Goal: Task Accomplishment & Management: Use online tool/utility

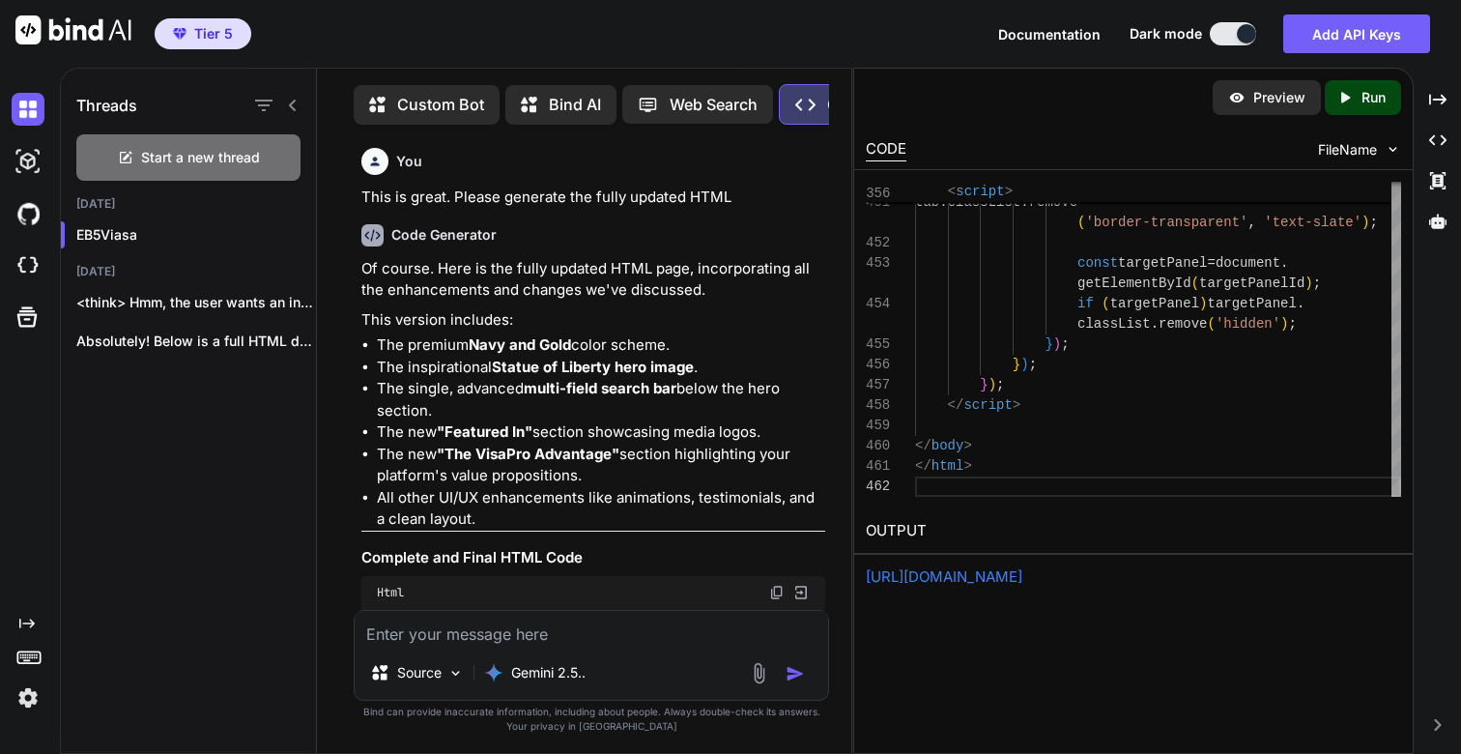
scroll to position [136921, 0]
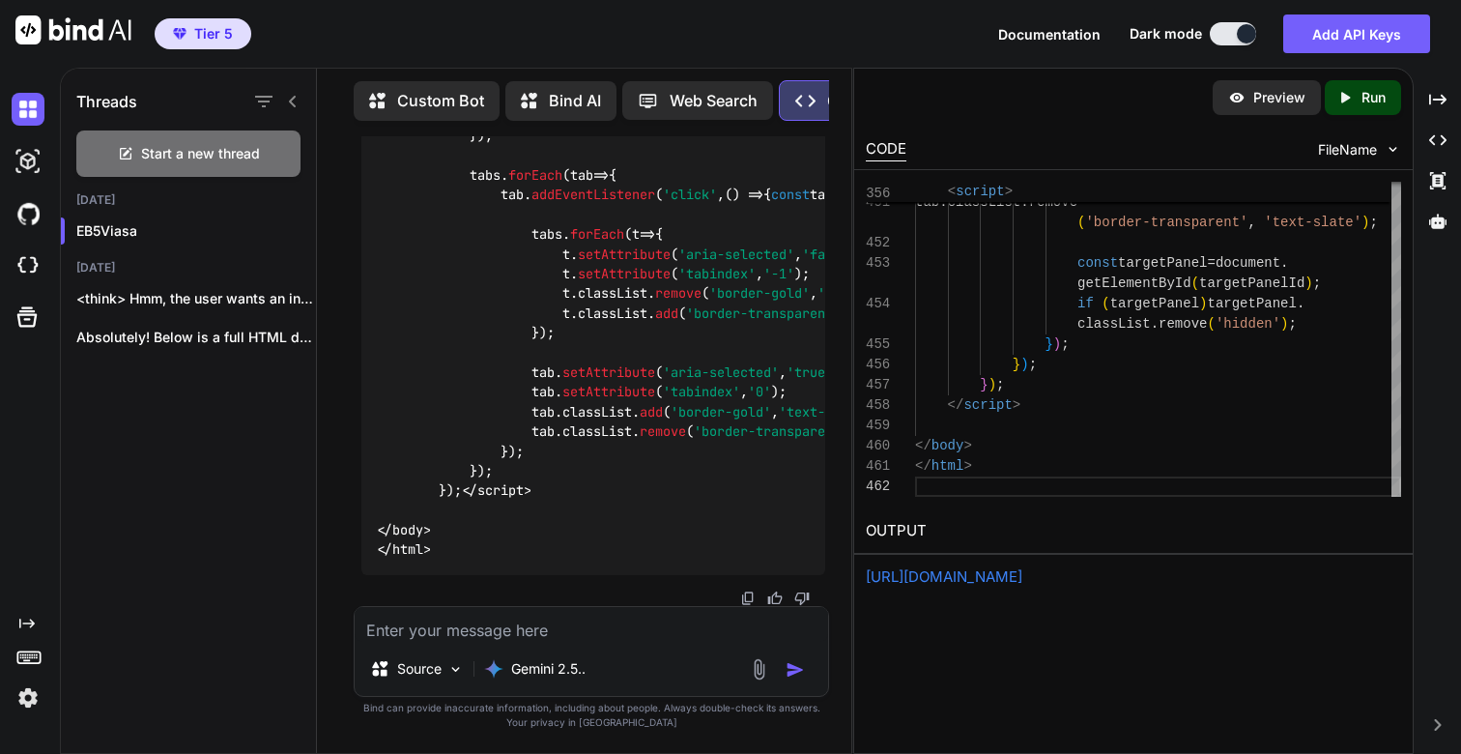
click at [661, 619] on textarea at bounding box center [592, 624] width 474 height 35
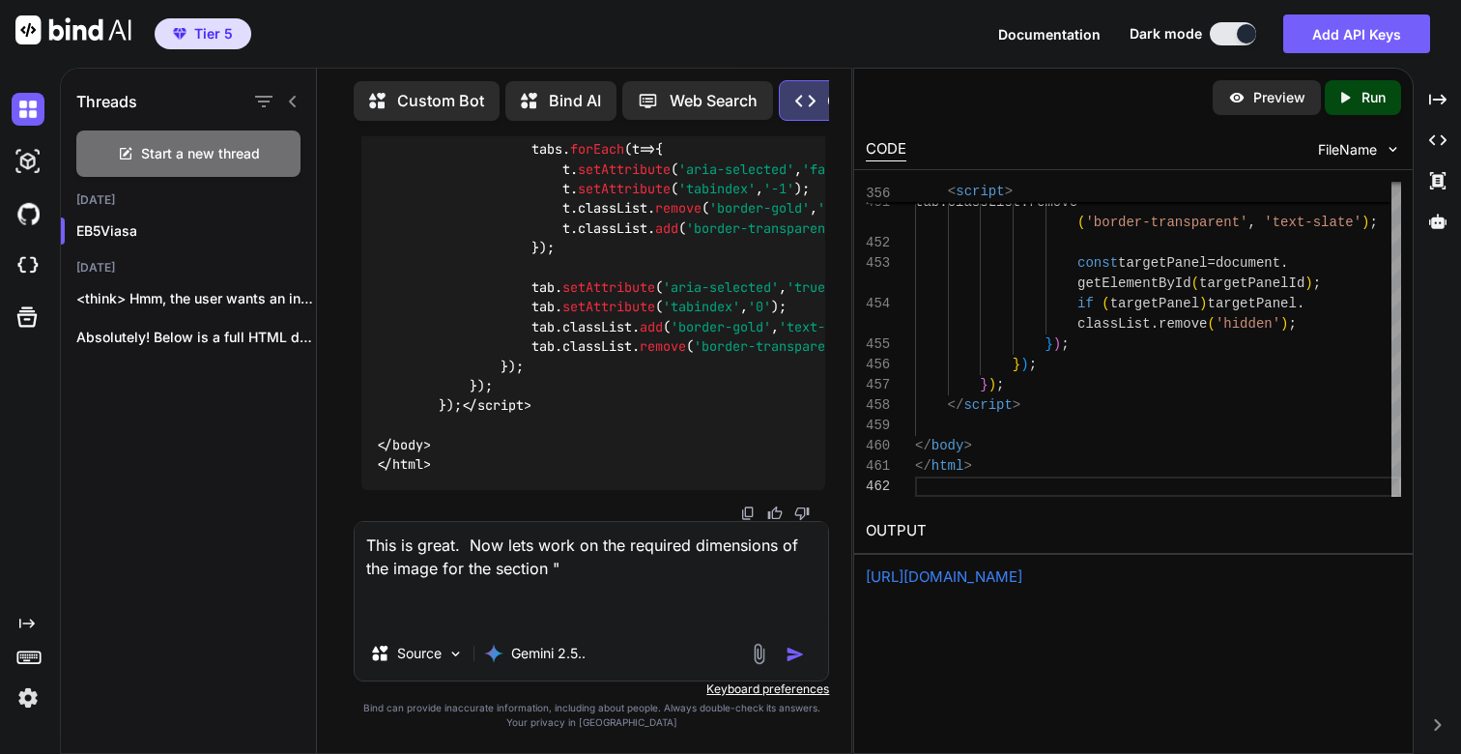
paste textarea "Find Your Perfect Match"
type textarea "This is great. Now lets work on the required dimensions of the image for the se…"
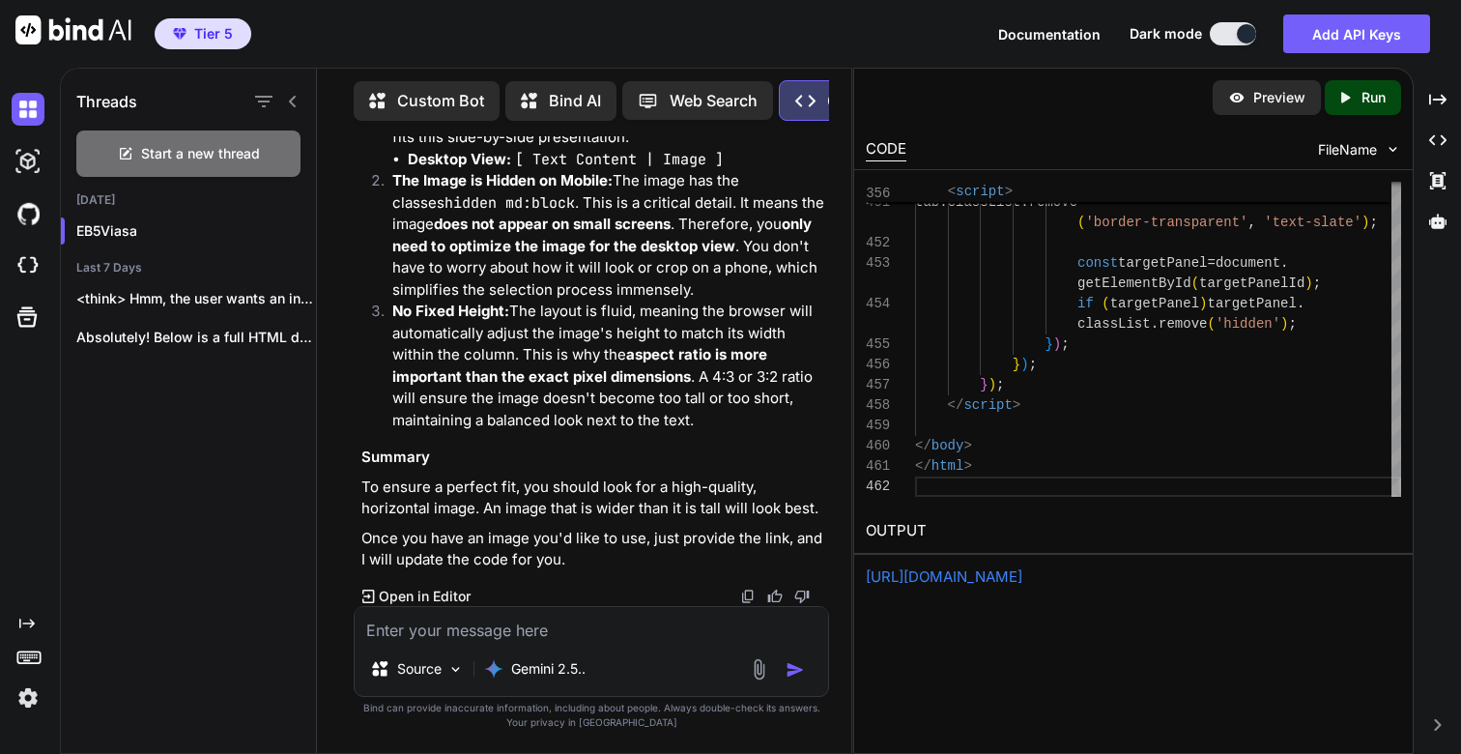
scroll to position [137641, 0]
click at [515, 641] on textarea at bounding box center [592, 624] width 474 height 35
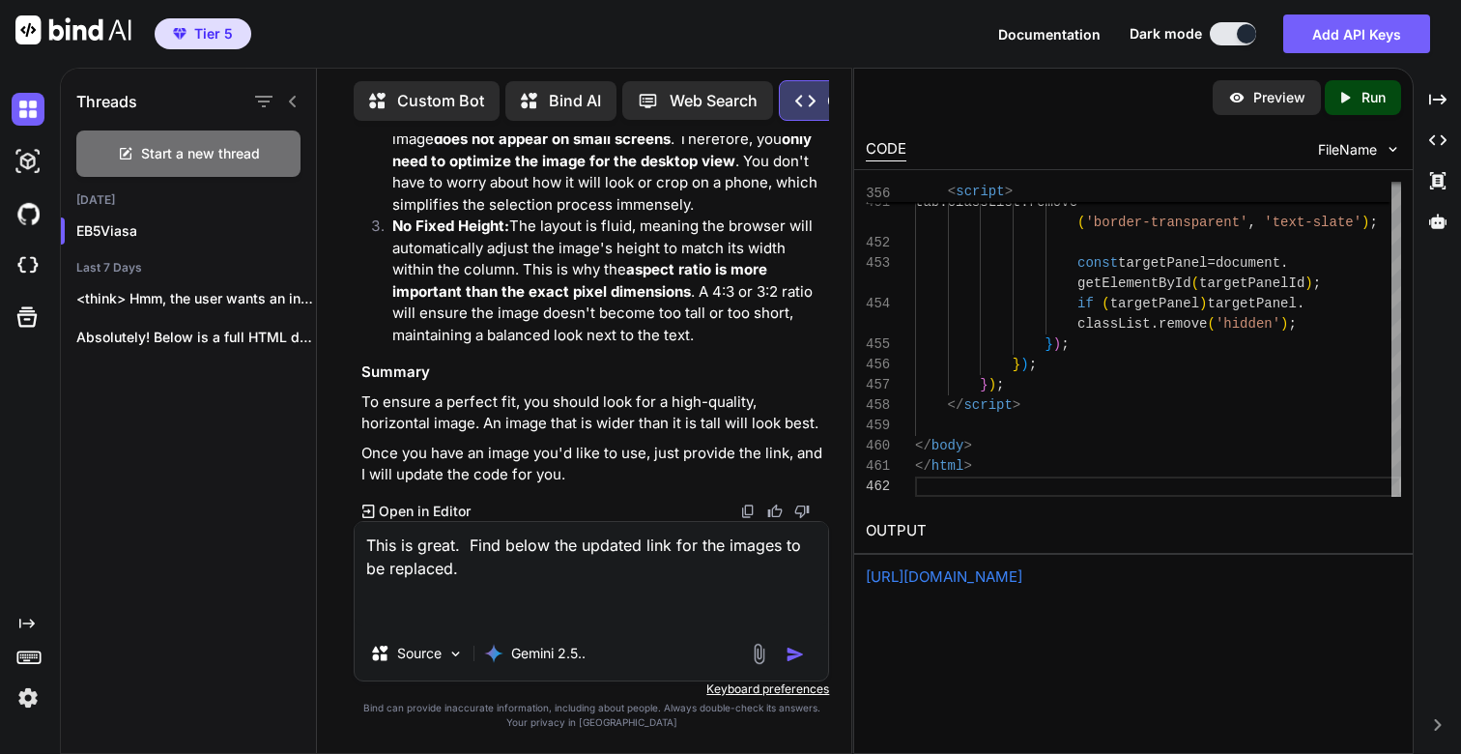
paste textarea "https://cdn.ln-cdn.com/c/rec3YSVcxCaLJPXJ1/images/53524656.webp https://cdn.ln-…"
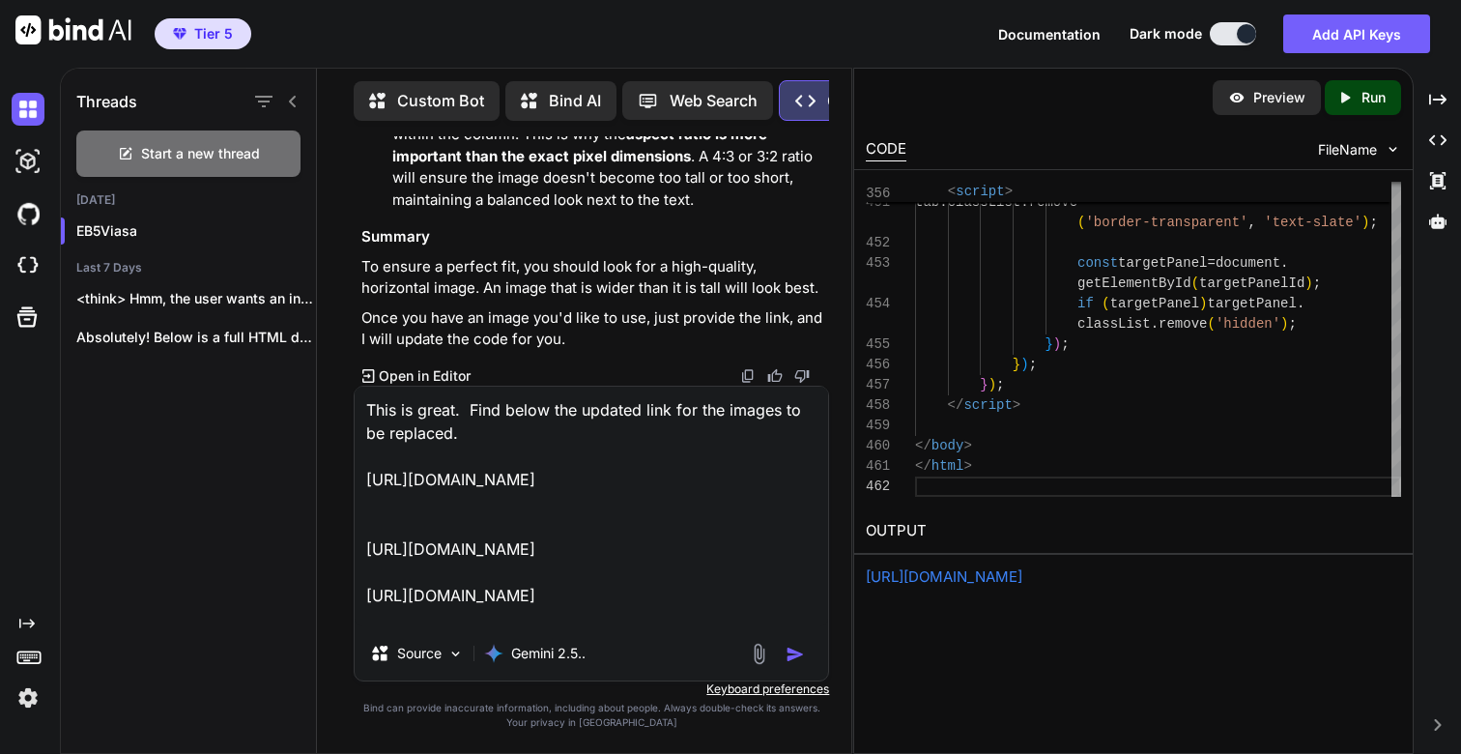
scroll to position [47, 0]
click at [430, 501] on textarea "This is great. Find below the updated link for the images to be replaced. https…" at bounding box center [592, 507] width 474 height 240
paste textarea "Find Your Perfect Match"
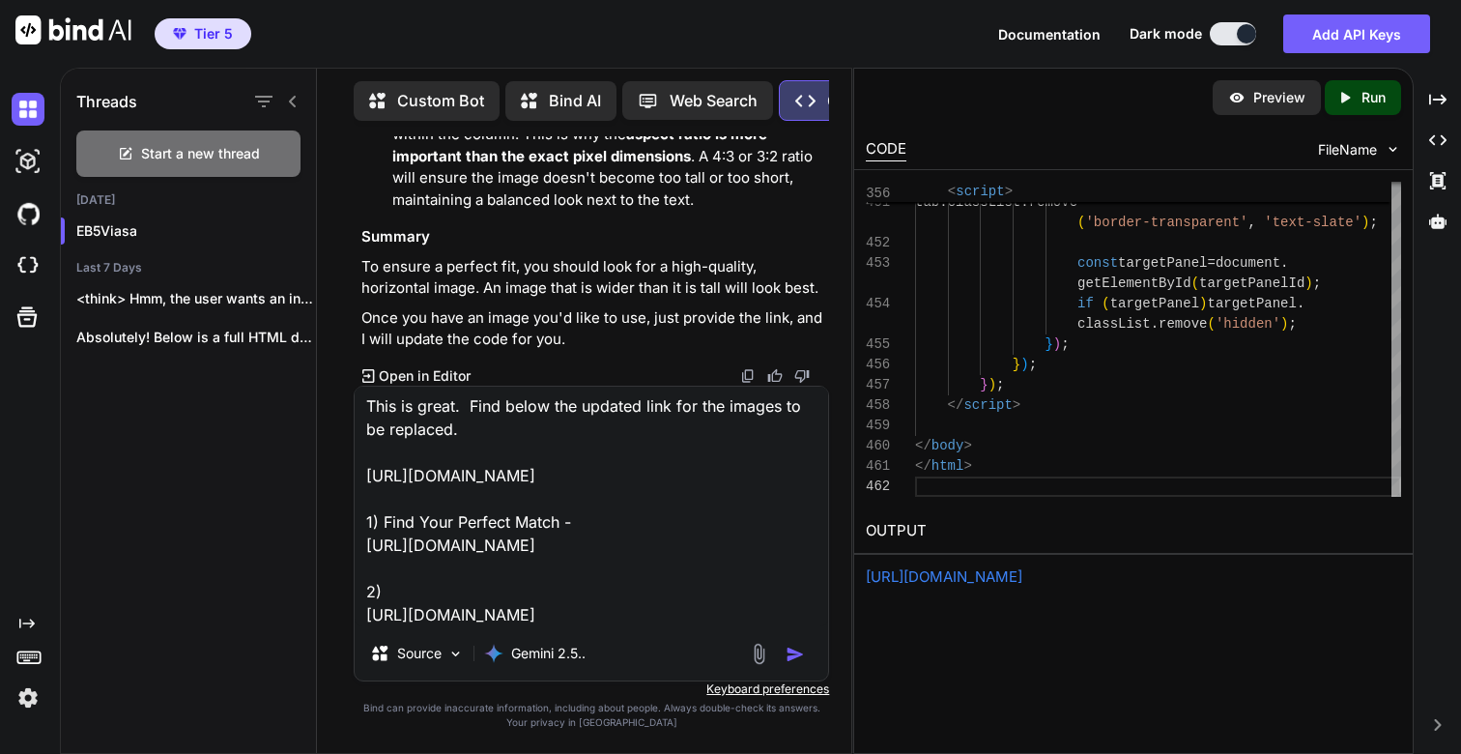
paste textarea "Communicate Securely"
click at [674, 590] on textarea "This is great. Find below the updated link for the images to be replaced. https…" at bounding box center [592, 507] width 474 height 240
click at [657, 613] on textarea "This is great. Find below the updated link for the images to be replaced. https…" at bounding box center [592, 507] width 474 height 240
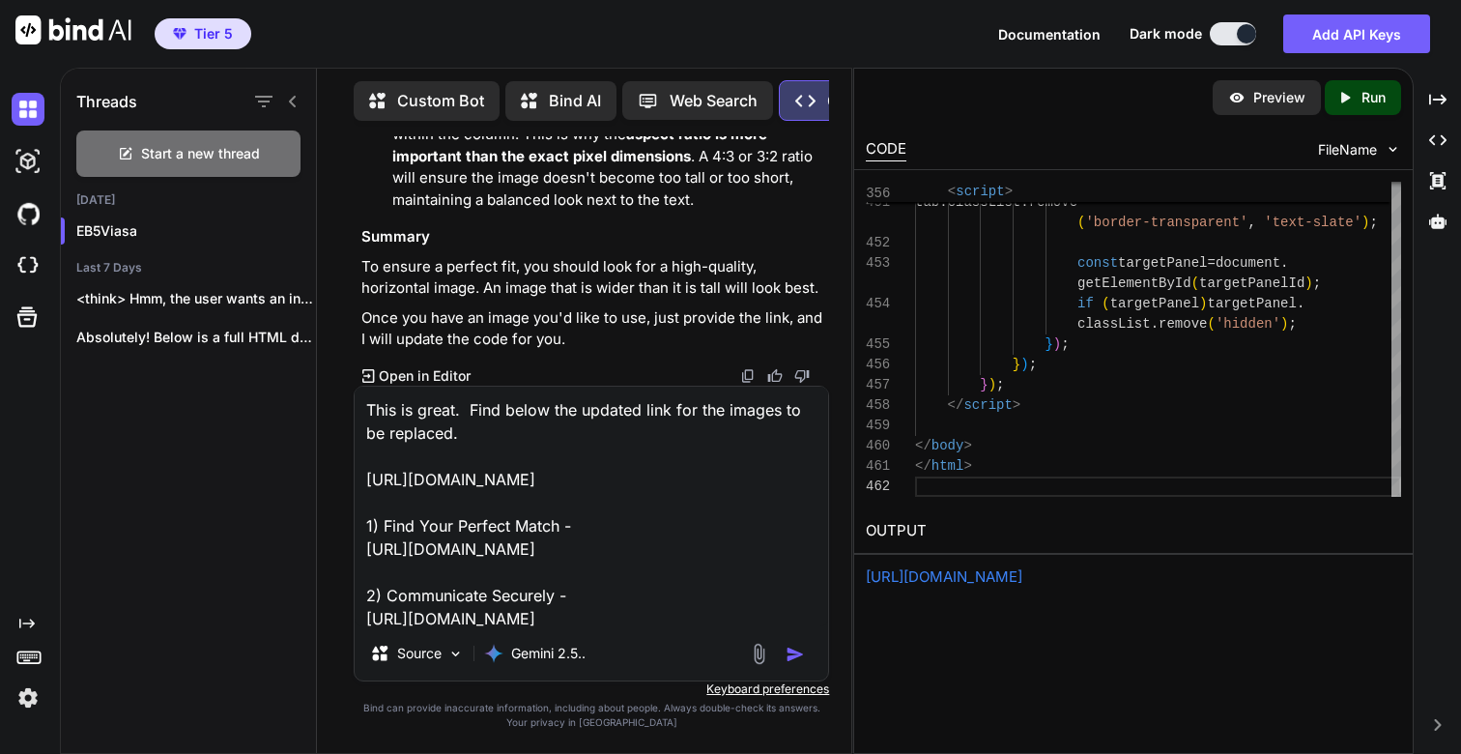
click at [623, 551] on textarea "This is great. Find below the updated link for the images to be replaced. https…" at bounding box center [592, 507] width 474 height 240
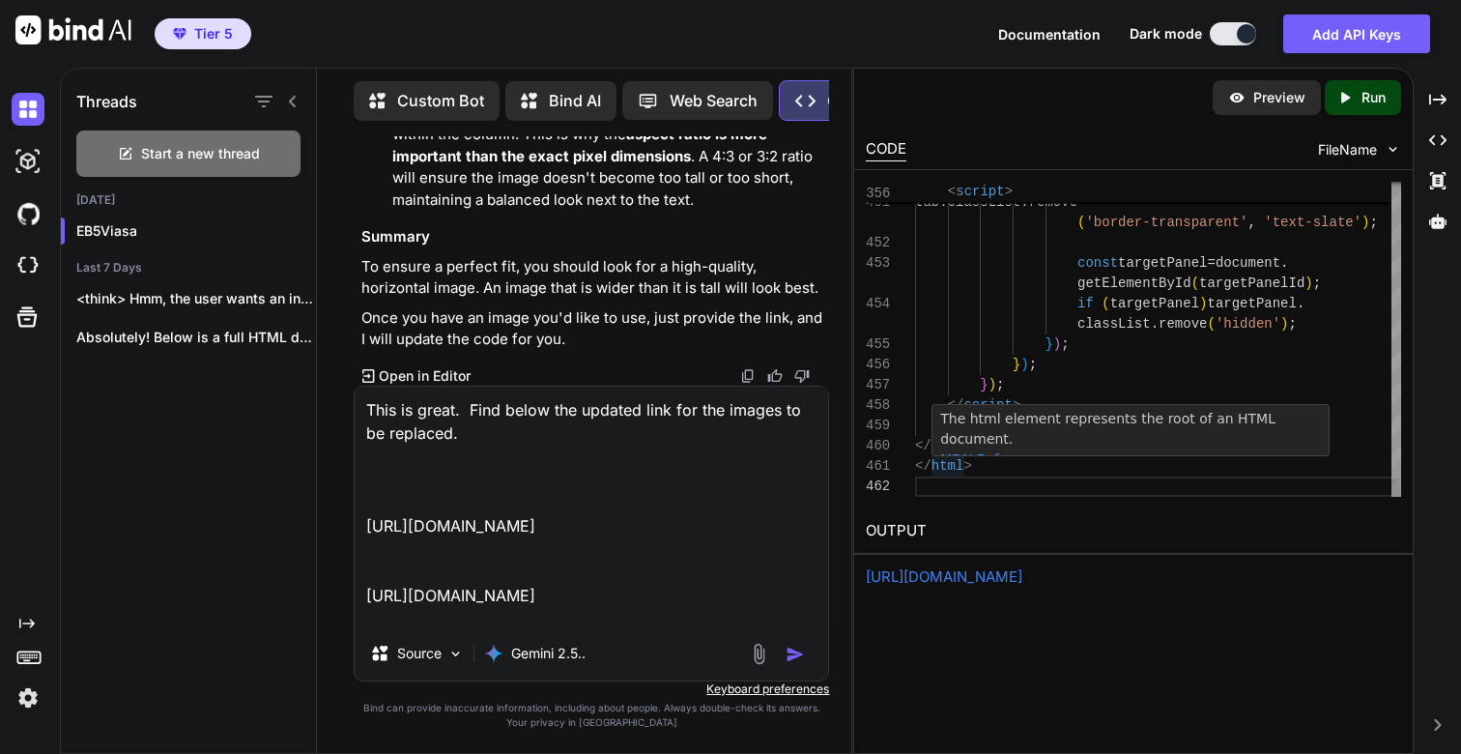
paste textarea "1) Find Your Perfect Match -"
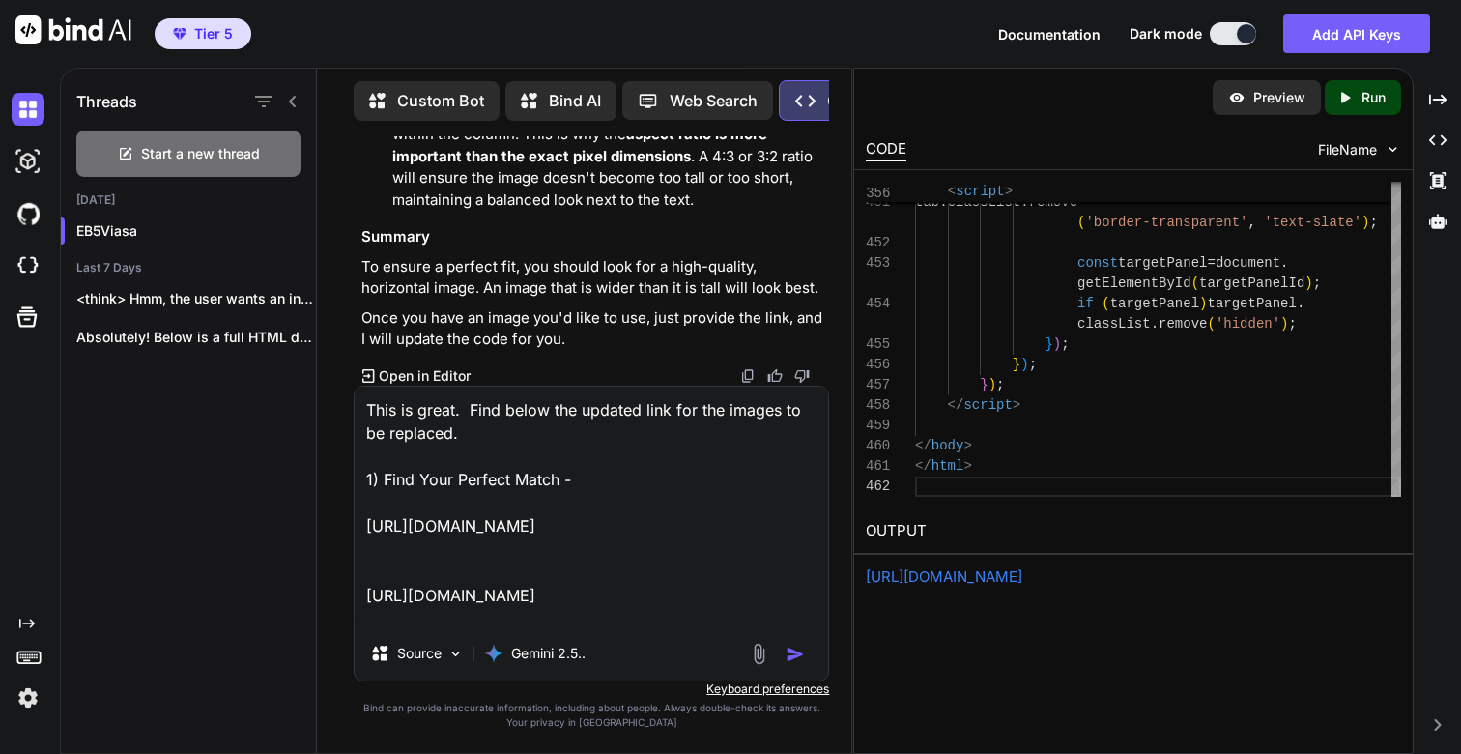
scroll to position [120, 0]
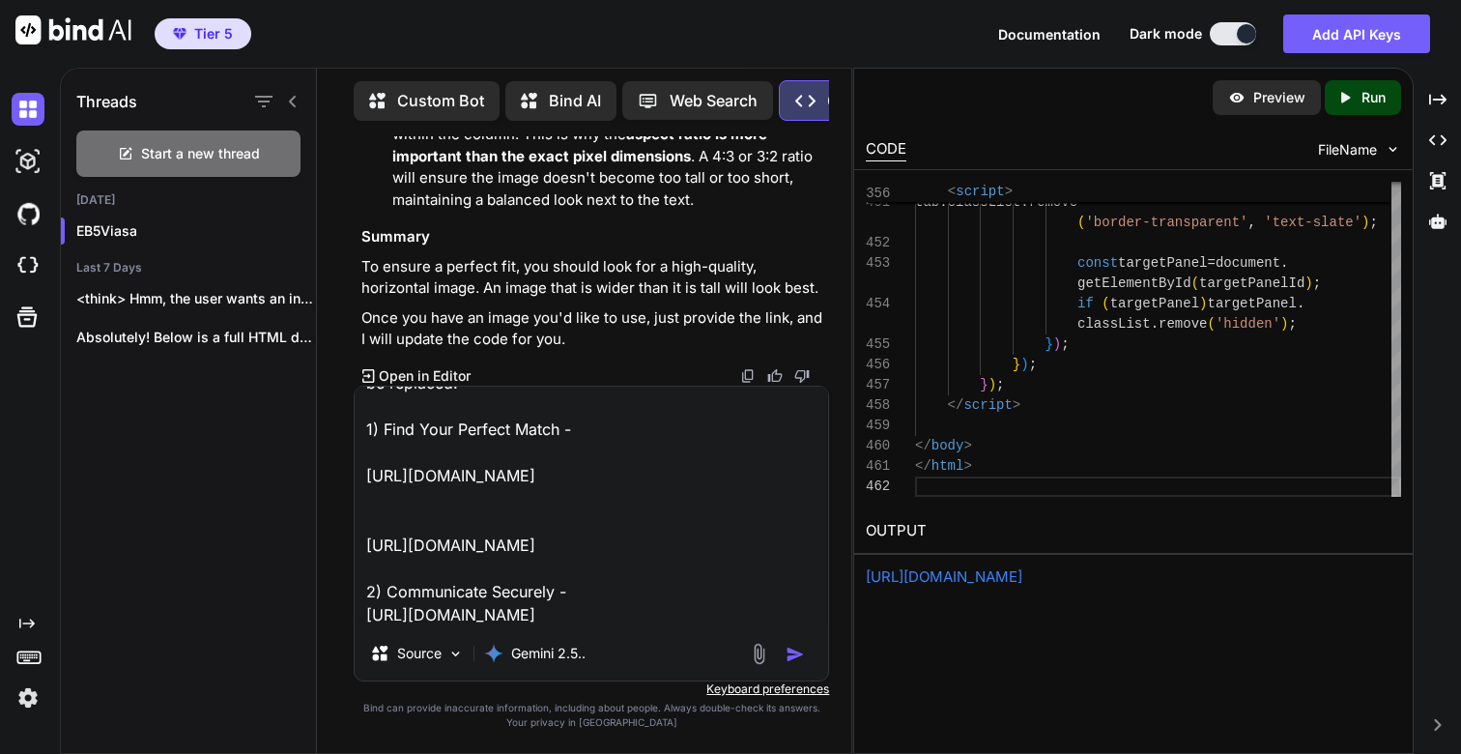
click at [608, 576] on textarea "This is great. Find below the updated link for the images to be replaced. 1) Fi…" at bounding box center [592, 507] width 474 height 240
click at [501, 464] on textarea "This is great. Find below the updated link for the images to be replaced. 1) Fi…" at bounding box center [592, 507] width 474 height 240
paste textarea "2) Communicate Securely -"
click at [556, 573] on textarea "This is great. Find below the updated link for the images to be replaced. 1) Fi…" at bounding box center [592, 507] width 474 height 240
paste textarea "Begin Your Journey"
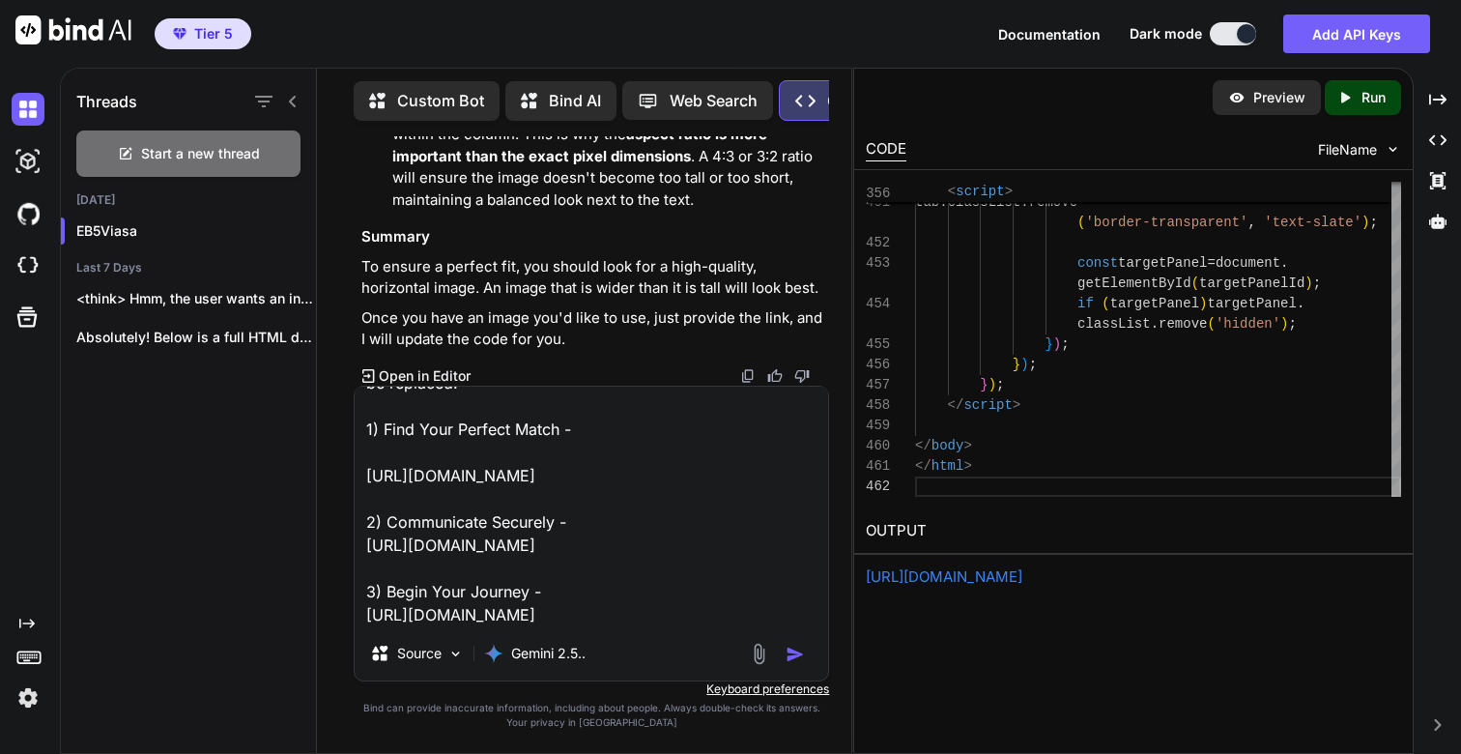
scroll to position [166, 0]
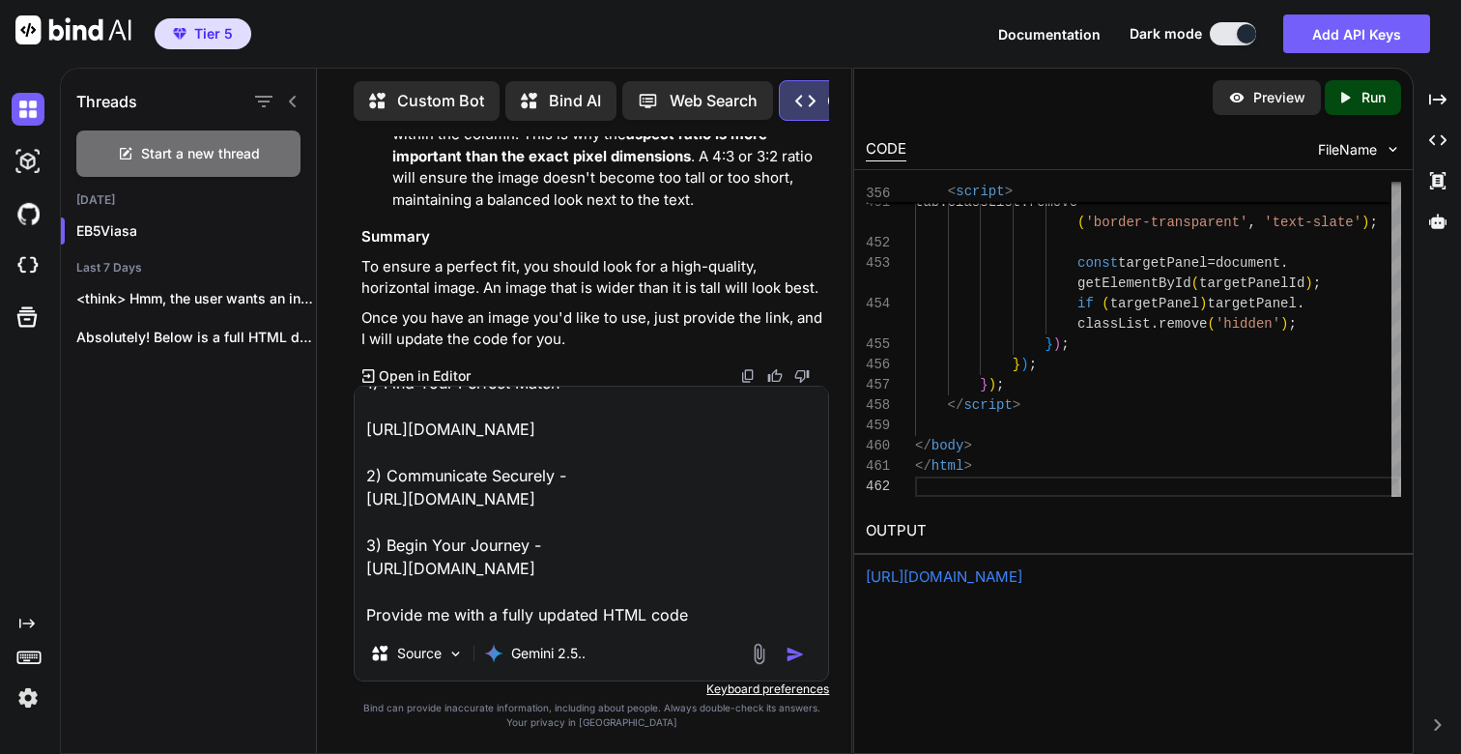
type textarea "This is great. Find below the updated link for the images to be replaced. 1) Fi…"
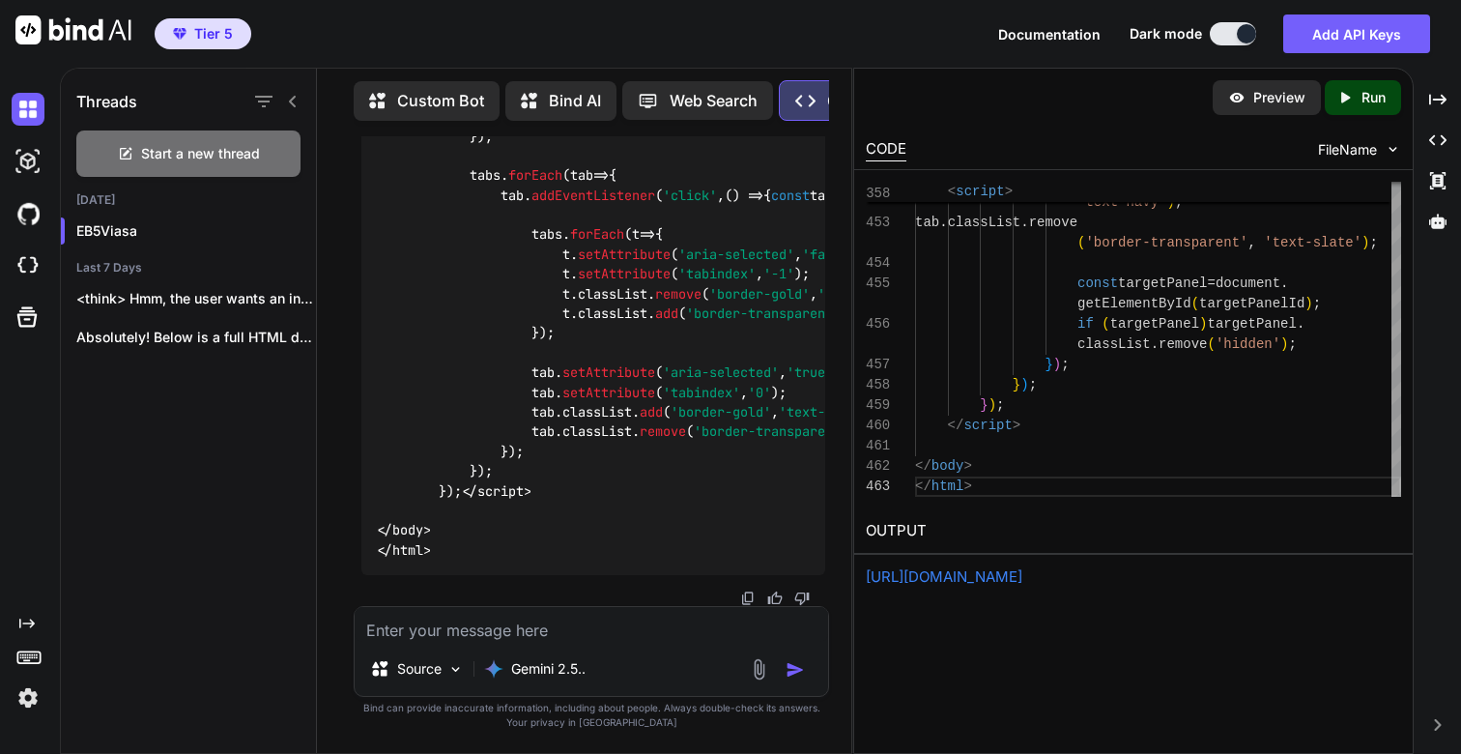
scroll to position [147785, 0]
click at [1352, 98] on icon "Created with Pixso." at bounding box center [1344, 97] width 17 height 17
click at [993, 579] on link "https://app.onecompiler.com/43uja6ukx_43unf3ekj" at bounding box center [944, 576] width 157 height 18
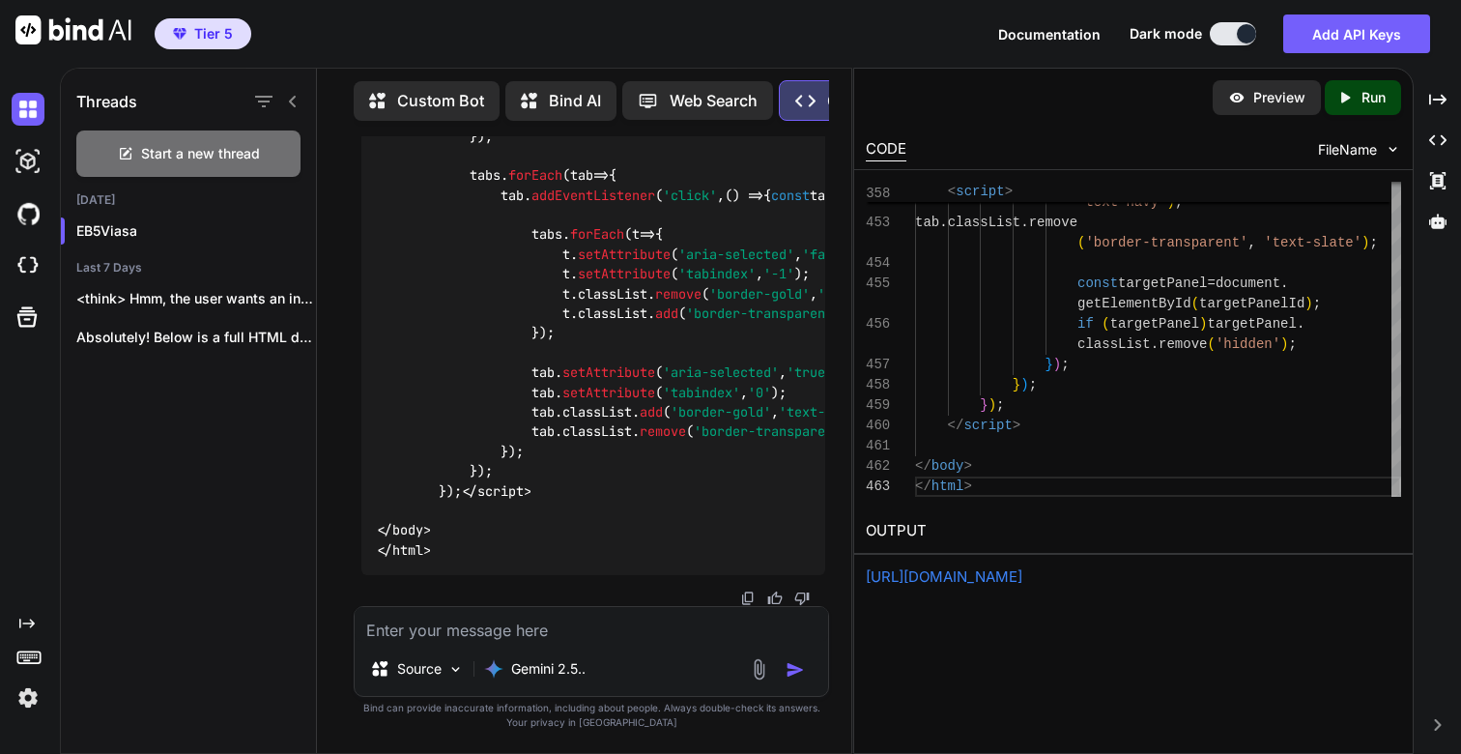
click at [591, 640] on textarea at bounding box center [592, 624] width 474 height 35
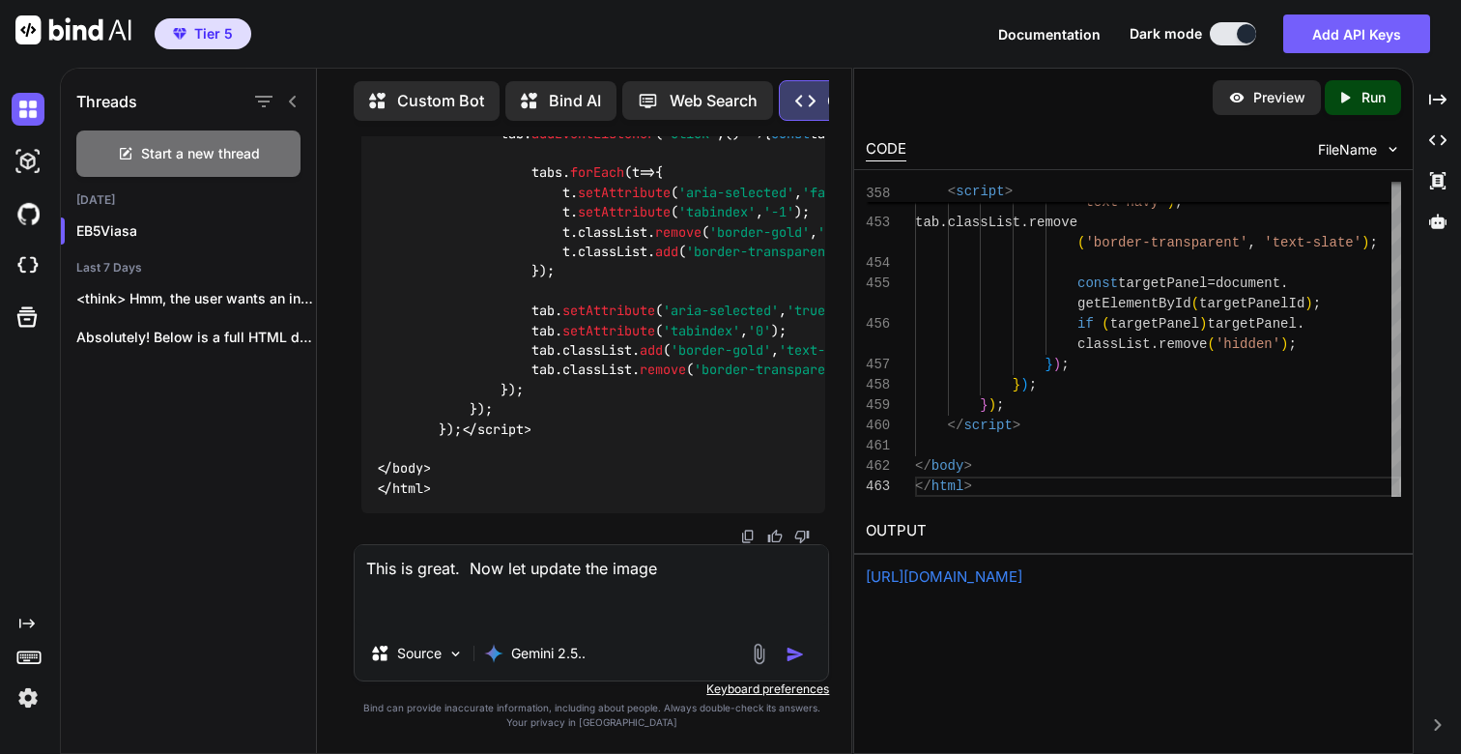
paste textarea "https://cdn.ln-cdn.com/c/rec3YSVcxCaLJPXJ1/images/79890003.webp"
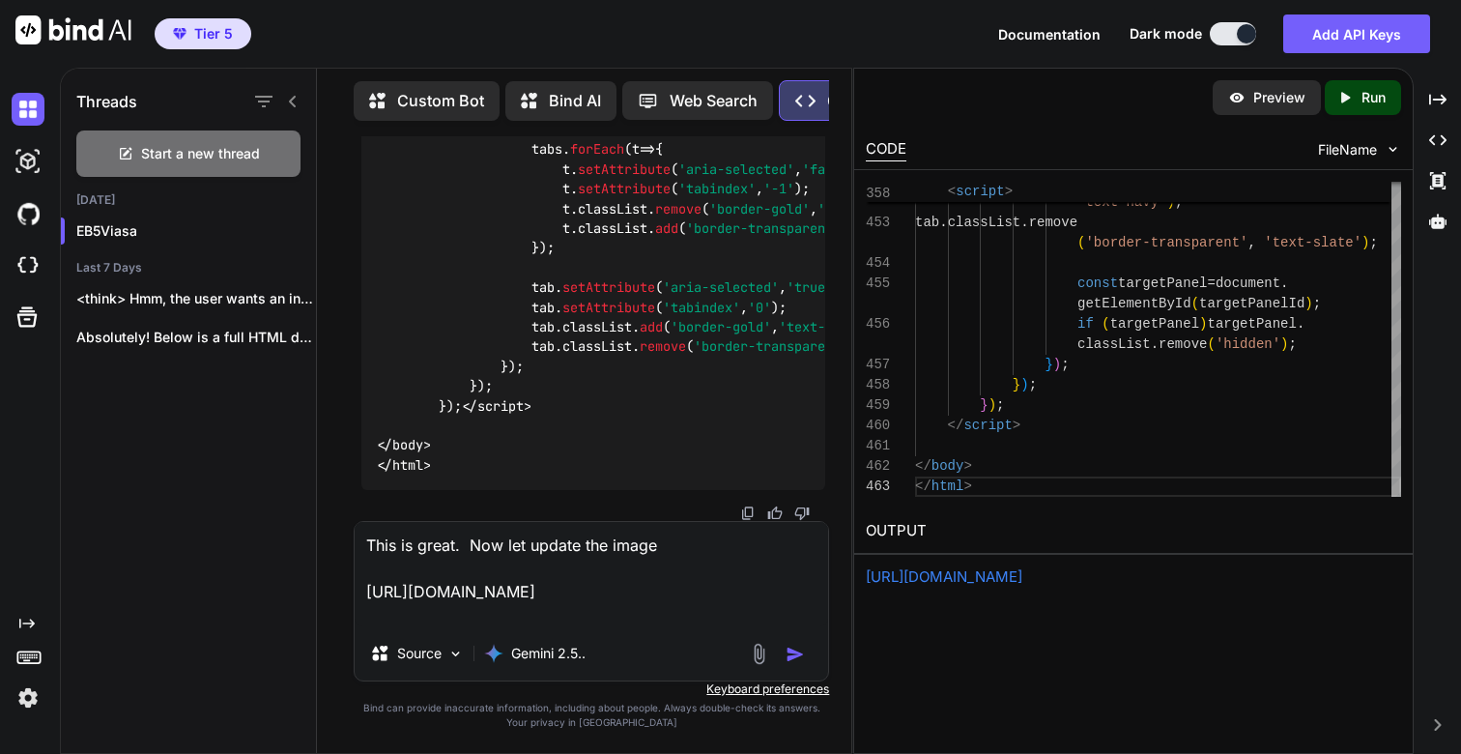
click at [687, 547] on textarea "This is great. Now let update the image https://cdn.ln-cdn.com/c/rec3YSVcxCaLJP…" at bounding box center [592, 574] width 474 height 104
paste textarea "The EB5Visa.io Advantage"
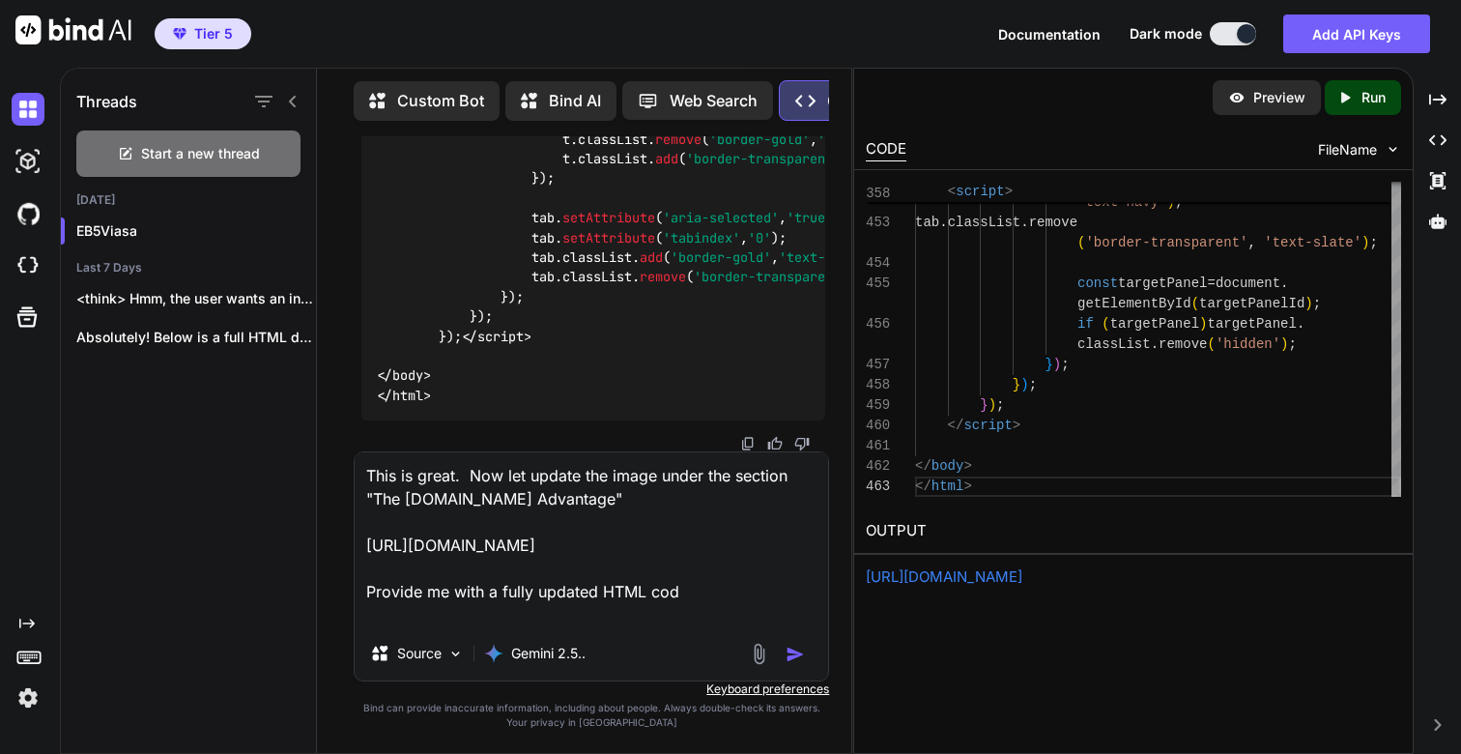
type textarea "This is great. Now let update the image under the section "The EB5Visa.io Advan…"
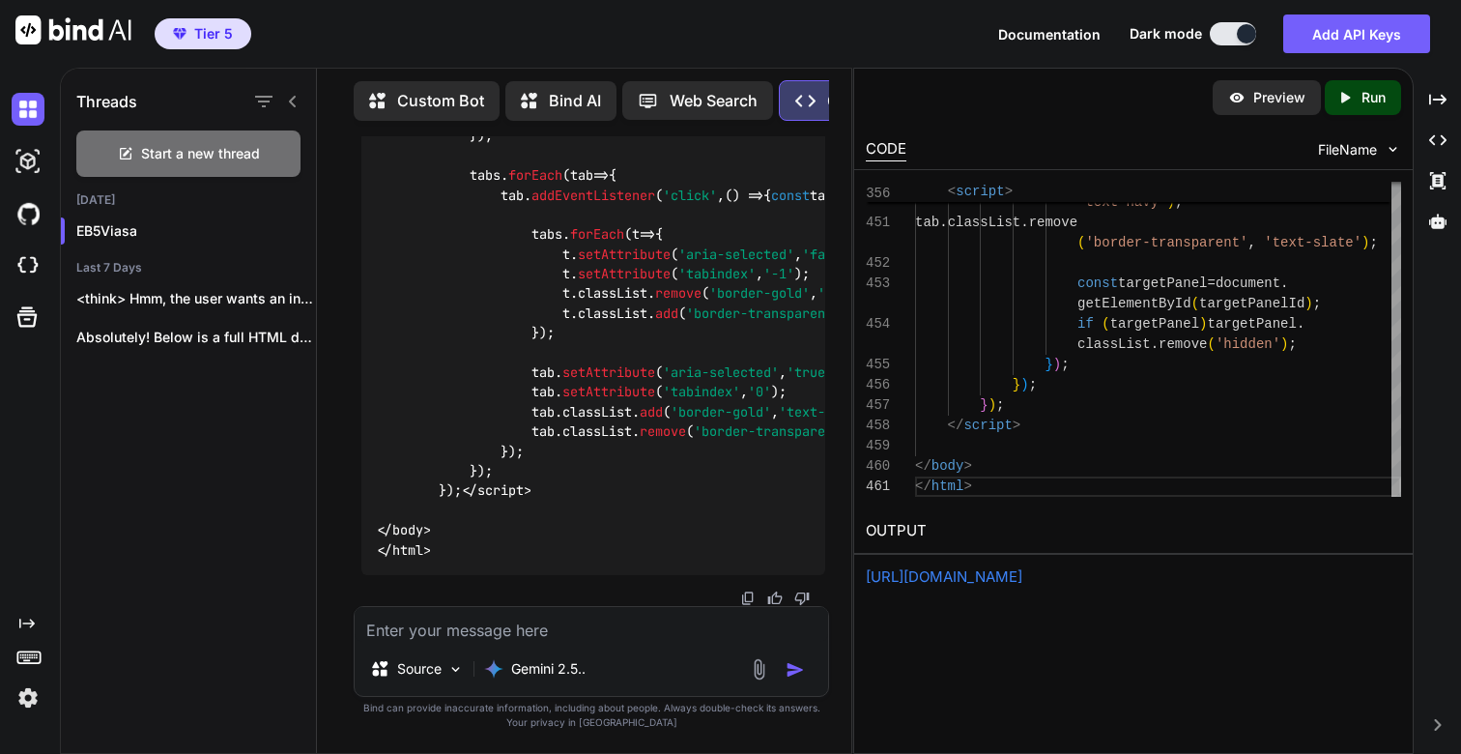
scroll to position [157389, 0]
click at [1381, 88] on p "Run" at bounding box center [1374, 97] width 24 height 19
click at [1008, 576] on link "https://app.onecompiler.com/43uja6mm3_43unfzp73" at bounding box center [944, 576] width 157 height 18
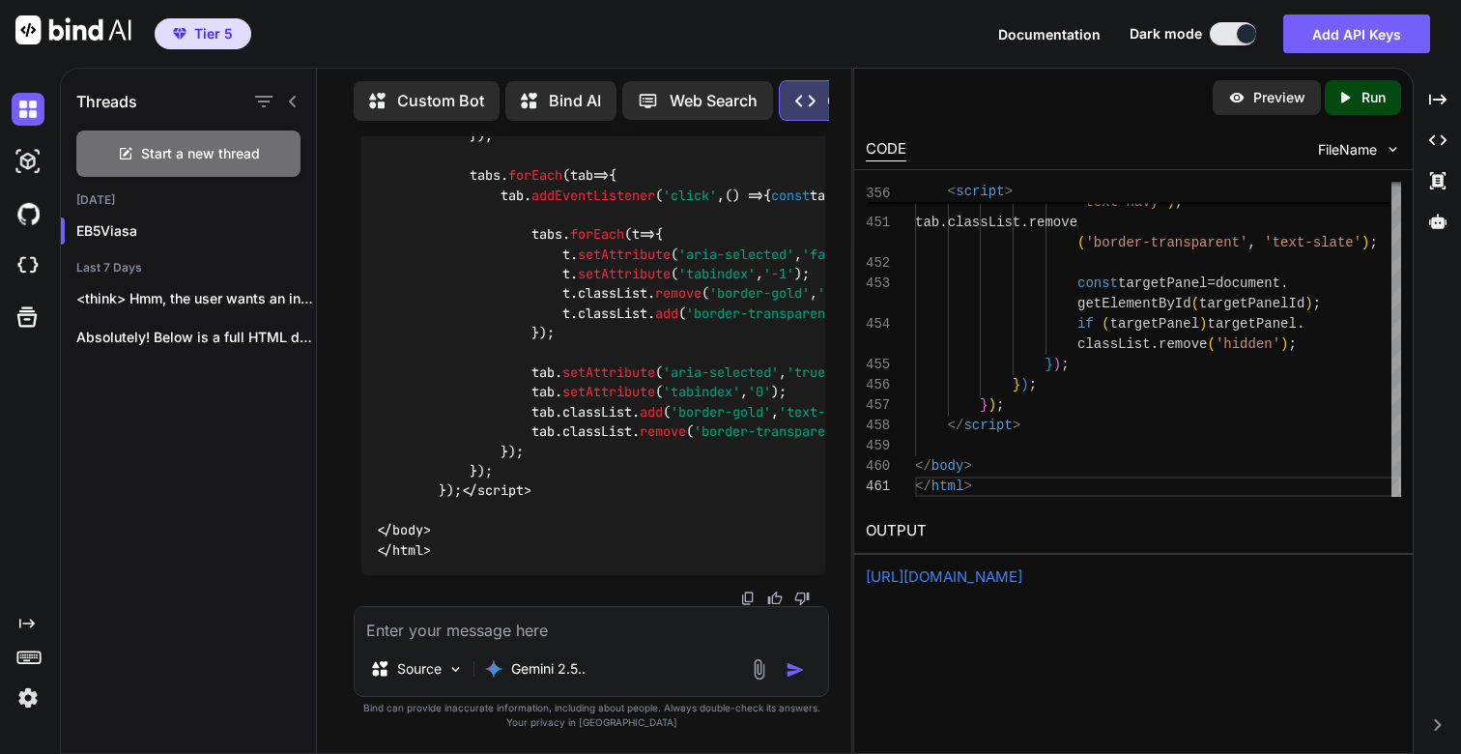
scroll to position [153835, 0]
click at [535, 627] on textarea at bounding box center [592, 624] width 474 height 35
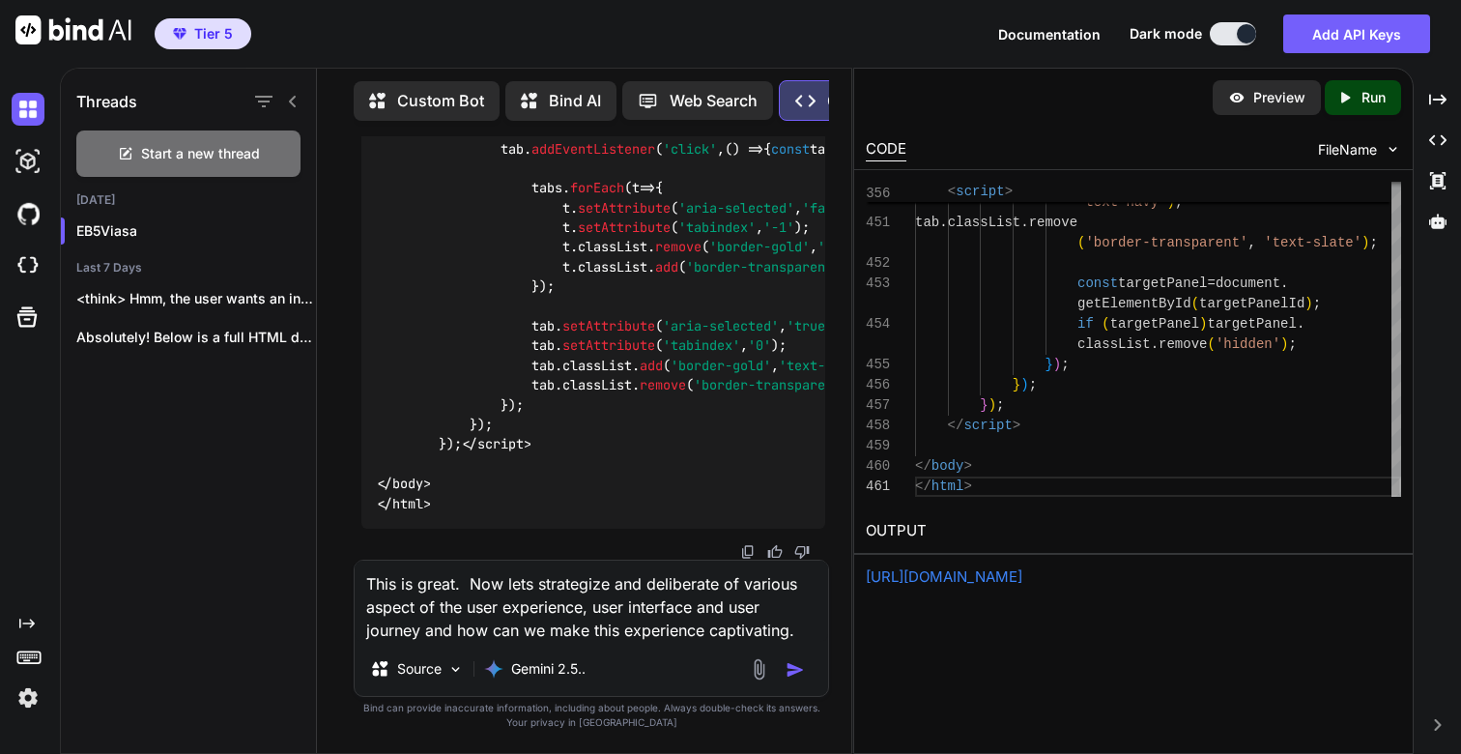
click at [731, 585] on textarea "This is great. Now lets strategize and deliberate of various aspect of the user…" at bounding box center [592, 600] width 474 height 81
click at [417, 607] on textarea "This is great. Now lets strategize and deliberate various aspect of the user ex…" at bounding box center [592, 600] width 474 height 81
click at [801, 626] on textarea "This is great. Now lets strategize and deliberate various aspect of the user ex…" at bounding box center [592, 600] width 474 height 81
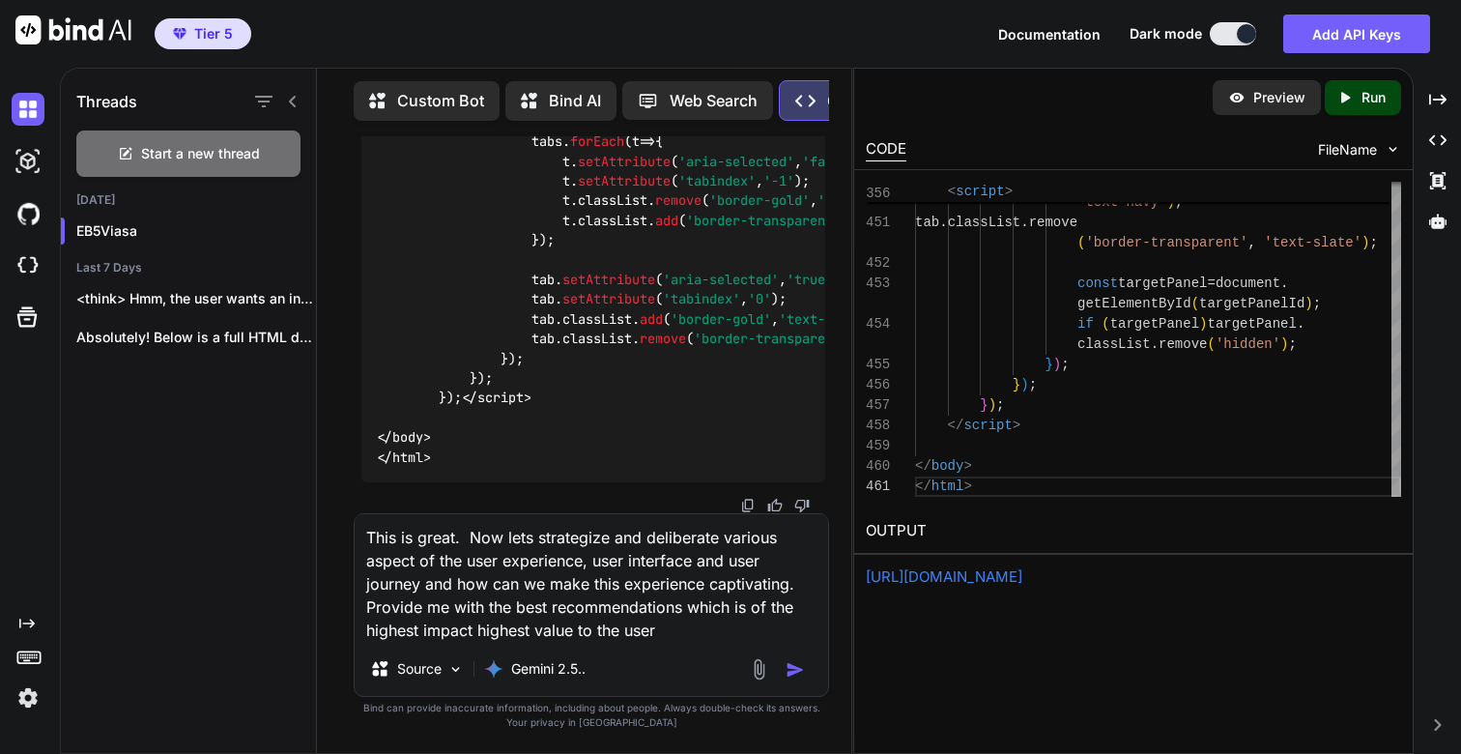
type textarea "This is great. Now lets strategize and deliberate various aspect of the user ex…"
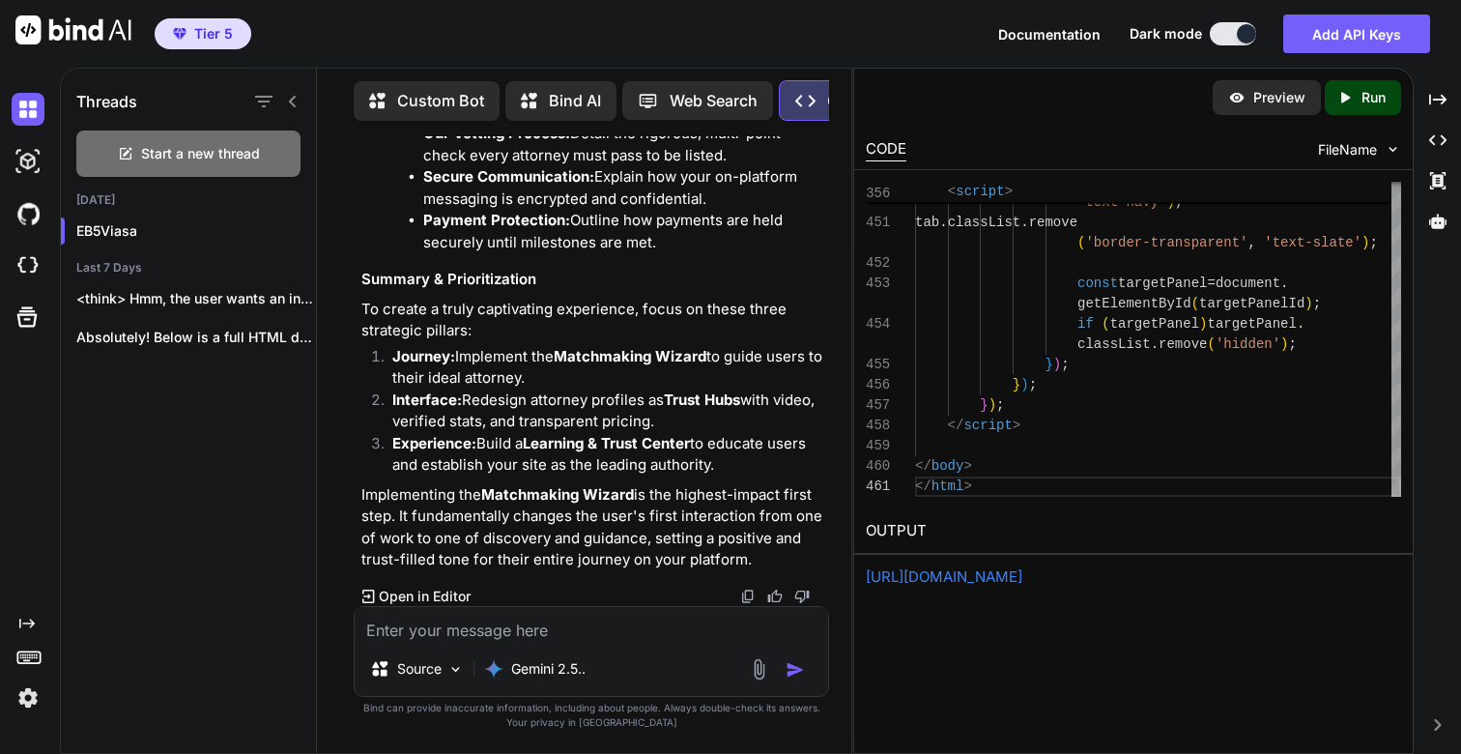
scroll to position [159151, 0]
drag, startPoint x: 381, startPoint y: 393, endPoint x: 785, endPoint y: 394, distance: 403.9
copy h3 "The User Interface (UI): From "Information" to "Evidence""
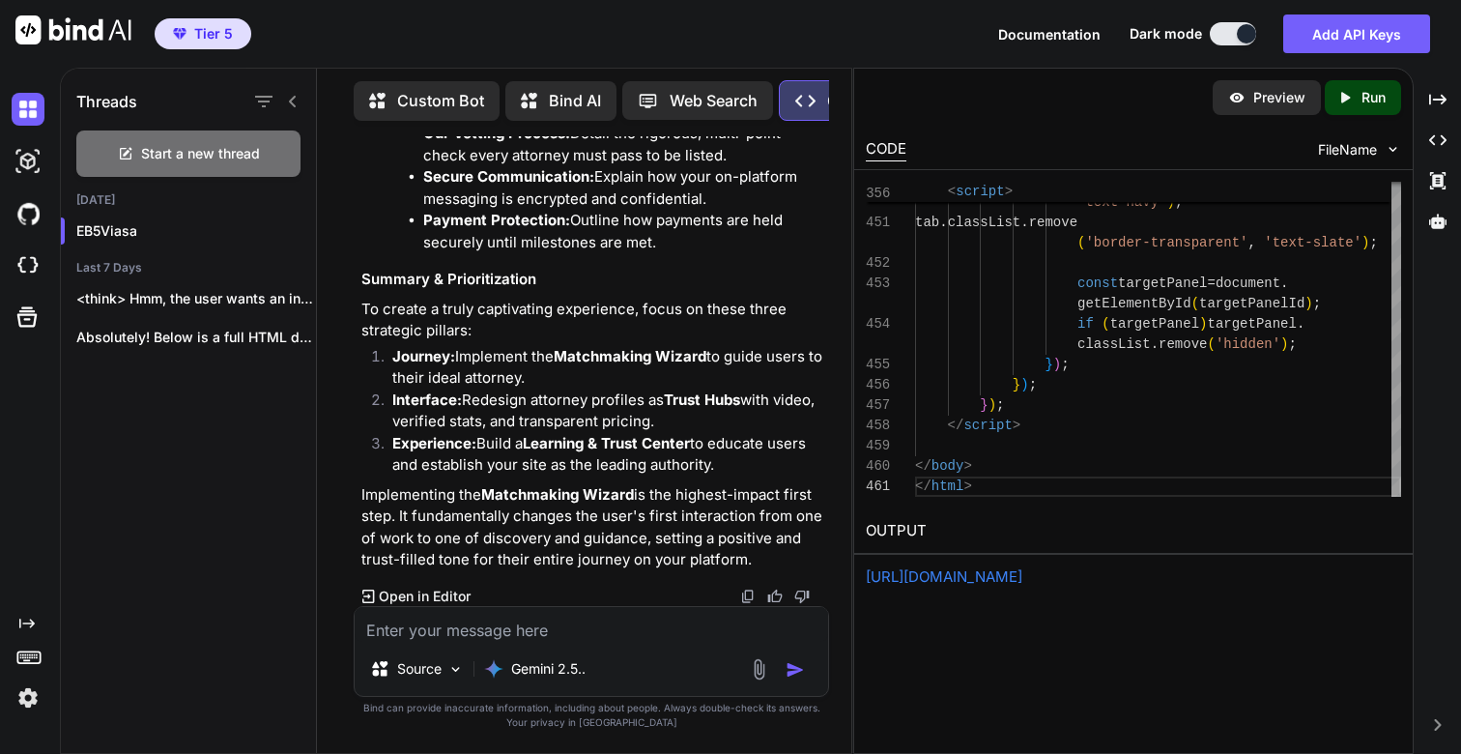
click at [459, 633] on textarea at bounding box center [592, 624] width 474 height 35
paste textarea "The User Interface (UI): From "Information" to "Evidence""
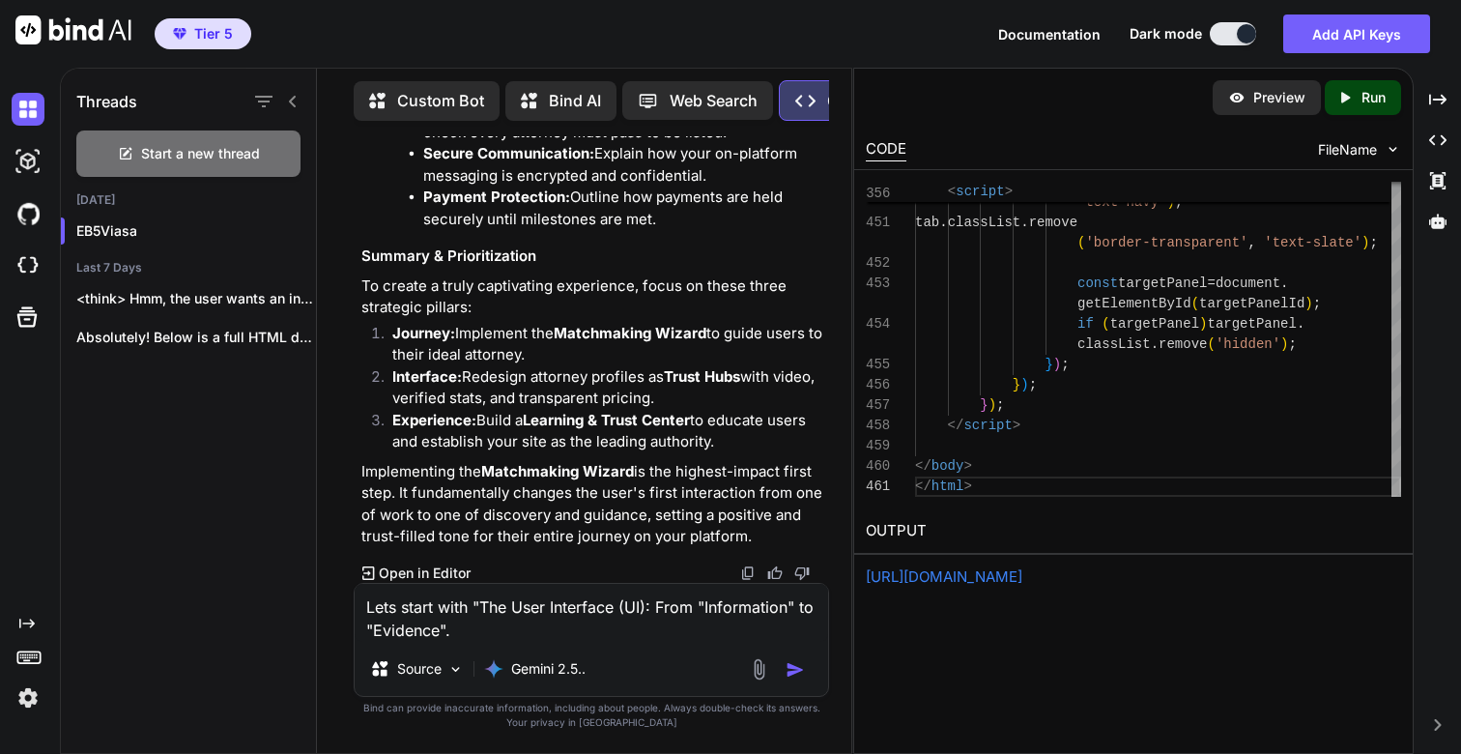
scroll to position [160935, 0]
type textarea "Lets start with "The User Interface (UI): From "Information" to "Evidence"."
click at [792, 673] on img "button" at bounding box center [795, 669] width 19 height 19
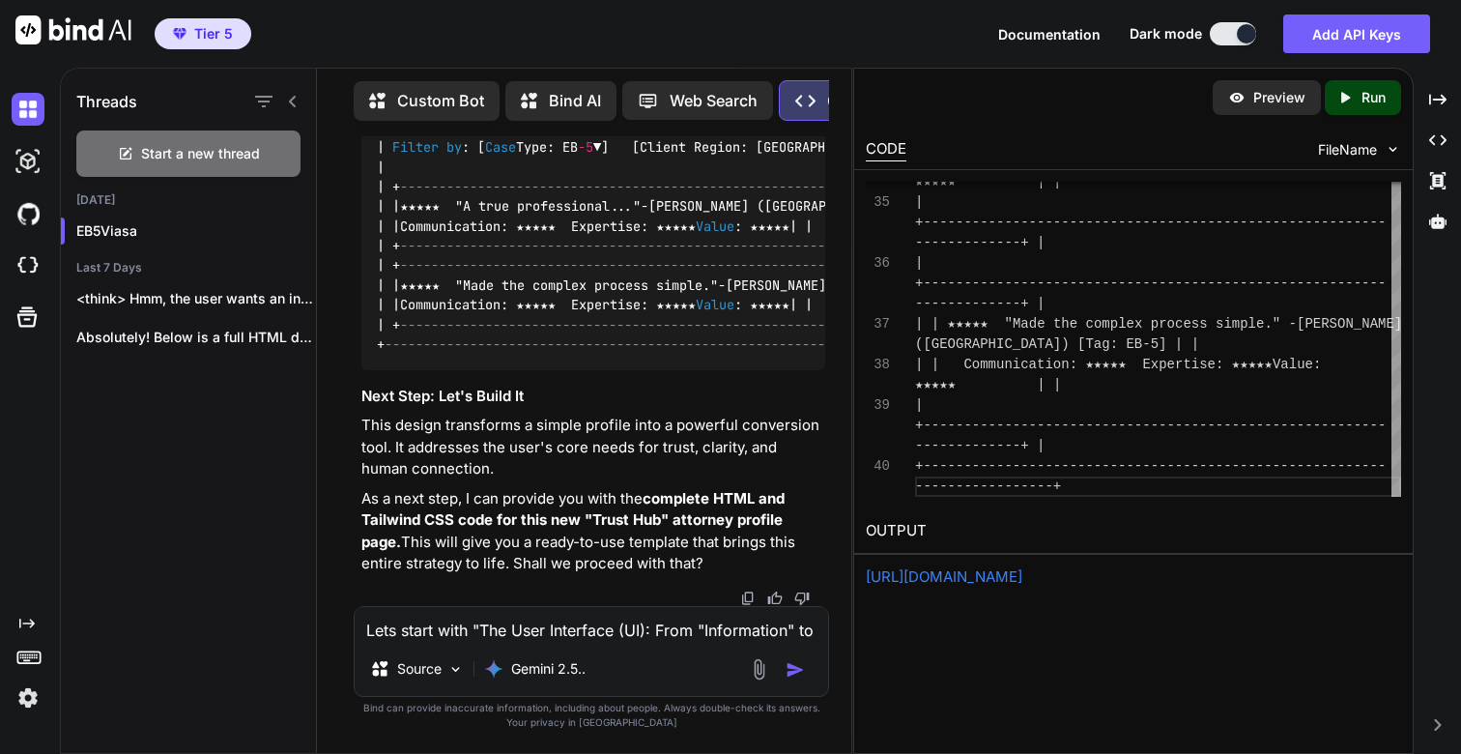
scroll to position [163947, 0]
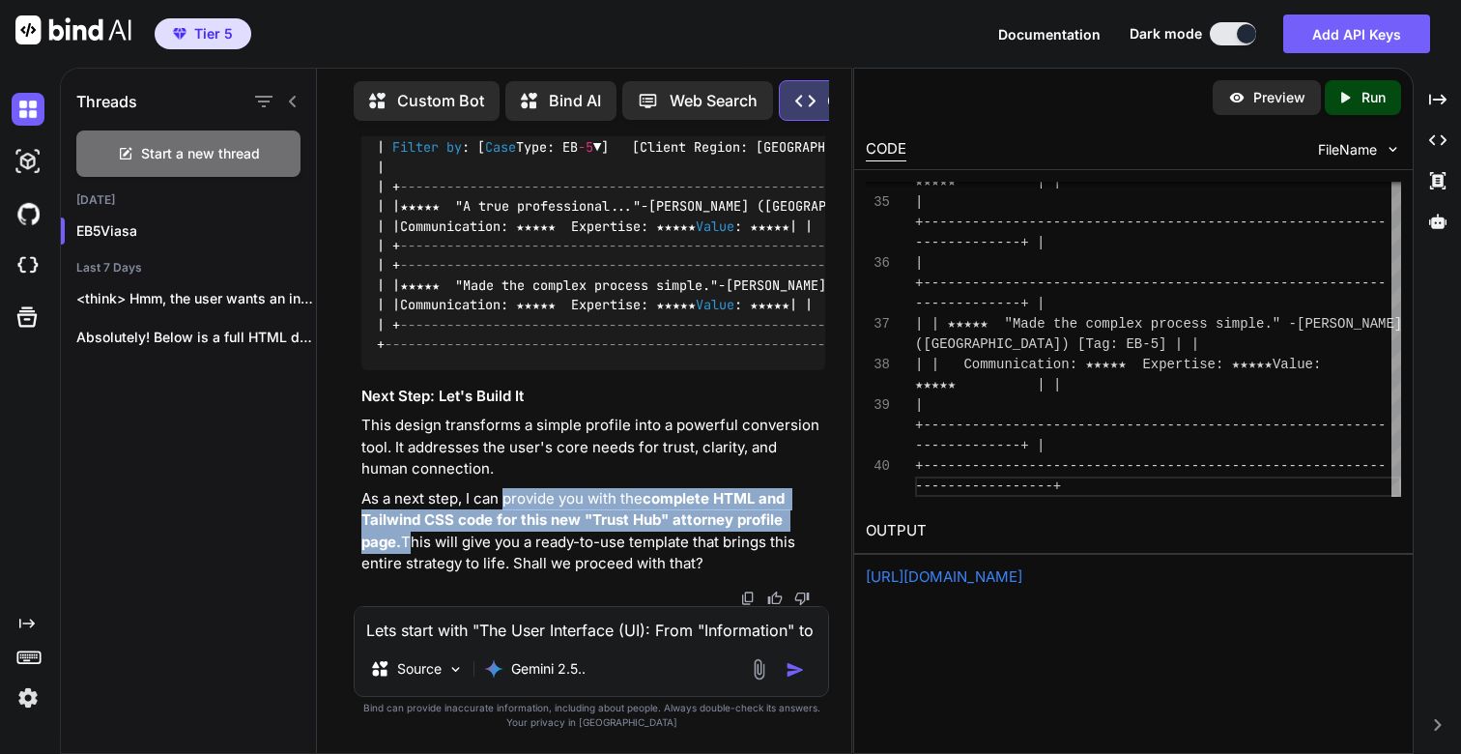
drag, startPoint x: 507, startPoint y: 499, endPoint x: 829, endPoint y: 526, distance: 322.9
click at [829, 526] on div "You This is great. Please generate the fully updated HTML Code Generator Of cou…" at bounding box center [594, 371] width 472 height 470
copy p "provide you with the complete HTML and Tailwind CSS code for this new "Trust Hu…"
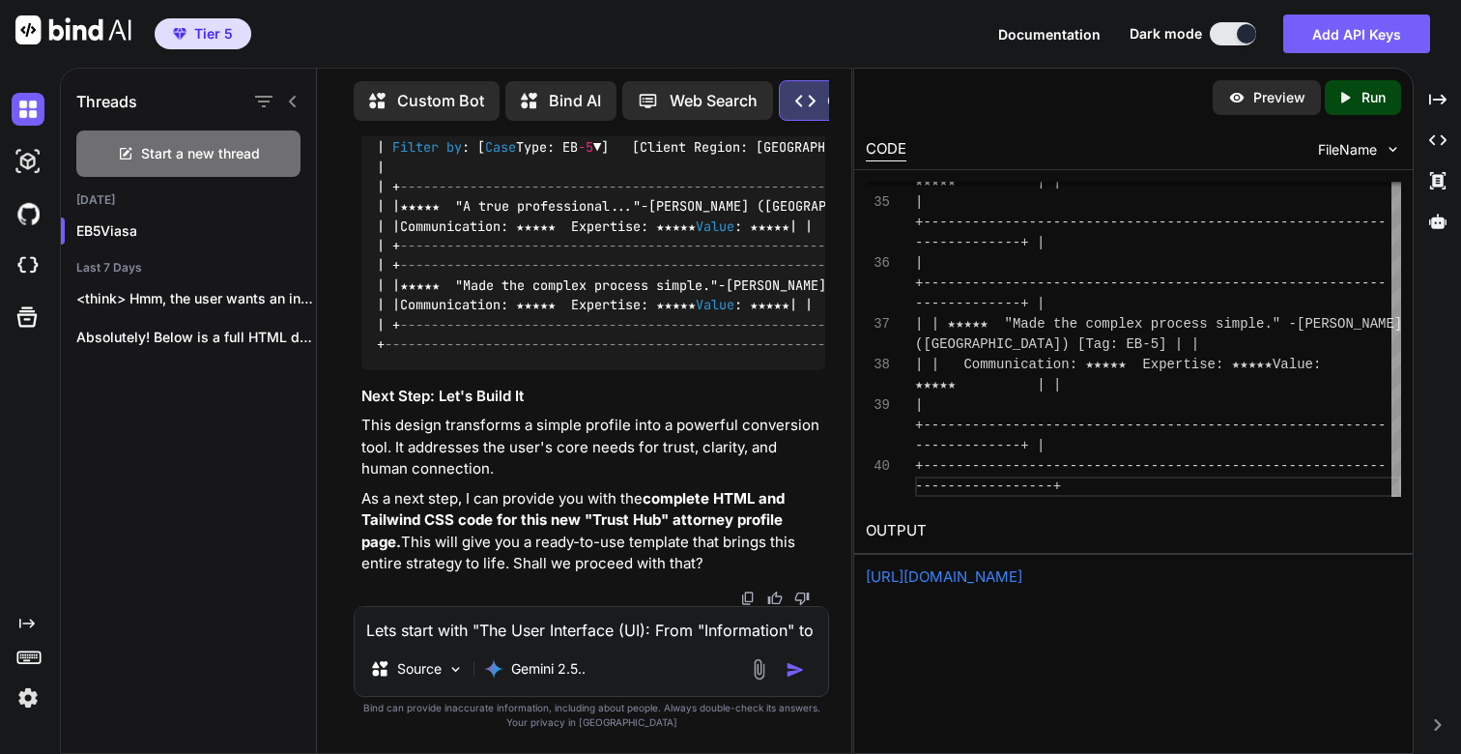
click at [528, 639] on textarea "Lets start with "The User Interface (UI): From "Information" to "Evidence"." at bounding box center [592, 624] width 474 height 35
paste textarea "provide you with the complete HTML and Tailwind CSS code for this new "Trust Hu…"
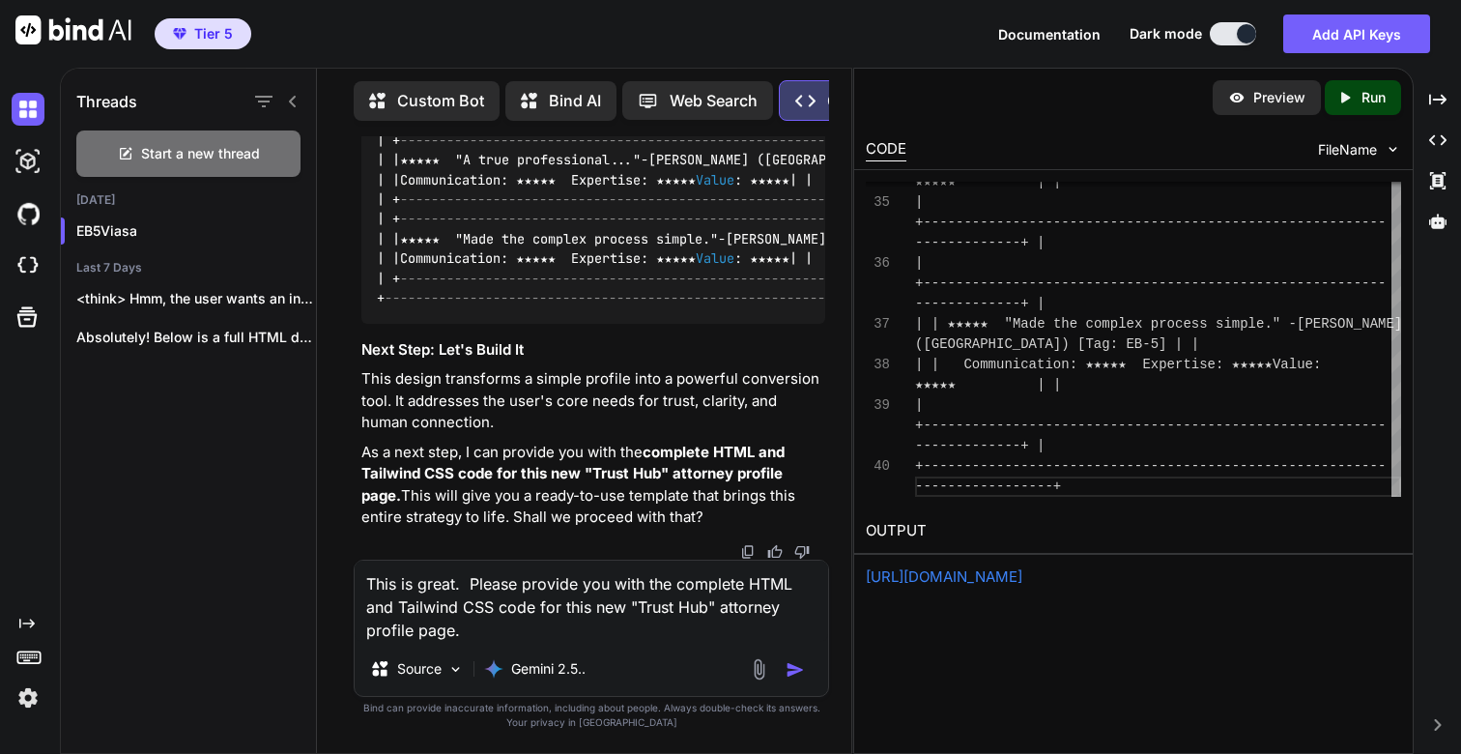
type textarea "This is great. Please provide you with the complete HTML and Tailwind CSS code …"
click at [794, 666] on img "button" at bounding box center [795, 669] width 19 height 19
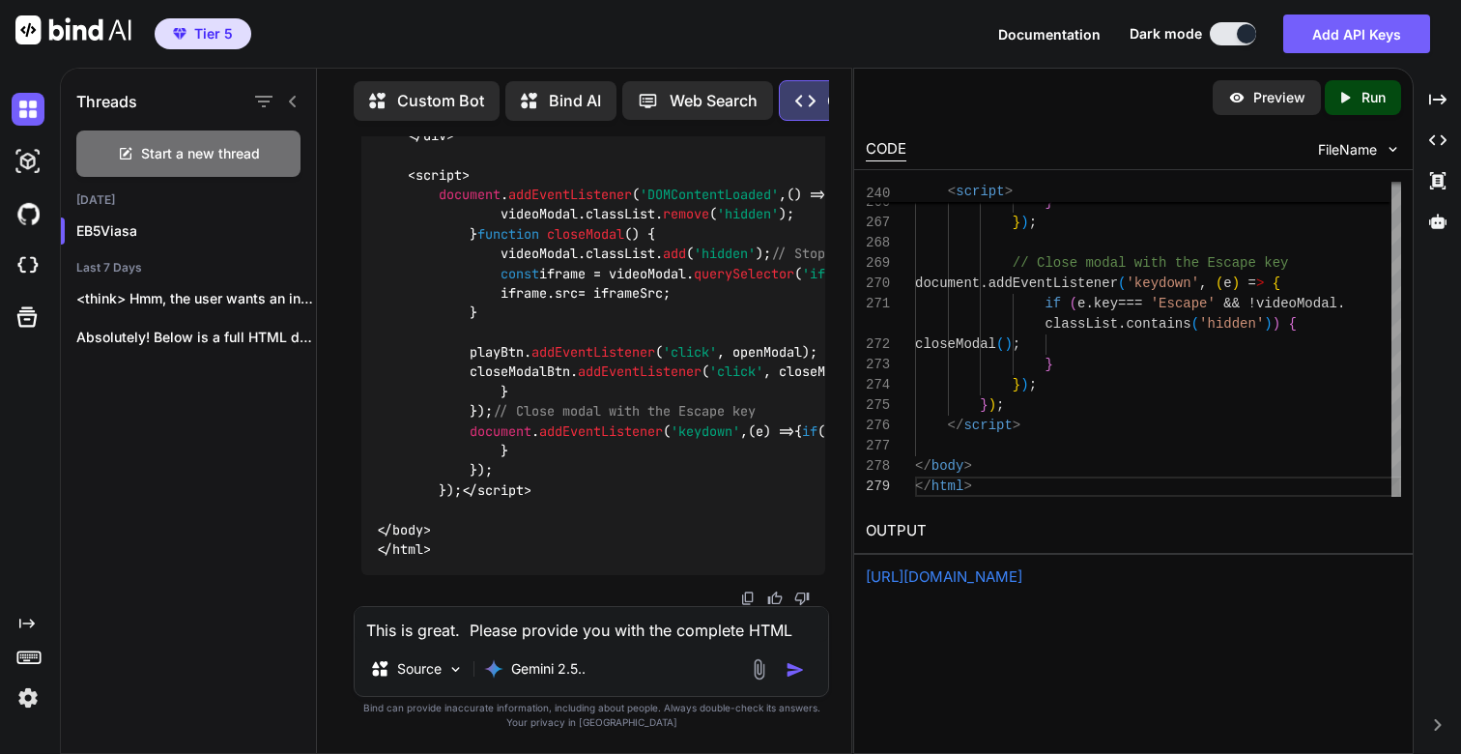
scroll to position [142, 0]
click at [1346, 97] on icon at bounding box center [1345, 97] width 9 height 11
click at [935, 579] on link "https://app.onecompiler.com/43uja6mnp_43unn8d74" at bounding box center [944, 576] width 157 height 18
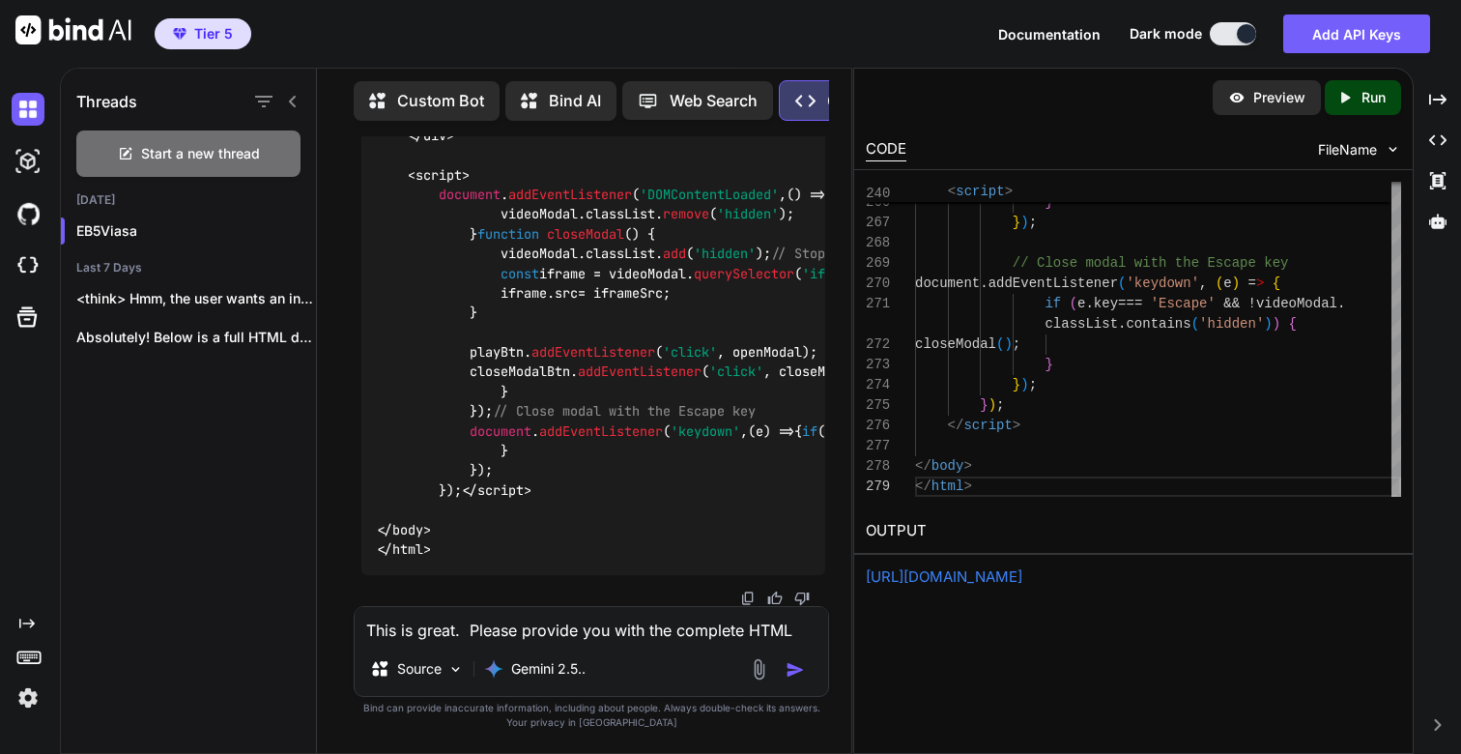
scroll to position [158347, 0]
drag, startPoint x: 378, startPoint y: 298, endPoint x: 781, endPoint y: 296, distance: 403.0
copy h3 "The User Journey: From "Searching" to "Being Matched""
click at [547, 626] on textarea "This is great. Please provide you with the complete HTML and Tailwind CSS code …" at bounding box center [592, 624] width 474 height 35
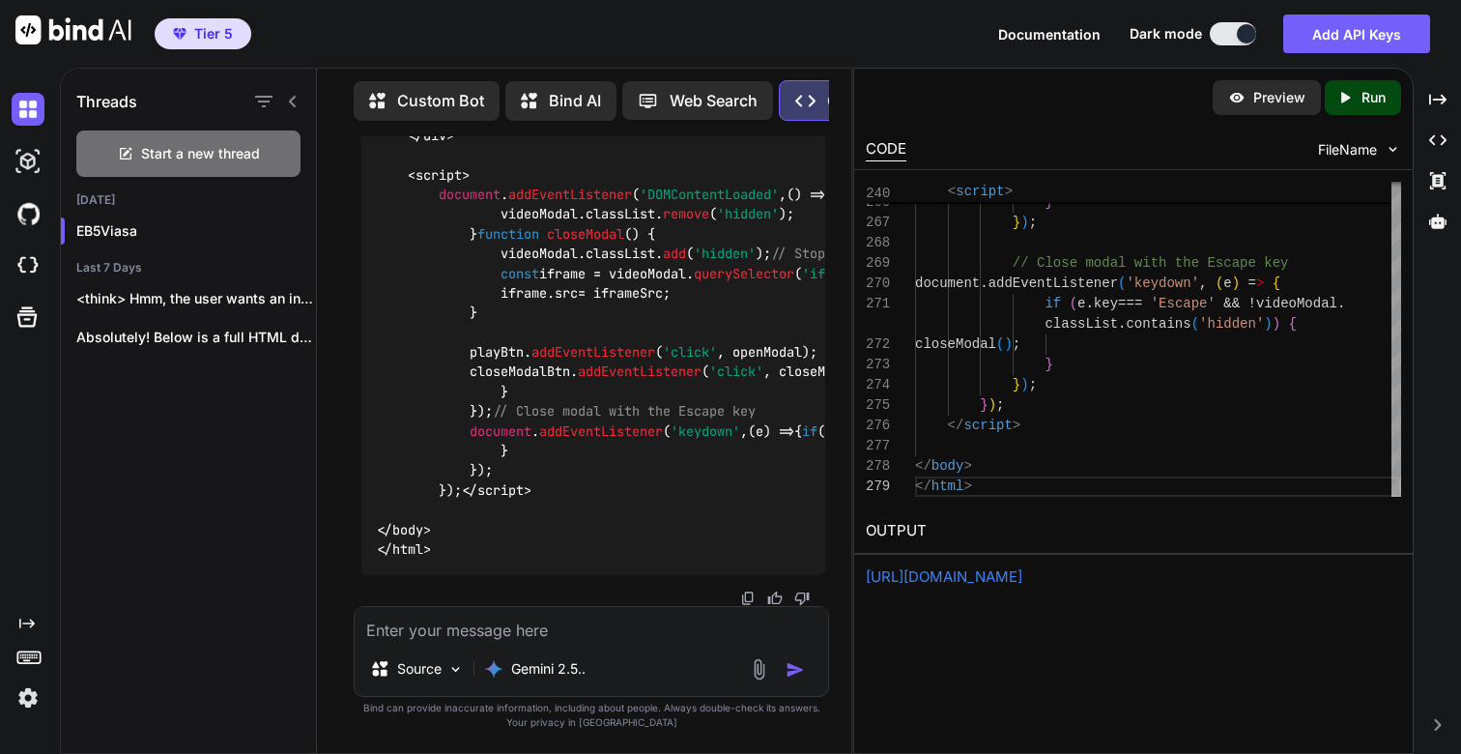
paste textarea "The User Journey: From "Searching" to "Being Matched""
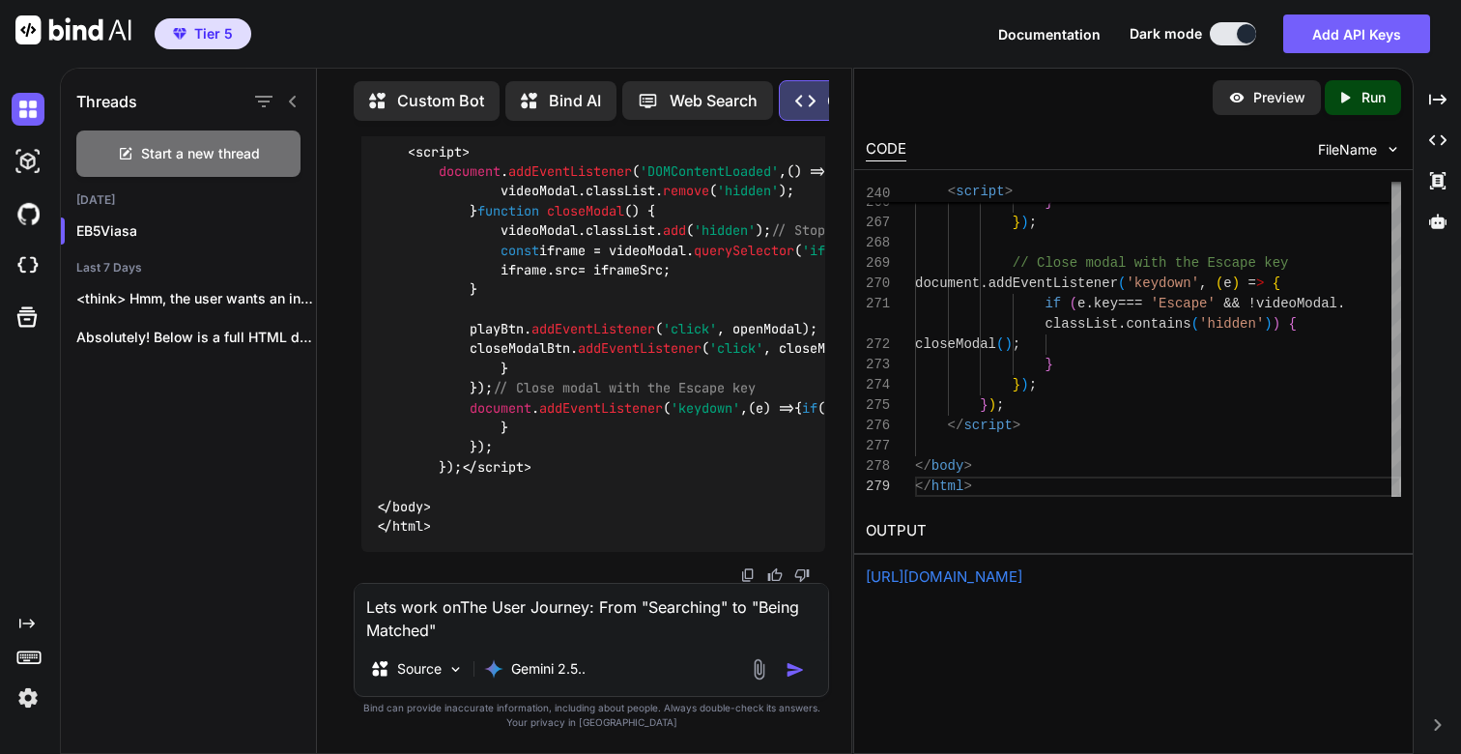
type textarea "Lets work on The User Journey: From "Searching" to "Being Matched""
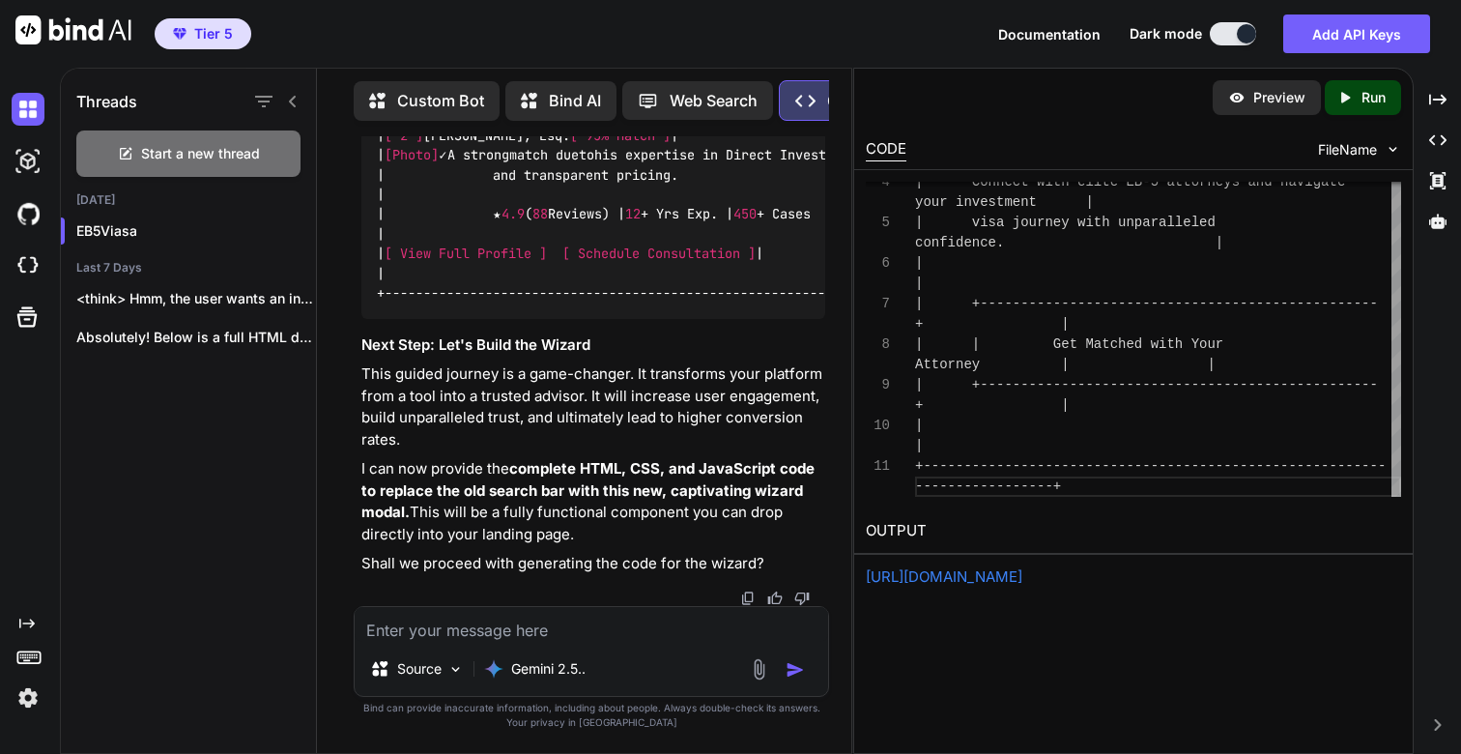
scroll to position [173597, 0]
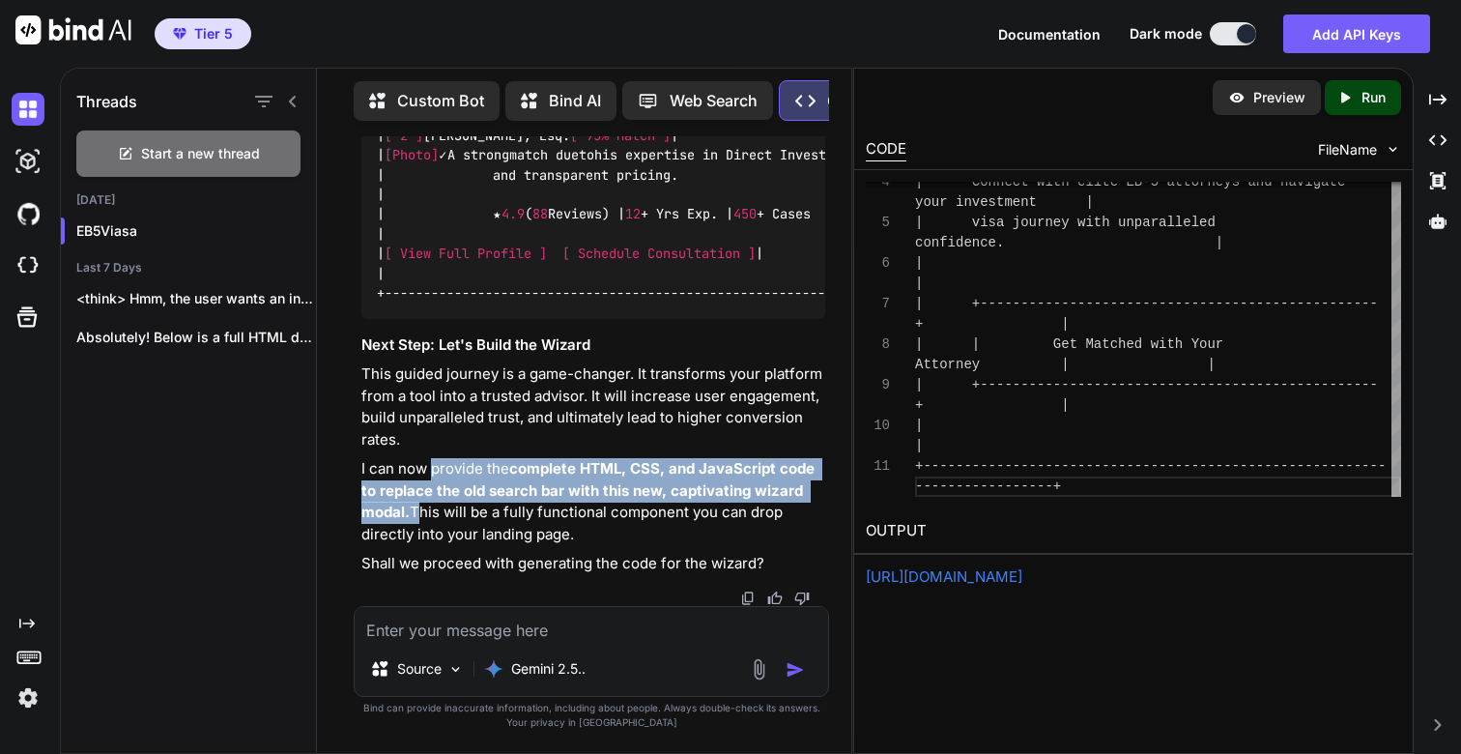
drag, startPoint x: 433, startPoint y: 474, endPoint x: 413, endPoint y: 515, distance: 46.2
click at [413, 515] on p "I can now provide the complete HTML, CSS, and JavaScript code to replace the ol…" at bounding box center [593, 501] width 464 height 87
copy p "provide the complete HTML, CSS, and JavaScript code to replace the old search b…"
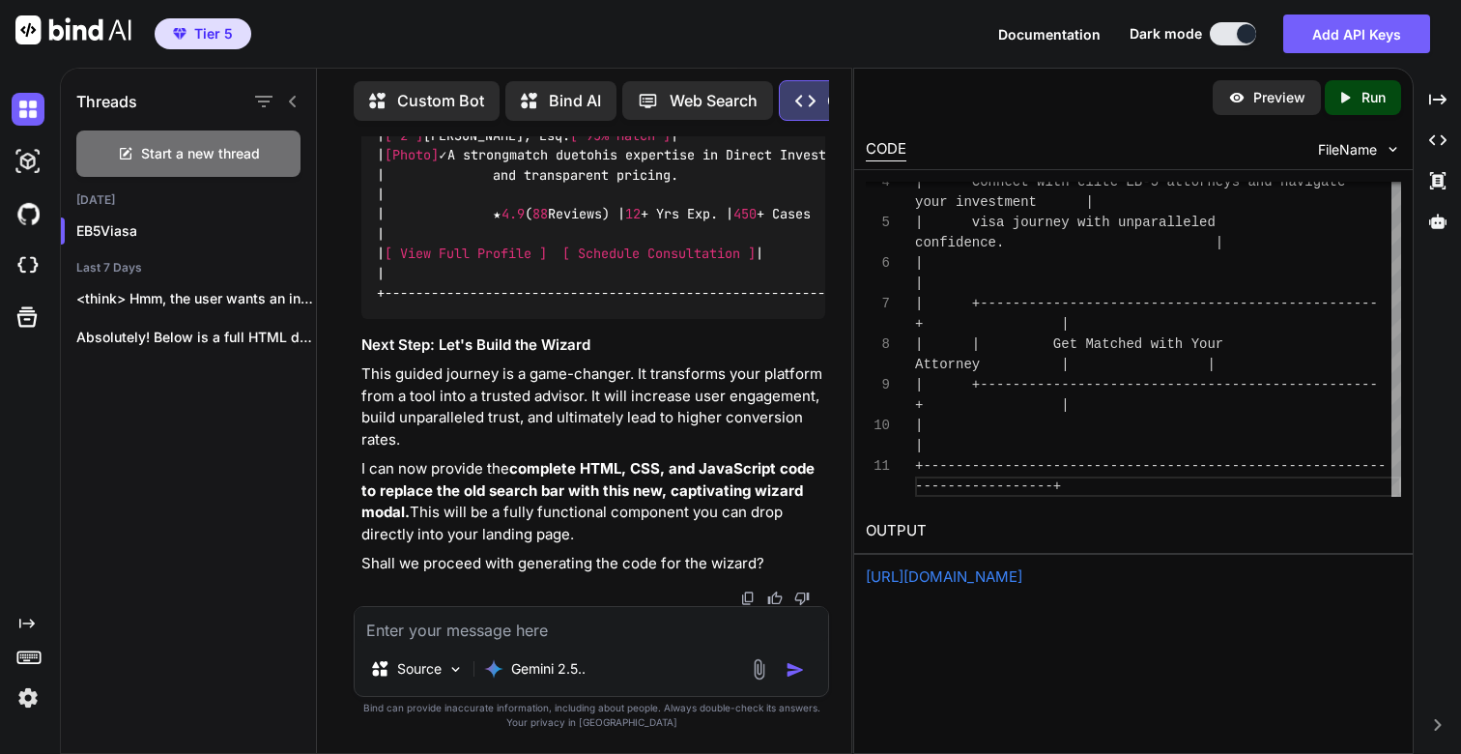
click at [503, 635] on textarea at bounding box center [592, 624] width 474 height 35
type textarea "This is"
paste textarea "provide the complete HTML, CSS, and JavaScript code to replace the old search b…"
type textarea "Yes please provide the complete HTML, CSS, and JavaScript code to replace the o…"
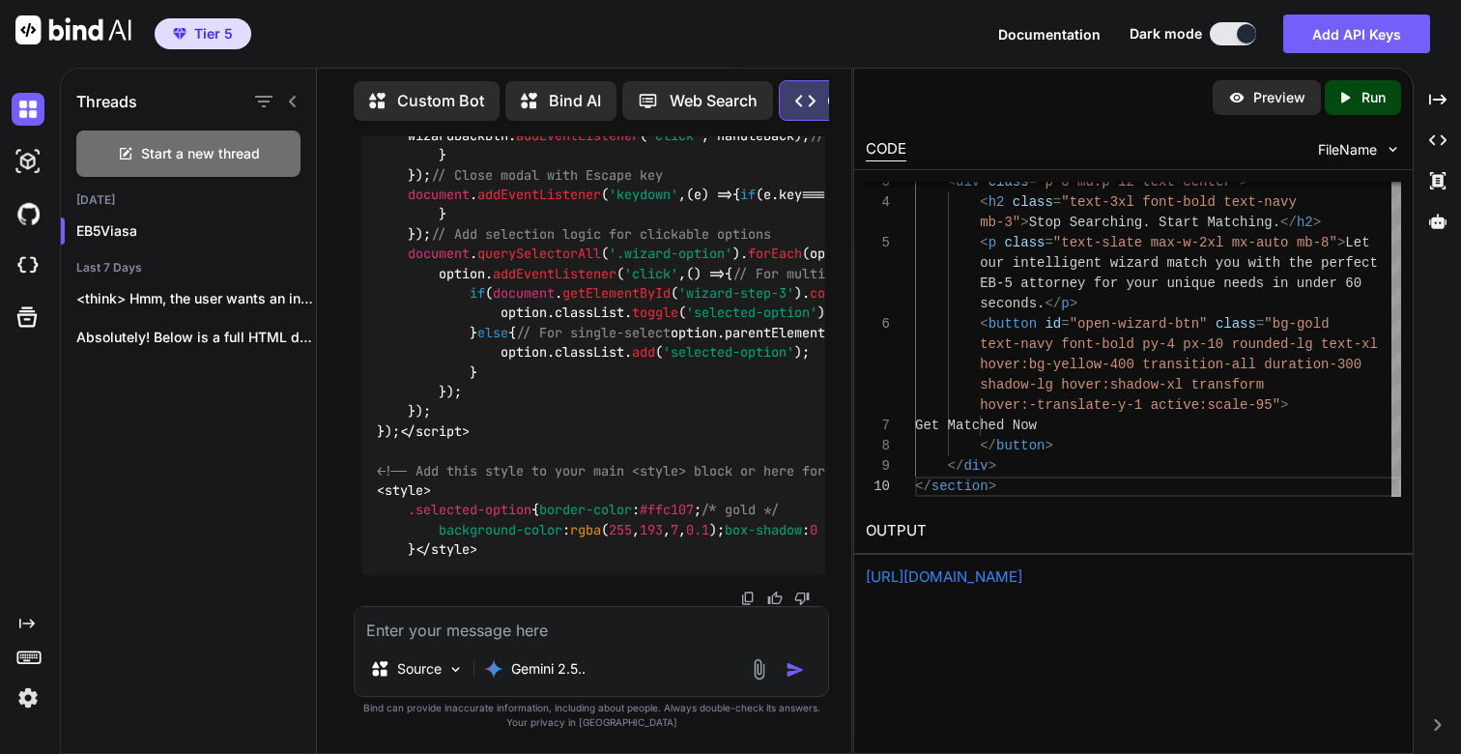
scroll to position [178956, 0]
click at [1359, 100] on icon "Created with Pixso." at bounding box center [1348, 97] width 25 height 17
click at [981, 573] on link "https://app.onecompiler.com/43uja6px4_43unpeu29" at bounding box center [944, 576] width 157 height 18
click at [41, 268] on img at bounding box center [28, 265] width 33 height 33
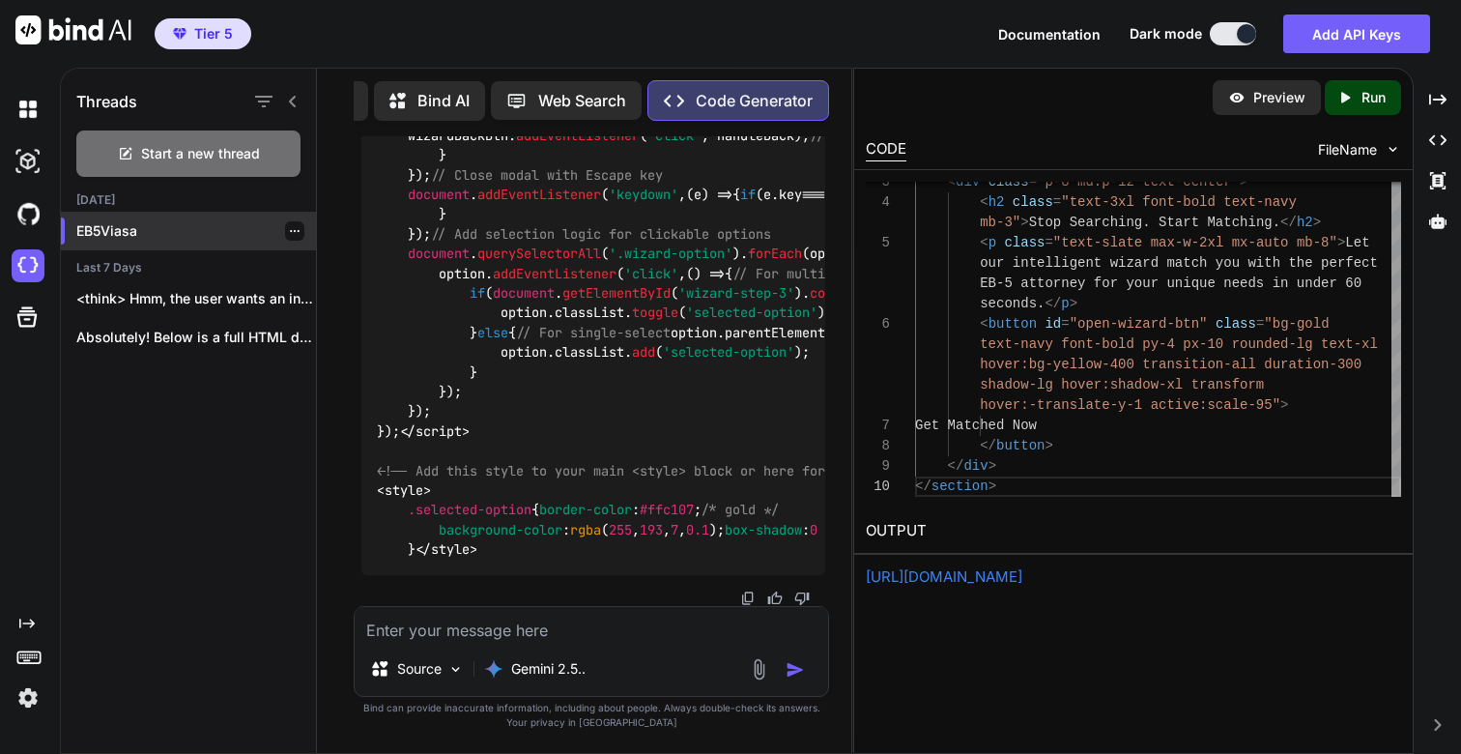
click at [107, 230] on p "EB5Viasa" at bounding box center [196, 230] width 240 height 19
click at [1022, 570] on link "https://app.onecompiler.com/43uja6px4_43unpeu29" at bounding box center [944, 576] width 157 height 18
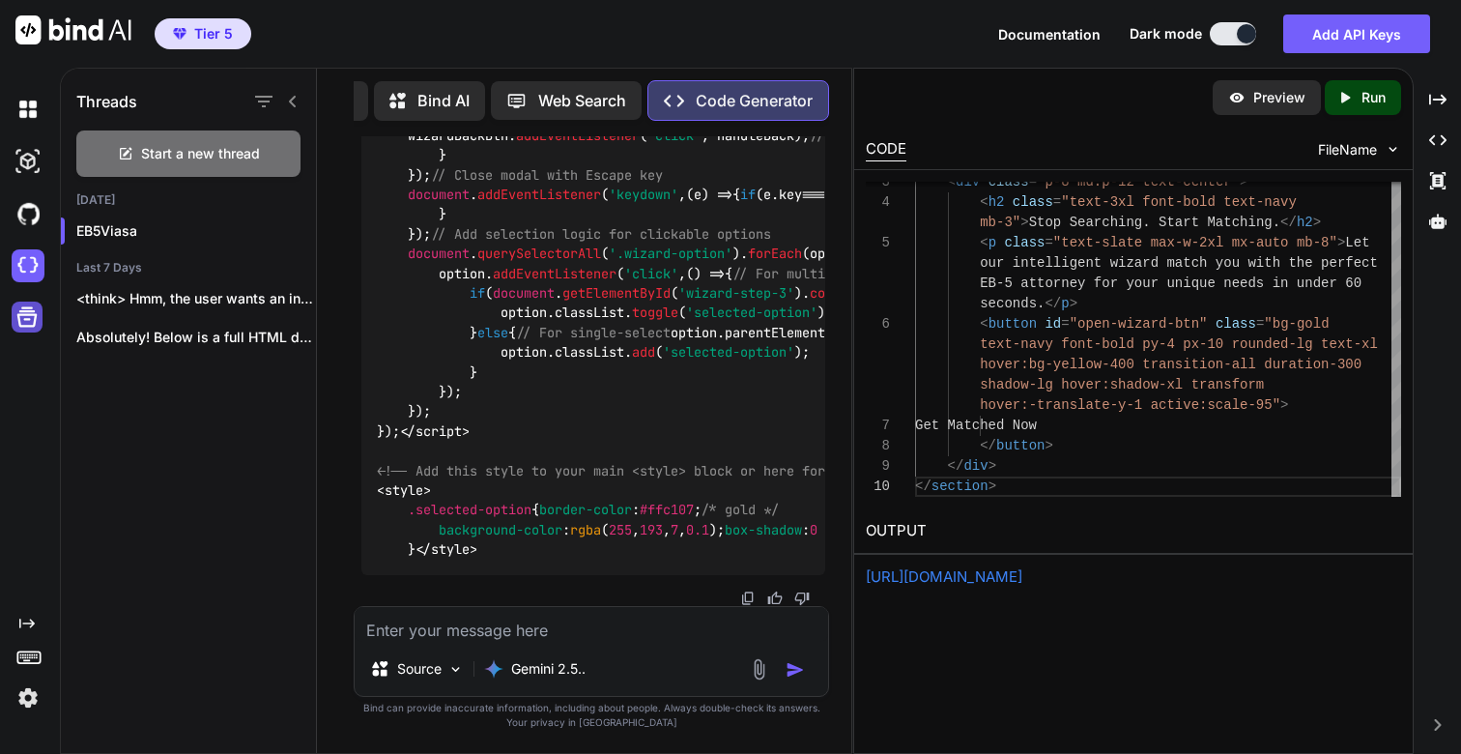
click at [23, 319] on icon at bounding box center [27, 316] width 27 height 27
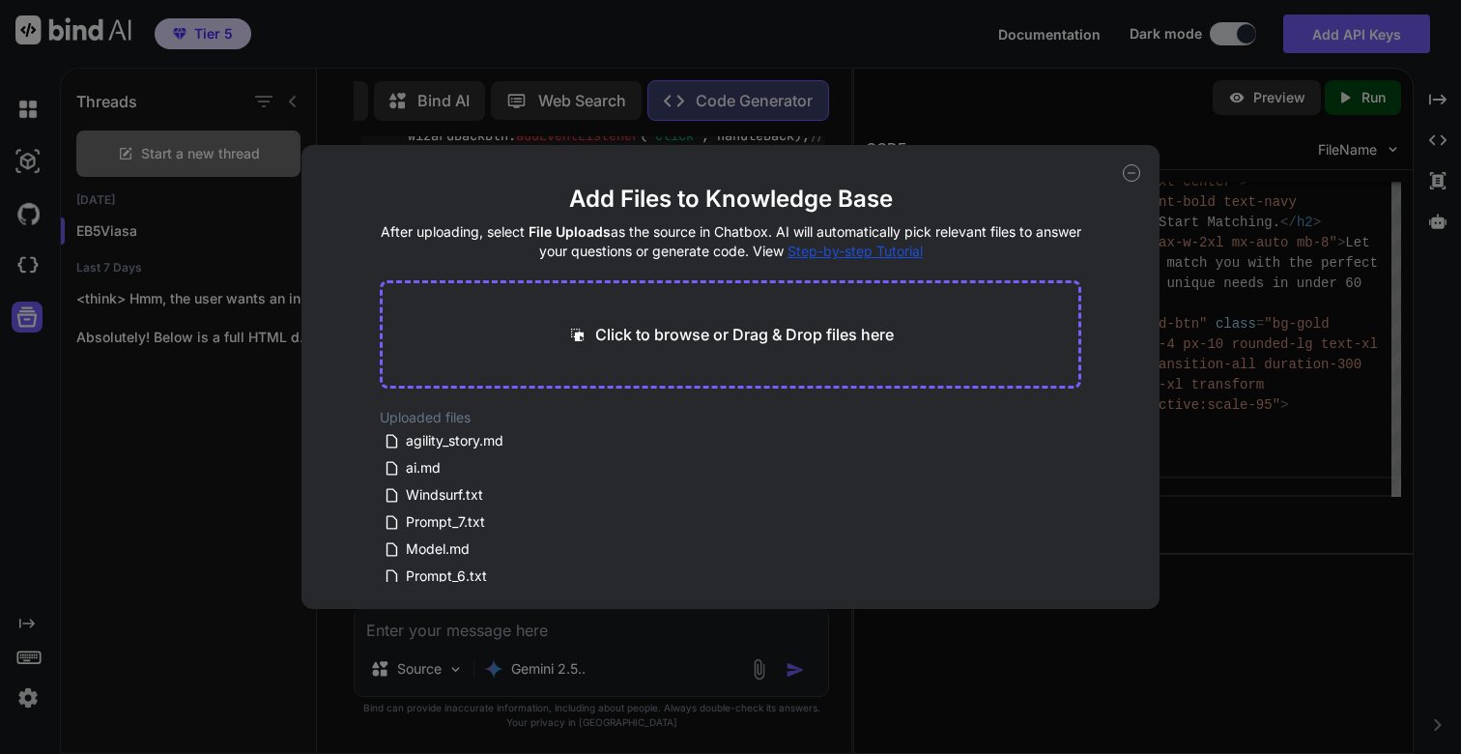
click at [1130, 171] on icon at bounding box center [1131, 172] width 17 height 17
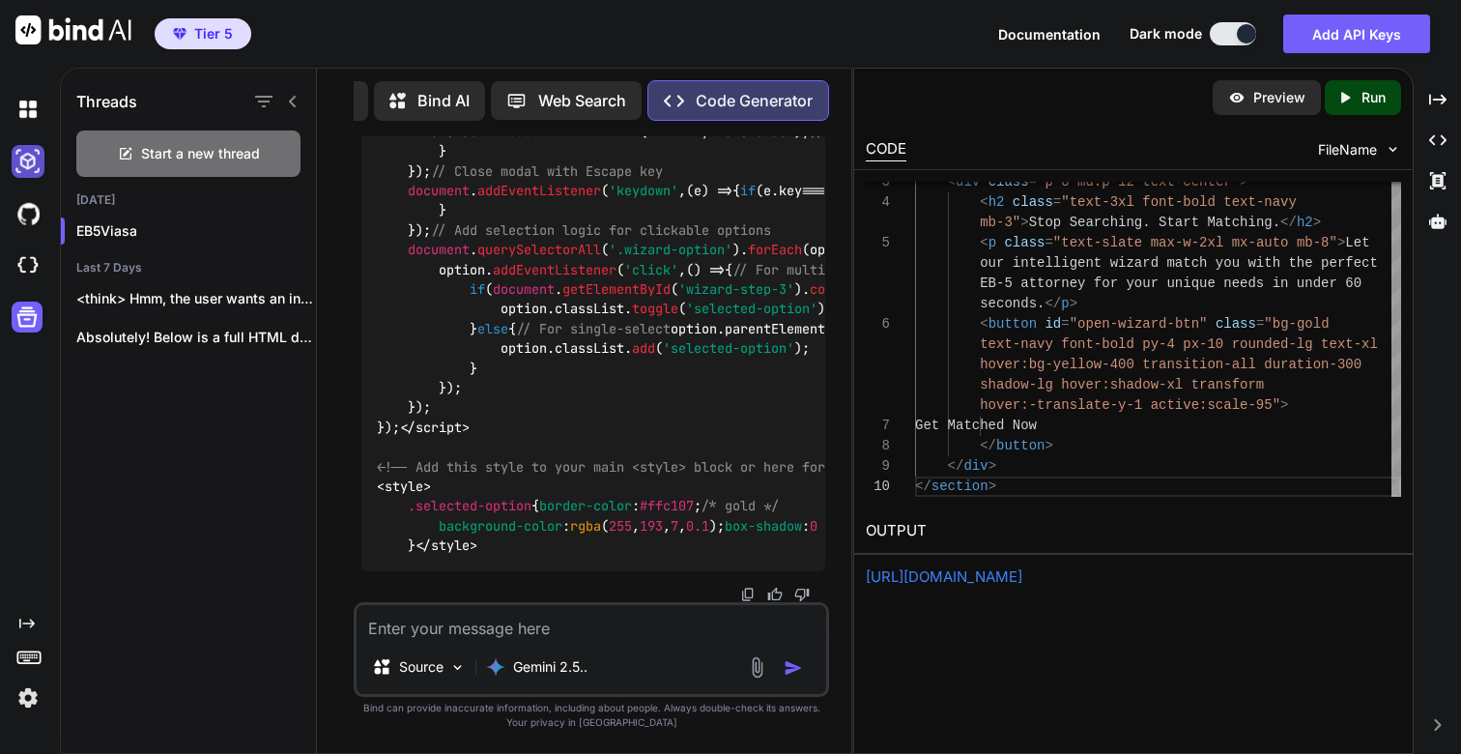
click at [27, 165] on img at bounding box center [28, 161] width 33 height 33
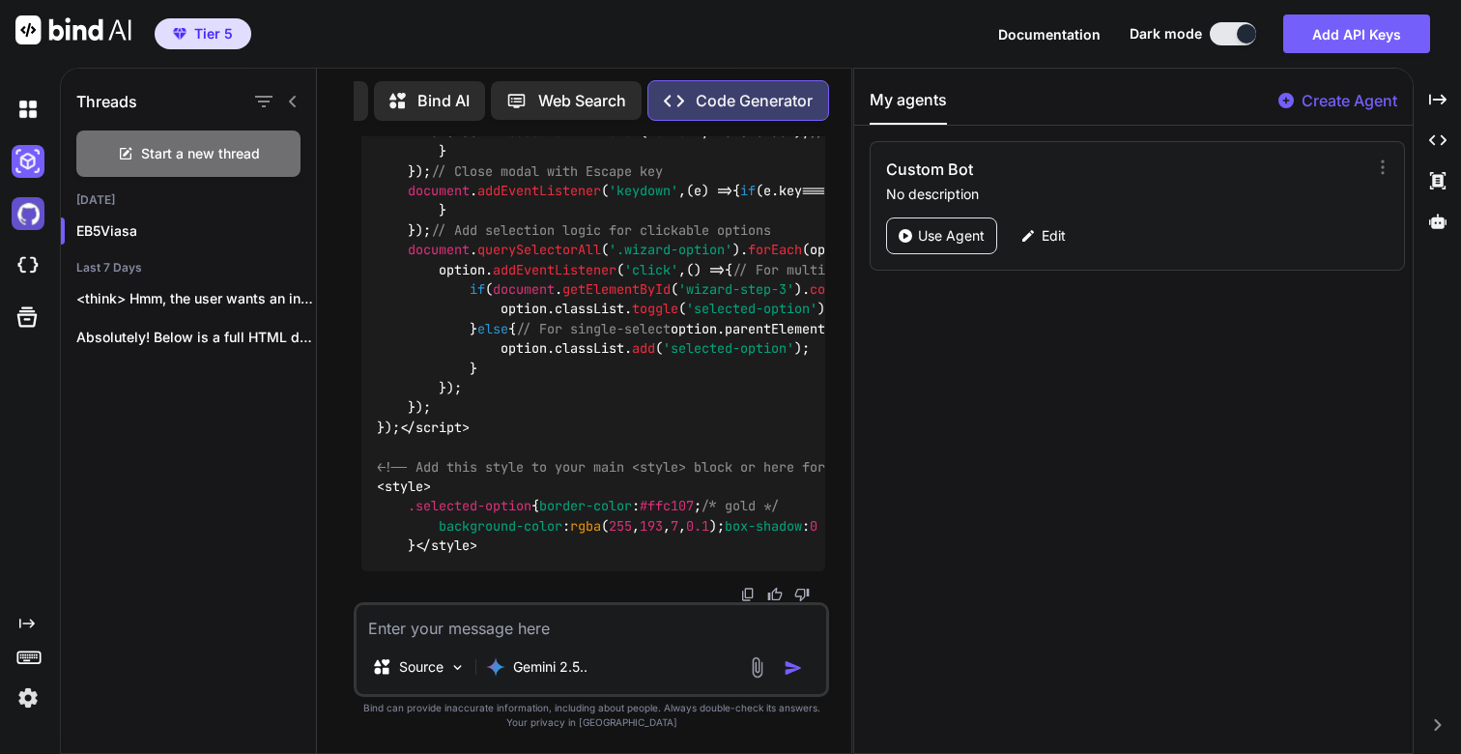
click at [28, 207] on img at bounding box center [28, 213] width 33 height 33
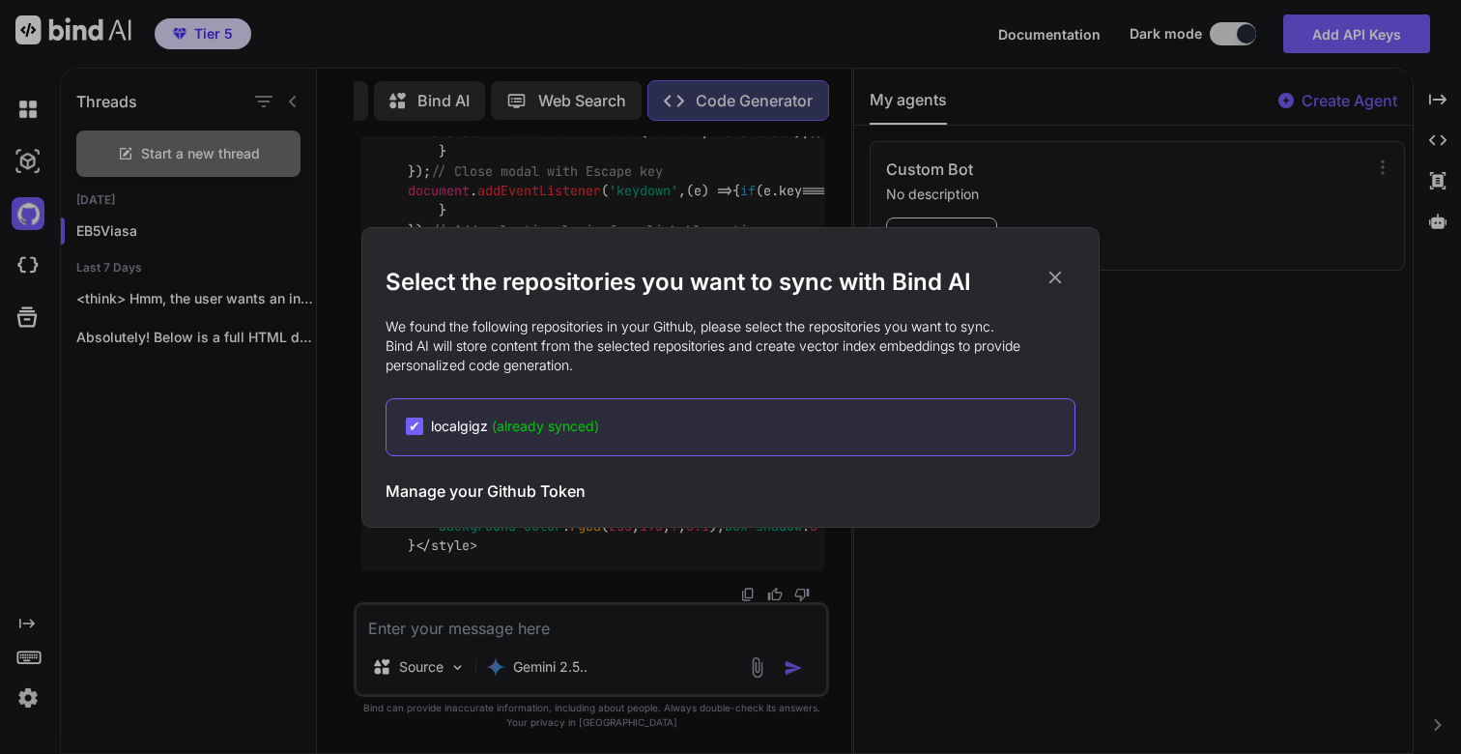
click at [1046, 271] on icon at bounding box center [1055, 277] width 21 height 21
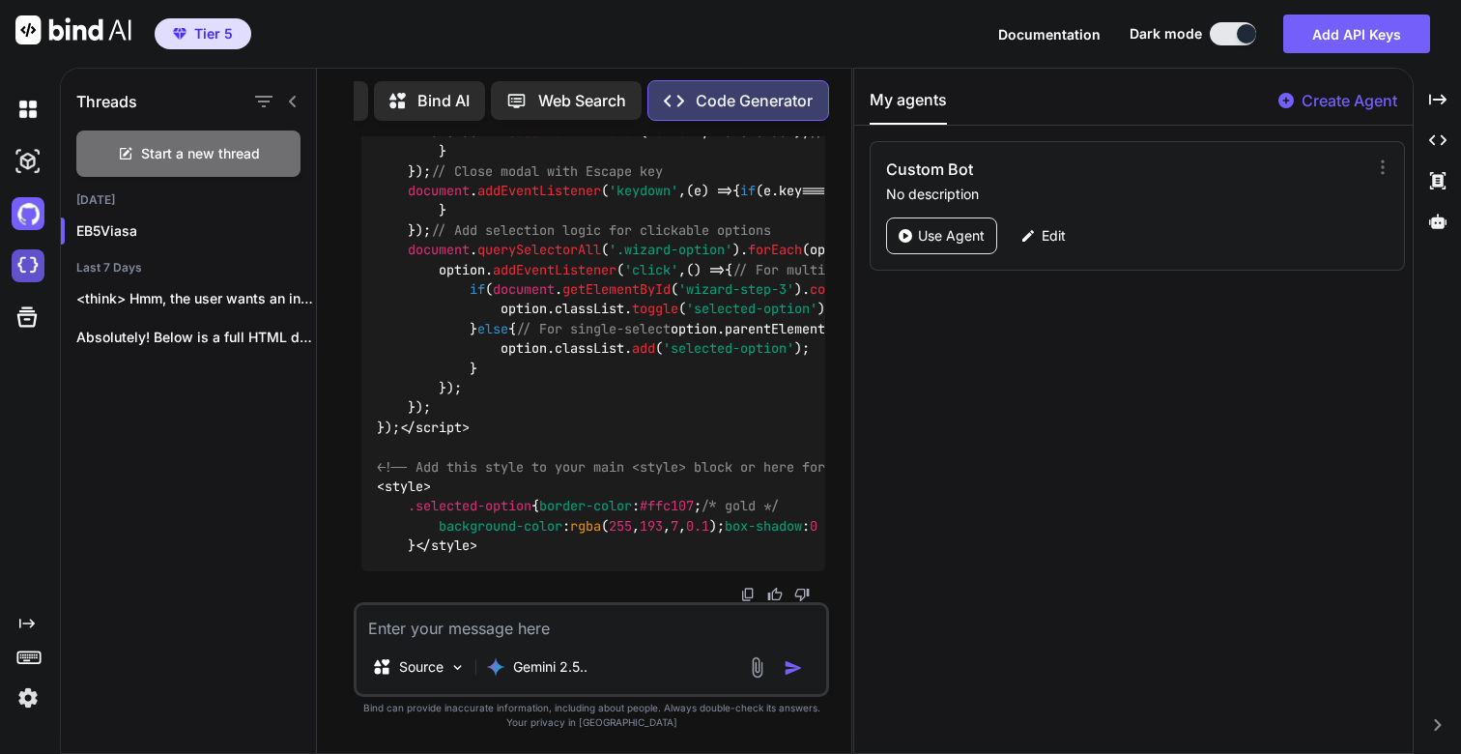
click at [25, 270] on img at bounding box center [28, 265] width 33 height 33
click at [741, 89] on p "Code Generator" at bounding box center [754, 100] width 117 height 23
click at [29, 110] on img at bounding box center [28, 109] width 33 height 33
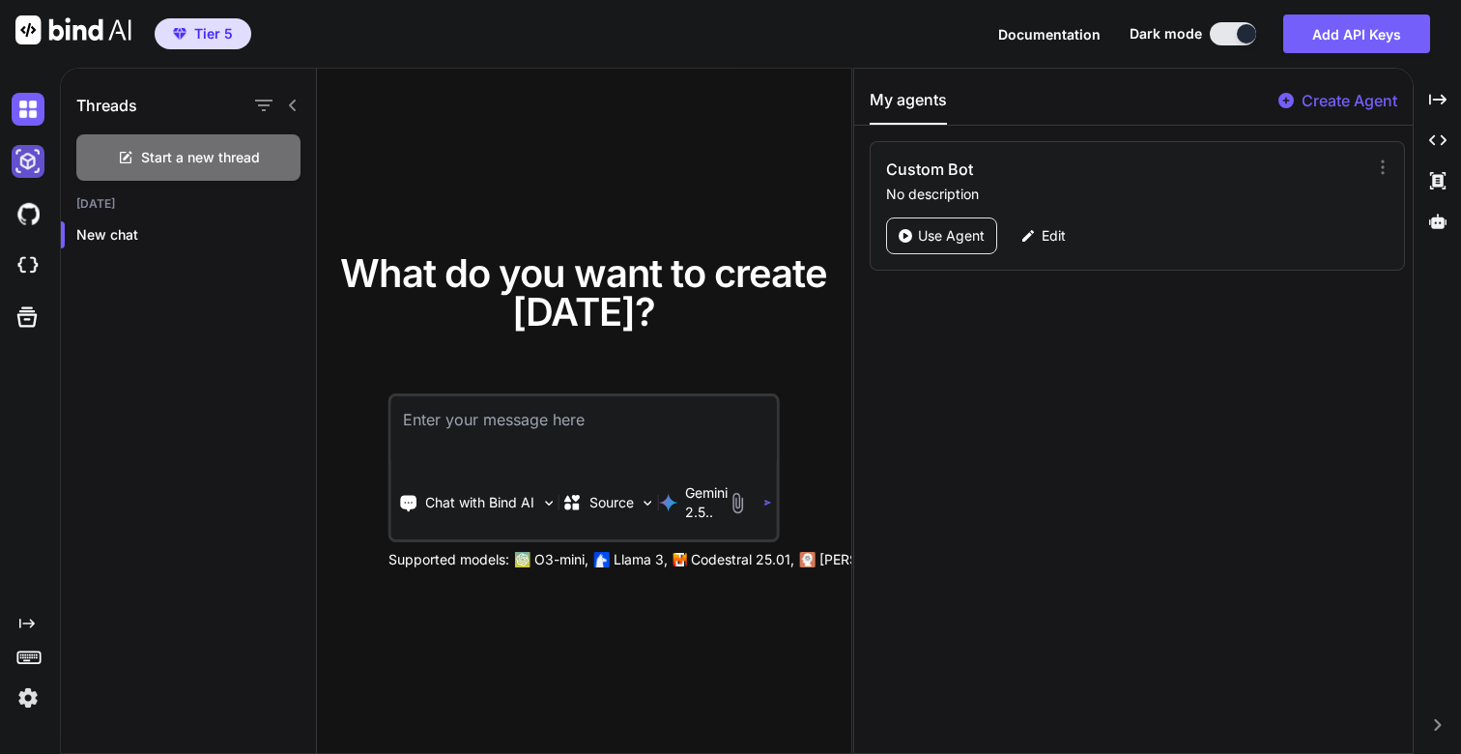
click at [17, 164] on img at bounding box center [28, 161] width 33 height 33
click at [26, 117] on img at bounding box center [28, 109] width 33 height 33
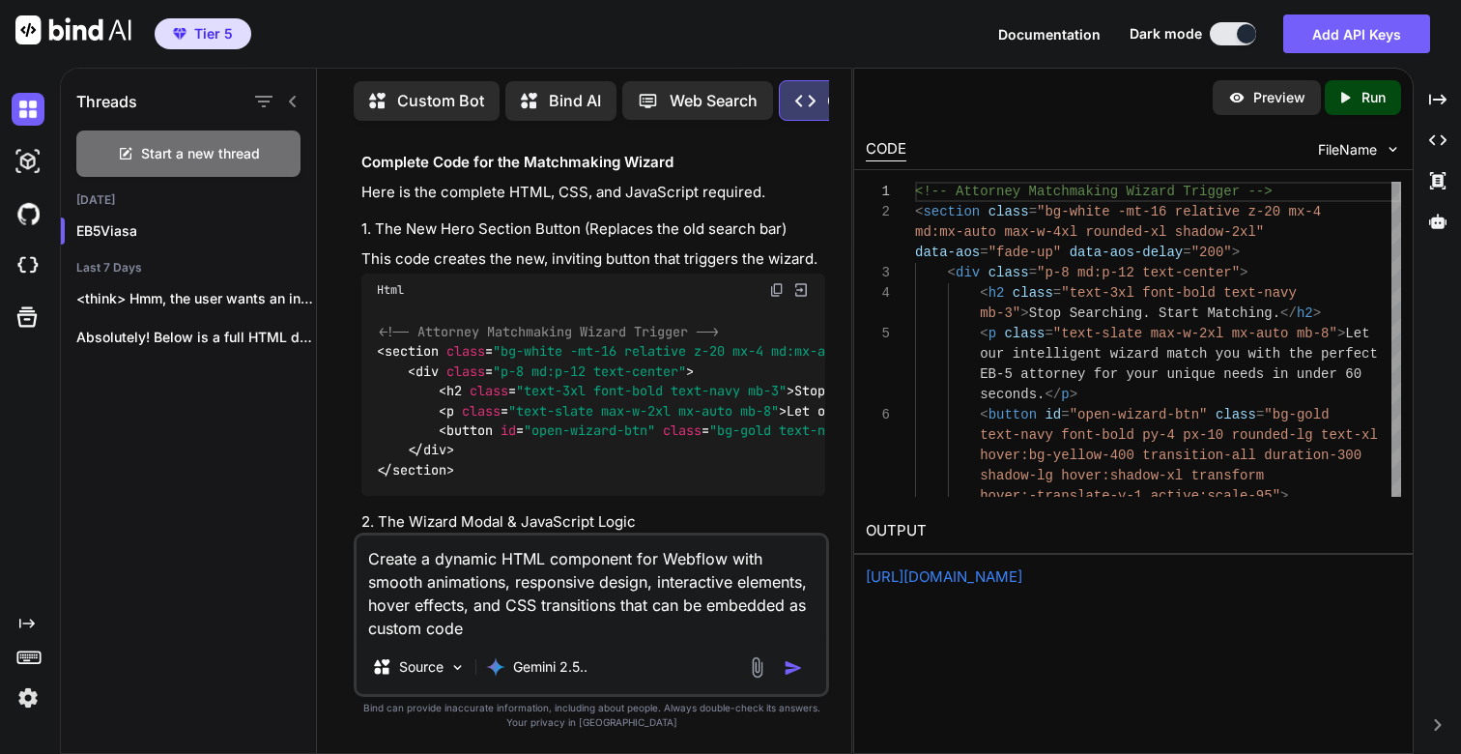
scroll to position [16207, 0]
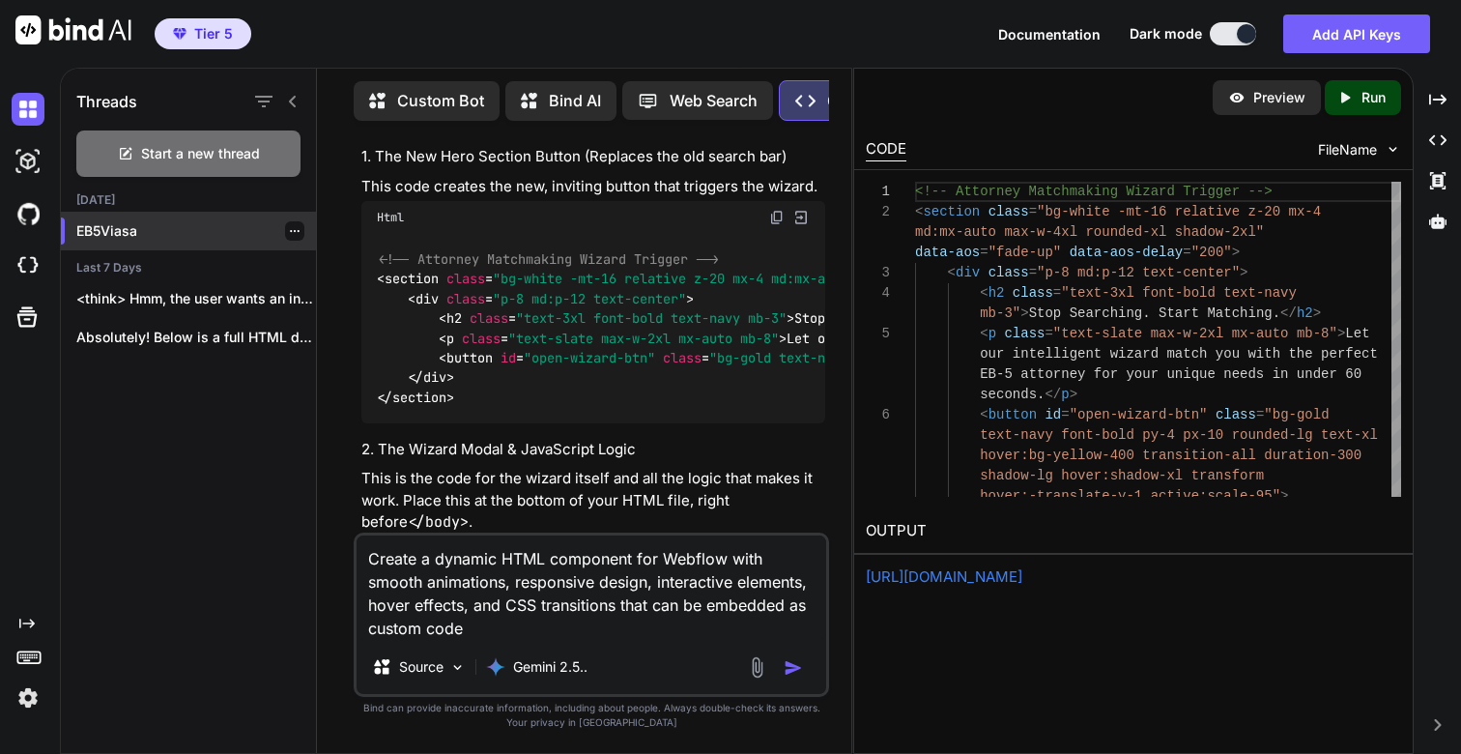
click at [111, 226] on p "EB5Viasa" at bounding box center [196, 230] width 240 height 19
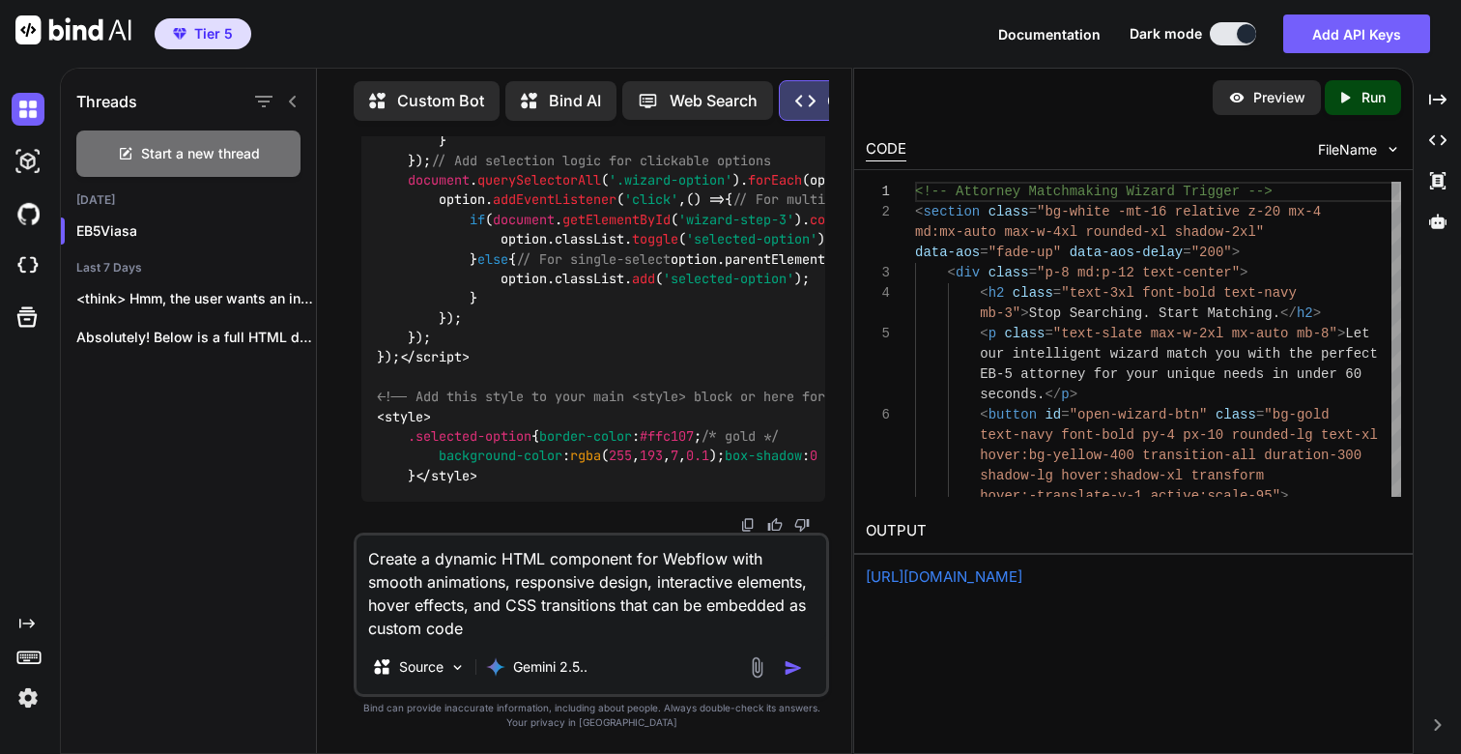
scroll to position [21171, 0]
click at [625, 585] on textarea "Create a dynamic HTML component for Webflow with smooth animations, responsive …" at bounding box center [592, 587] width 470 height 104
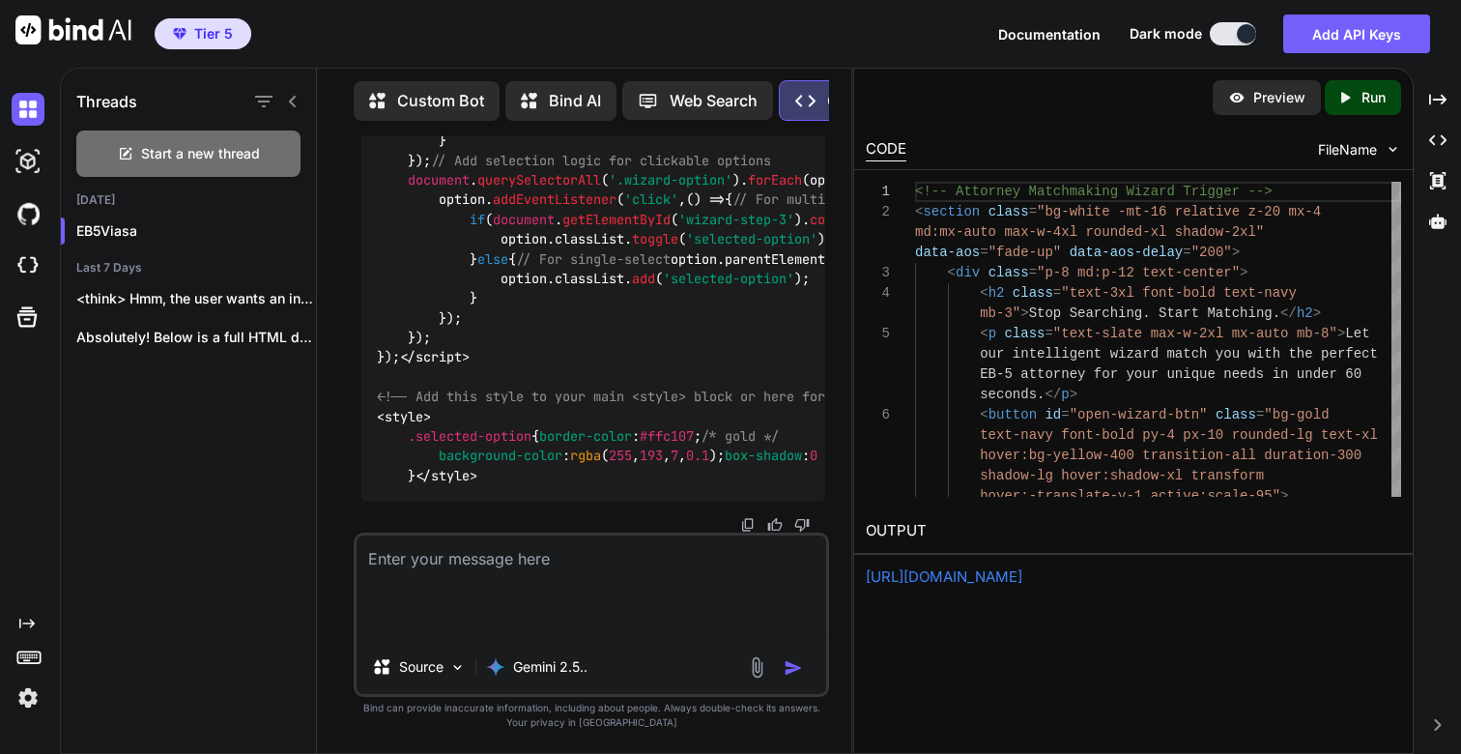
scroll to position [21101, 0]
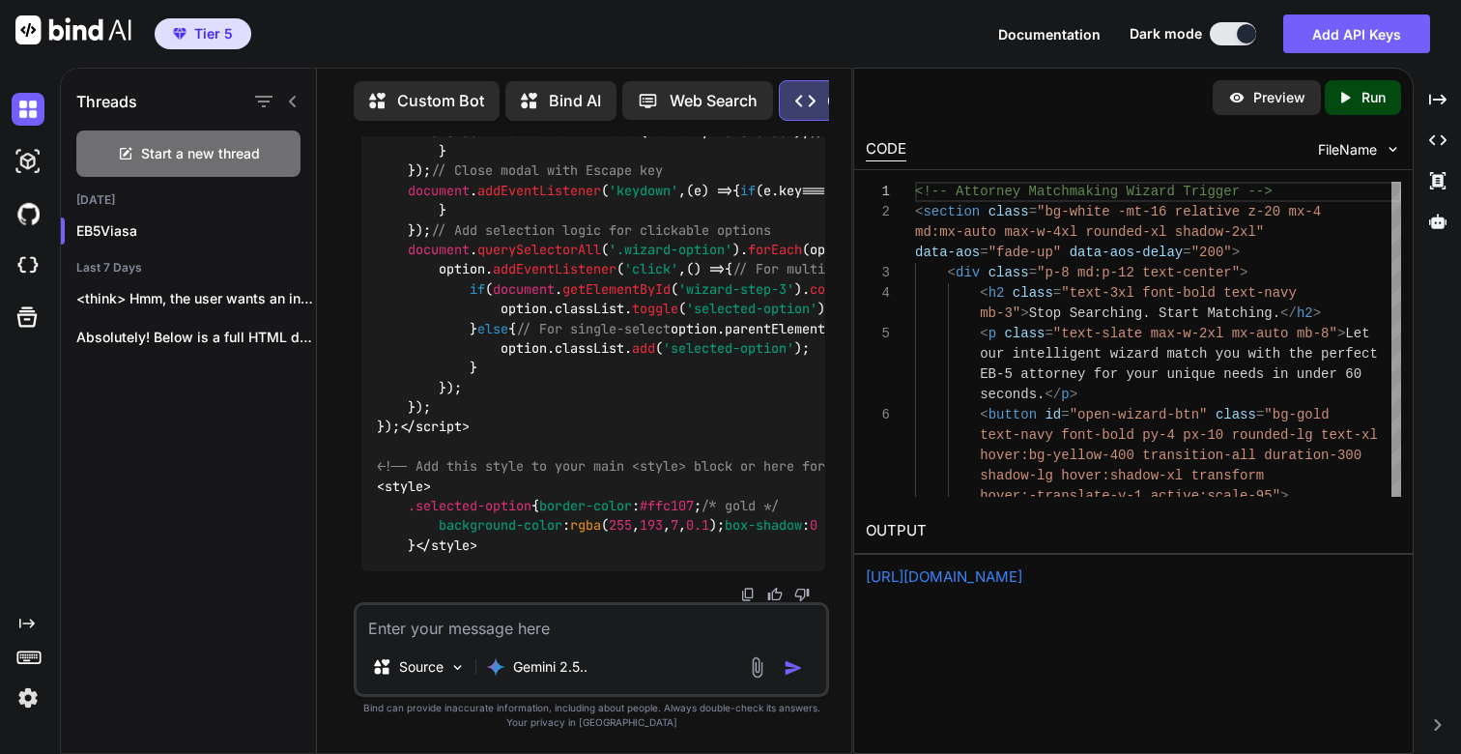
click at [1369, 92] on p "Run" at bounding box center [1374, 97] width 24 height 19
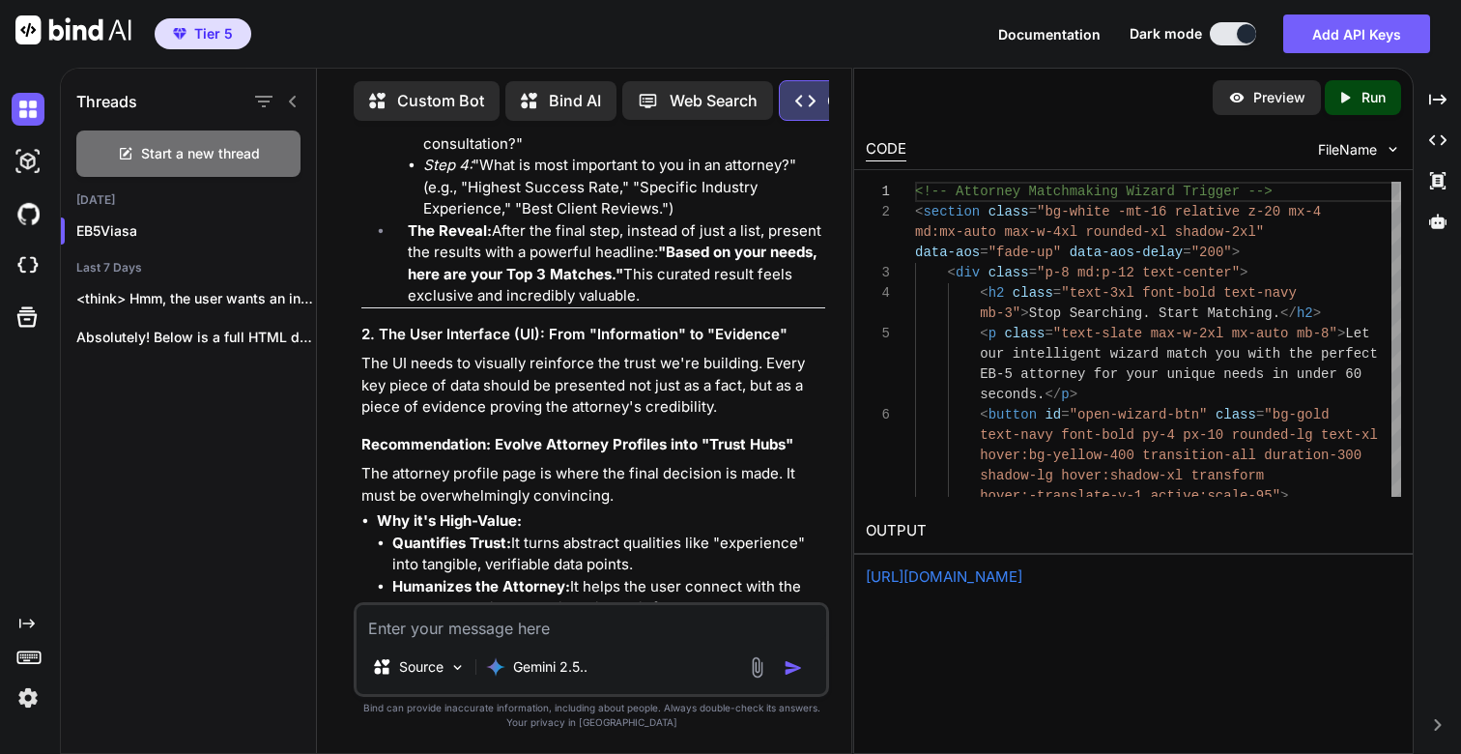
scroll to position [1396, 0]
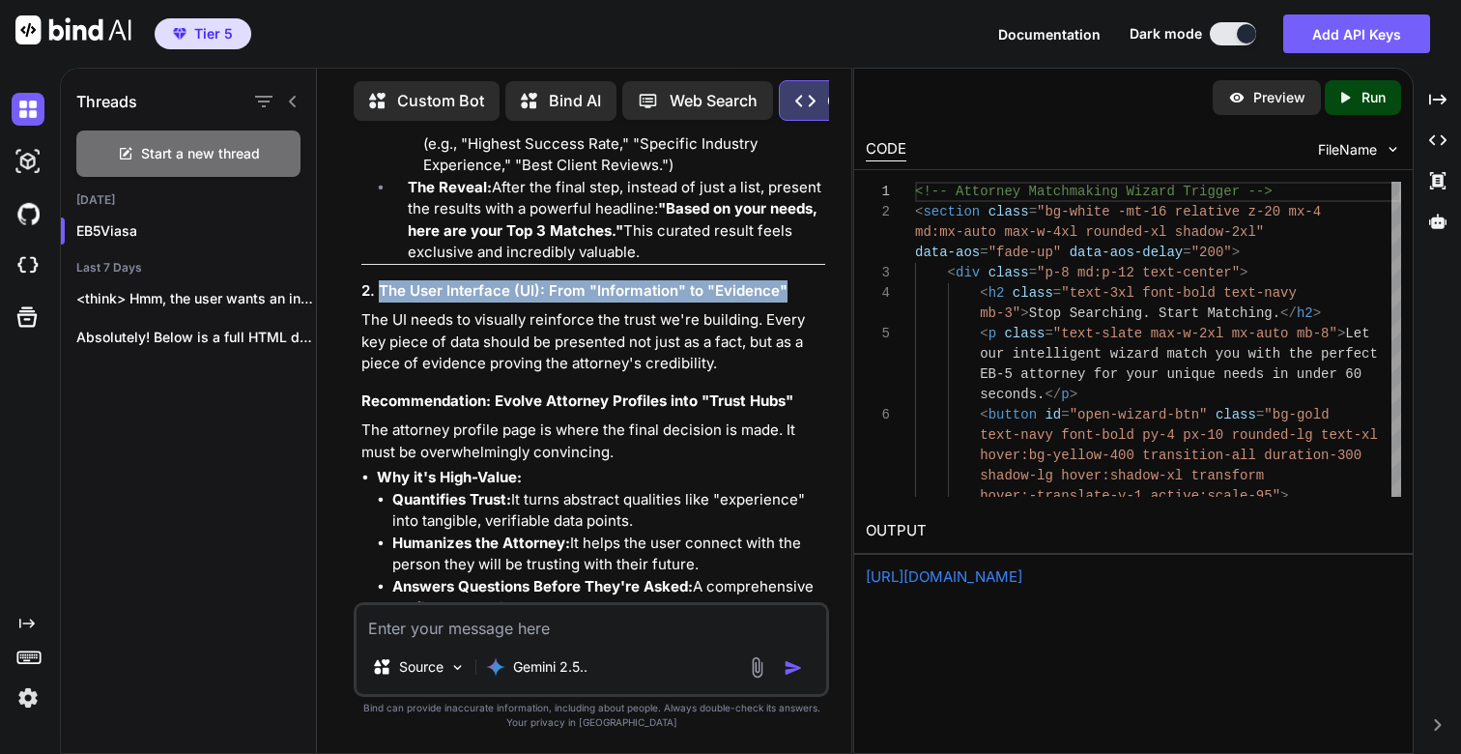
drag, startPoint x: 381, startPoint y: 289, endPoint x: 784, endPoint y: 294, distance: 403.0
click at [784, 294] on h3 "2. The User Interface (UI): From "Information" to "Evidence"" at bounding box center [593, 291] width 464 height 22
copy h3 "The User Interface (UI): From "Information" to "Evidence""
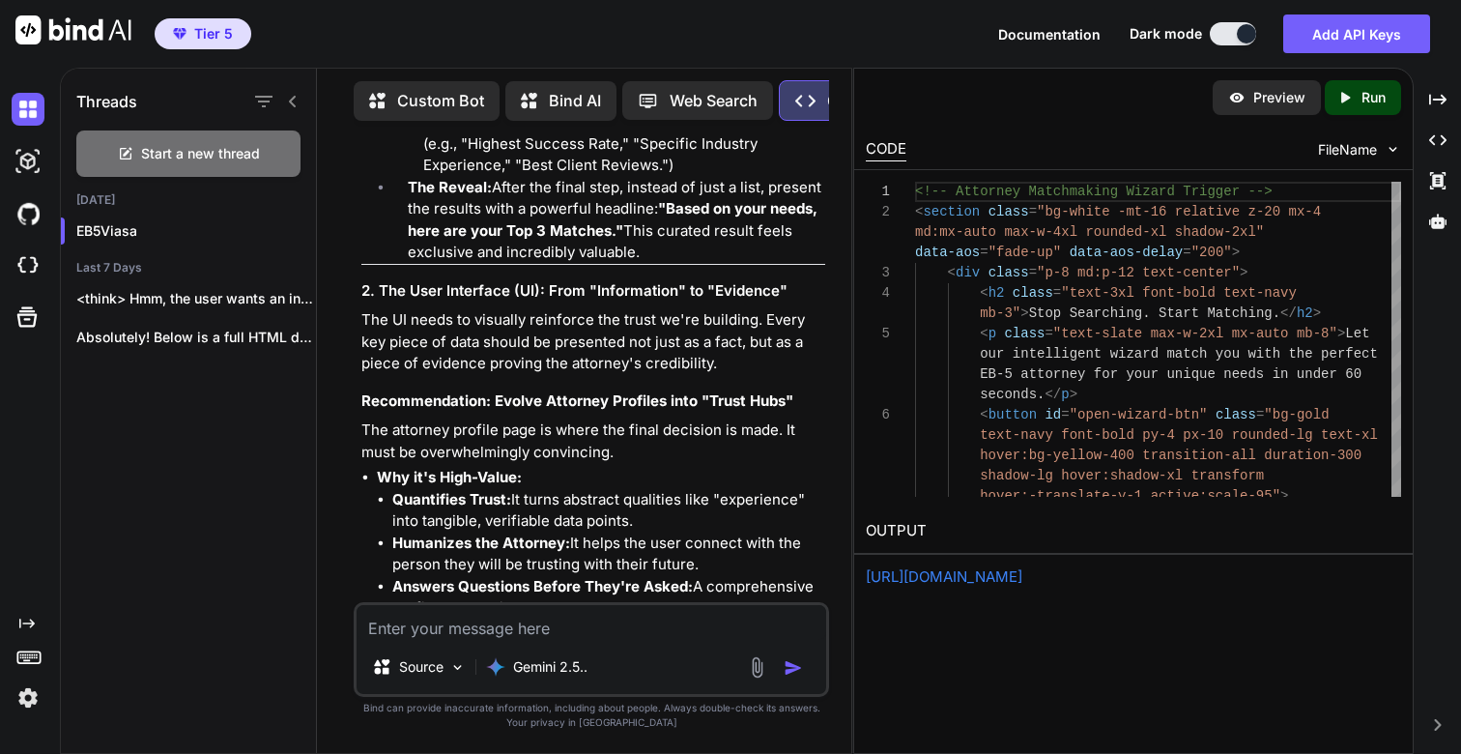
click at [525, 637] on textarea at bounding box center [592, 622] width 470 height 35
paste textarea "The User Interface (UI): From "Information" to "Evidence""
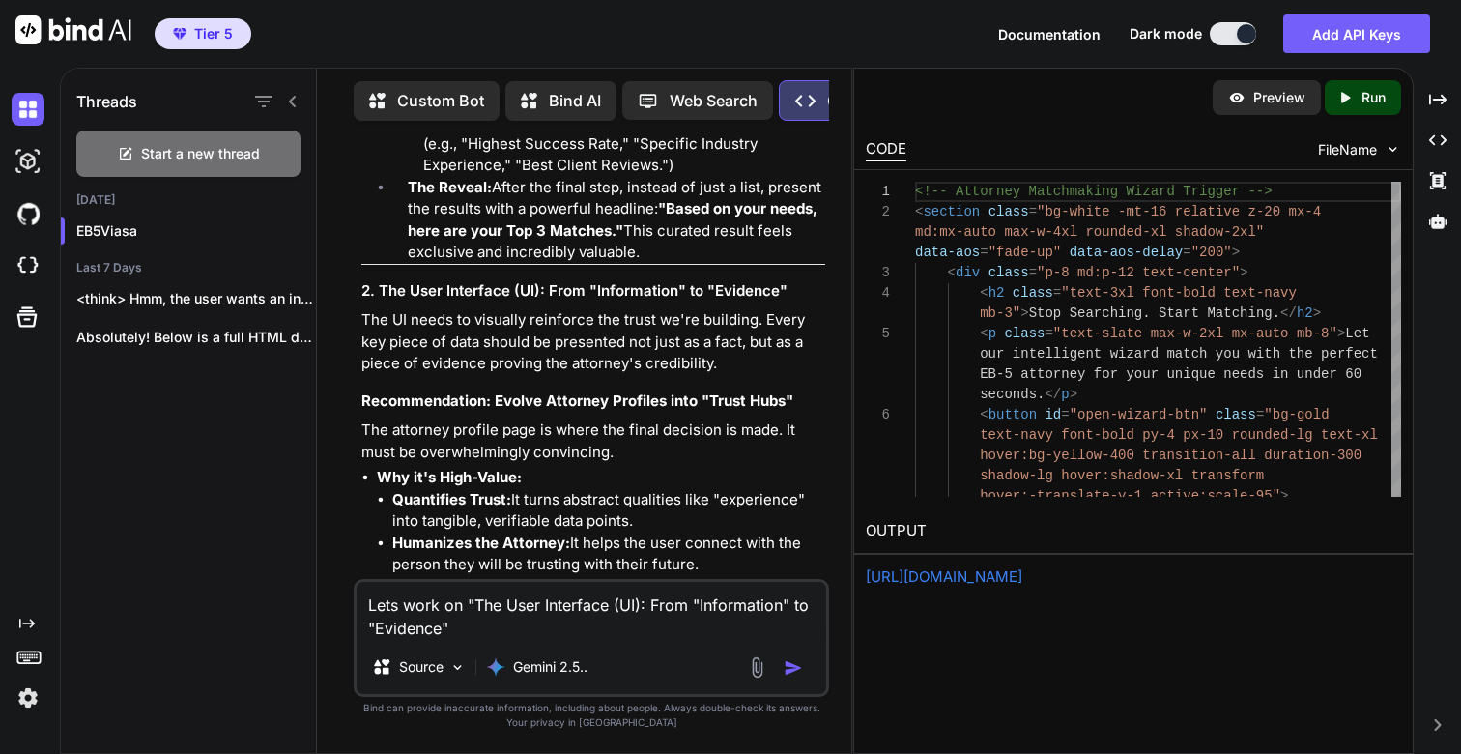
type textarea "Lets work on "The User Interface (UI): From "Information" to "Evidence"""
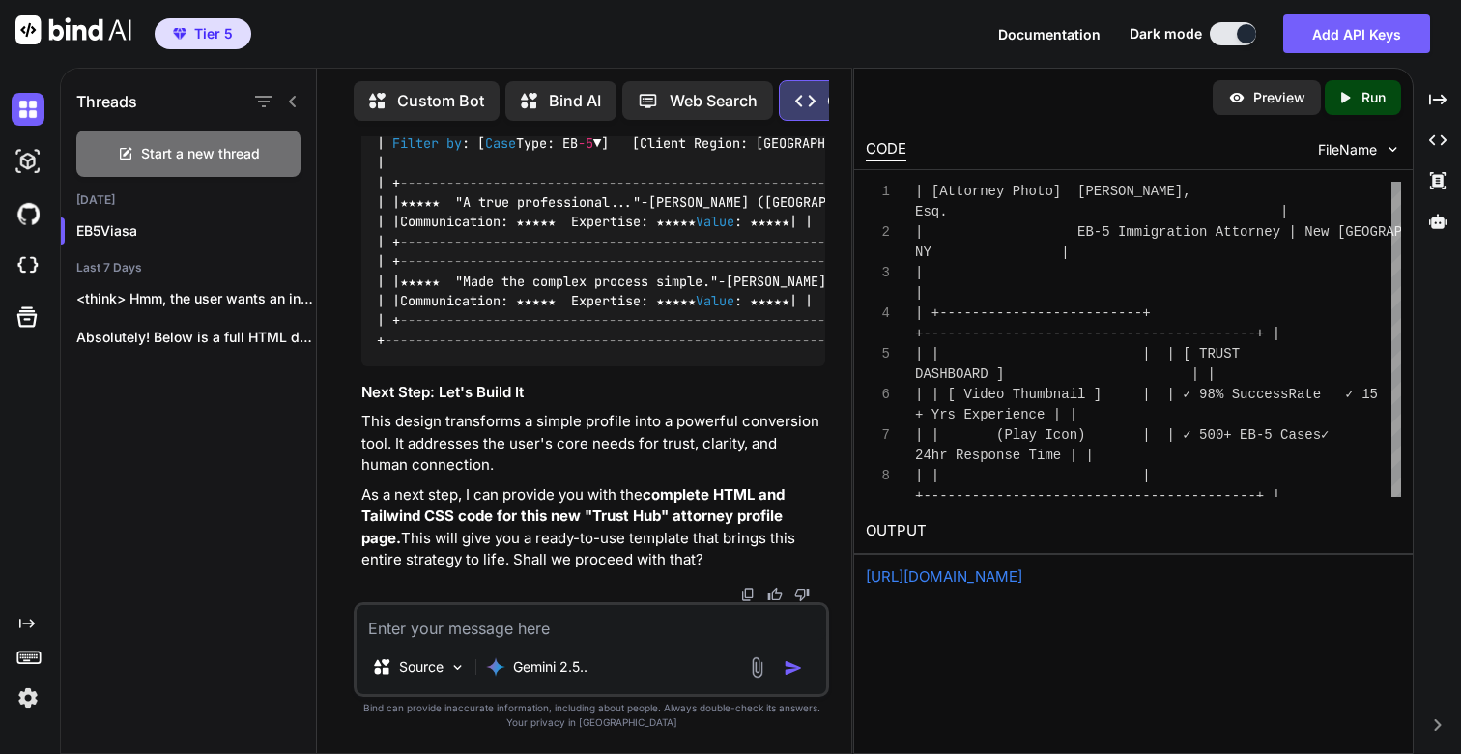
scroll to position [24137, 0]
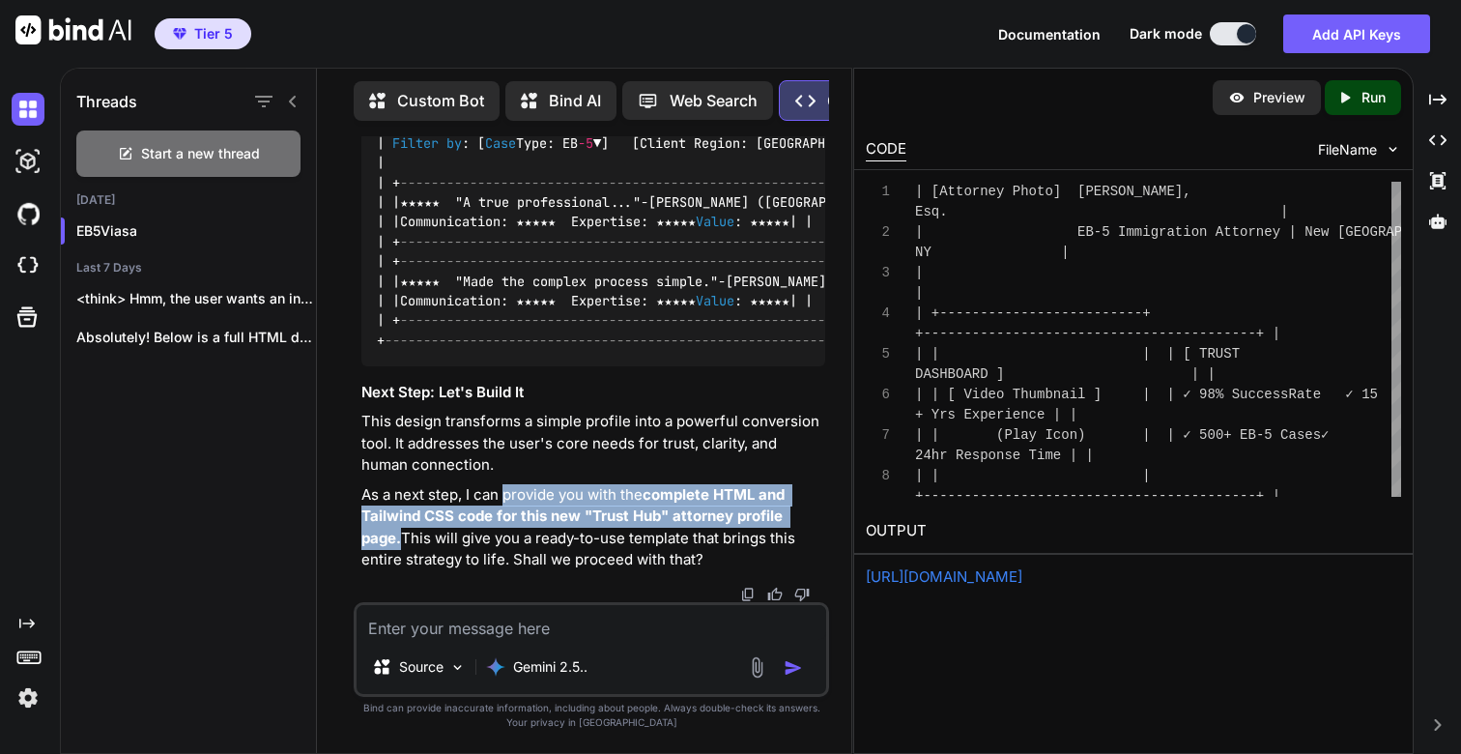
drag, startPoint x: 507, startPoint y: 496, endPoint x: 826, endPoint y: 520, distance: 319.8
click at [825, 520] on p "As a next step, I can provide you with the complete HTML and Tailwind CSS code …" at bounding box center [593, 527] width 464 height 87
copy p "provide you with the complete HTML and Tailwind CSS code for this new "Trust Hu…"
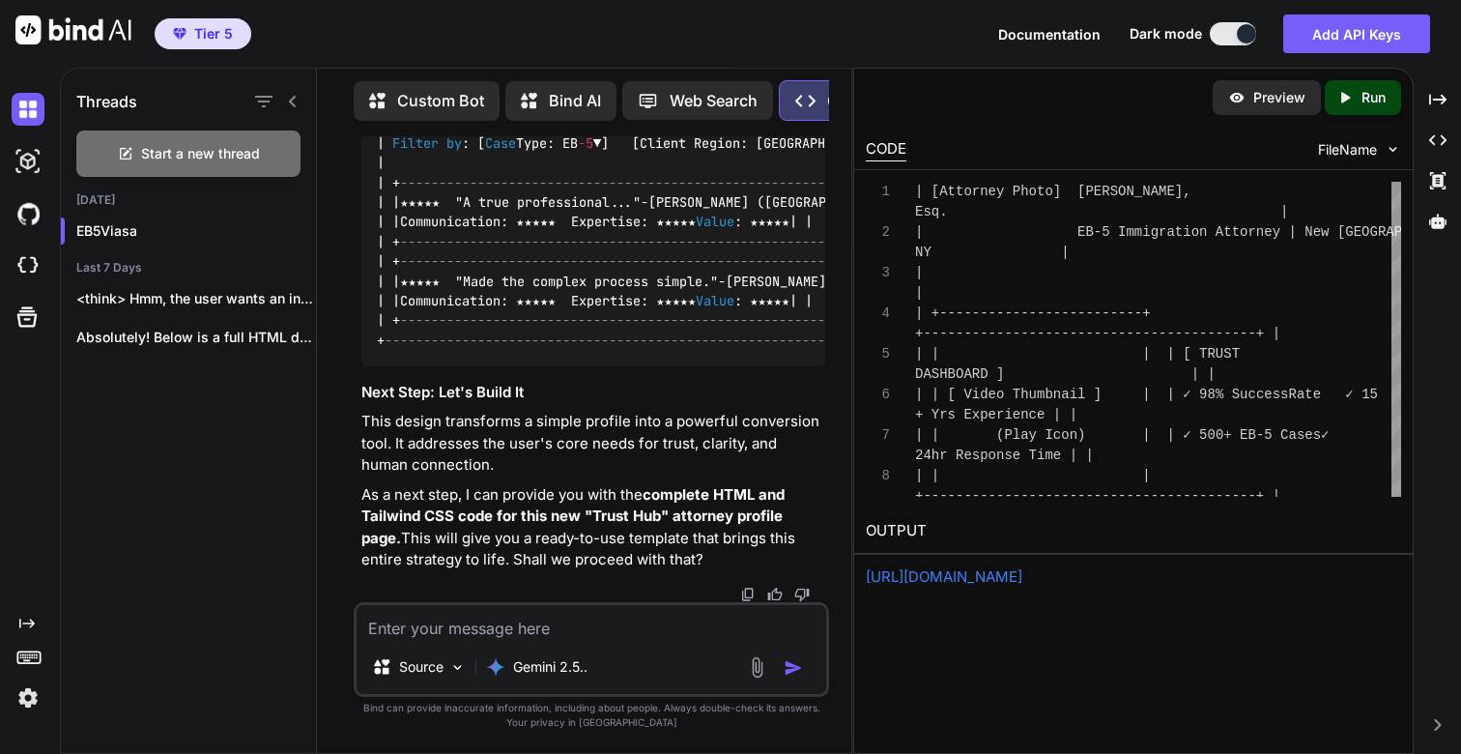
click at [503, 626] on textarea at bounding box center [592, 622] width 470 height 35
paste textarea "provide you with the complete HTML and Tailwind CSS code for this new "Trust Hu…"
type textarea "Great can you please provide you with the complete HTML and Tailwind CSS code f…"
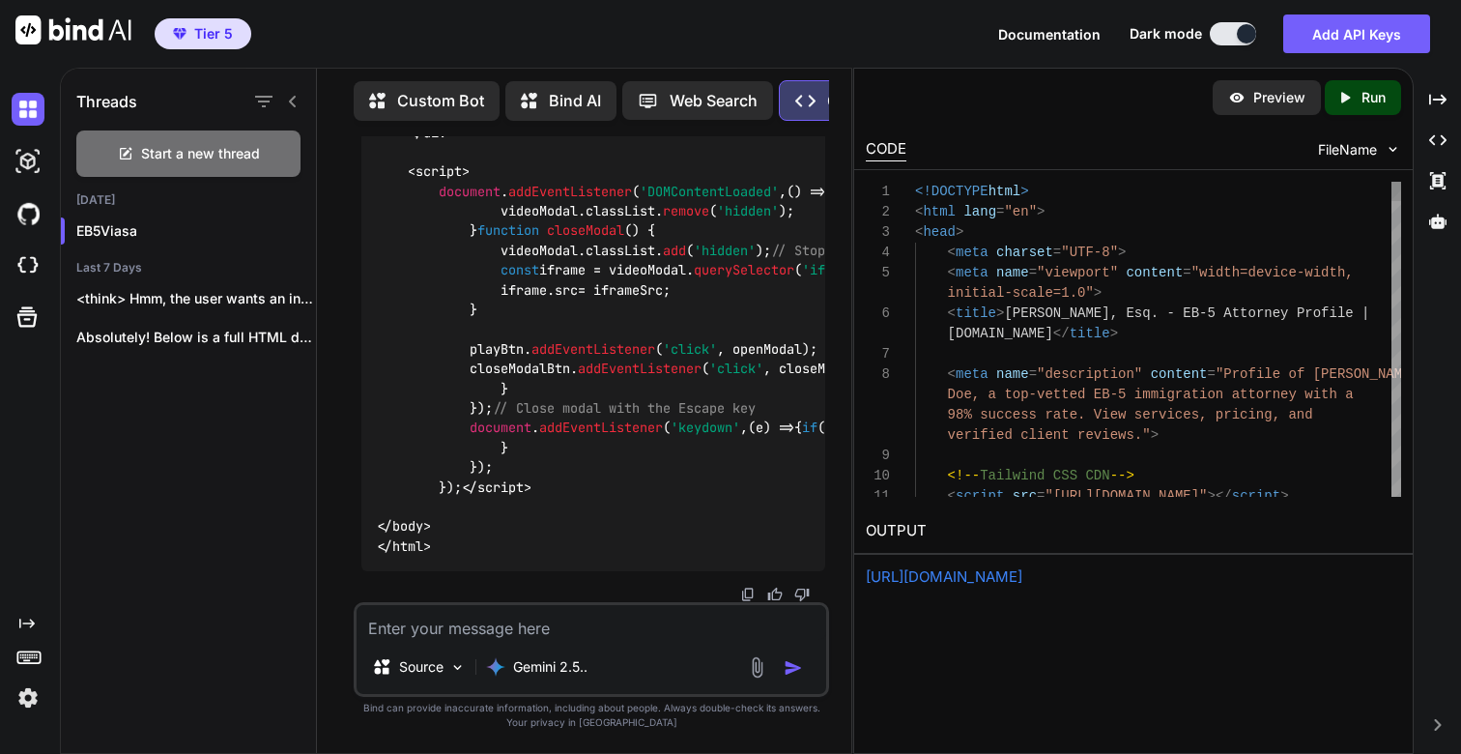
scroll to position [30249, 0]
click at [1356, 101] on icon "Created with Pixso." at bounding box center [1348, 97] width 25 height 17
click at [993, 574] on link "https://app.onecompiler.com/43uja6ukx_43uns5psf" at bounding box center [944, 576] width 157 height 18
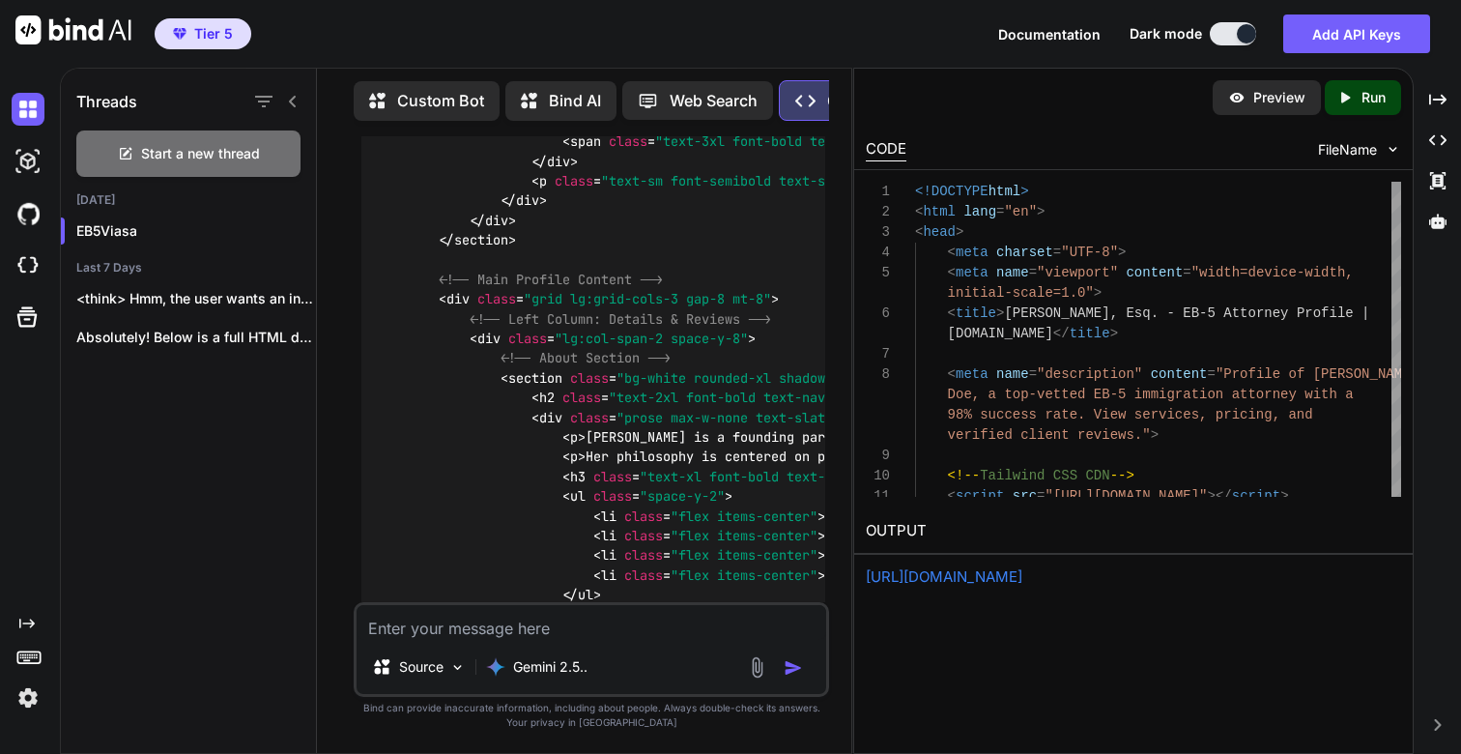
scroll to position [24943, 0]
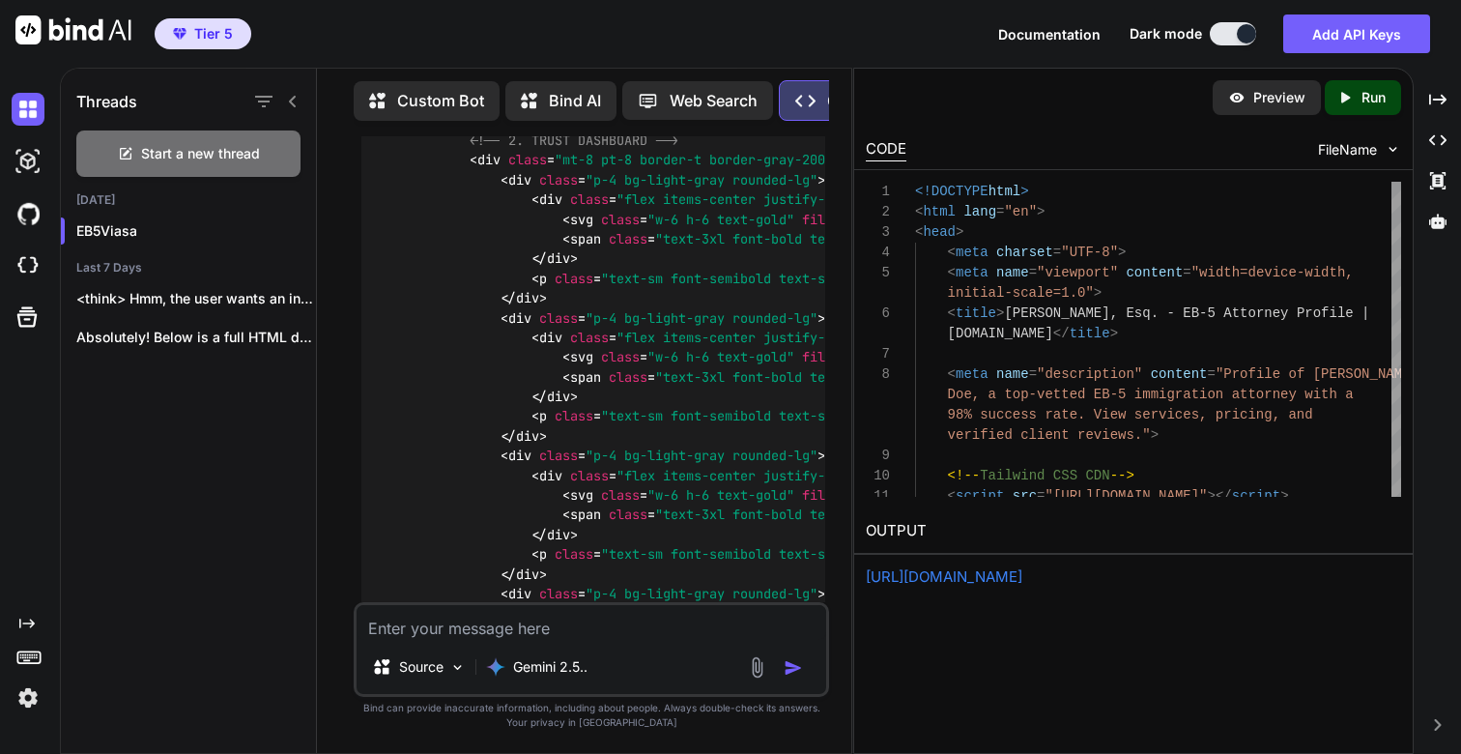
scroll to position [24341, 0]
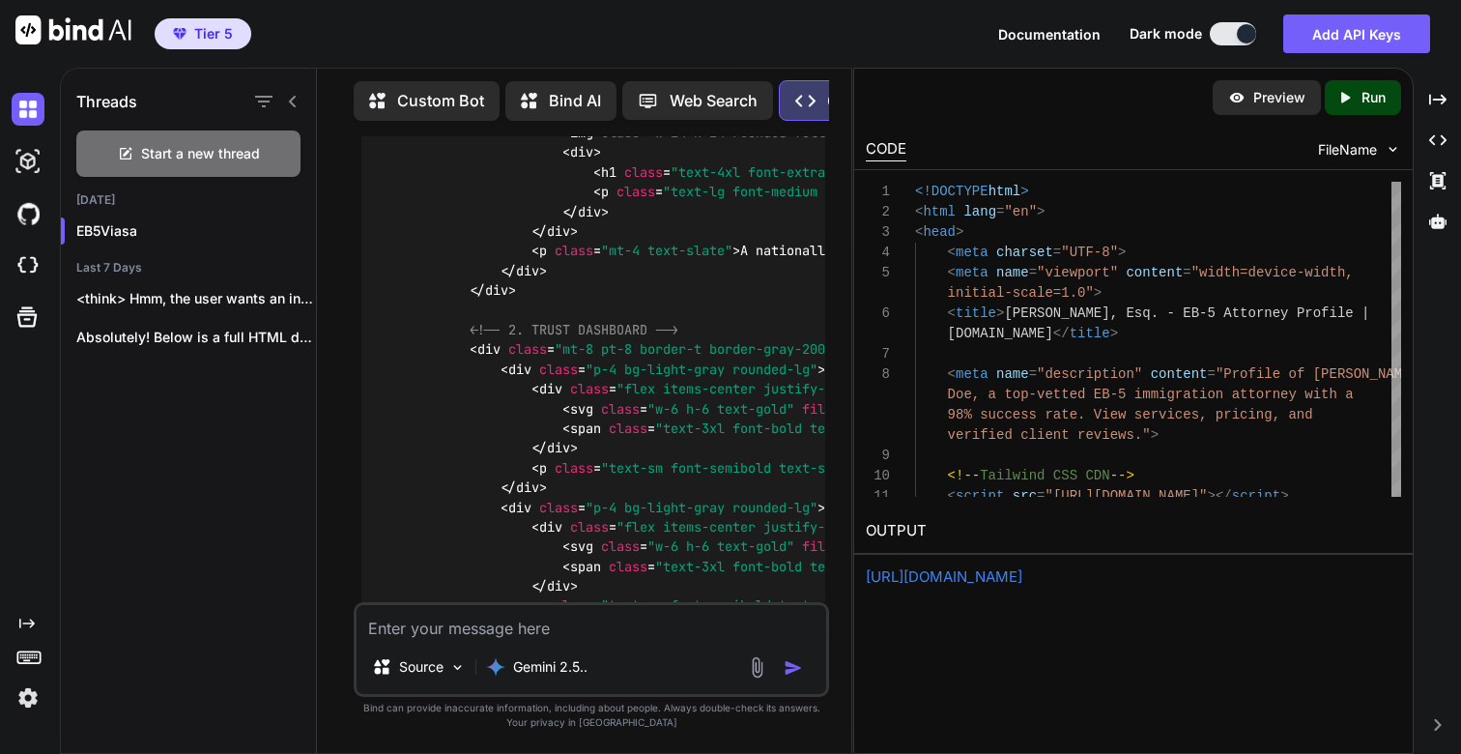
drag, startPoint x: 583, startPoint y: 476, endPoint x: 809, endPoint y: 481, distance: 226.2
copy p "Trust Hub" attorney profile page."
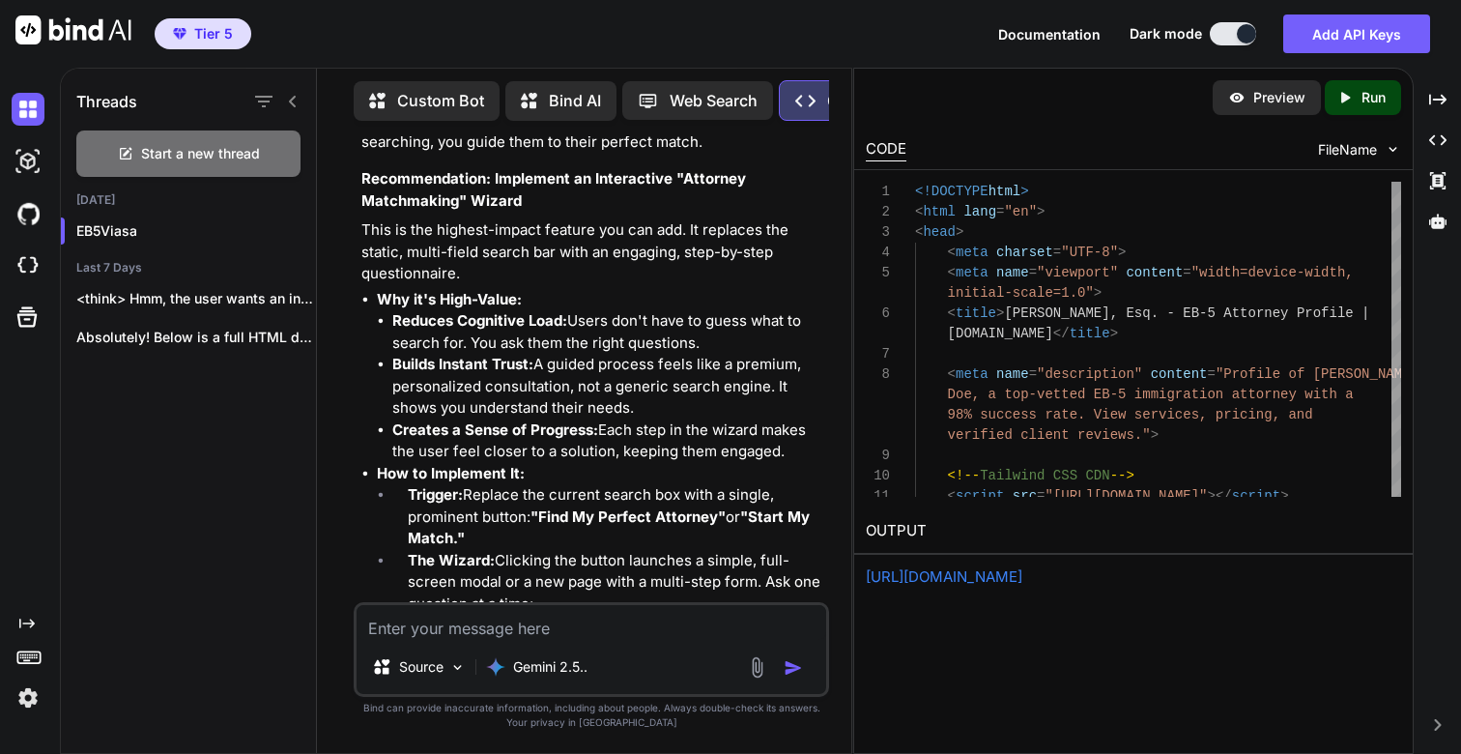
scroll to position [0, 0]
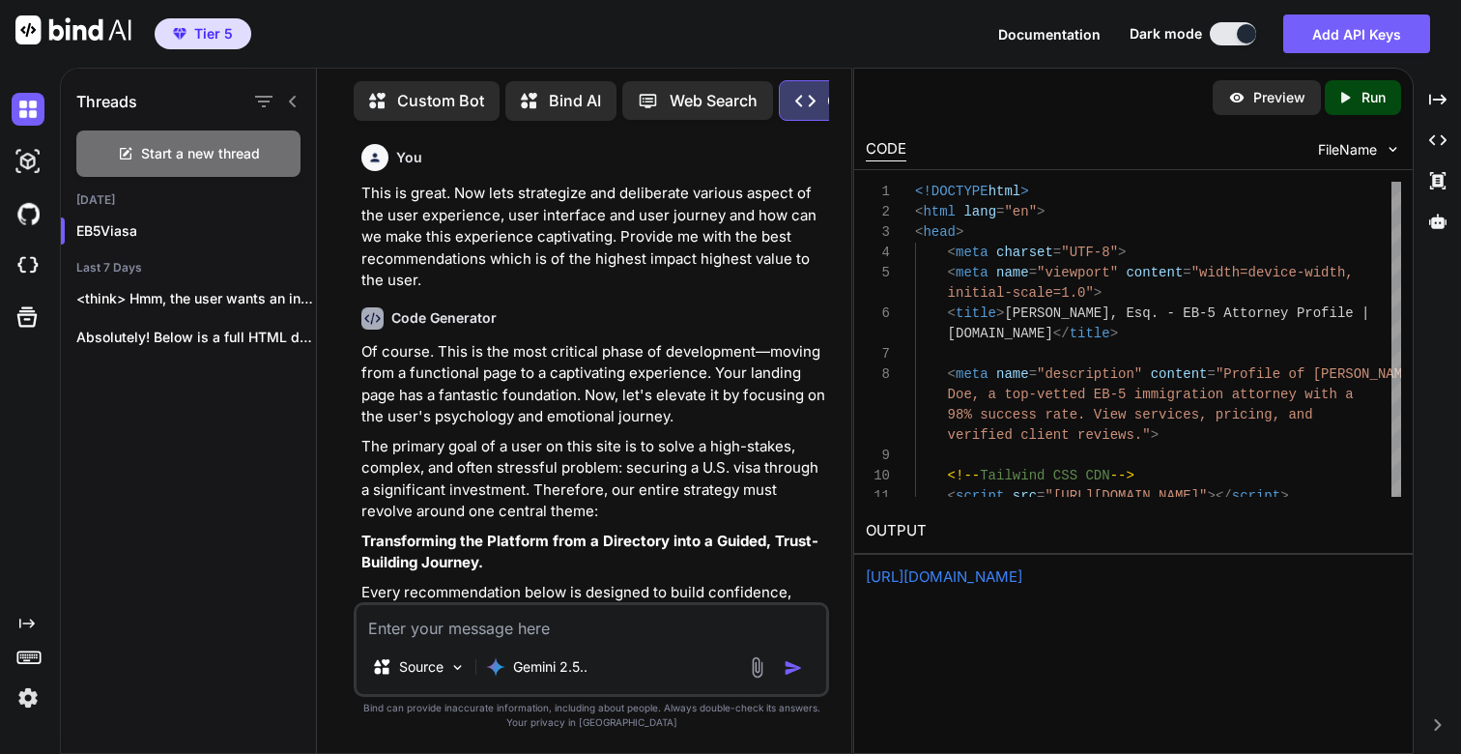
click at [565, 173] on div "You This is great. Now lets strategize and deliberate various aspect of the use…" at bounding box center [593, 214] width 464 height 156
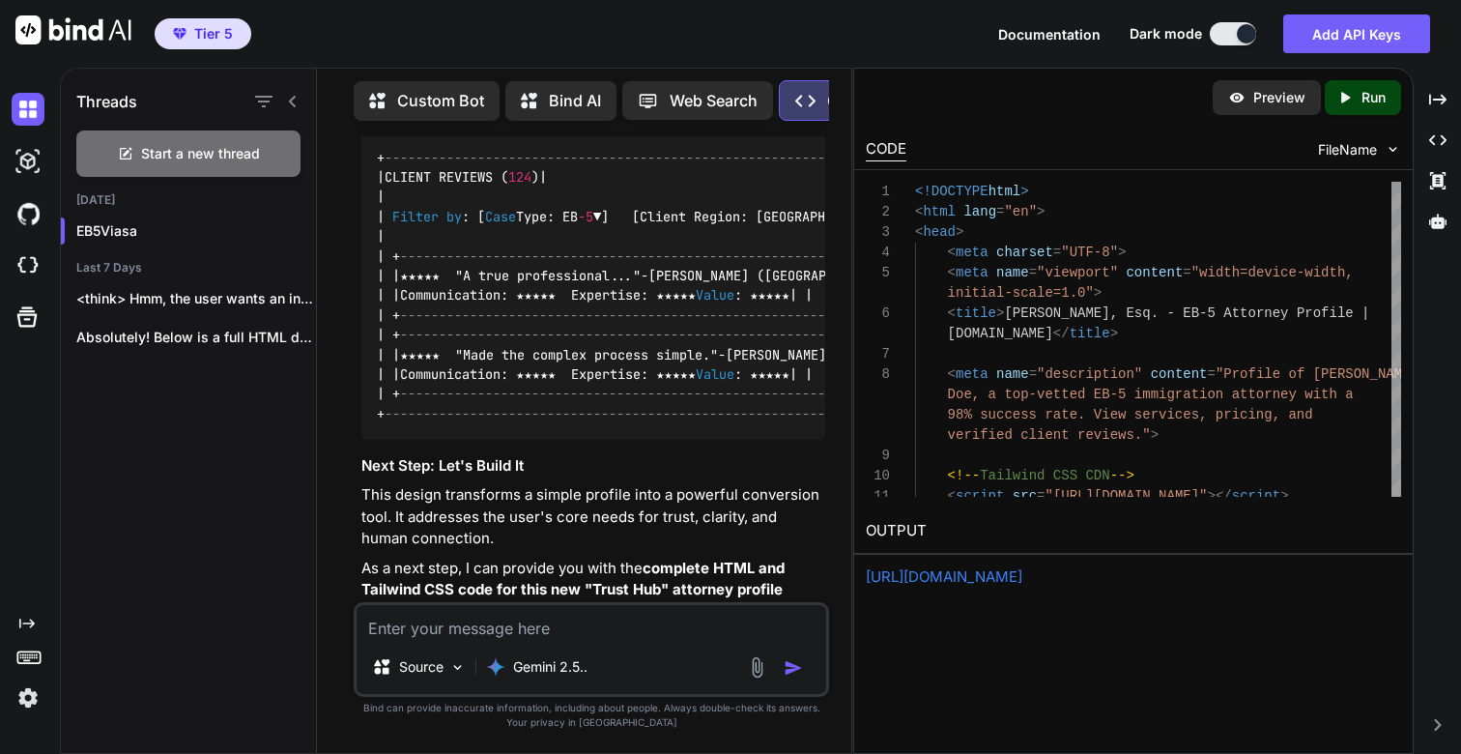
scroll to position [6135, 0]
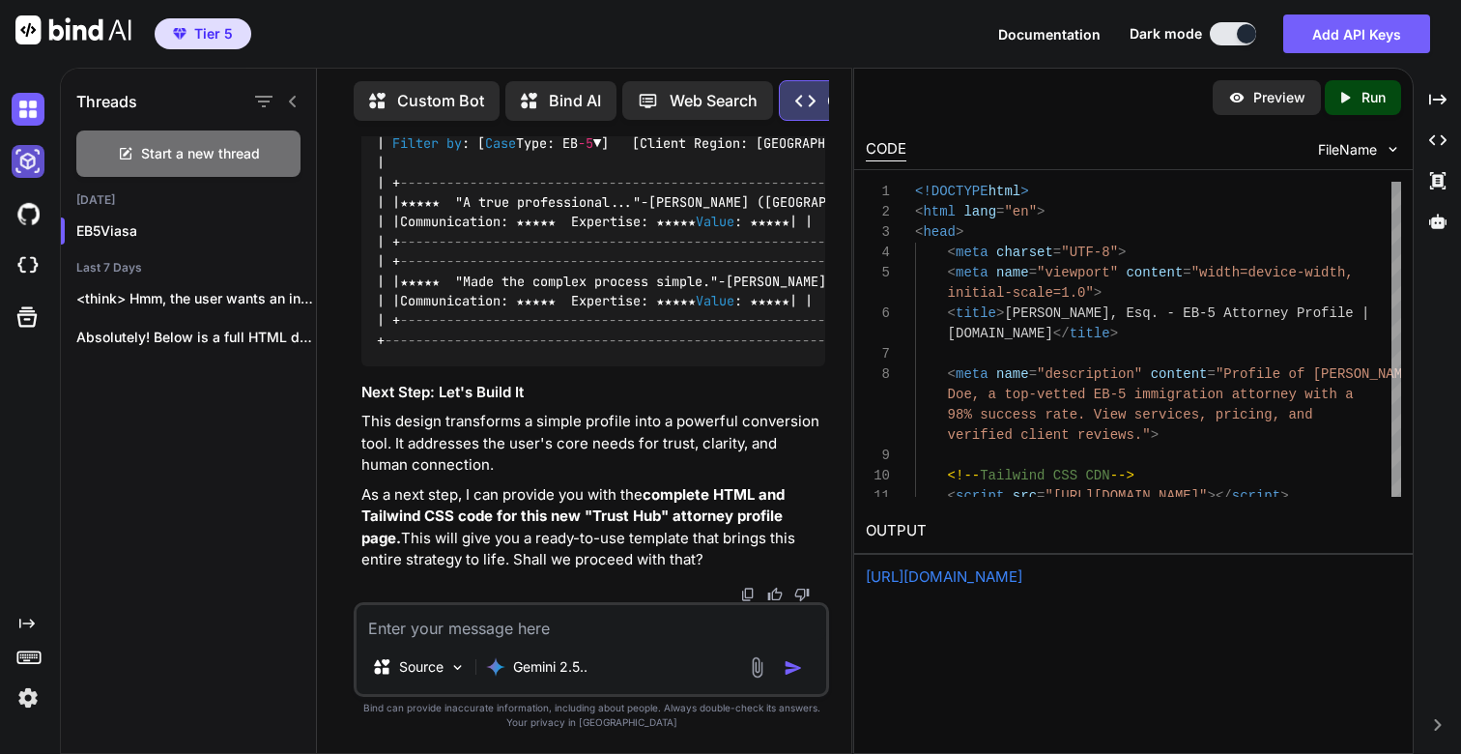
click at [31, 165] on img at bounding box center [28, 161] width 33 height 33
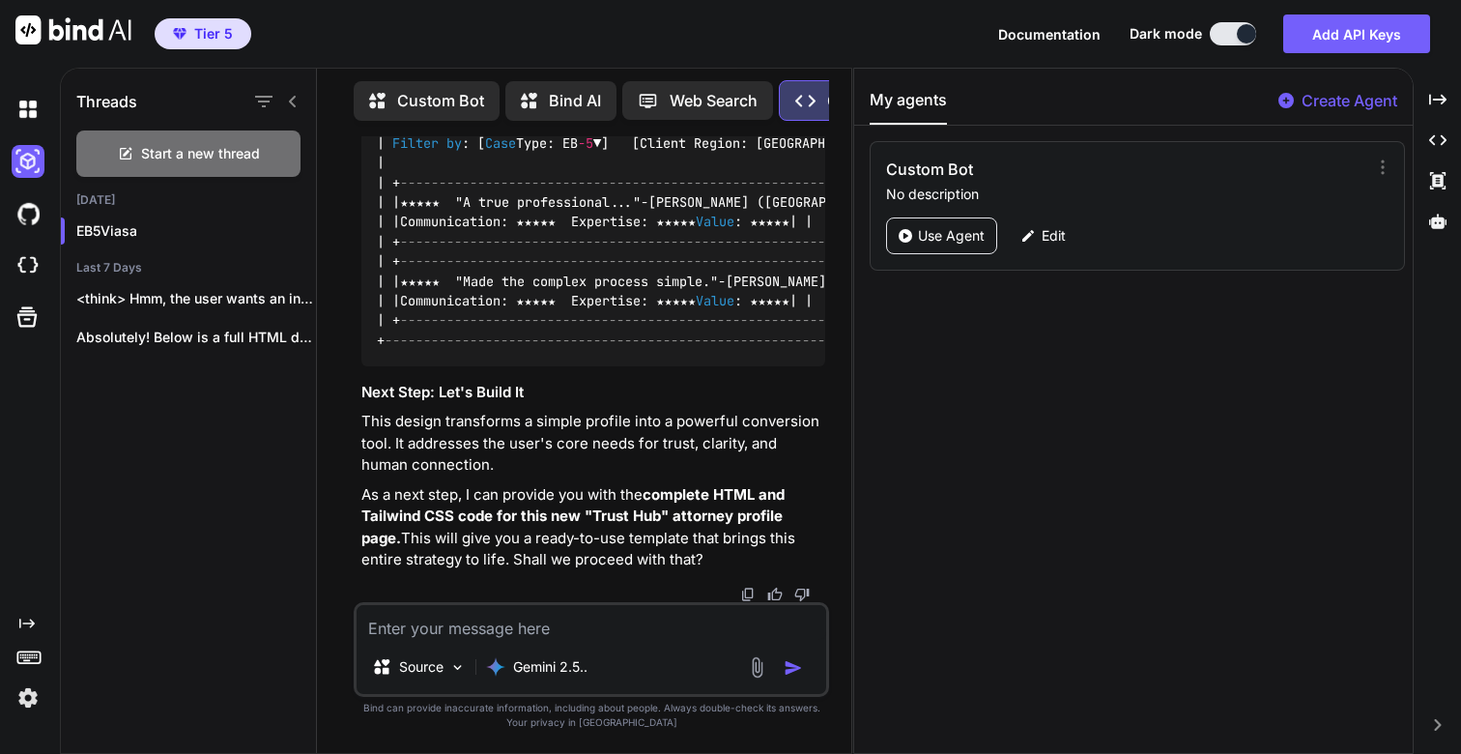
click at [31, 237] on div at bounding box center [32, 213] width 41 height 52
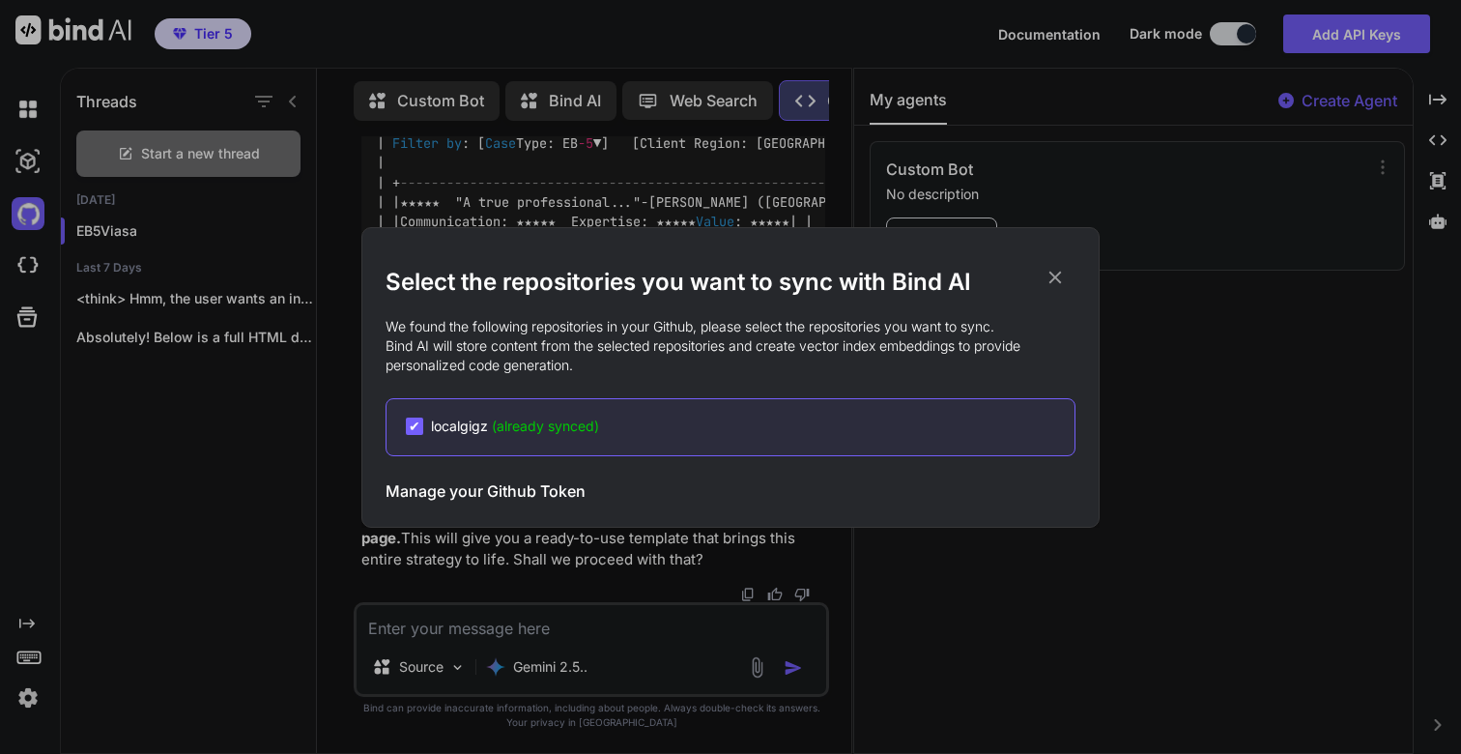
click at [37, 273] on div "Select the repositories you want to sync with Bind AI We found the following re…" at bounding box center [730, 377] width 1461 height 754
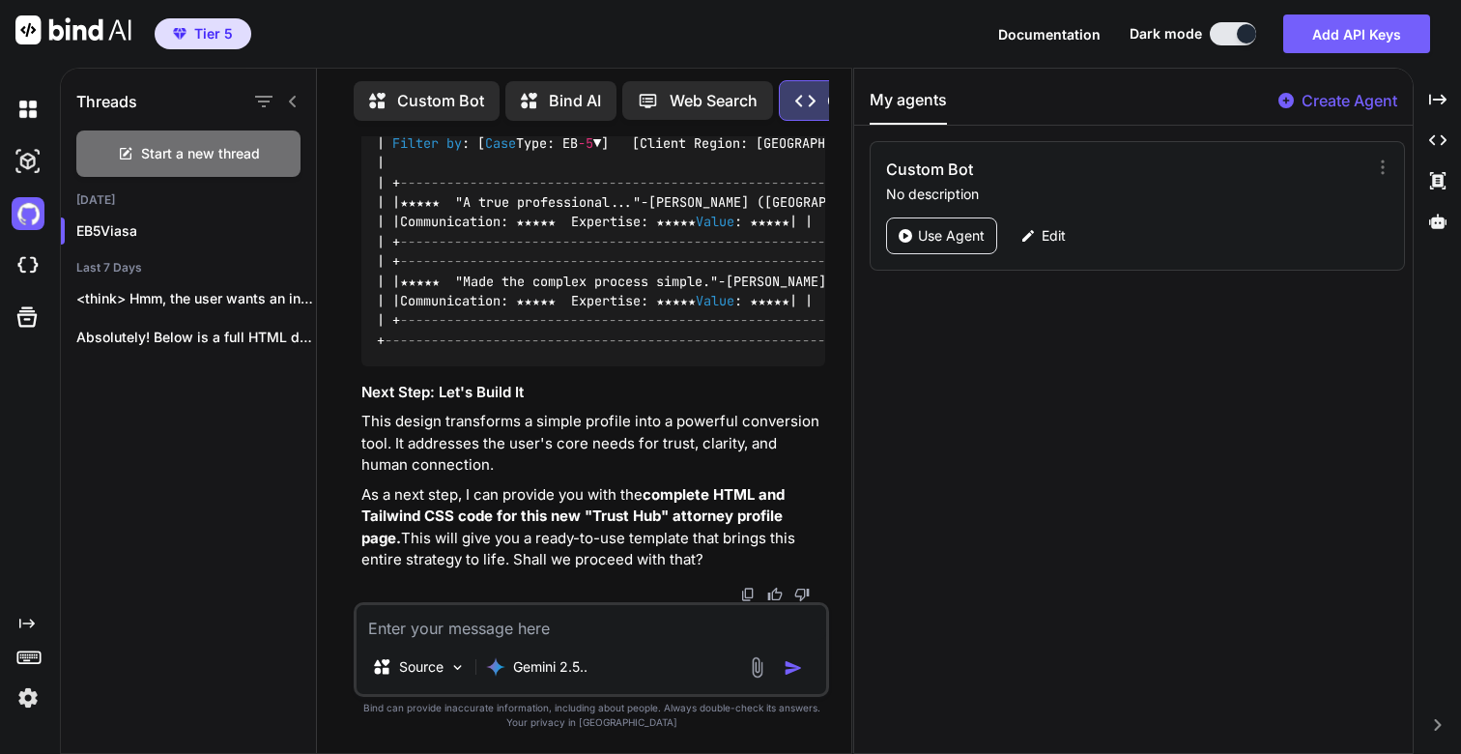
click at [37, 273] on img at bounding box center [28, 265] width 33 height 33
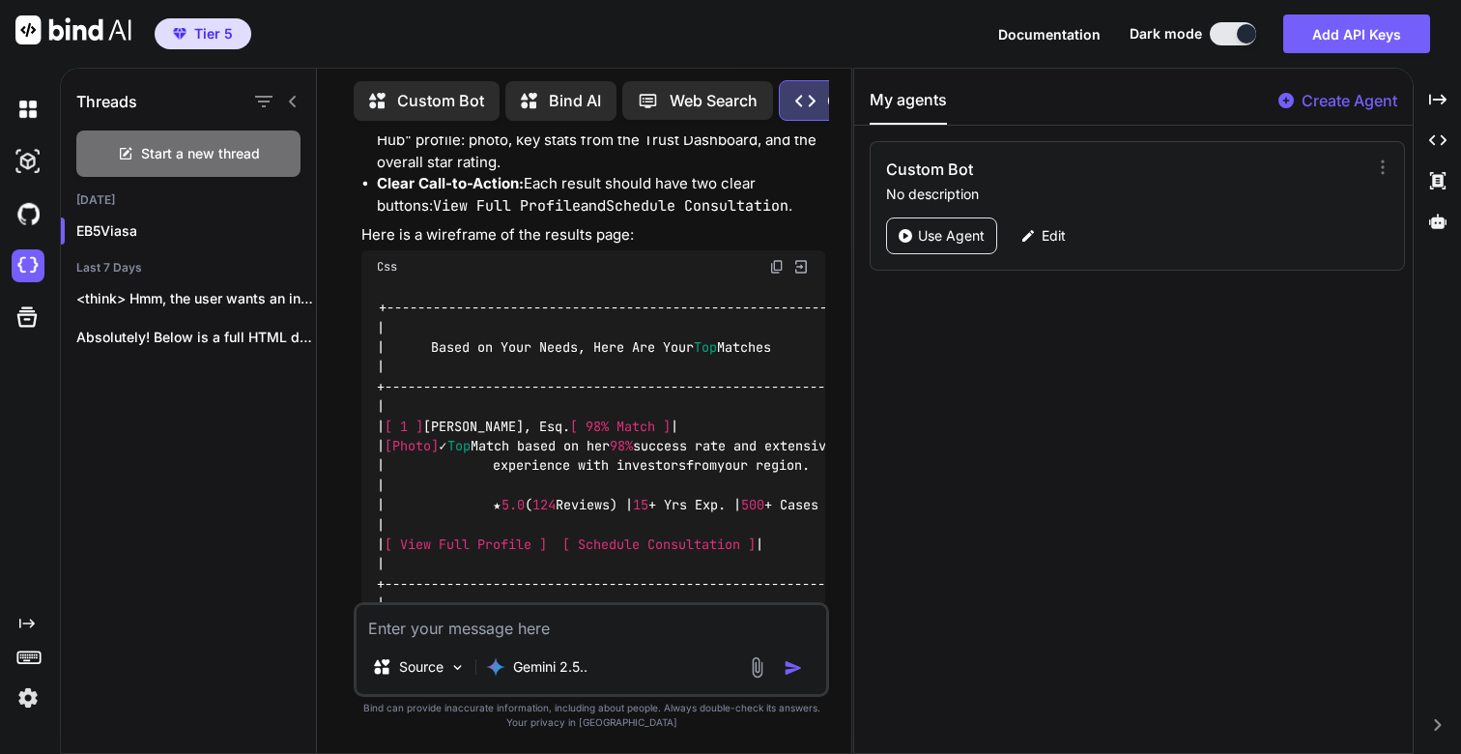
scroll to position [0, 132]
click at [587, 89] on p "Web Search" at bounding box center [582, 100] width 88 height 23
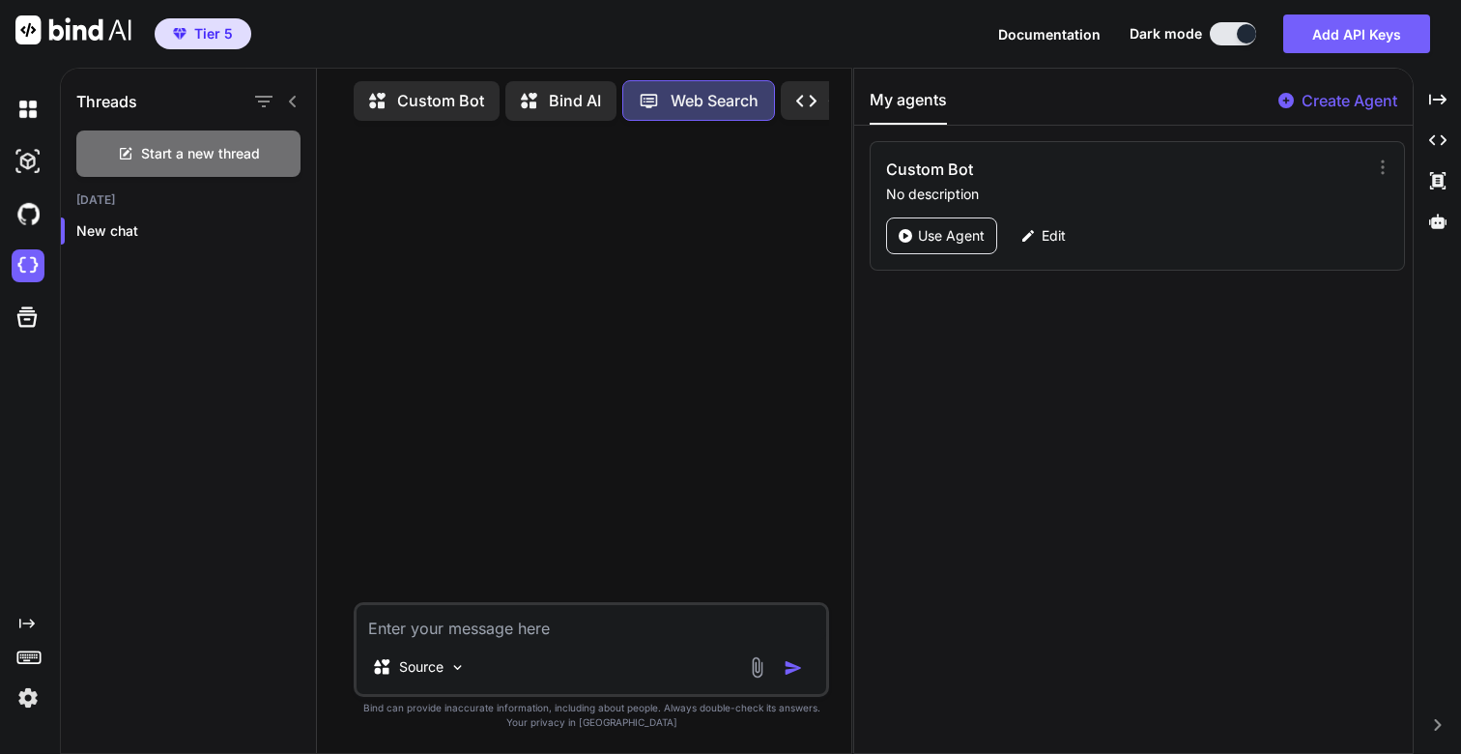
scroll to position [0, 132]
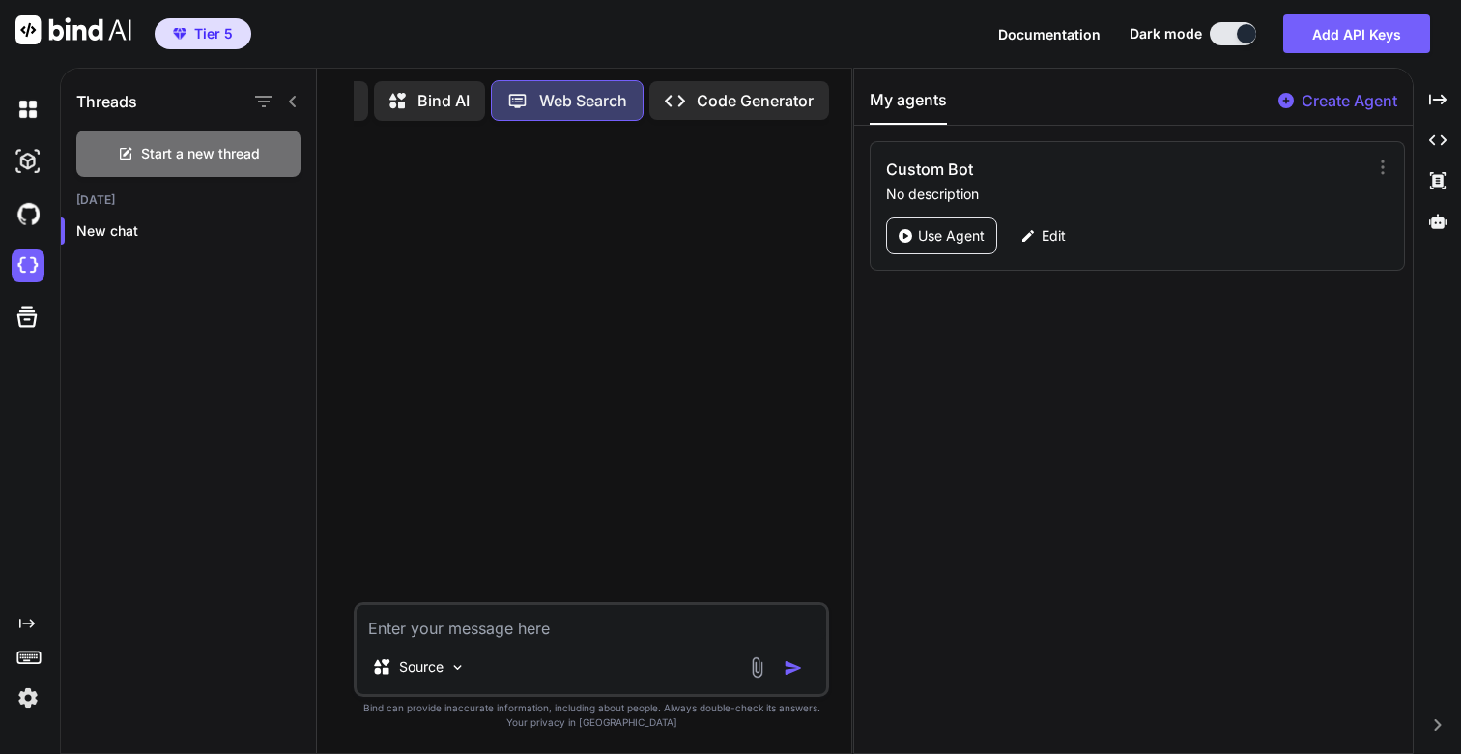
click at [720, 94] on p "Code Generator" at bounding box center [755, 100] width 117 height 23
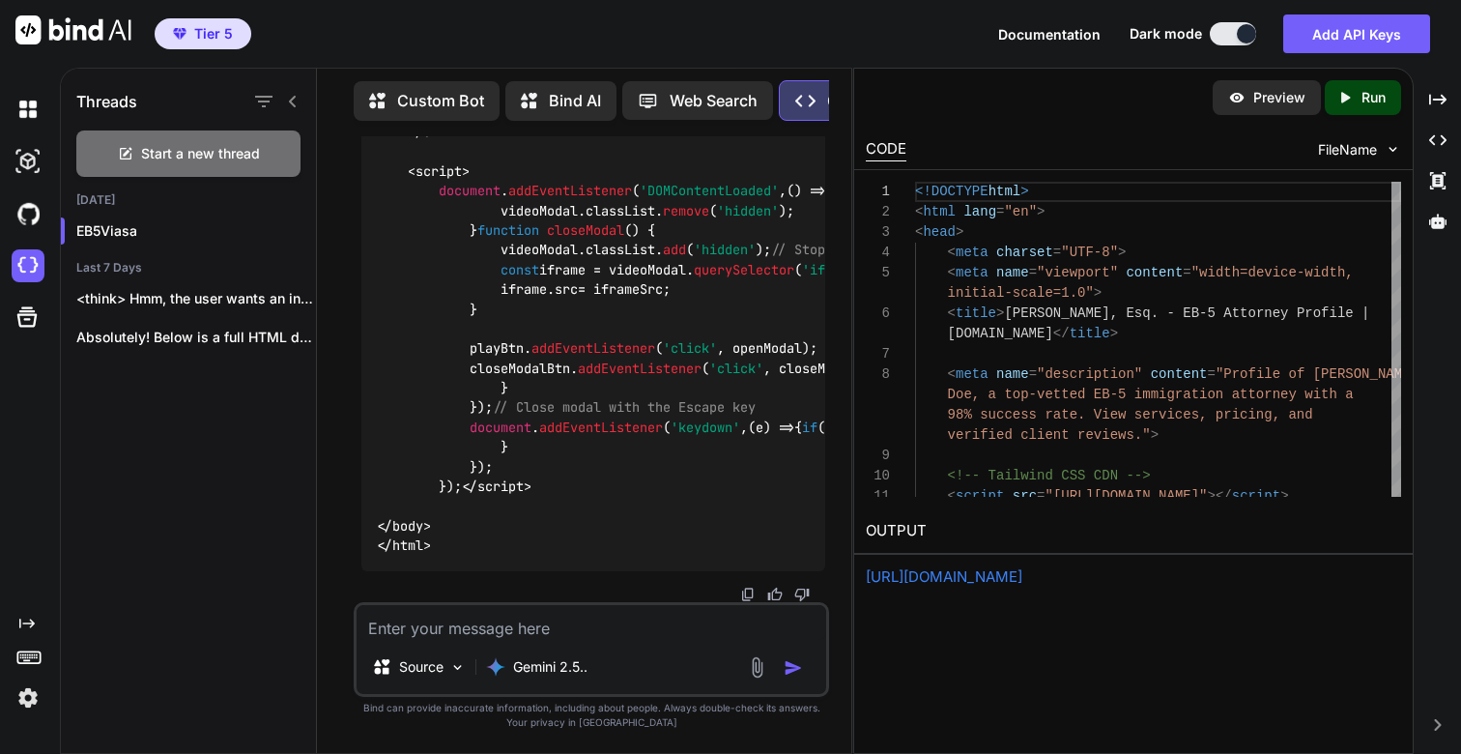
scroll to position [23692, 0]
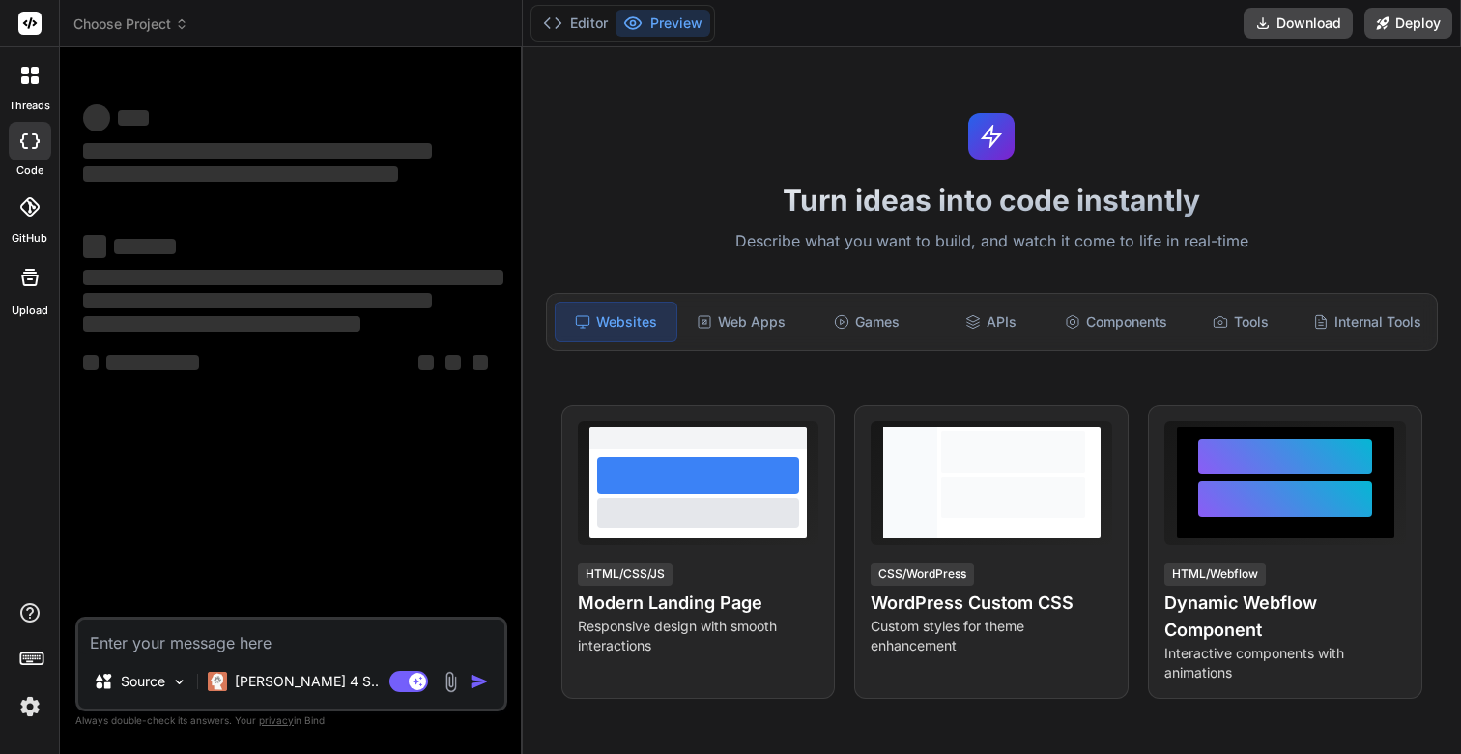
type textarea "x"
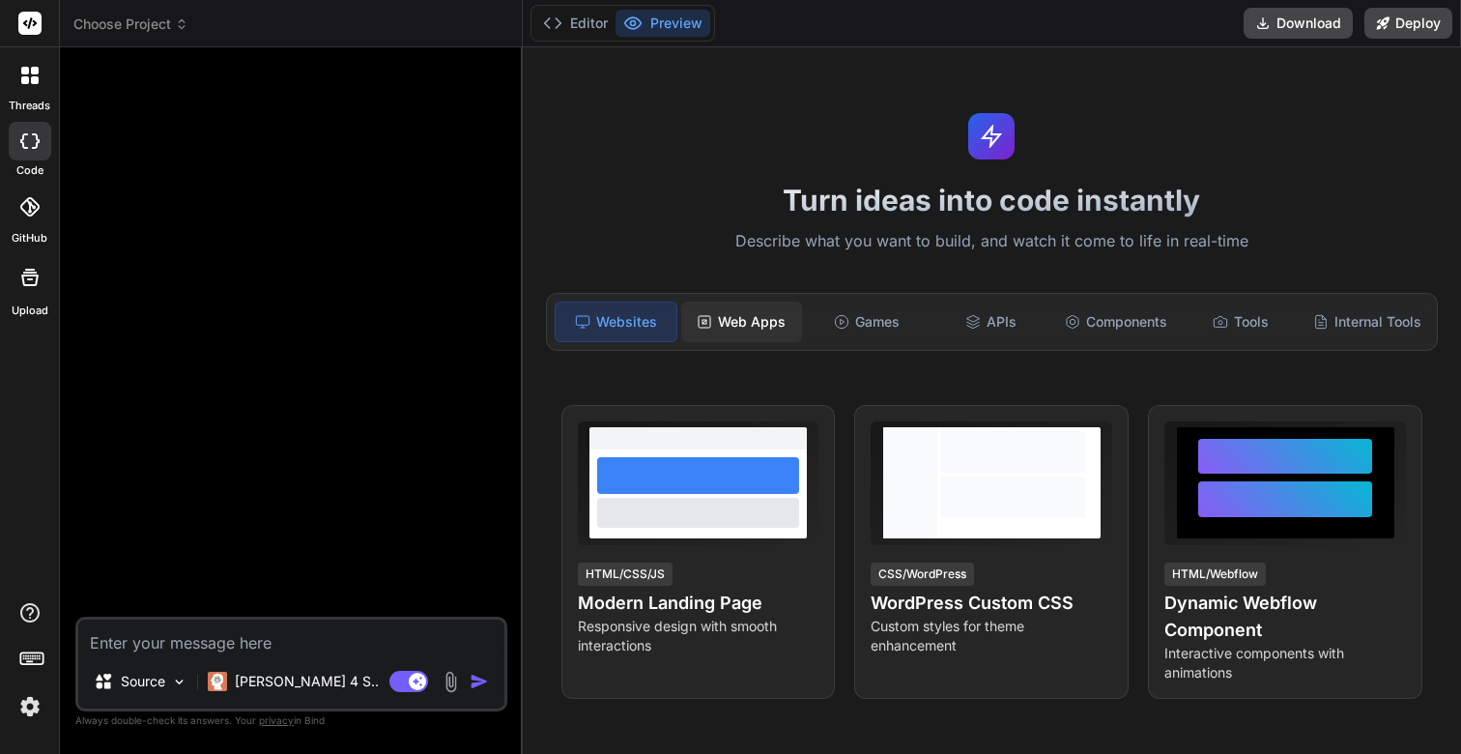
click at [759, 326] on div "Web Apps" at bounding box center [741, 322] width 121 height 41
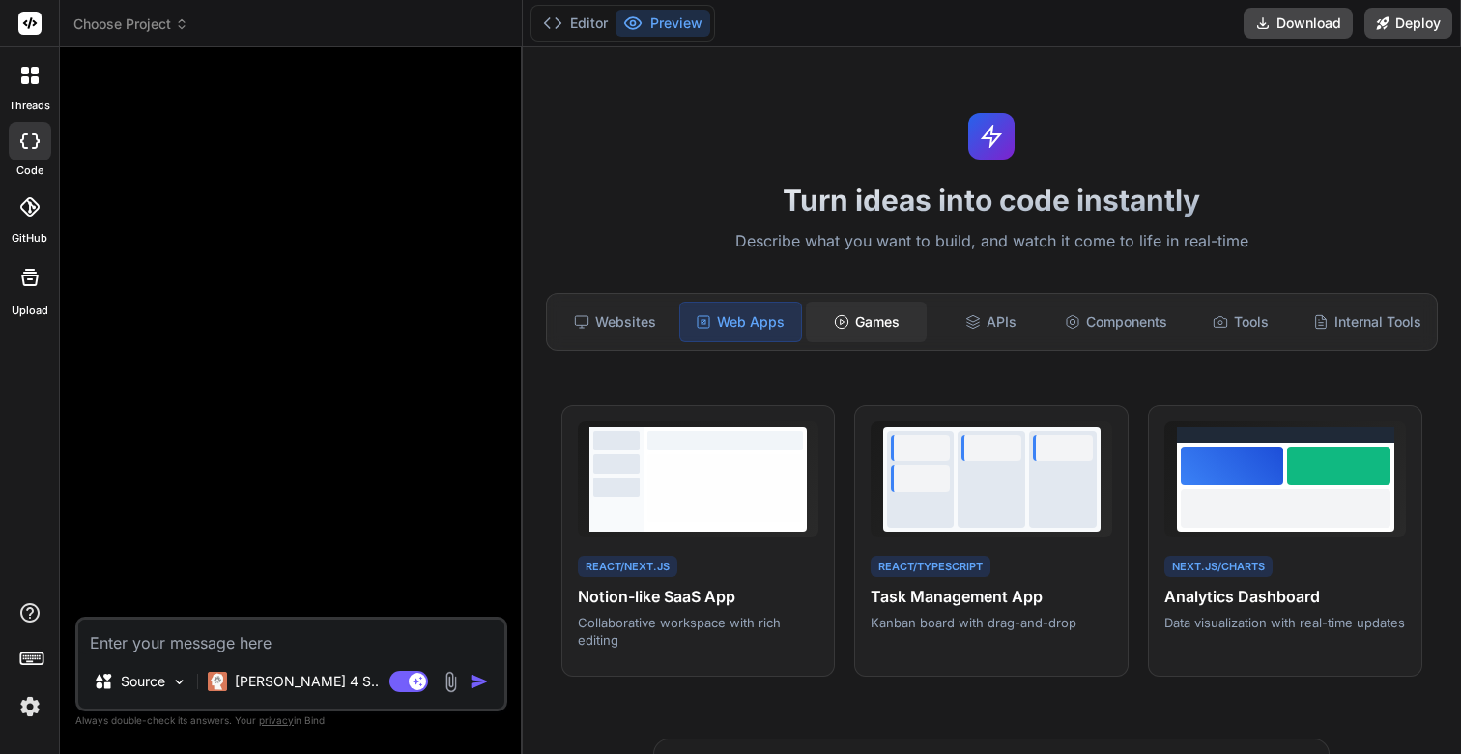
click at [867, 319] on div "Games" at bounding box center [866, 322] width 121 height 41
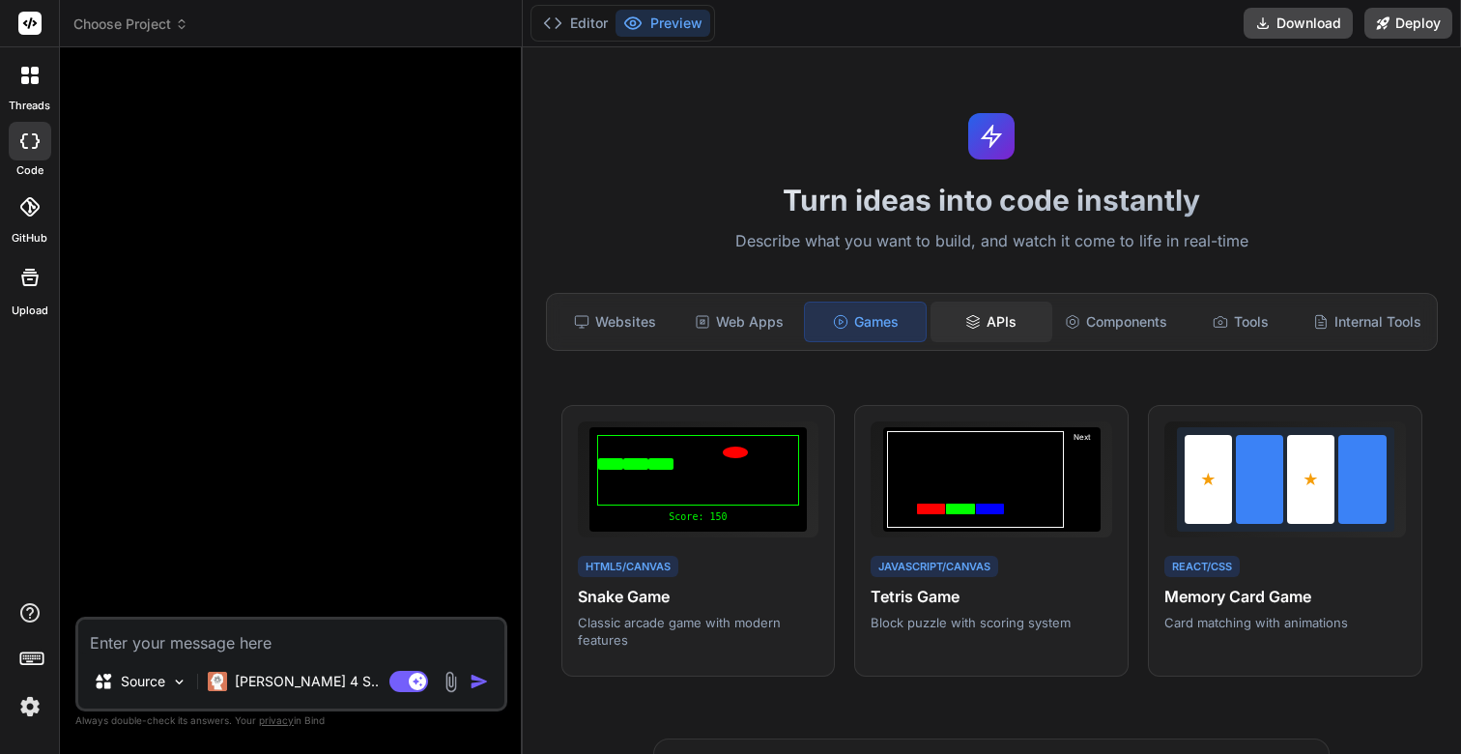
click at [1014, 324] on div "APIs" at bounding box center [991, 322] width 121 height 41
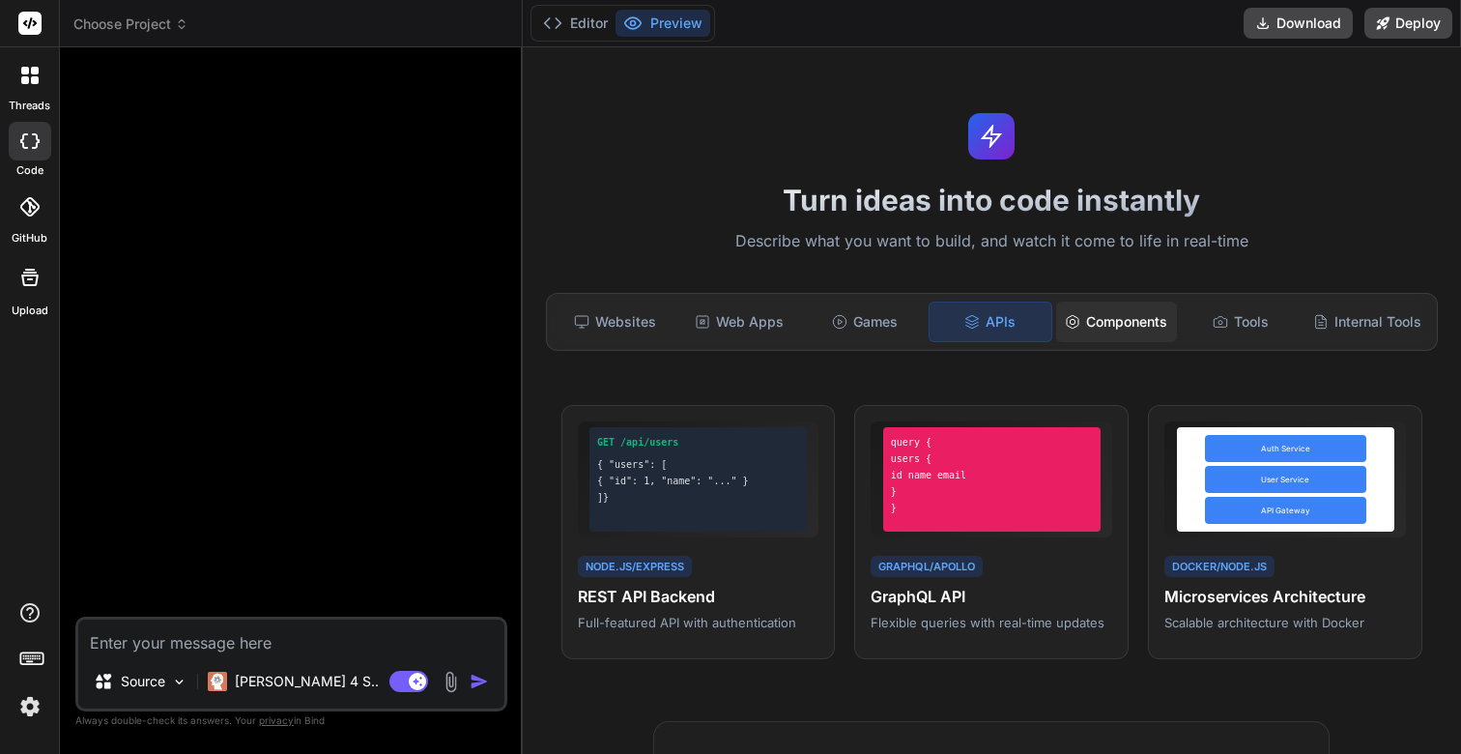
click at [1139, 321] on div "Components" at bounding box center [1116, 322] width 121 height 41
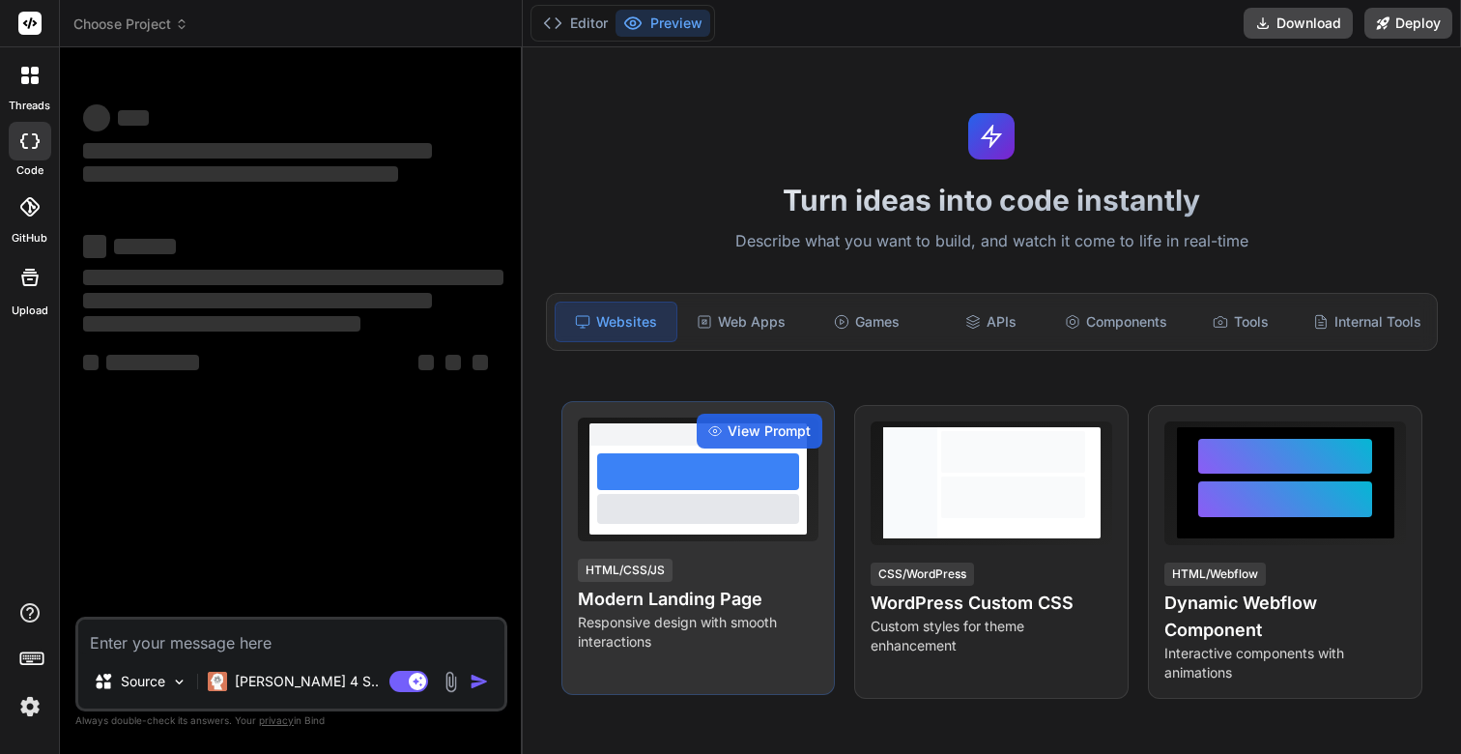
type textarea "x"
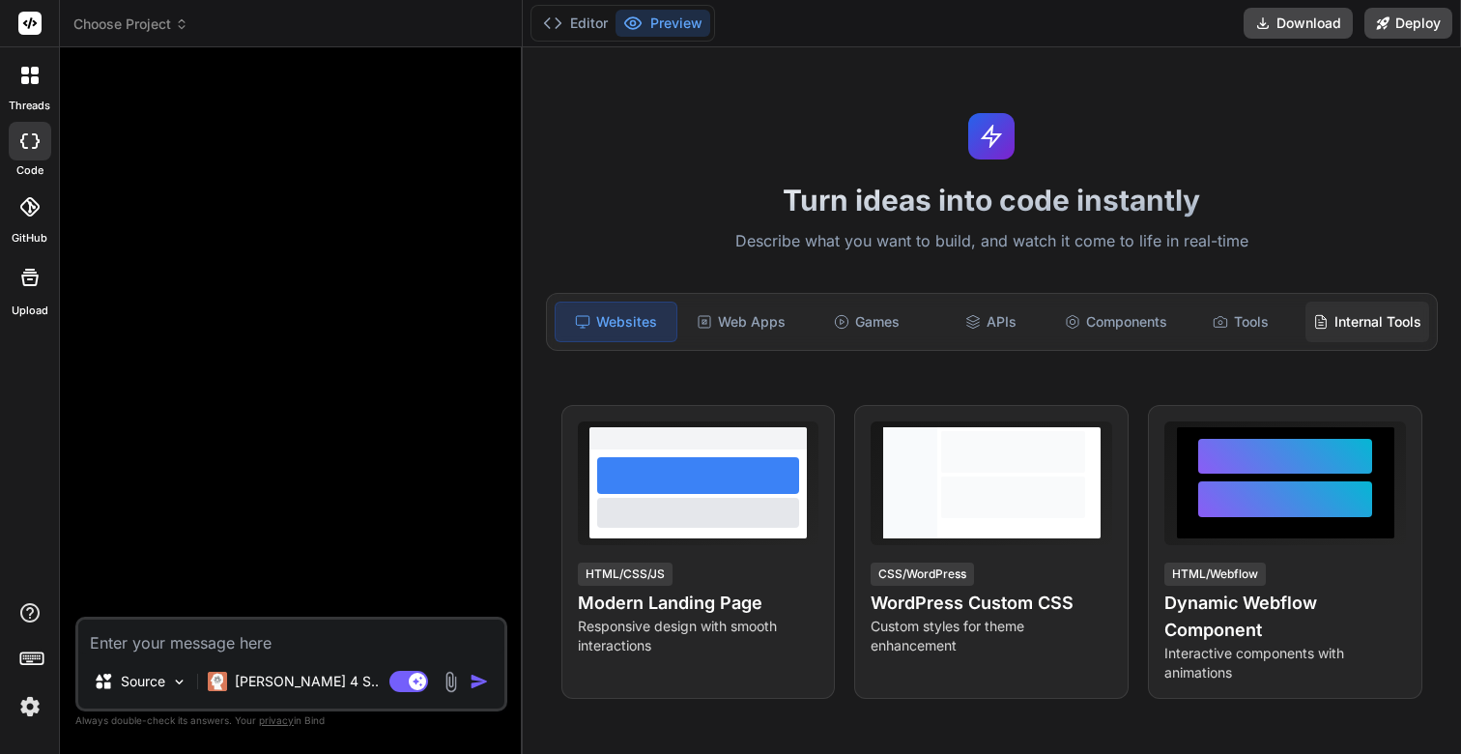
click at [1329, 327] on div "Internal Tools" at bounding box center [1368, 322] width 124 height 41
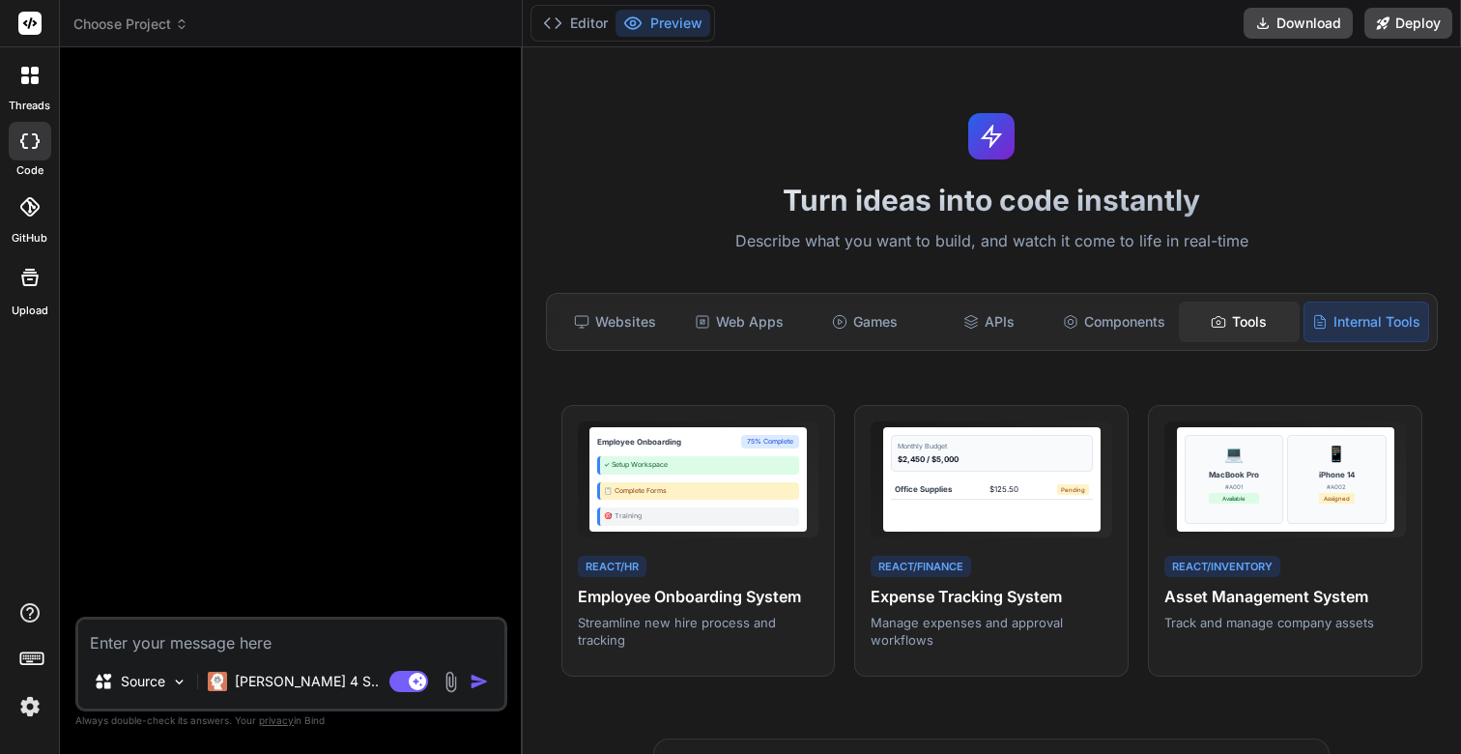
click at [1231, 319] on div "Tools" at bounding box center [1239, 322] width 121 height 41
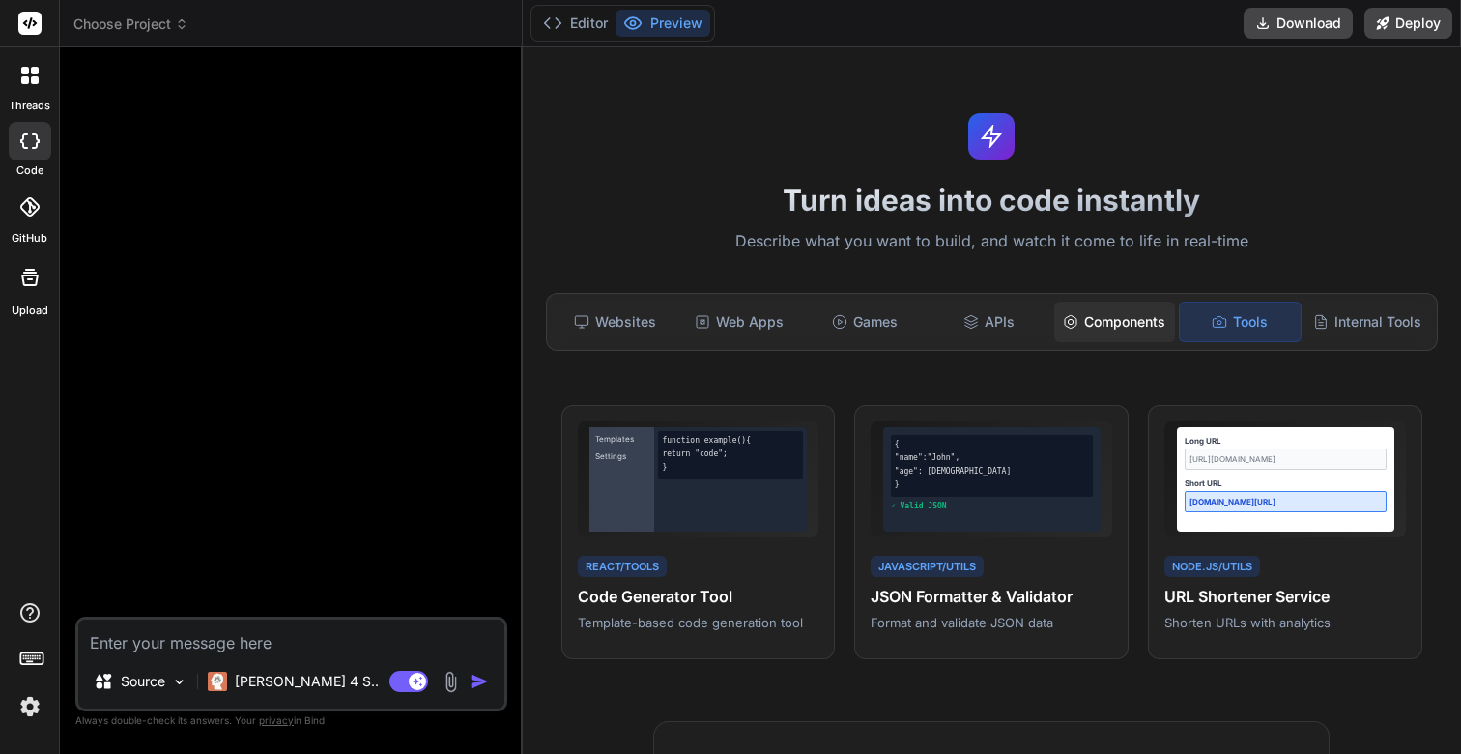
click at [1140, 330] on div "Components" at bounding box center [1114, 322] width 121 height 41
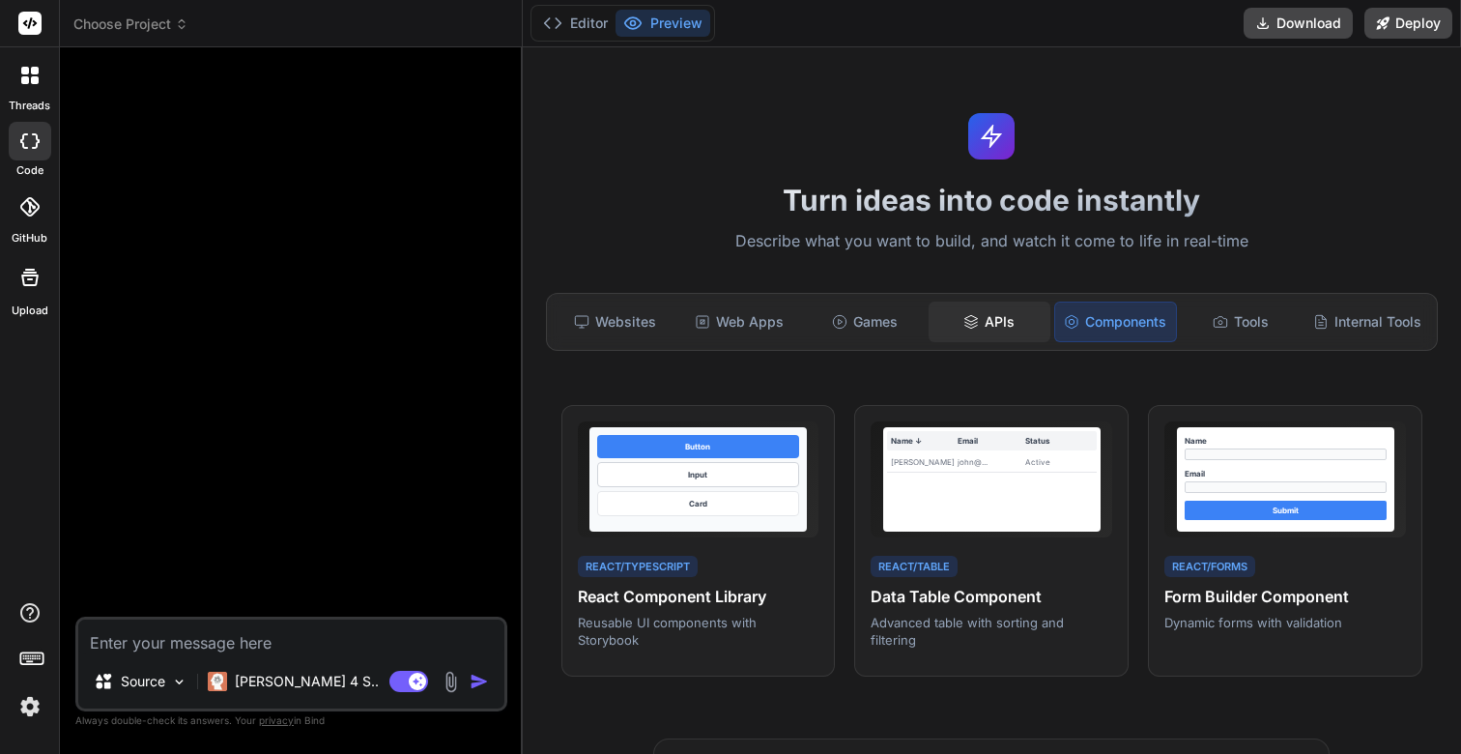
click at [1033, 321] on div "APIs" at bounding box center [989, 322] width 121 height 41
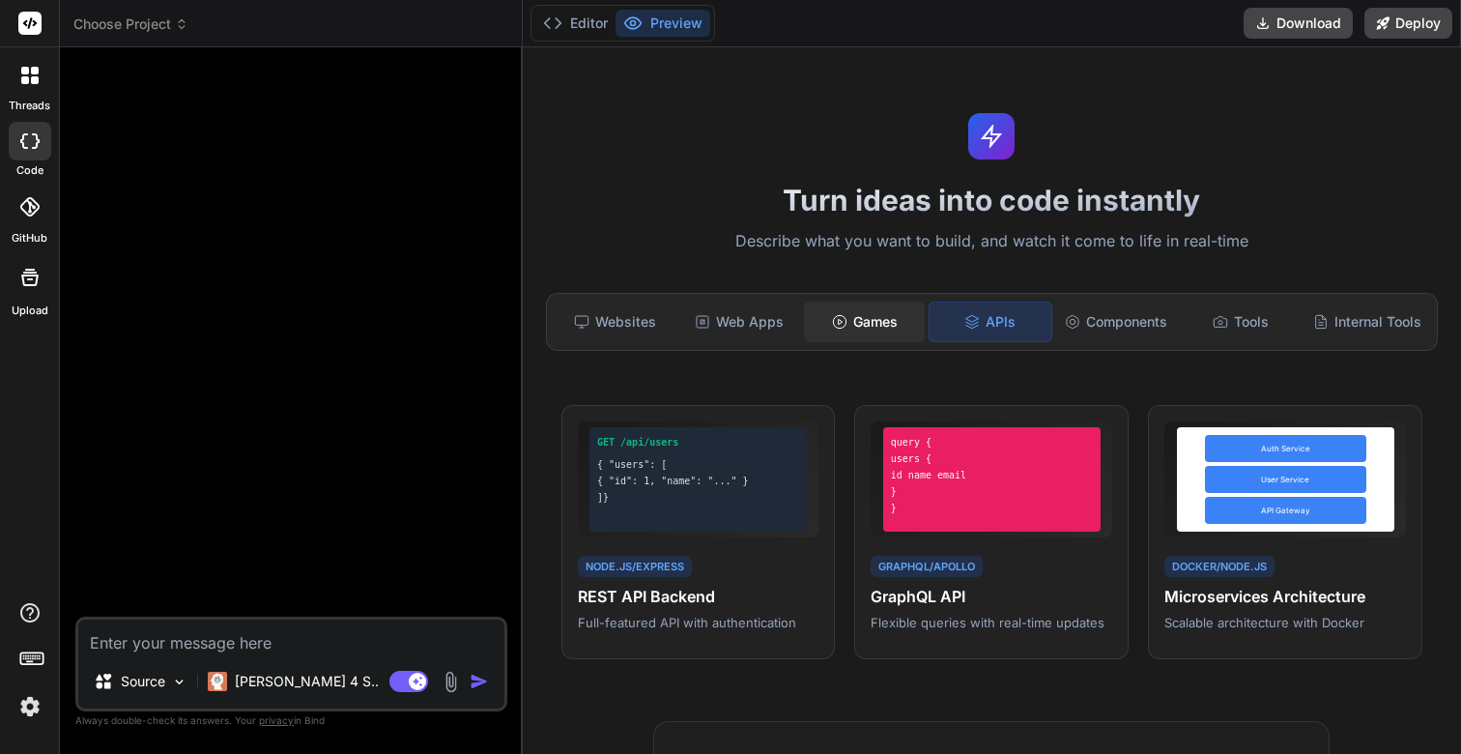
click at [896, 328] on div "Games" at bounding box center [864, 322] width 121 height 41
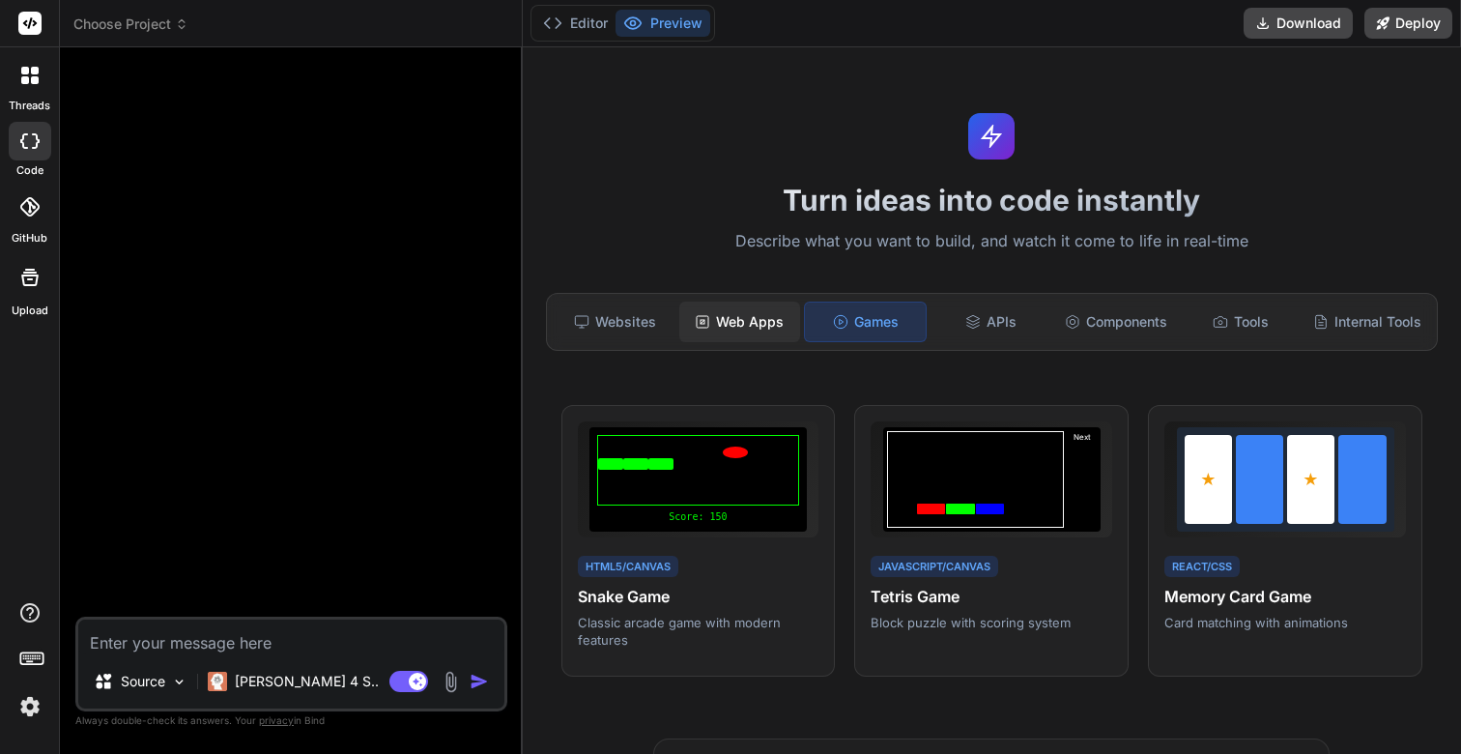
click at [748, 325] on div "Web Apps" at bounding box center [739, 322] width 121 height 41
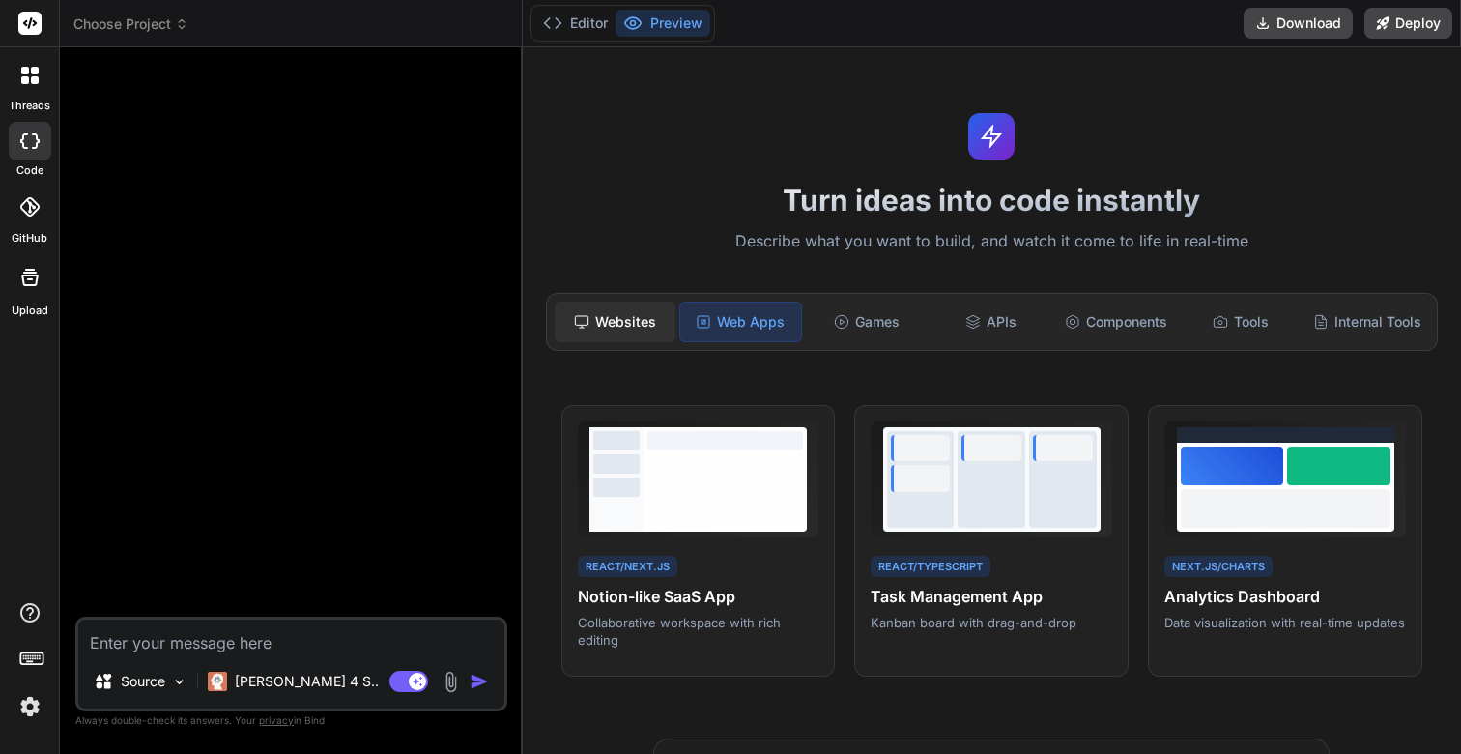
click at [620, 324] on div "Websites" at bounding box center [615, 322] width 121 height 41
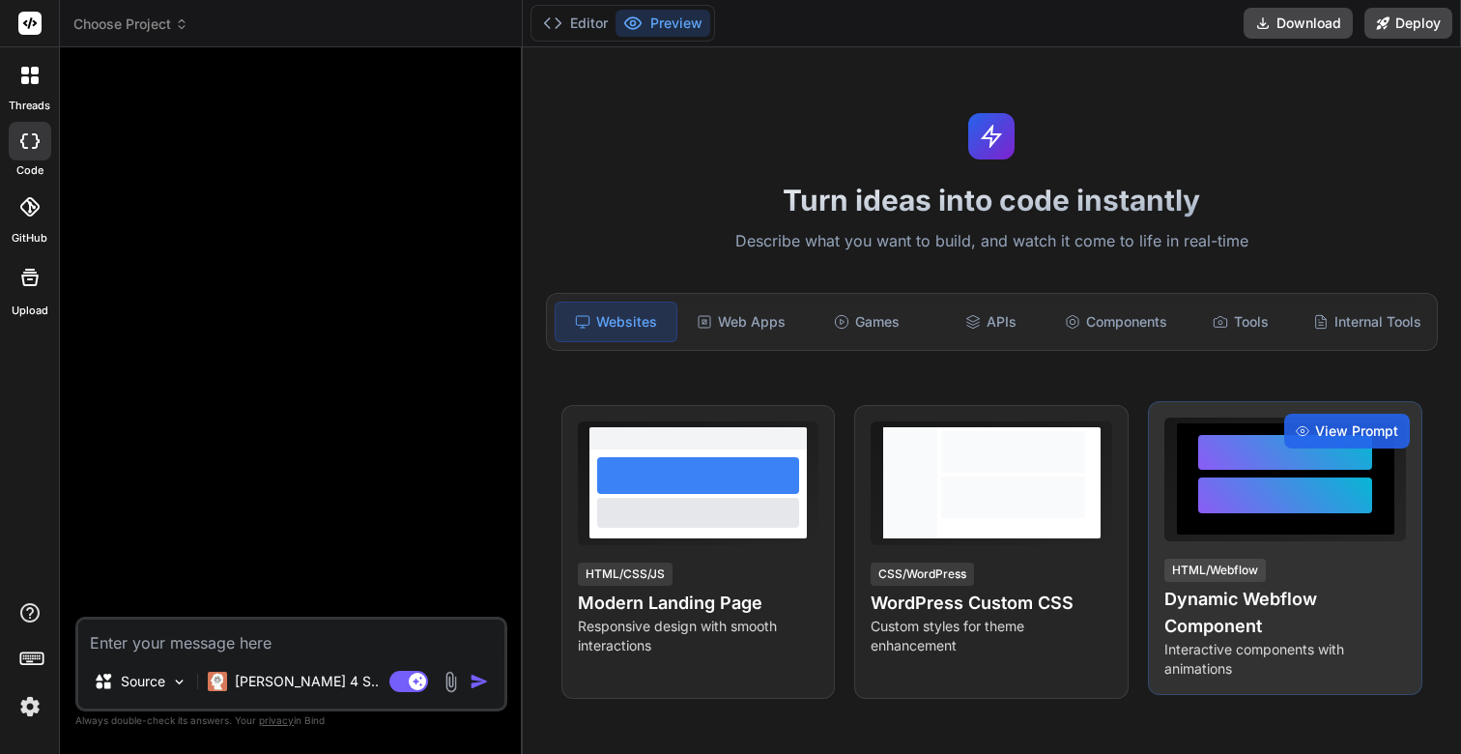
click at [1344, 481] on div at bounding box center [1285, 495] width 174 height 36
click at [1342, 434] on span "View Prompt" at bounding box center [1356, 430] width 83 height 19
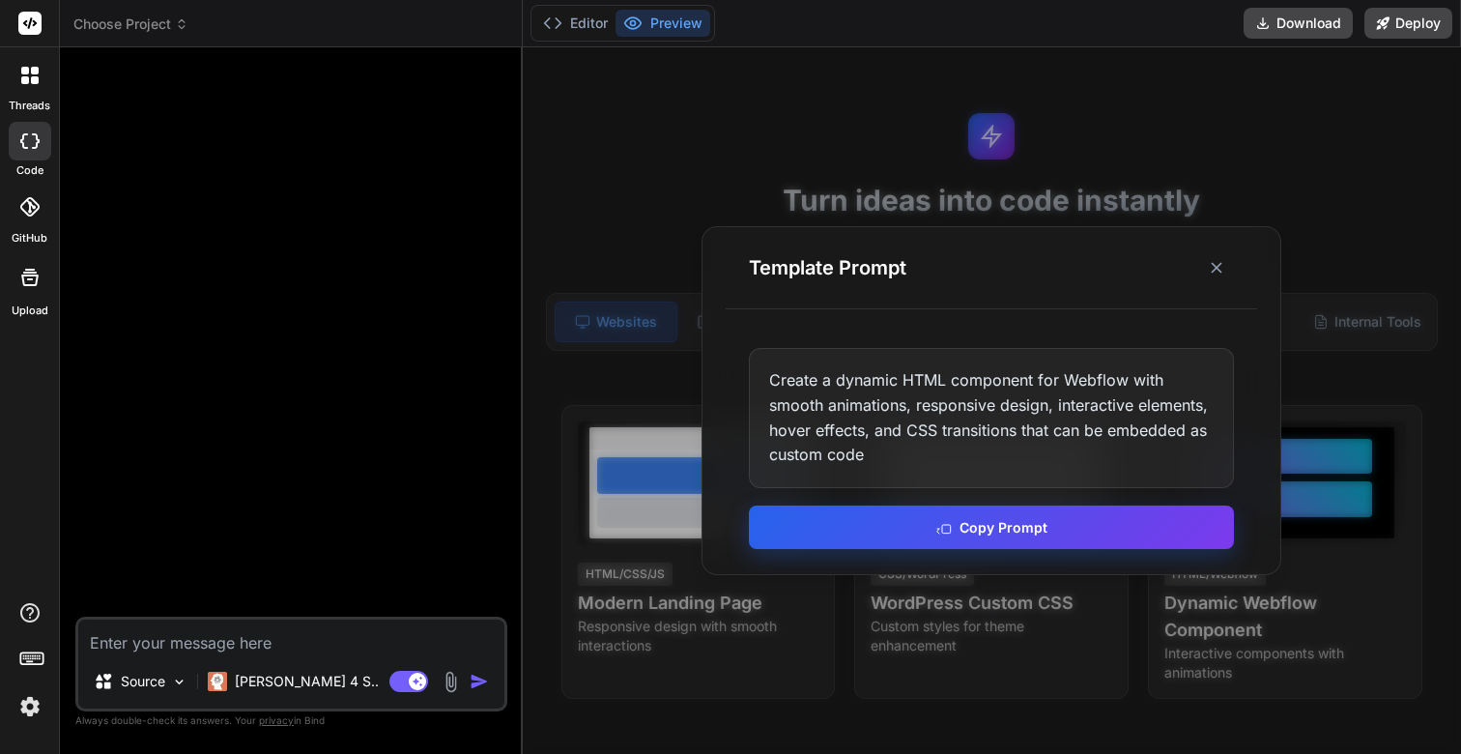
click at [1022, 518] on button "Copy Prompt" at bounding box center [991, 526] width 485 height 43
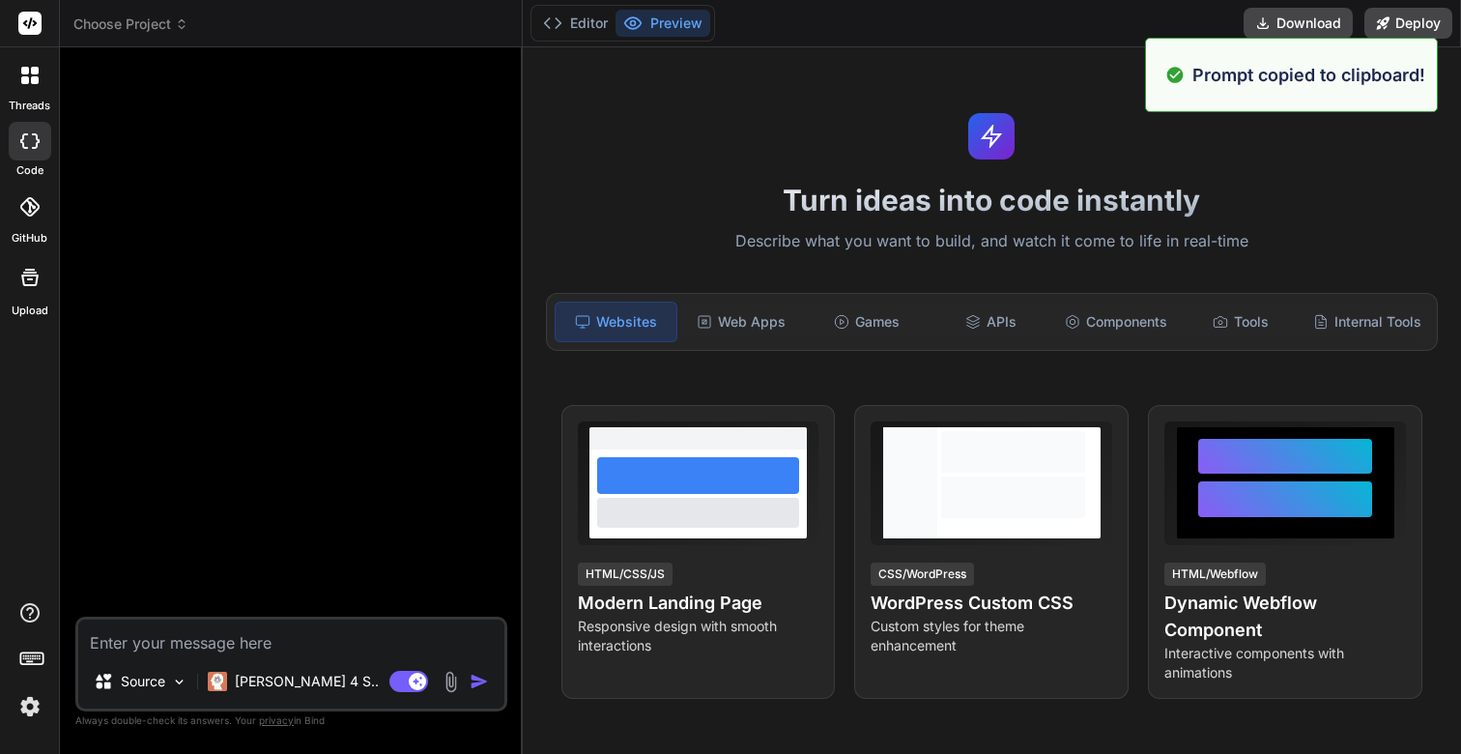
click at [236, 640] on textarea at bounding box center [291, 636] width 426 height 35
paste textarea "Create a dynamic HTML component for Webflow with smooth animations, responsive …"
type textarea "Create a dynamic HTML component for Webflow with smooth animations, responsive …"
type textarea "x"
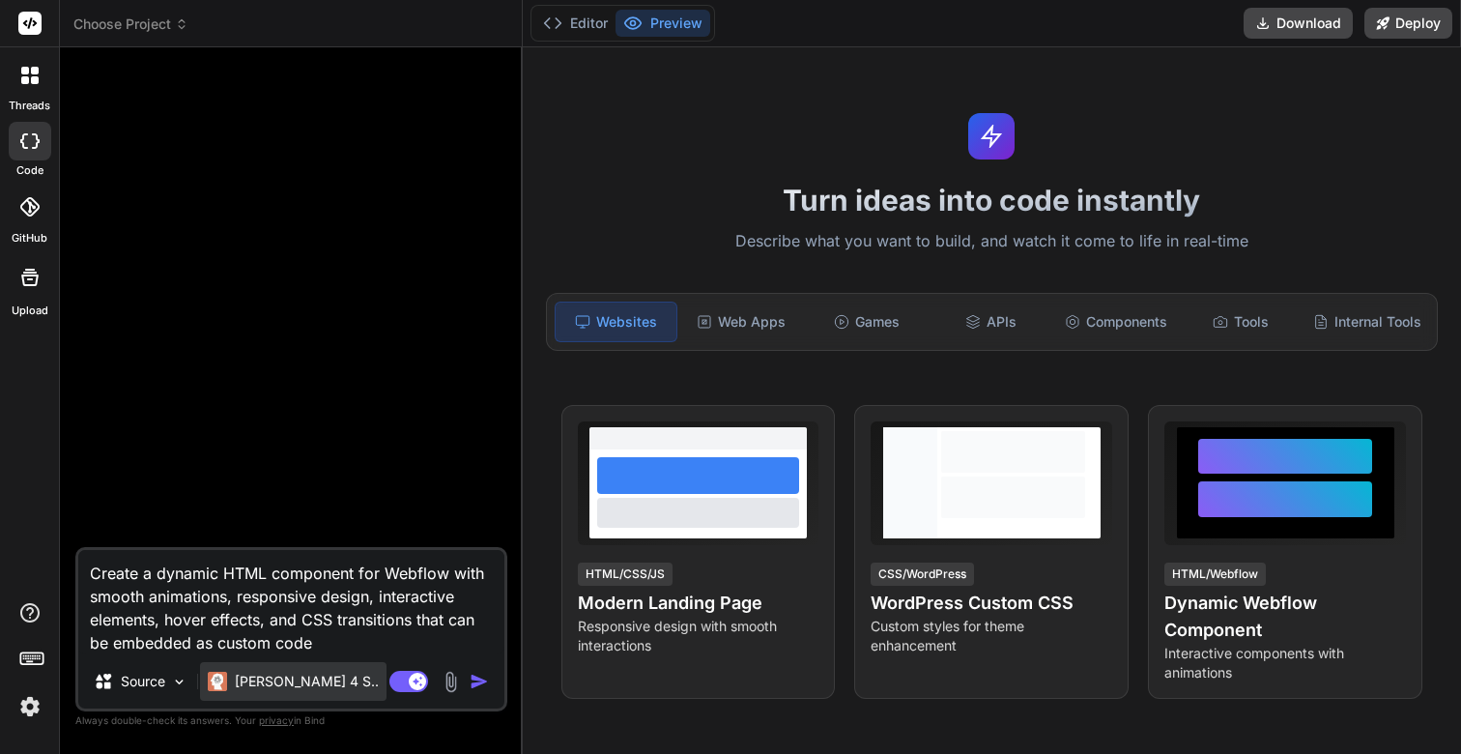
type textarea "Create a dynamic HTML component for Webflow with smooth animations, responsive …"
click at [315, 676] on div "Claude 4 S.." at bounding box center [293, 681] width 187 height 39
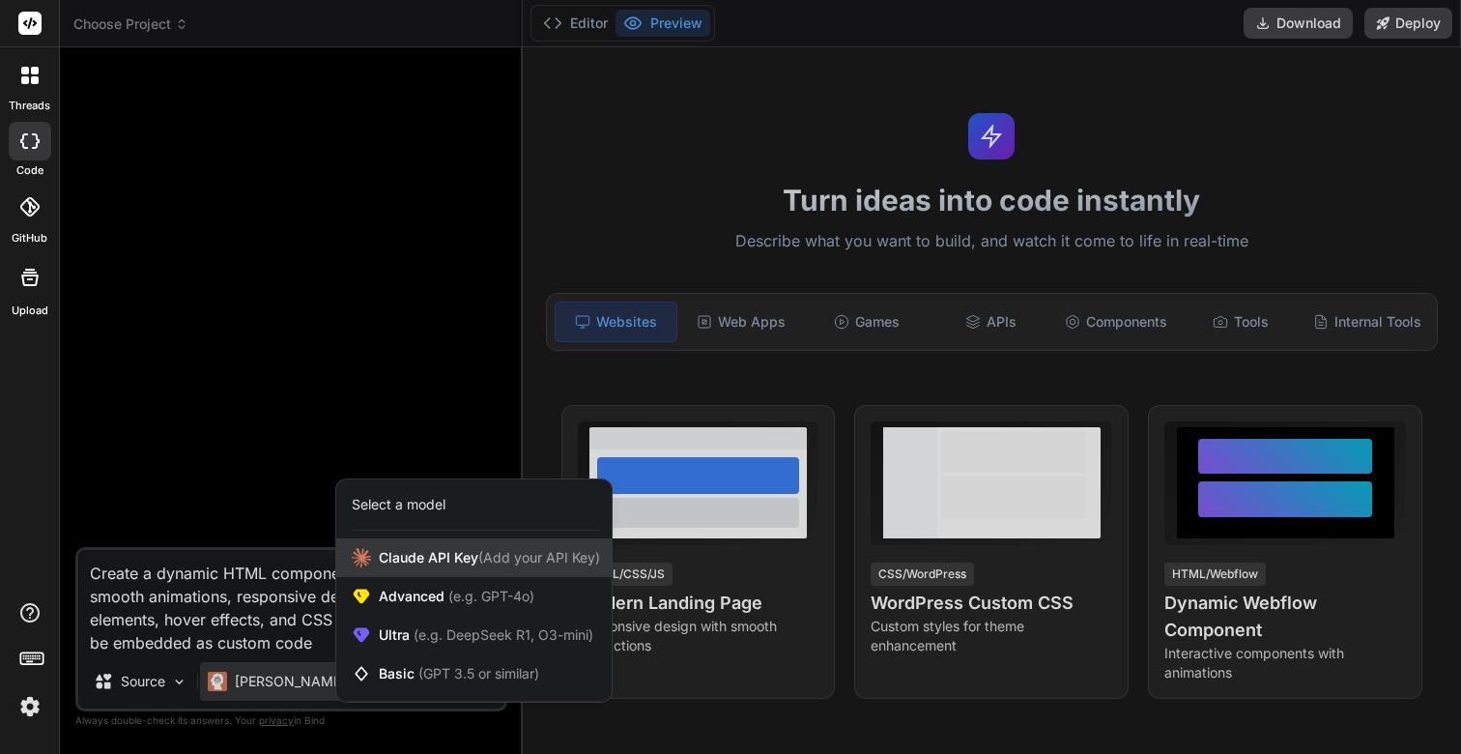
click at [454, 559] on span "Claude API Key (Add your API Key)" at bounding box center [489, 557] width 221 height 19
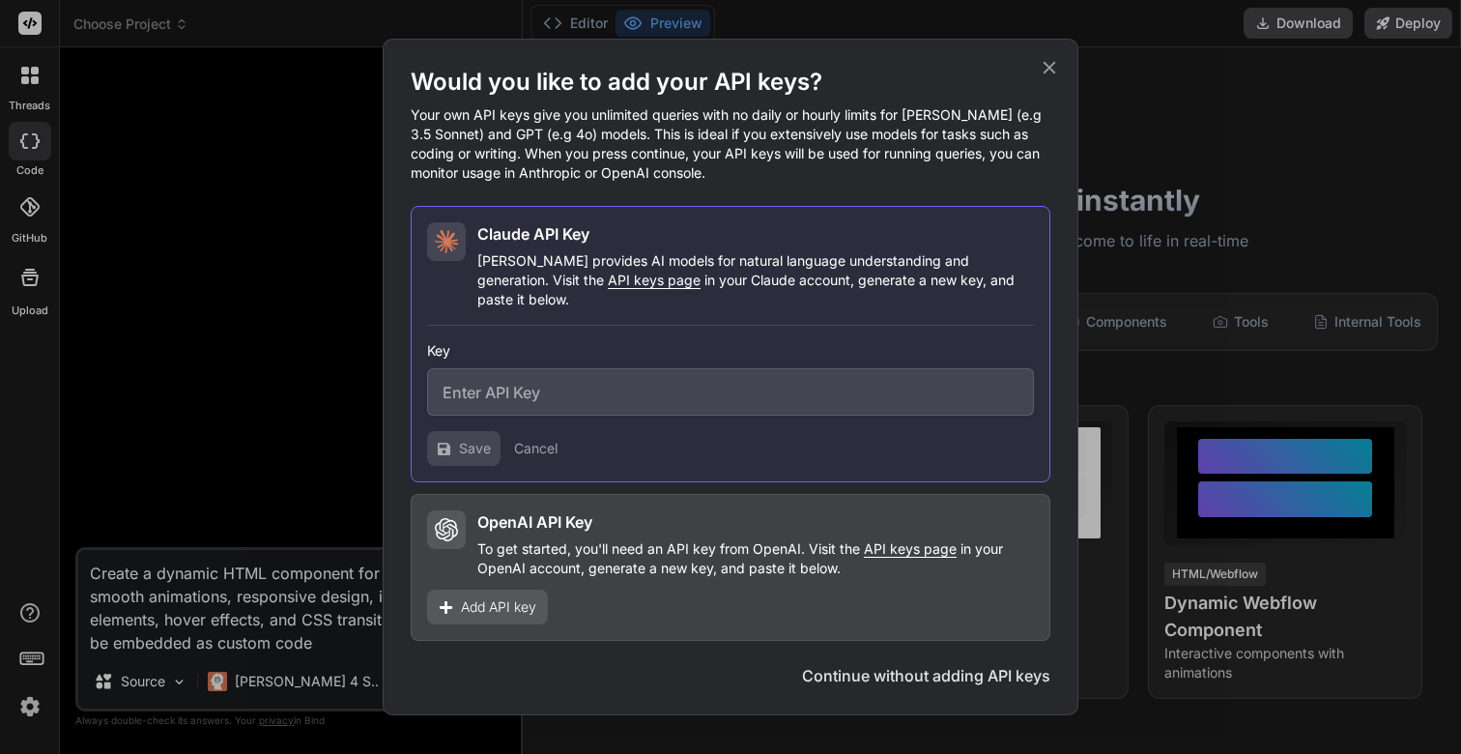
click at [1045, 74] on icon at bounding box center [1049, 67] width 21 height 21
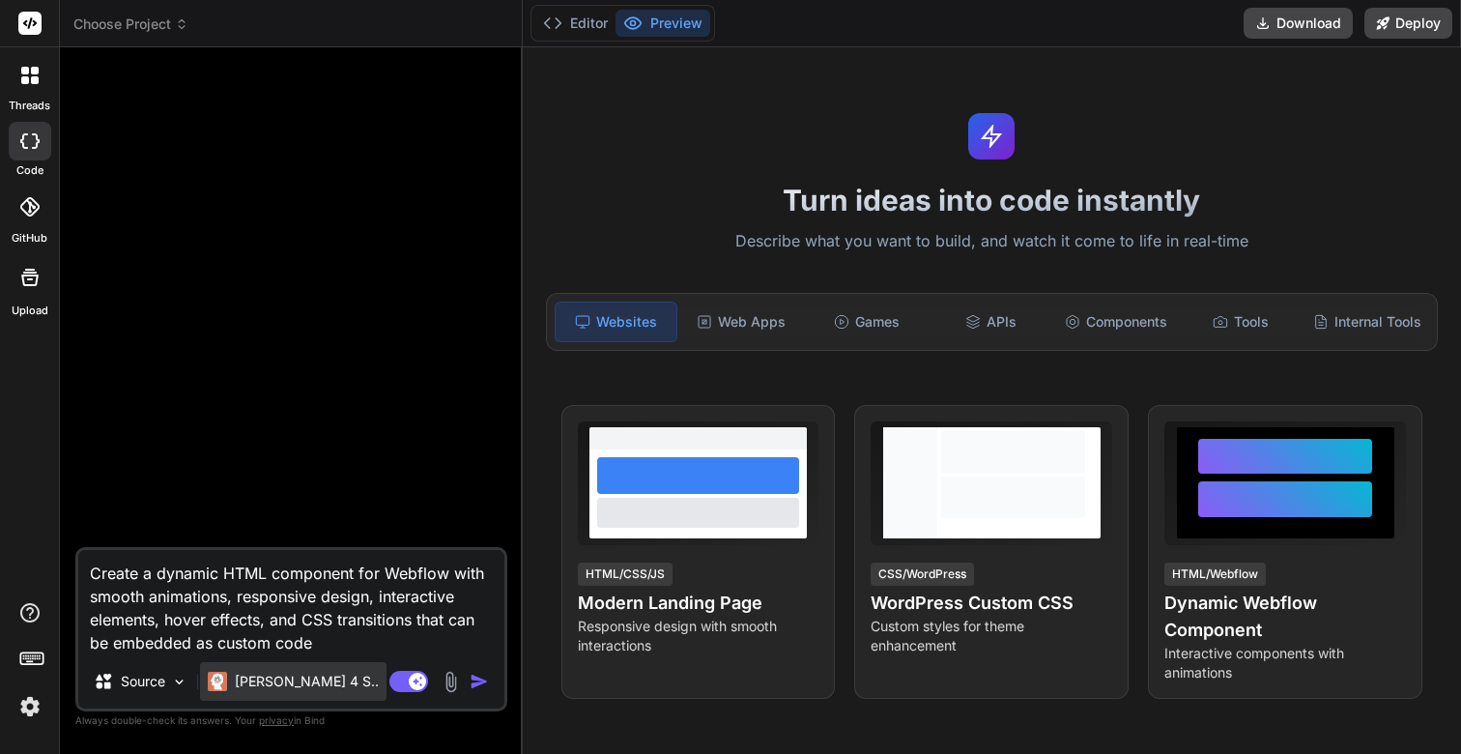
click at [273, 686] on p "Claude 4 S.." at bounding box center [307, 681] width 144 height 19
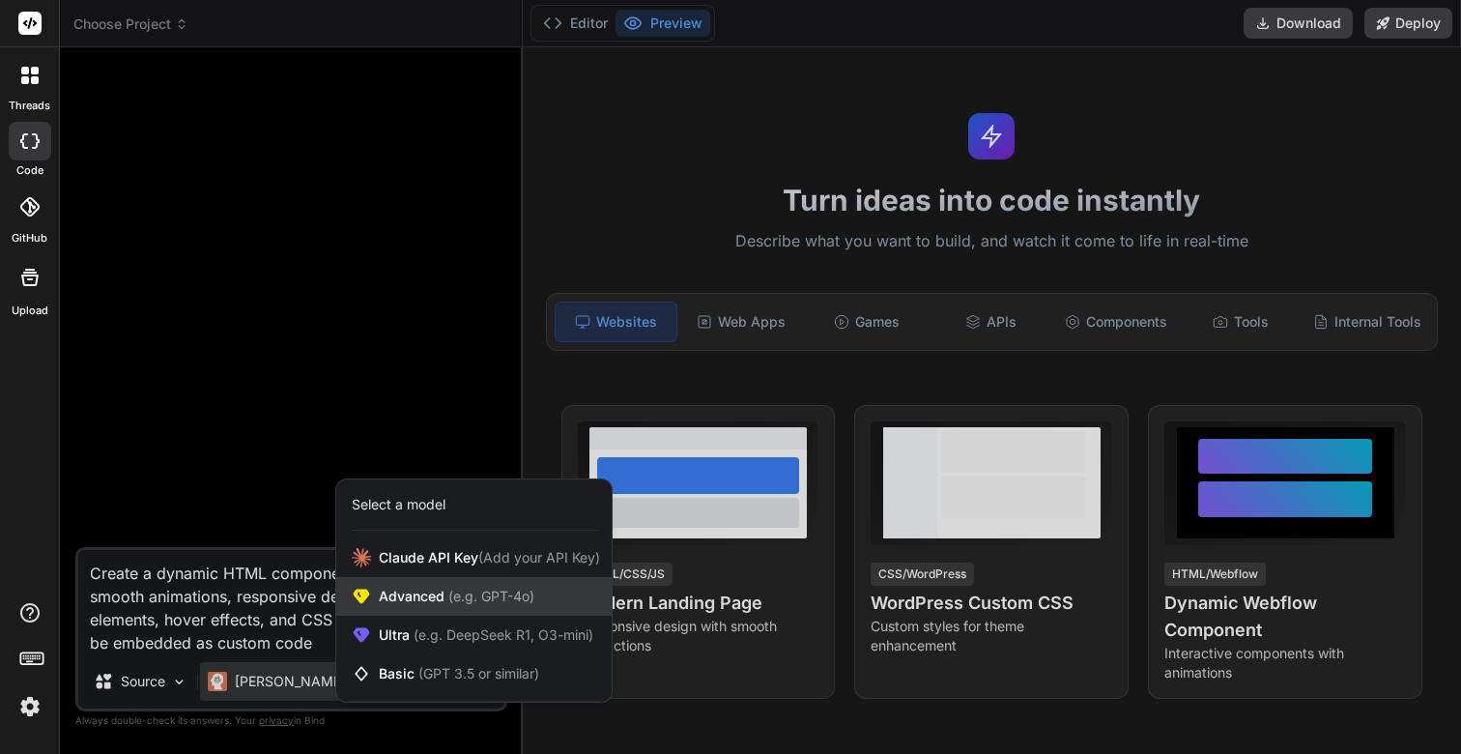
click at [405, 607] on div "Advanced (e.g. GPT-4o)" at bounding box center [473, 596] width 275 height 39
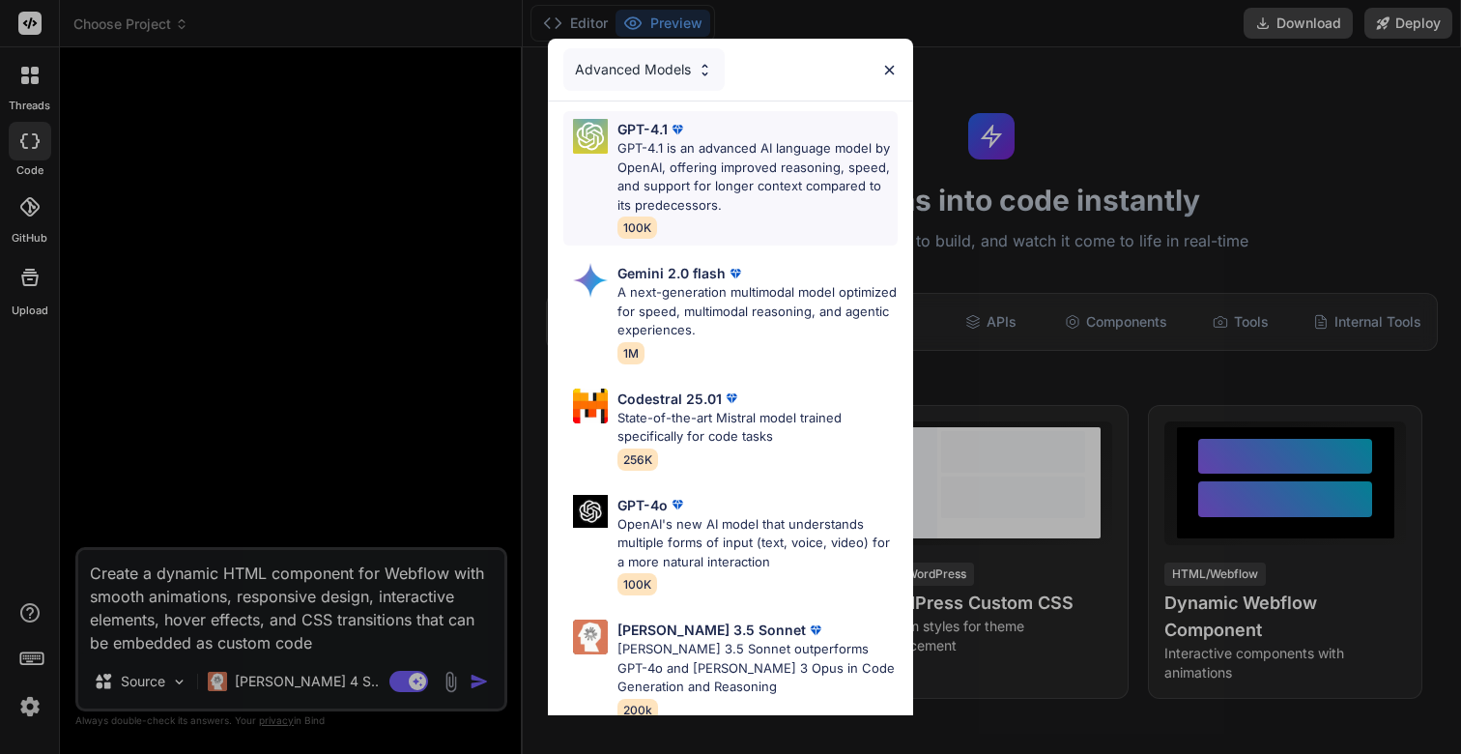
click at [669, 175] on p "GPT-4.1 is an advanced AI language model by OpenAI, offering improved reasoning…" at bounding box center [758, 176] width 280 height 75
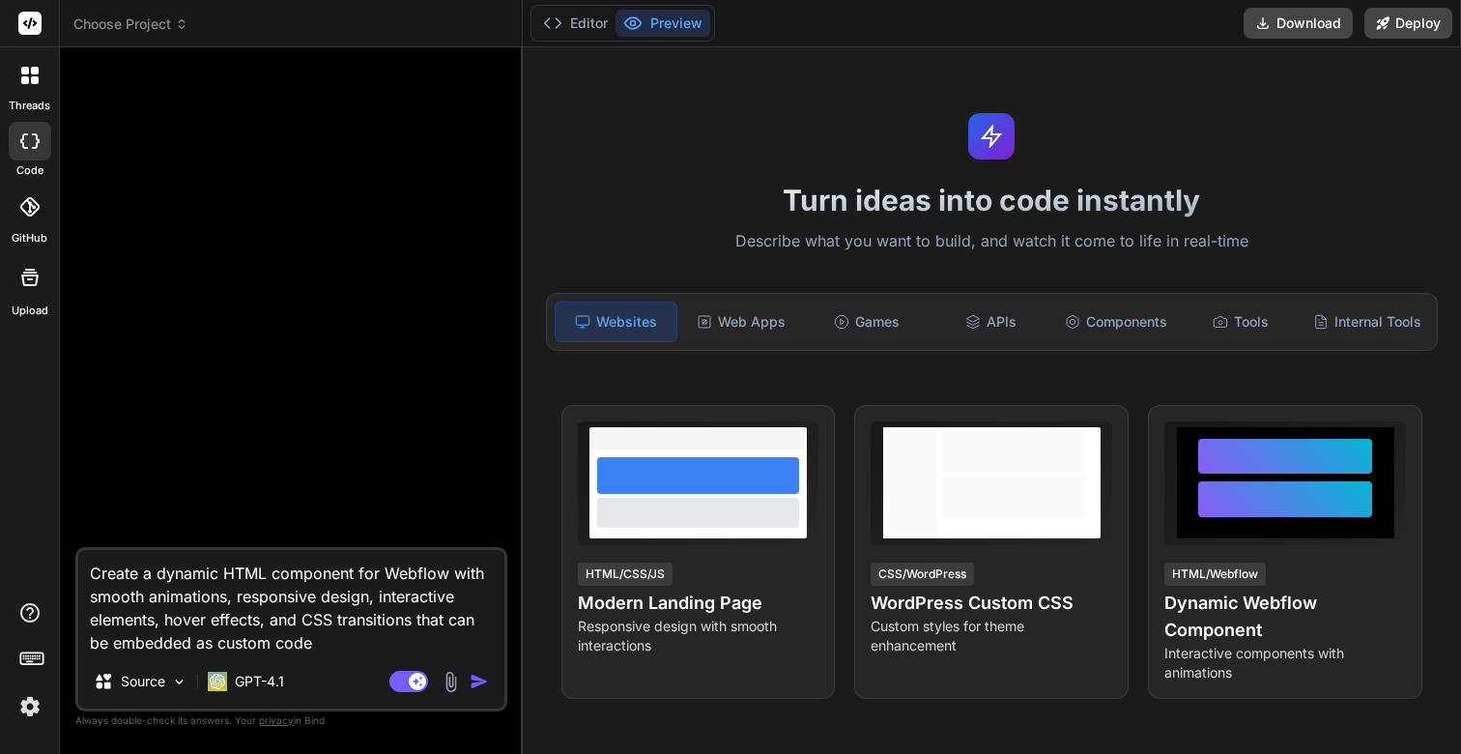
click at [28, 82] on icon at bounding box center [25, 80] width 8 height 8
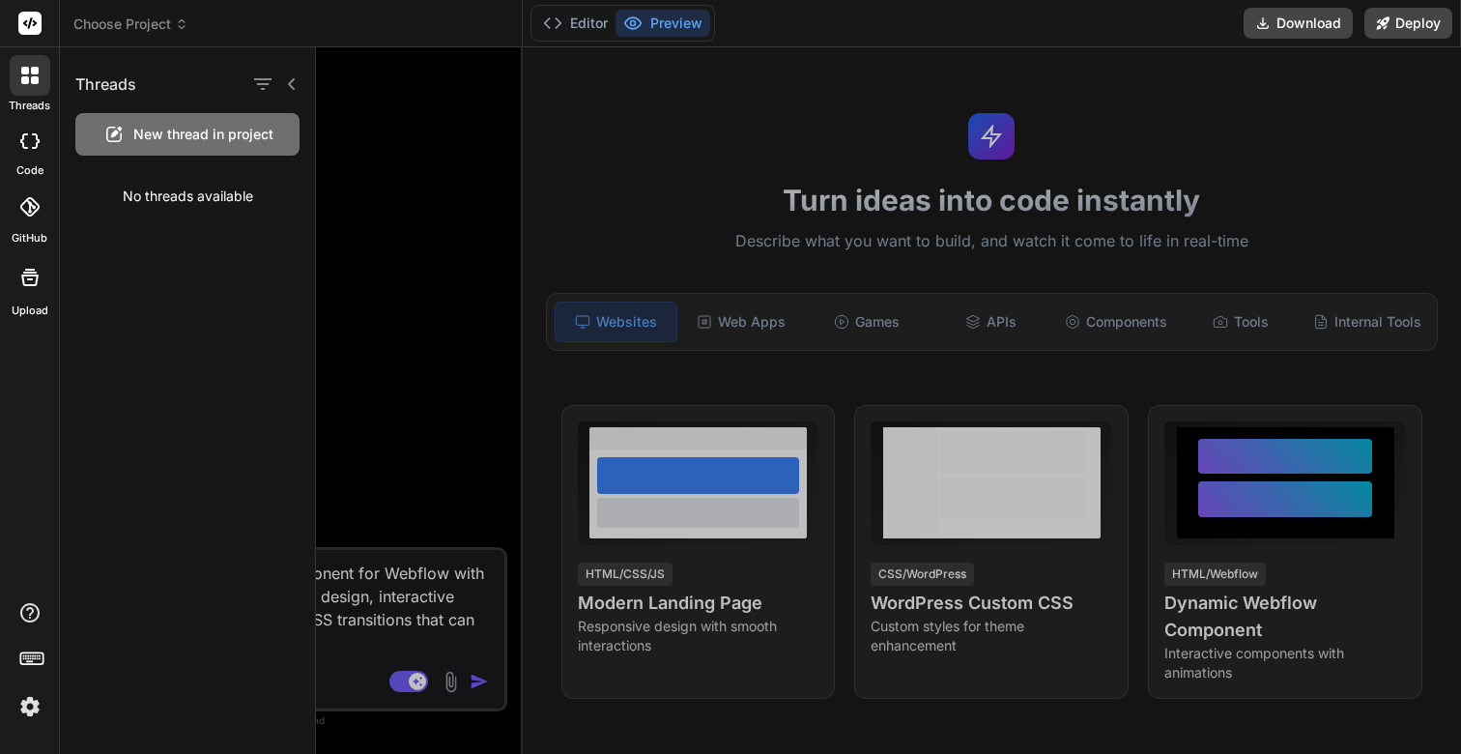
click at [28, 82] on icon at bounding box center [25, 80] width 8 height 8
click at [292, 83] on icon at bounding box center [291, 83] width 15 height 15
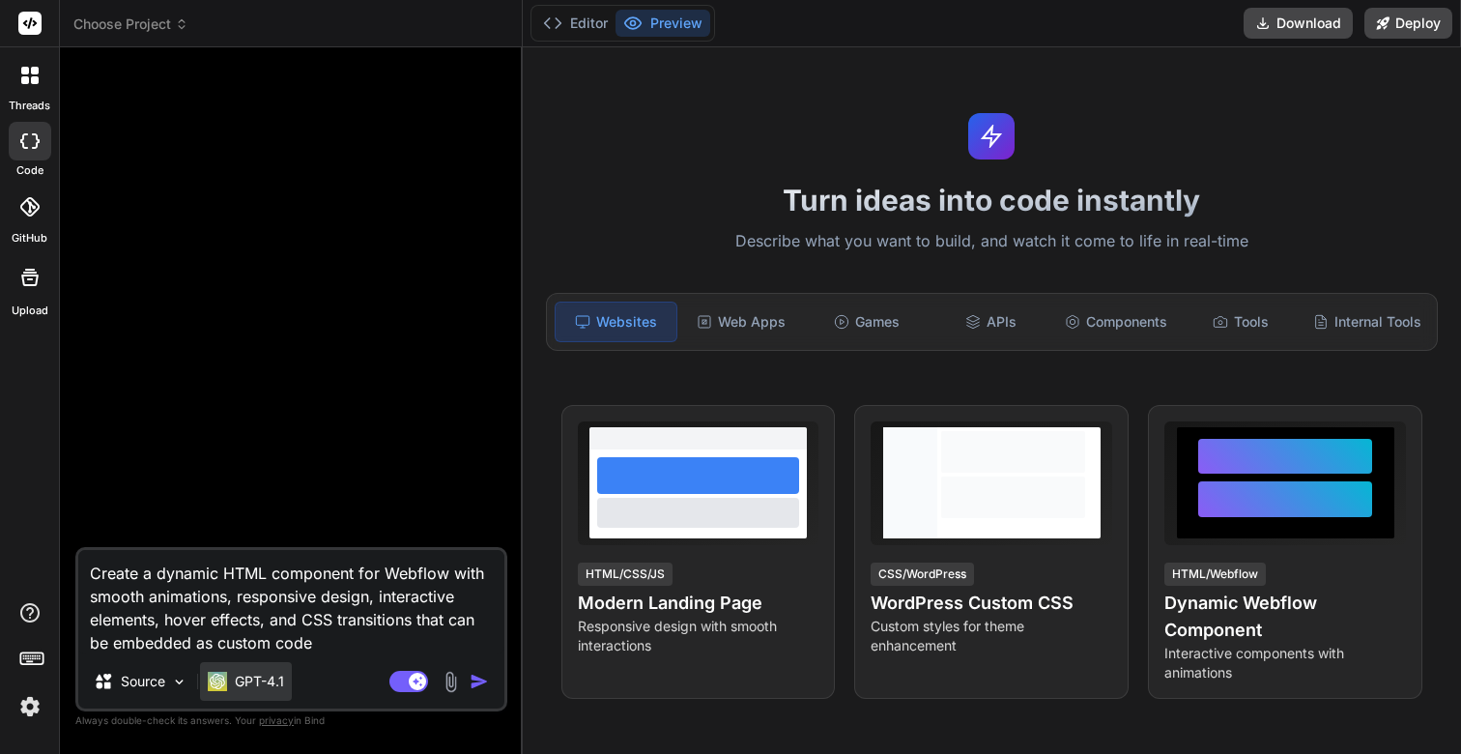
click at [263, 669] on div "GPT-4.1" at bounding box center [246, 681] width 92 height 39
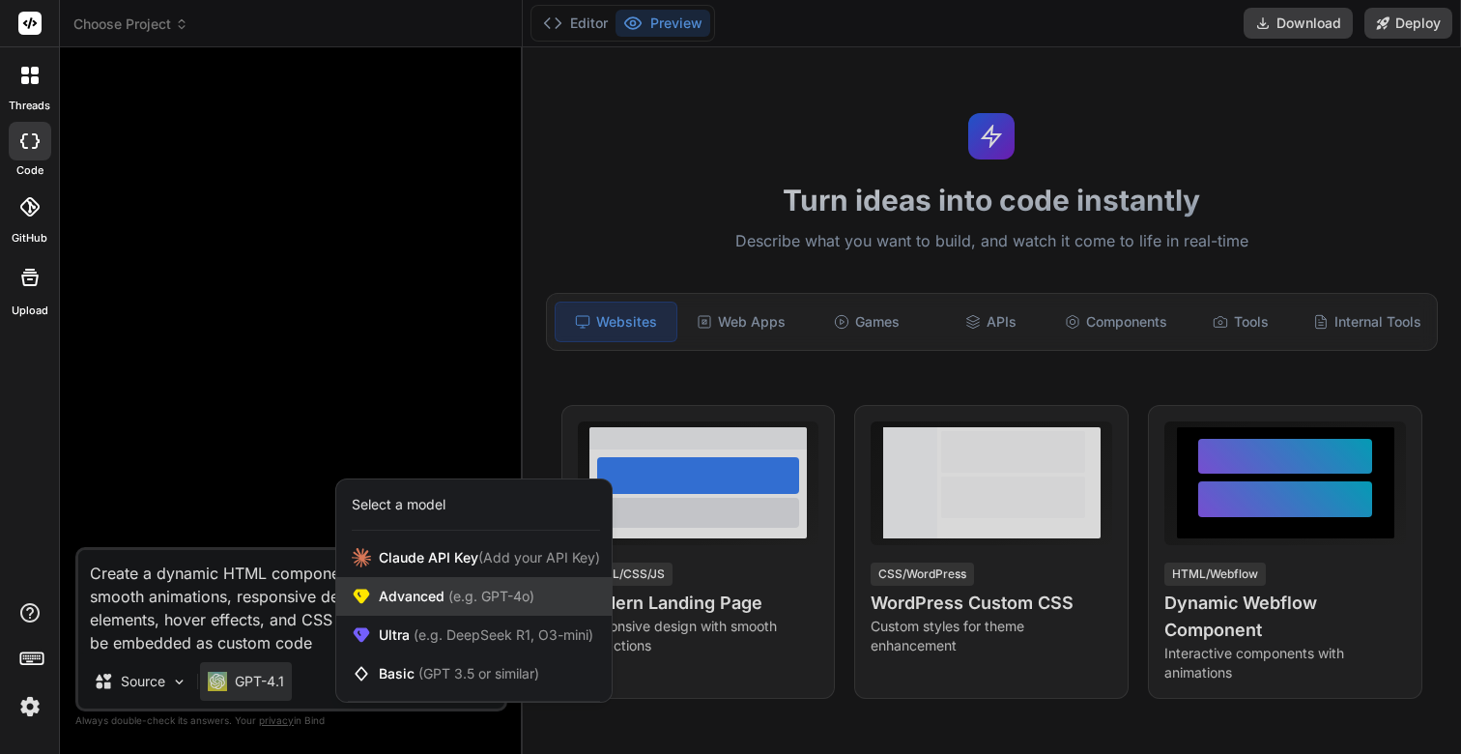
click at [423, 592] on span "Advanced (e.g. GPT-4o)" at bounding box center [457, 596] width 156 height 19
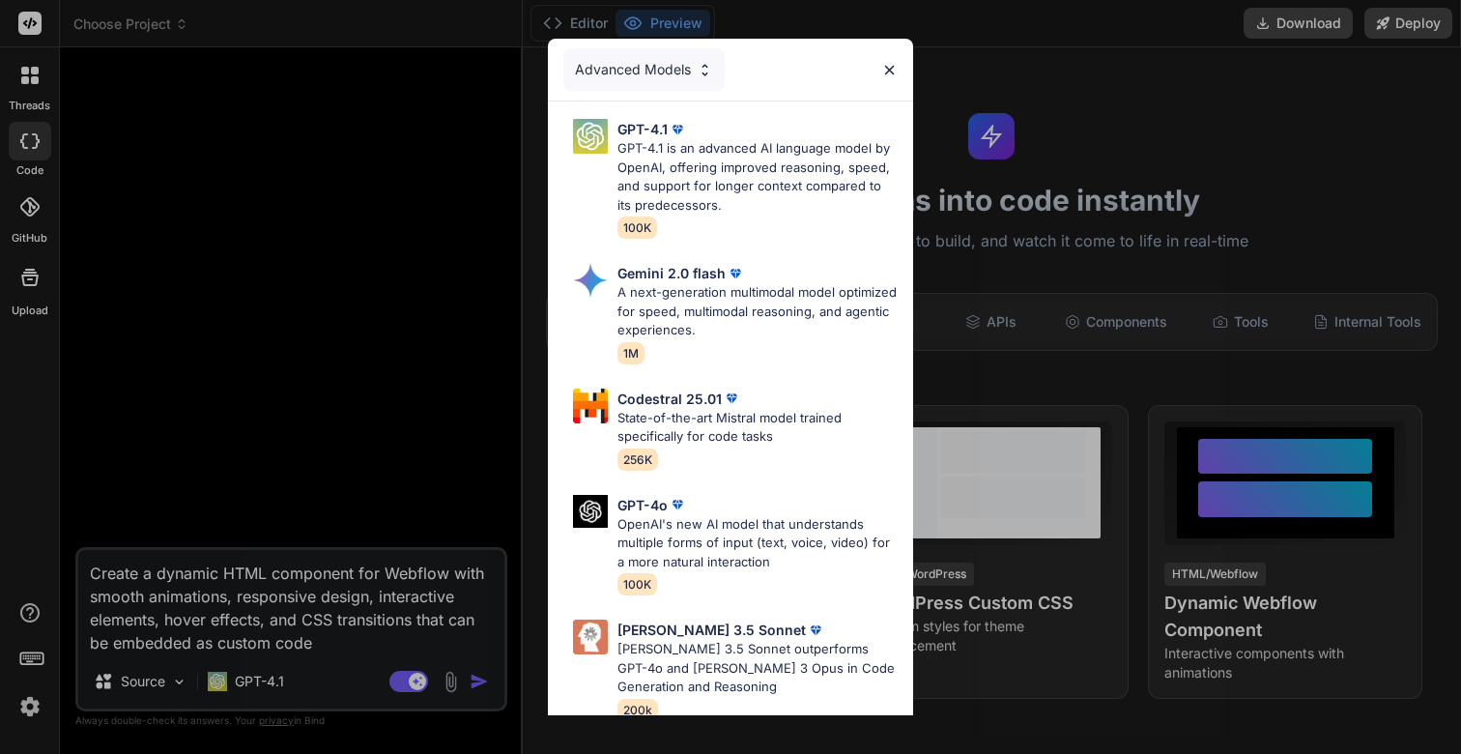
click at [697, 63] on img at bounding box center [705, 70] width 16 height 16
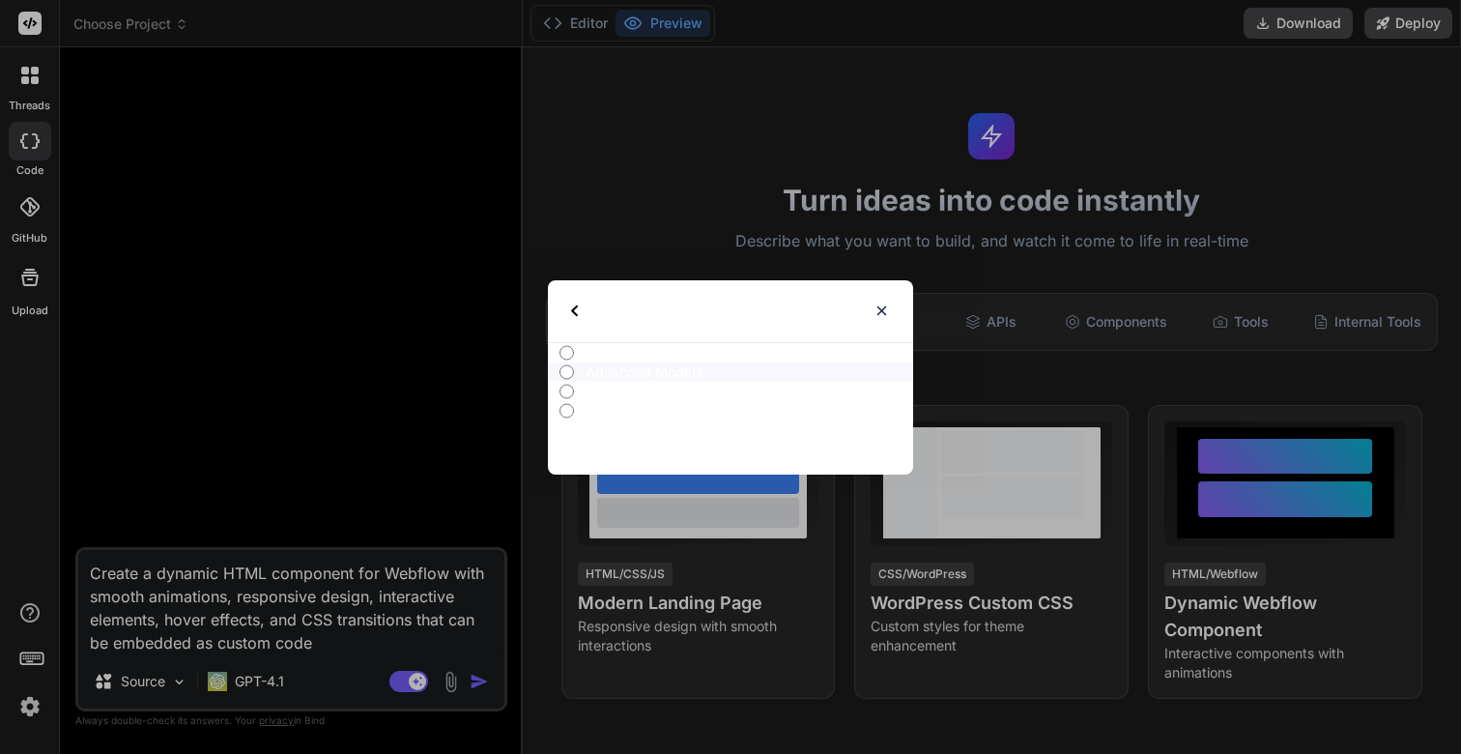
click at [571, 353] on input "All" at bounding box center [567, 352] width 14 height 15
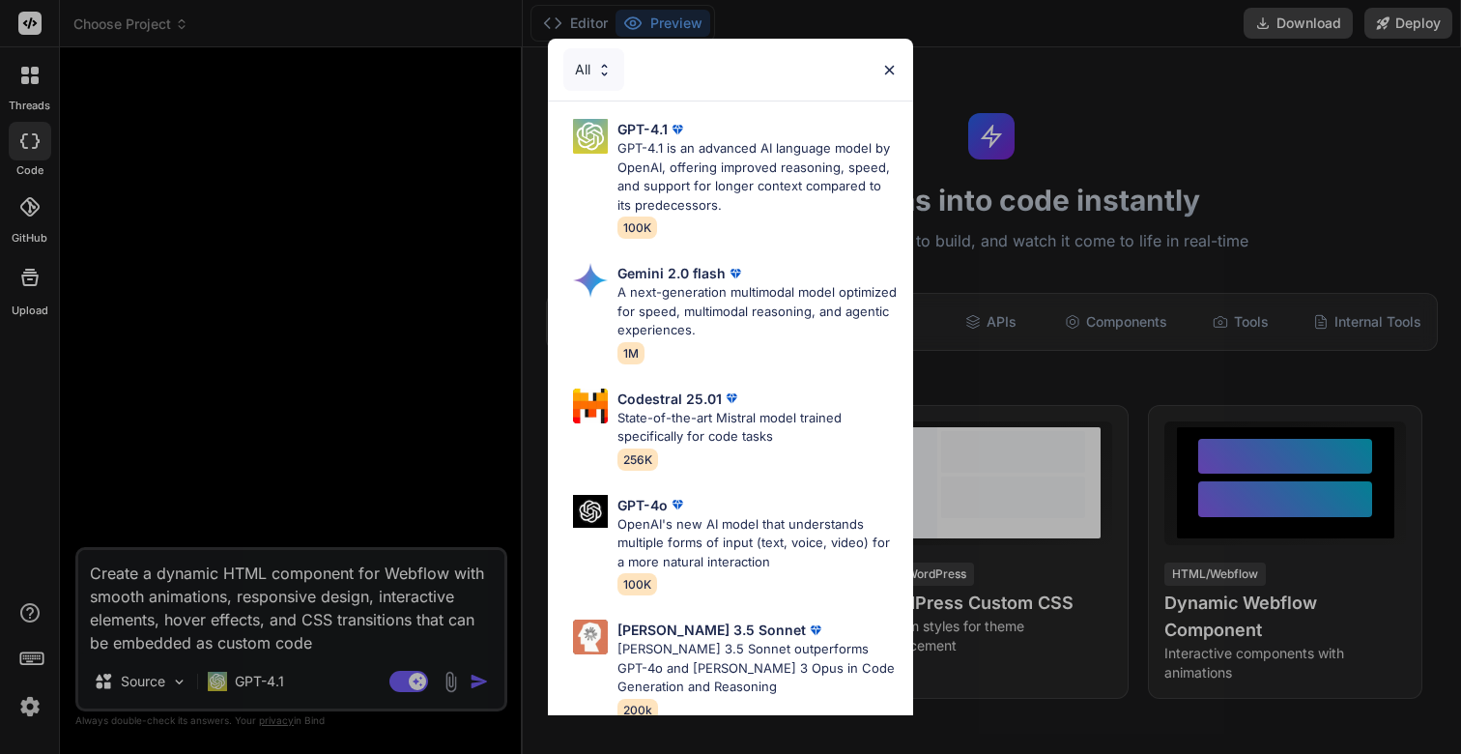
click at [589, 60] on div "All" at bounding box center [593, 69] width 61 height 43
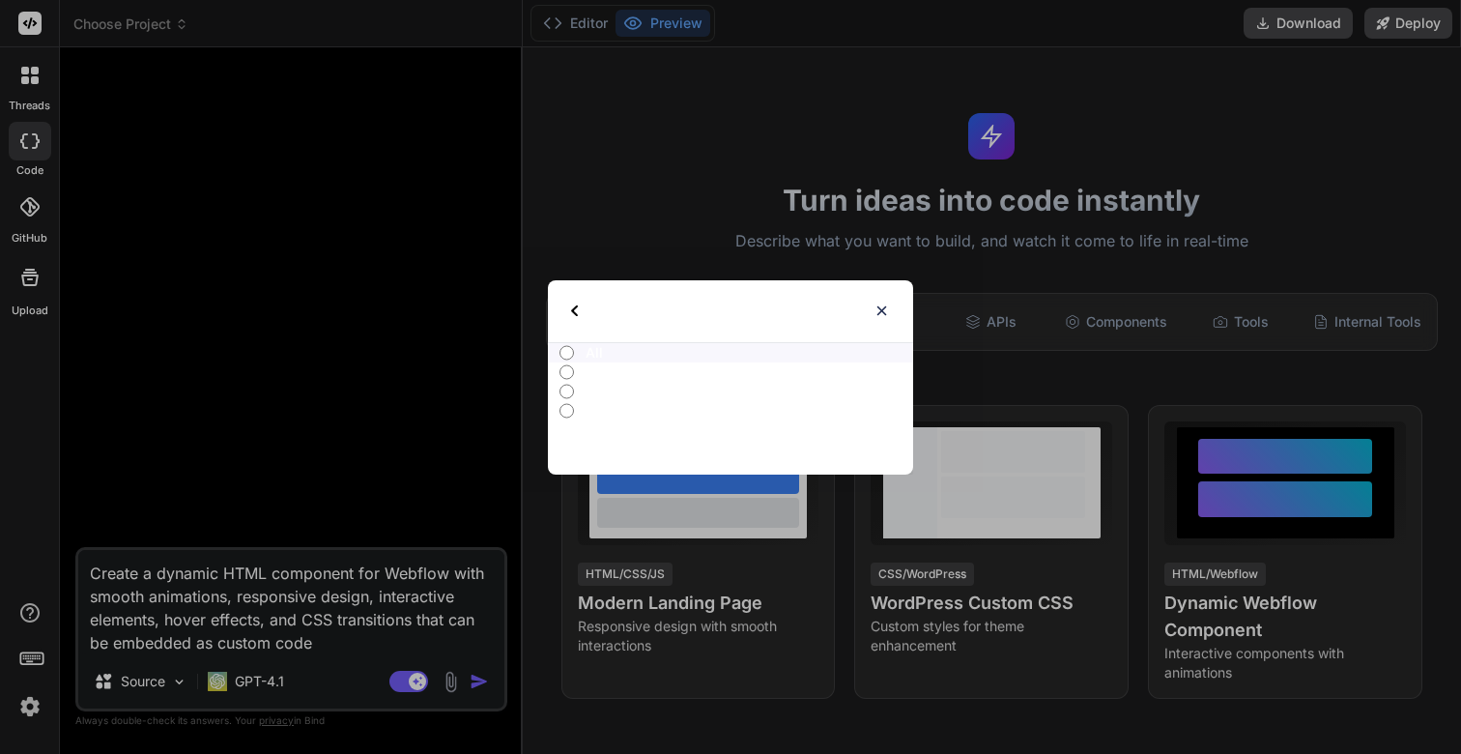
click at [568, 409] on input "Basic Models" at bounding box center [567, 410] width 14 height 15
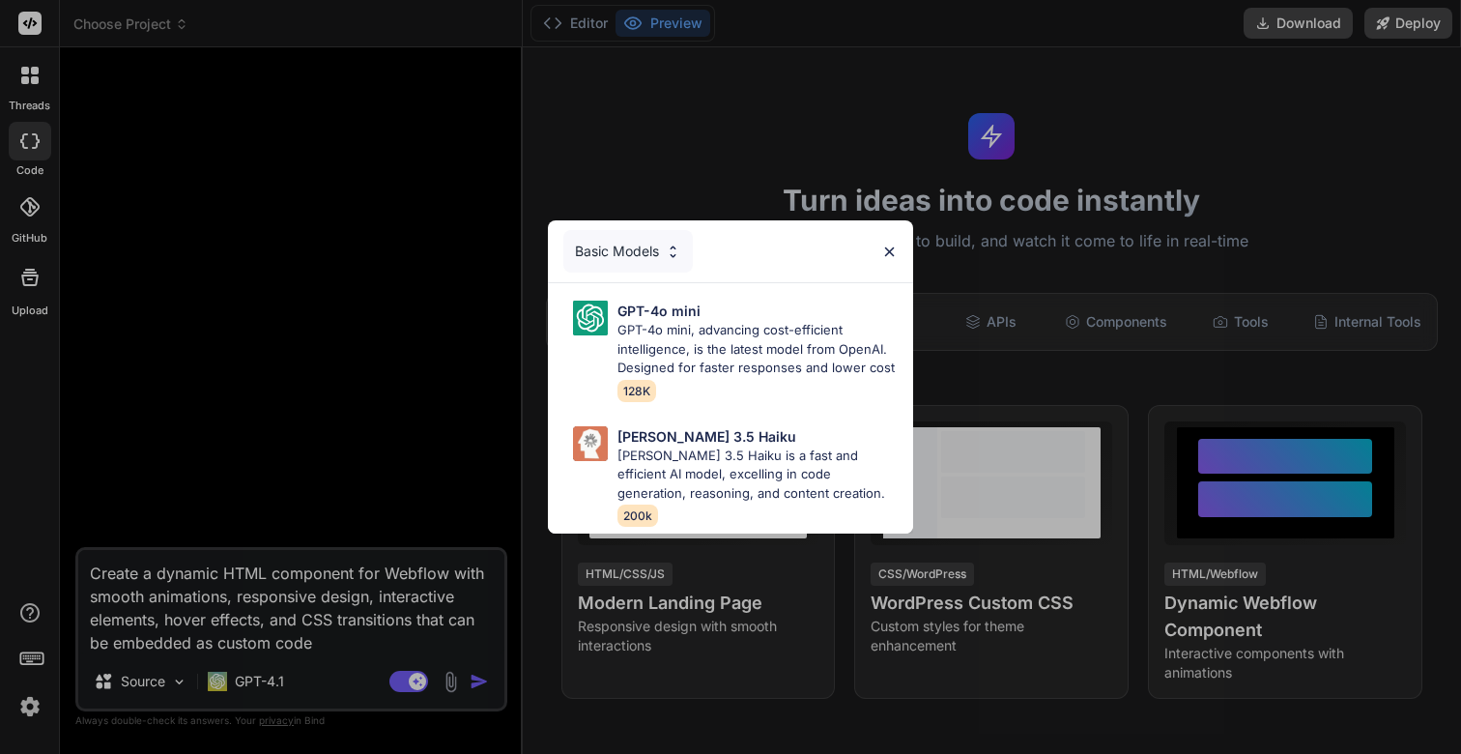
click at [892, 249] on img at bounding box center [889, 252] width 16 height 16
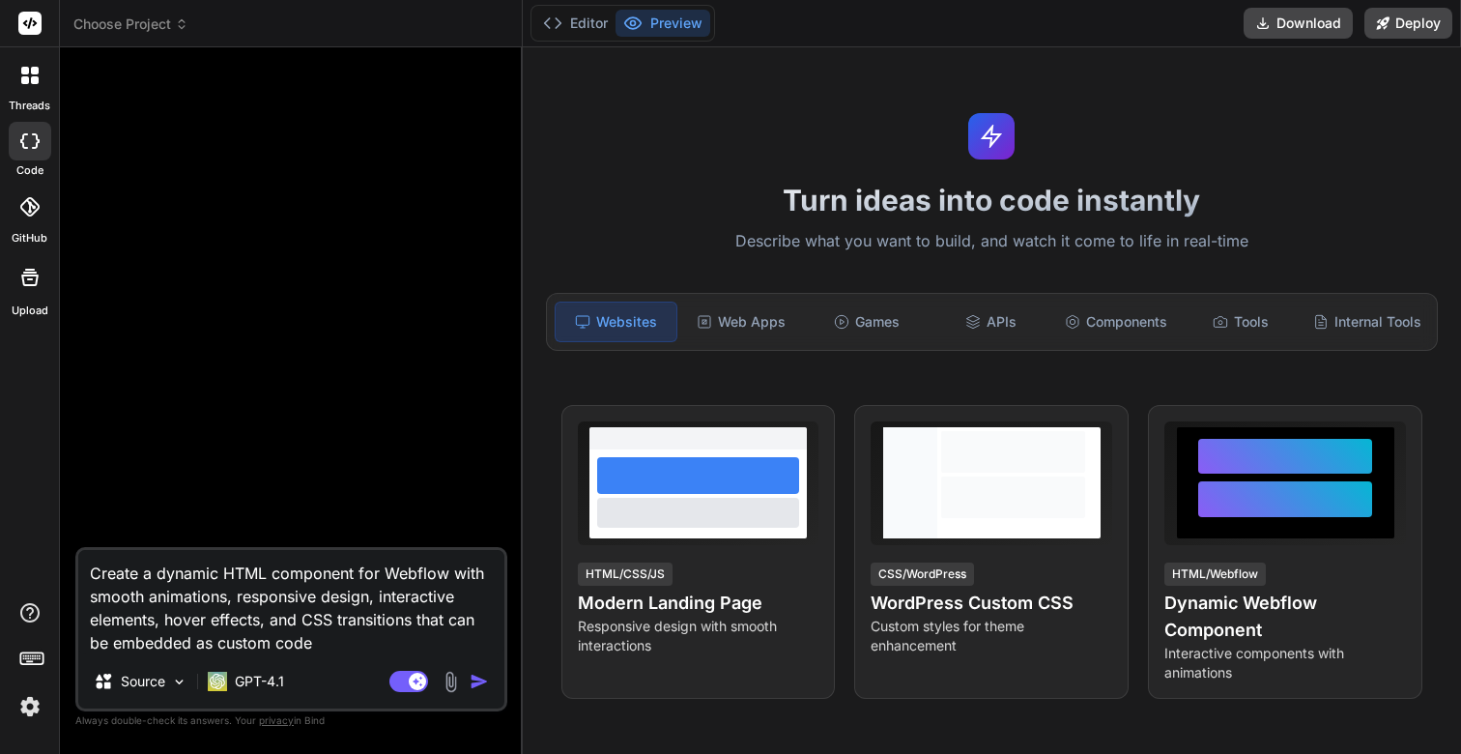
click at [275, 363] on div at bounding box center [293, 305] width 428 height 484
click at [322, 654] on div "Create a dynamic HTML component for Webflow with smooth animations, responsive …" at bounding box center [291, 629] width 432 height 164
click at [333, 640] on textarea "Create a dynamic HTML component for Webflow with smooth animations, responsive …" at bounding box center [291, 602] width 426 height 104
click at [485, 683] on img "button" at bounding box center [479, 681] width 19 height 19
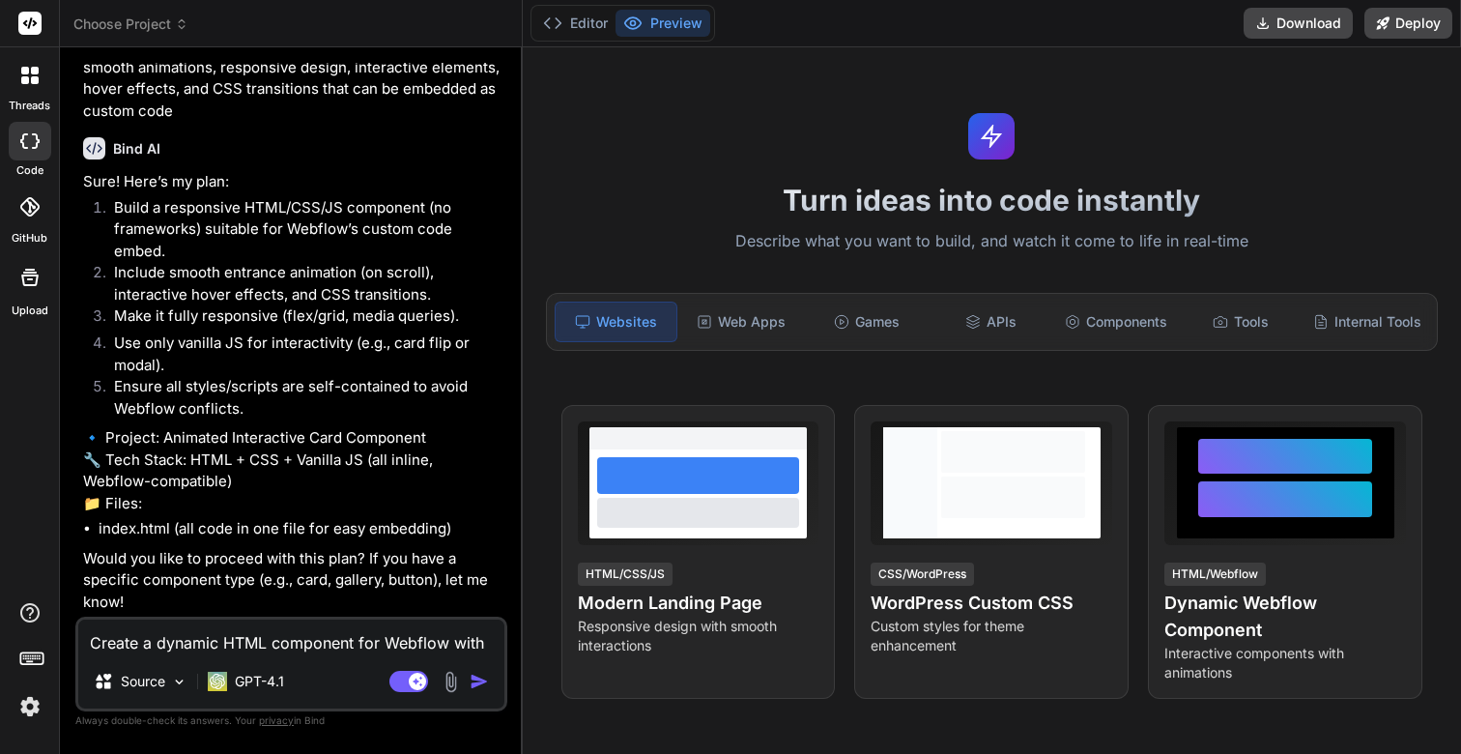
scroll to position [114, 0]
type textarea "x"
click at [329, 623] on textarea "Create a dynamic HTML component for Webflow with smooth animations, responsive …" at bounding box center [291, 636] width 426 height 35
type textarea "p"
type textarea "x"
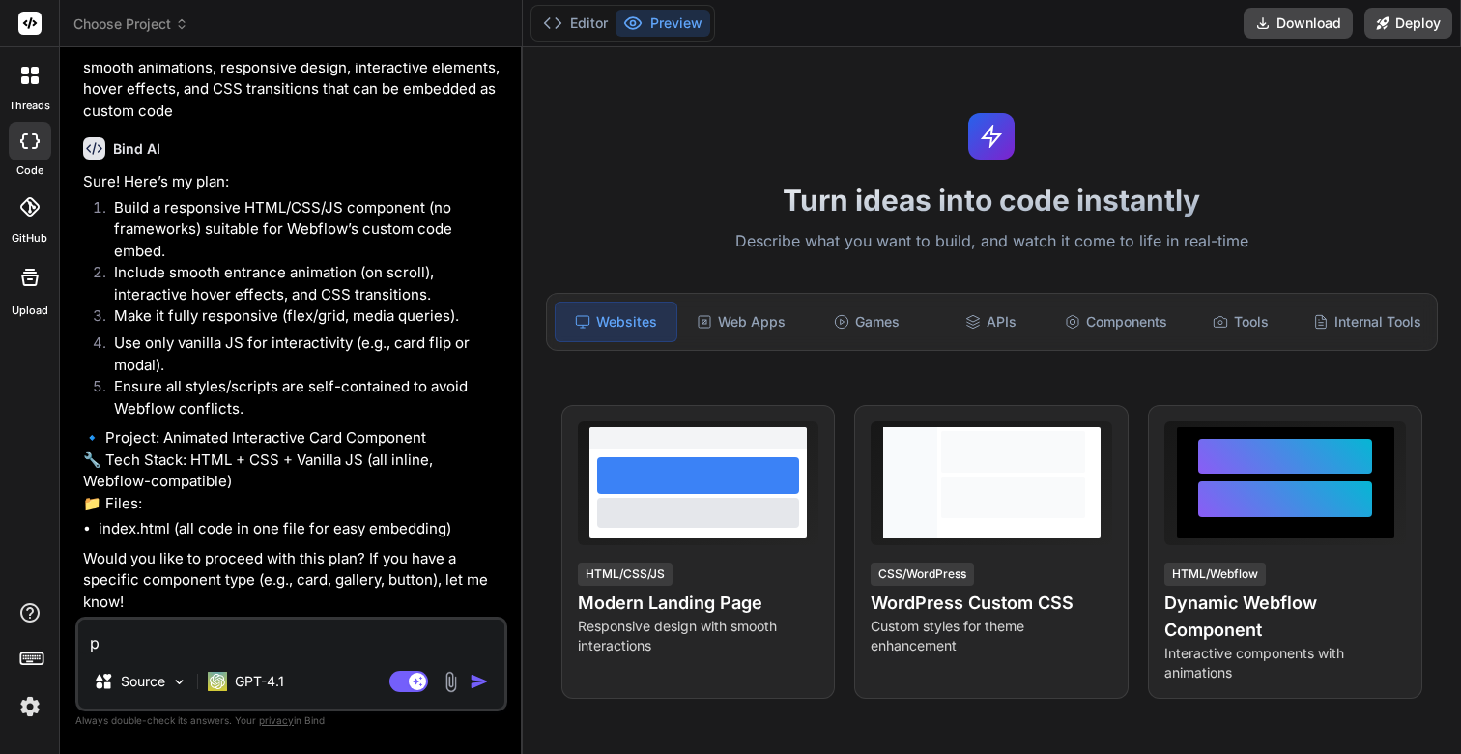
type textarea "pr"
type textarea "x"
type textarea "pro"
type textarea "x"
type textarea "proc"
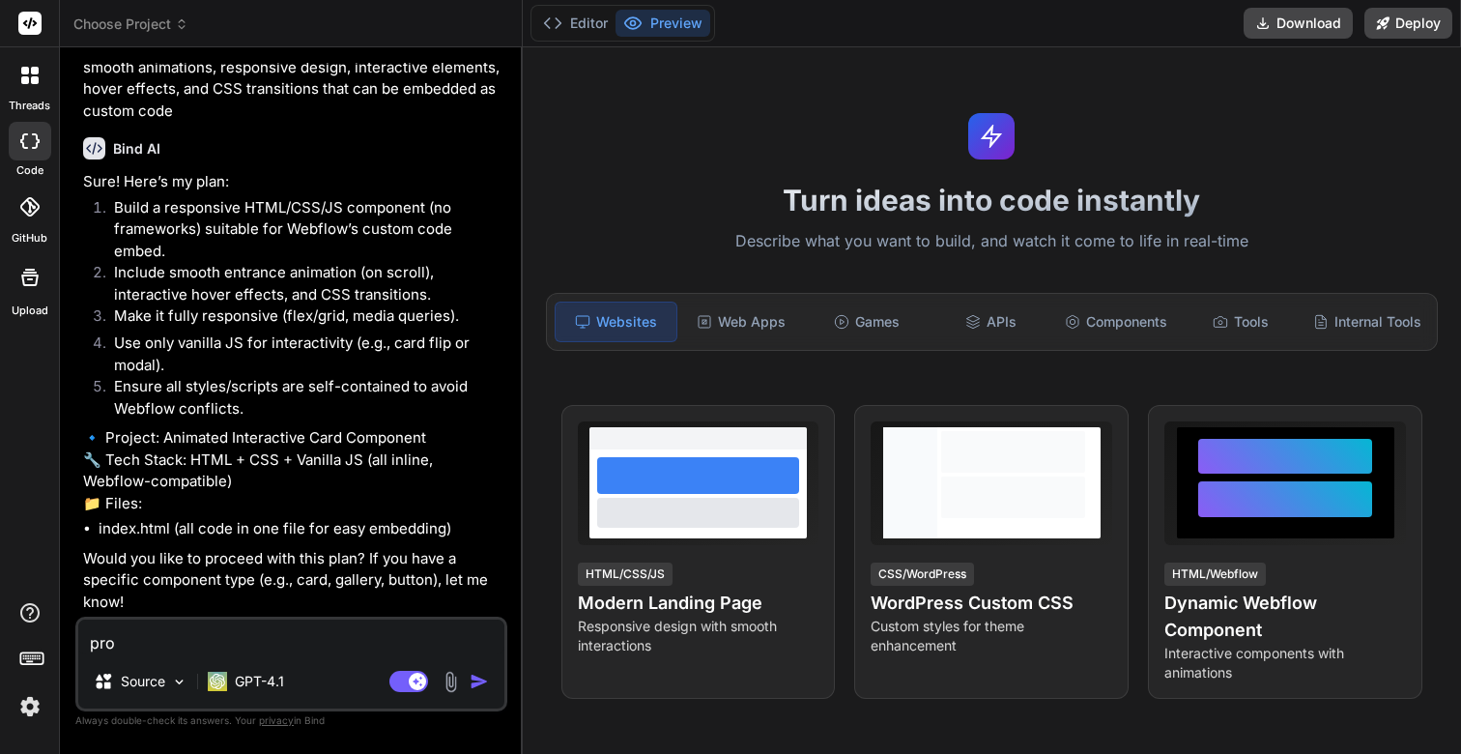
type textarea "x"
type textarea "proce"
type textarea "x"
type textarea "procee"
type textarea "x"
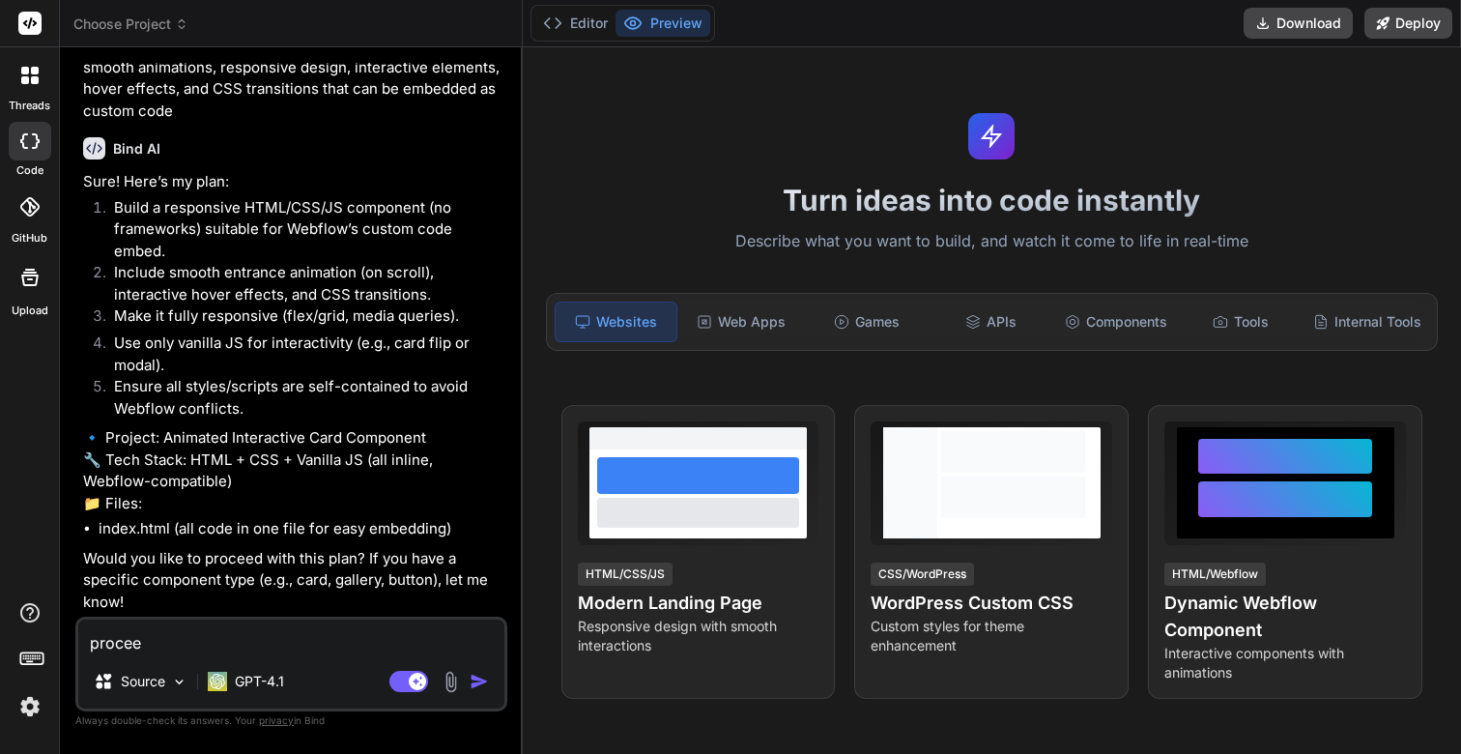
type textarea "proceee"
type textarea "x"
type textarea "procee"
type textarea "x"
type textarea "proceed"
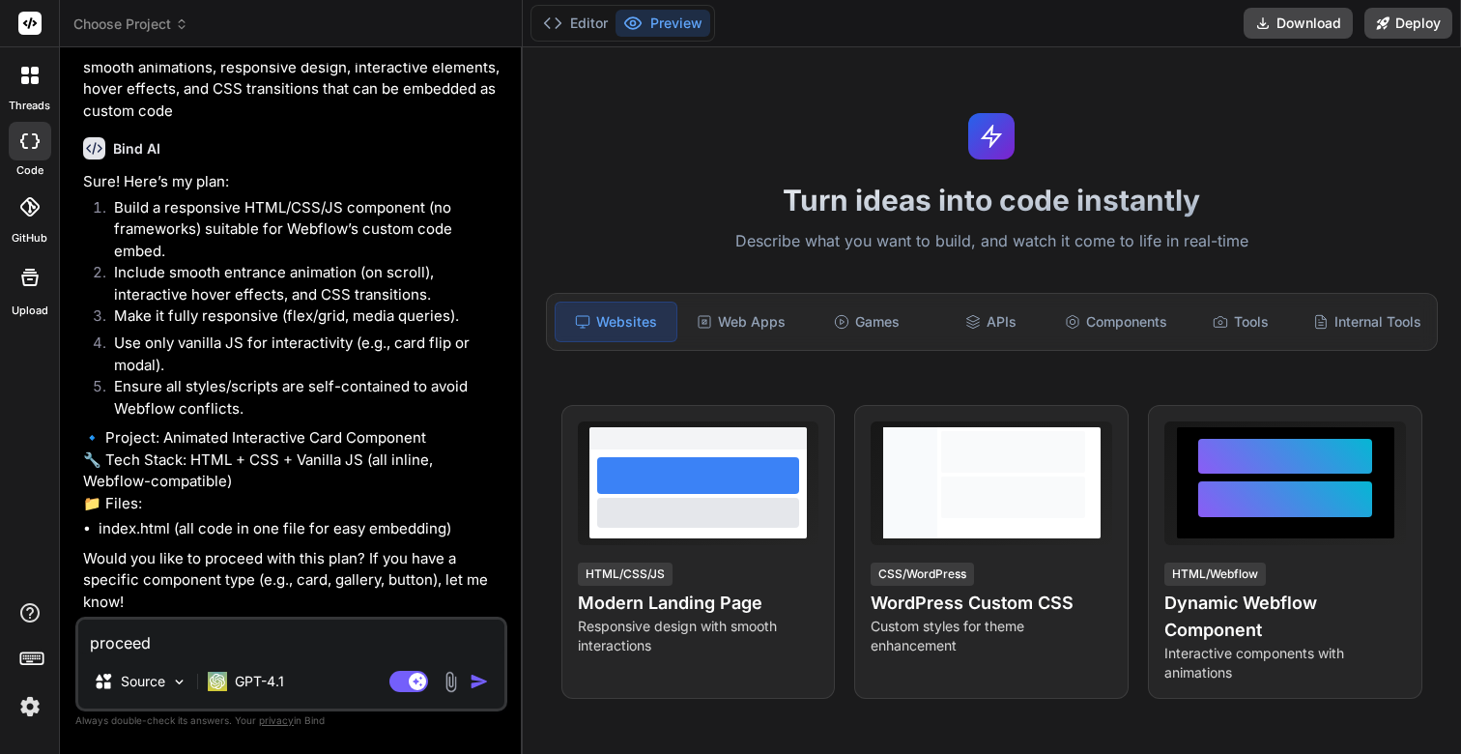
type textarea "x"
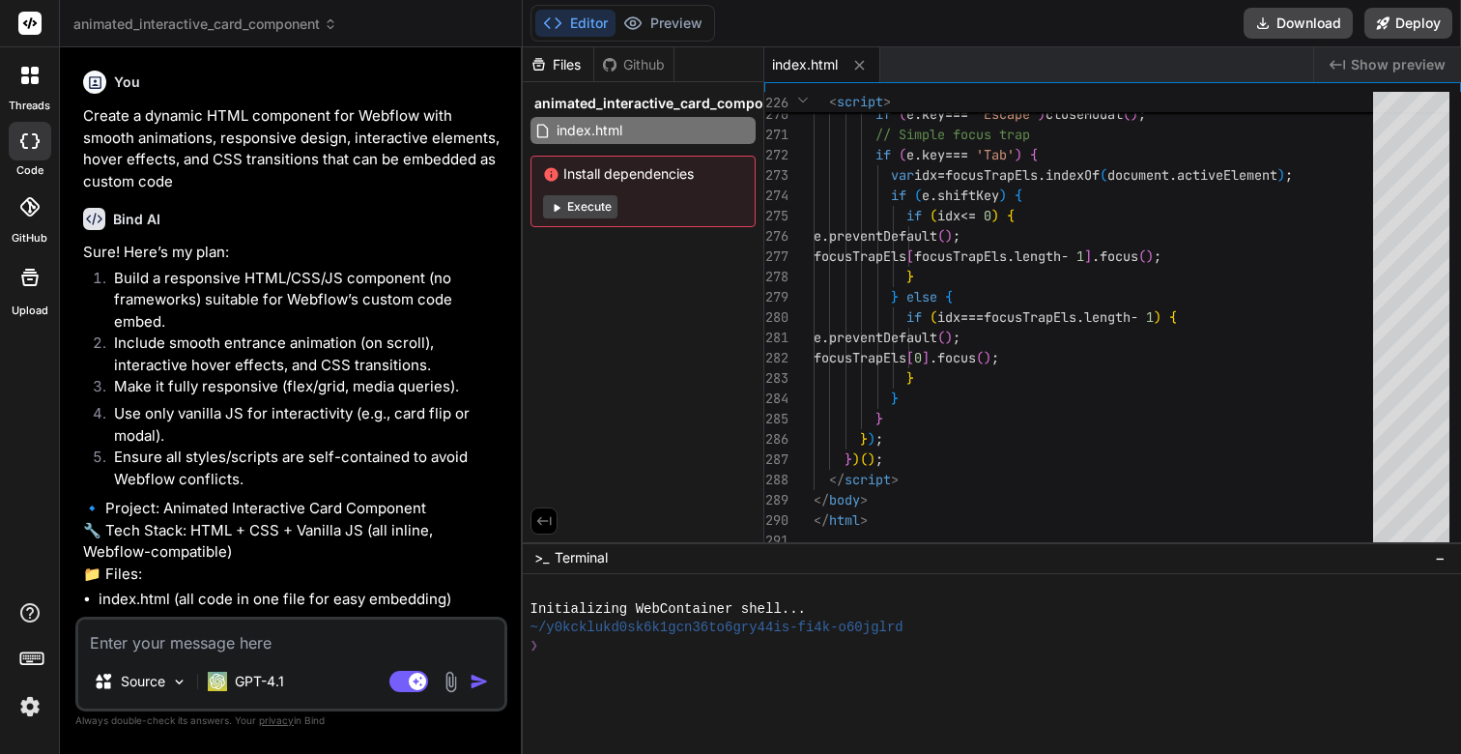
scroll to position [353, 0]
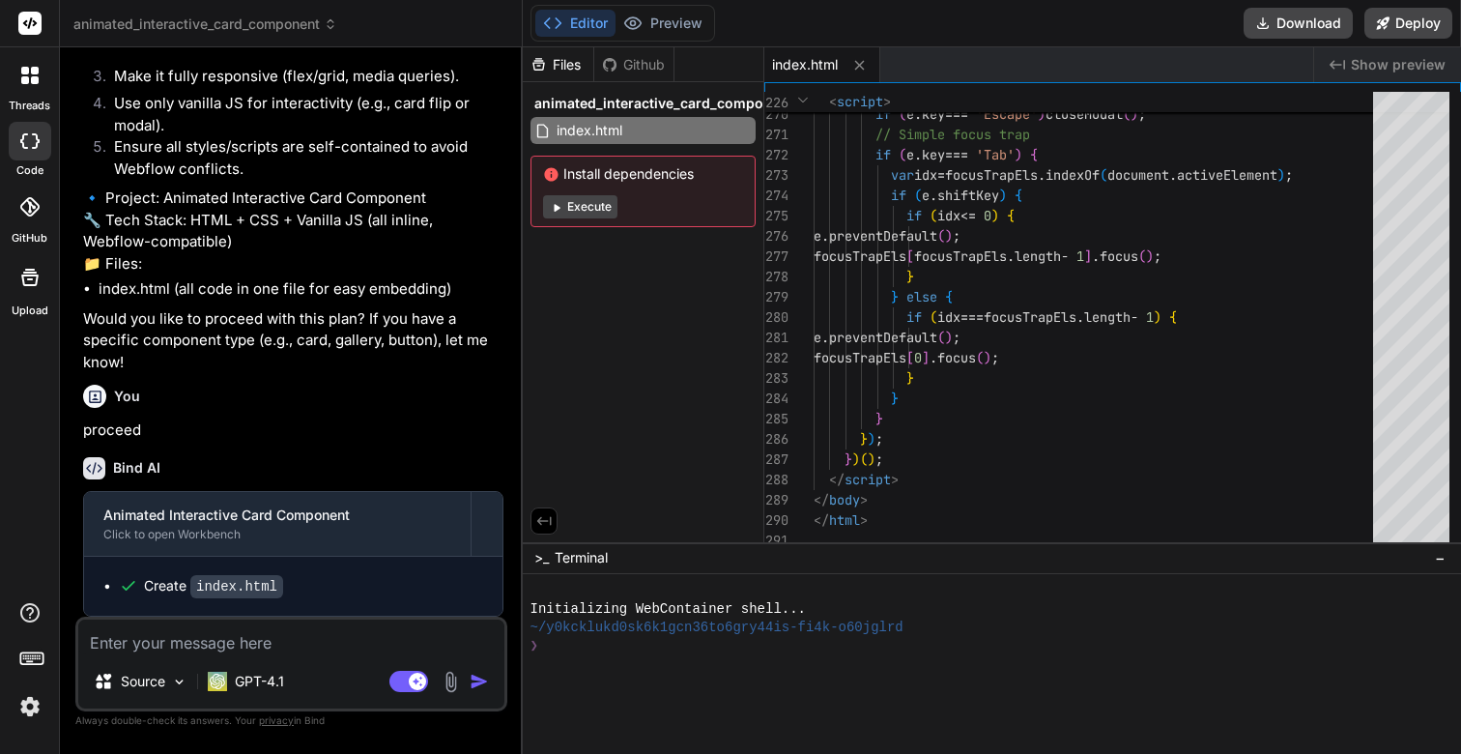
click at [573, 208] on button "Execute" at bounding box center [580, 206] width 74 height 23
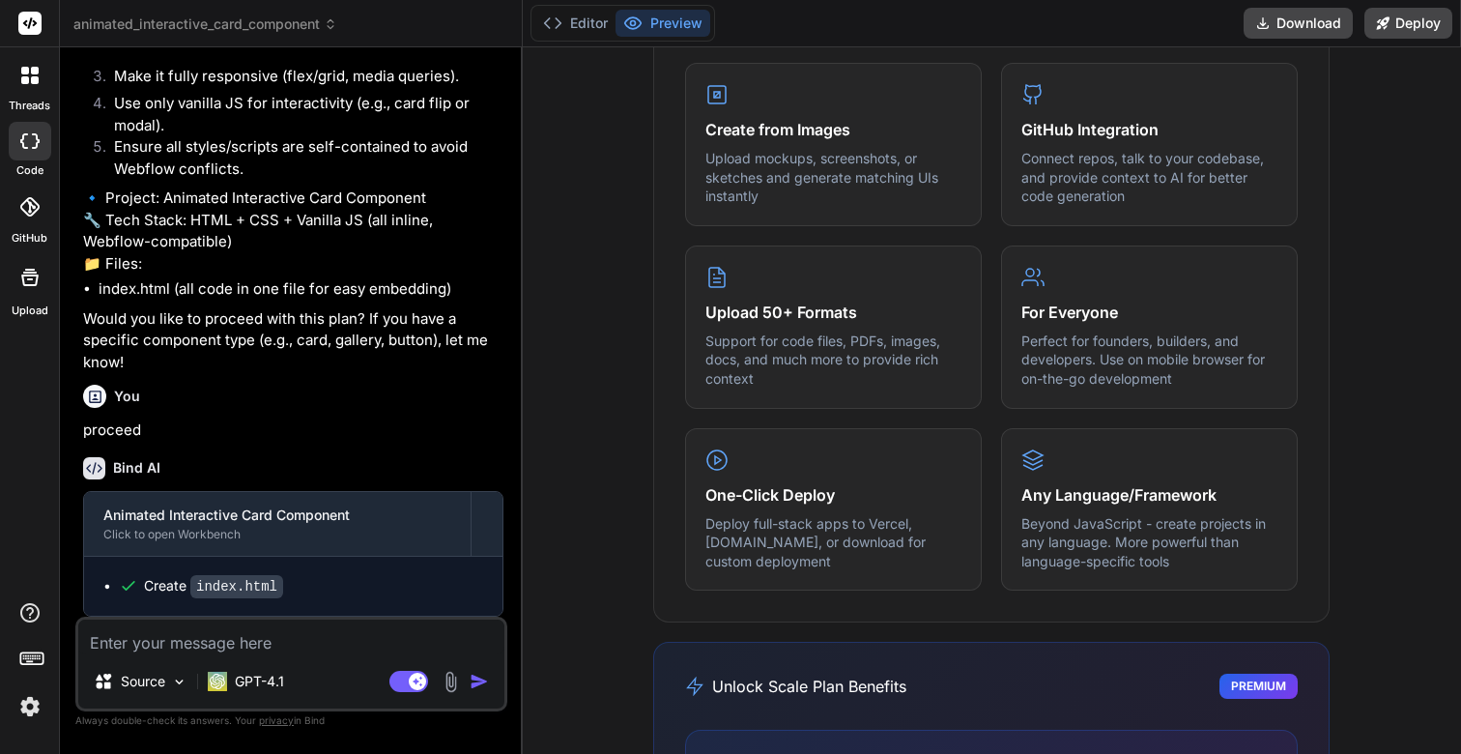
scroll to position [201, 0]
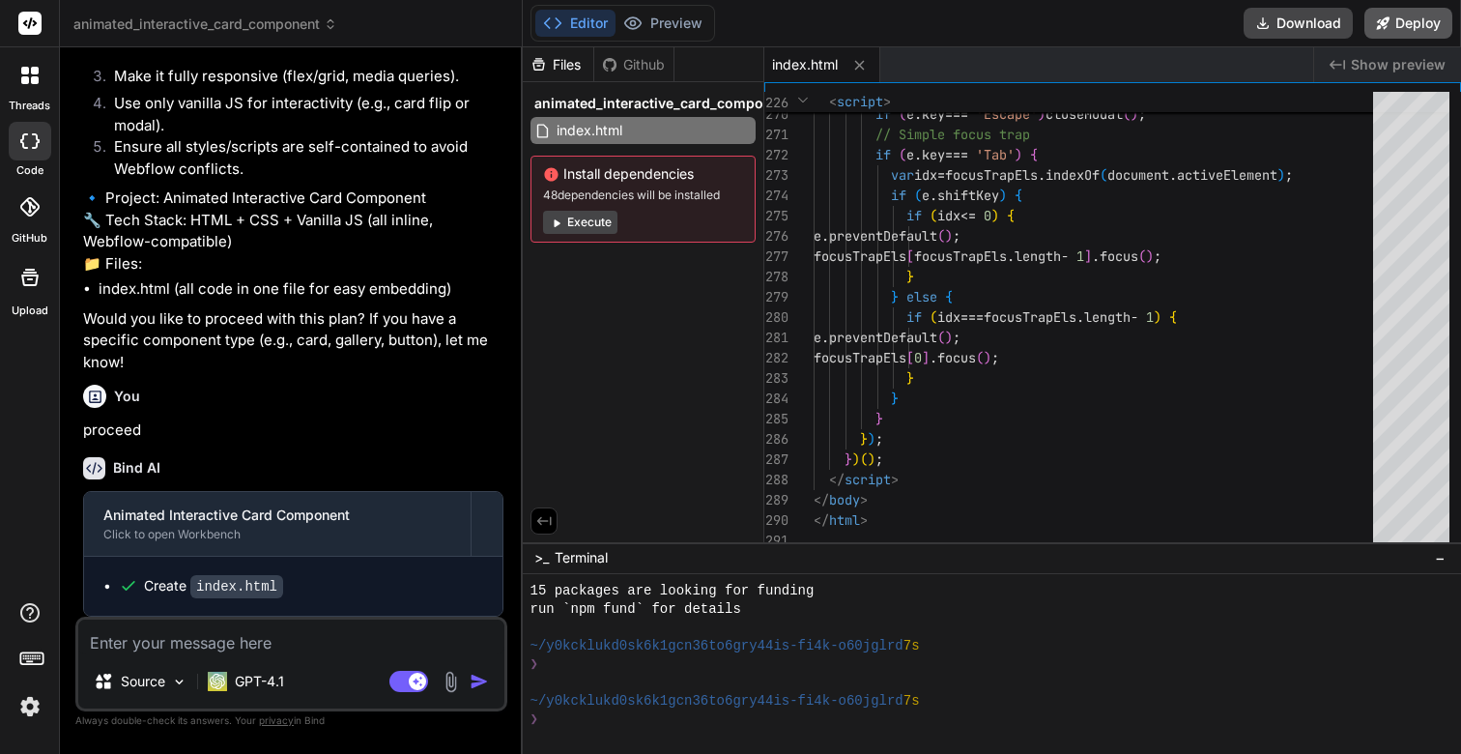
click at [1413, 18] on button "Deploy" at bounding box center [1408, 23] width 88 height 31
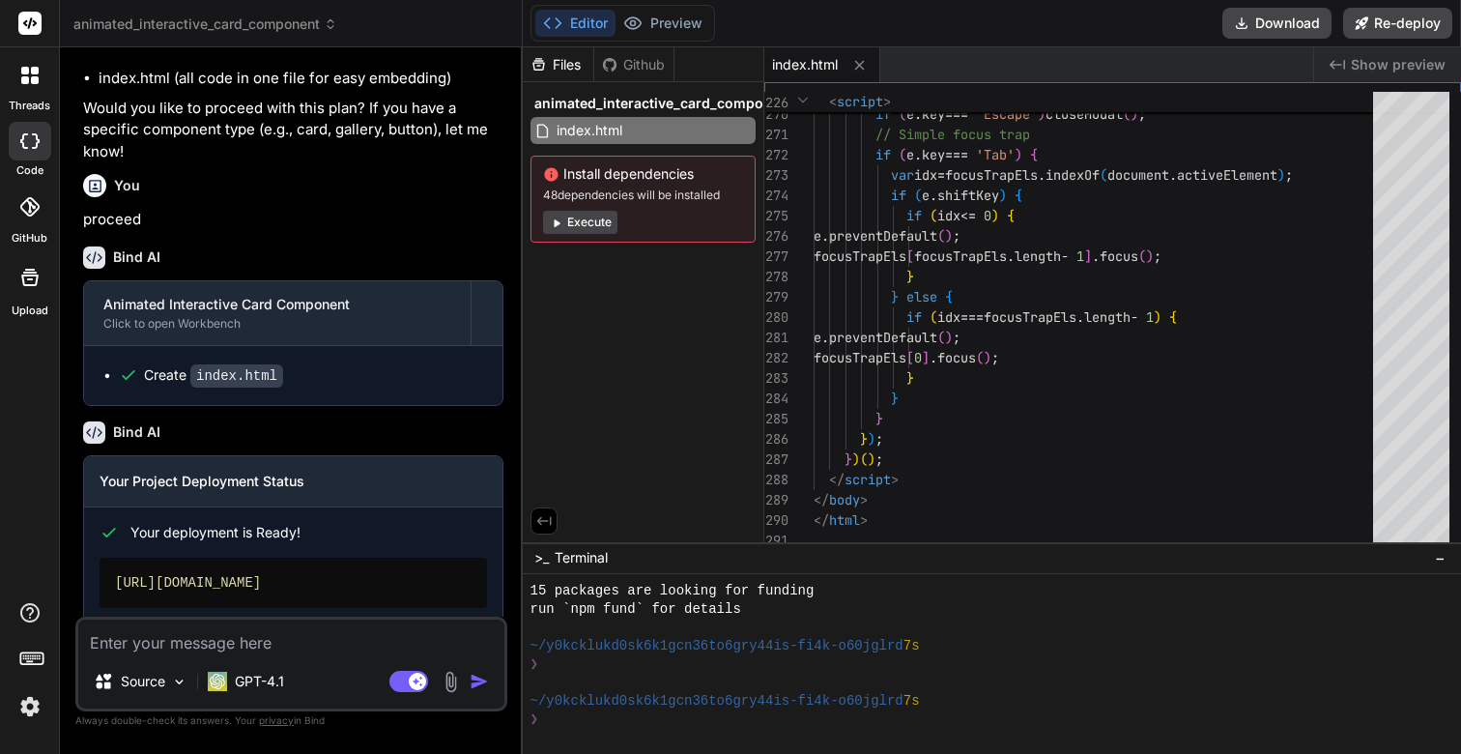
scroll to position [656, 0]
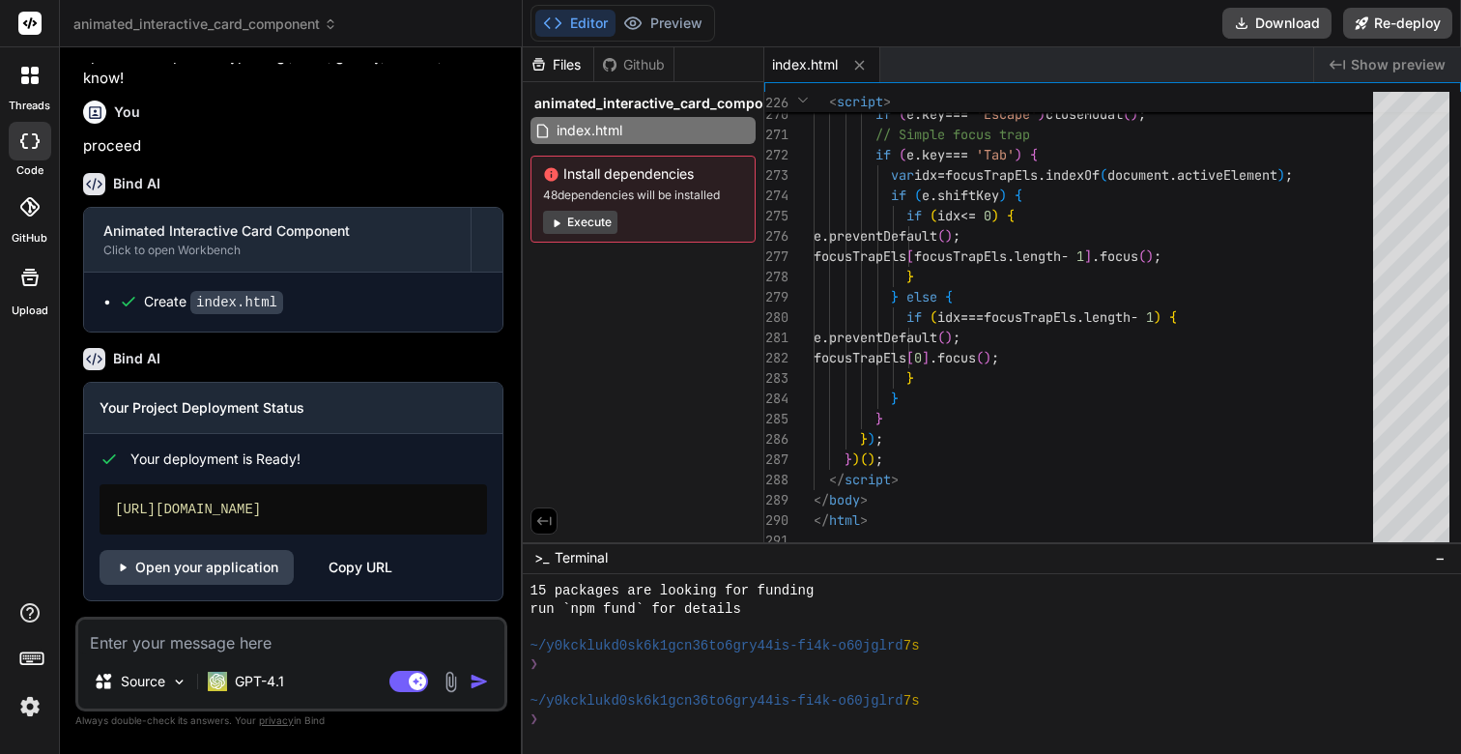
click at [386, 571] on div "Copy URL" at bounding box center [361, 567] width 64 height 35
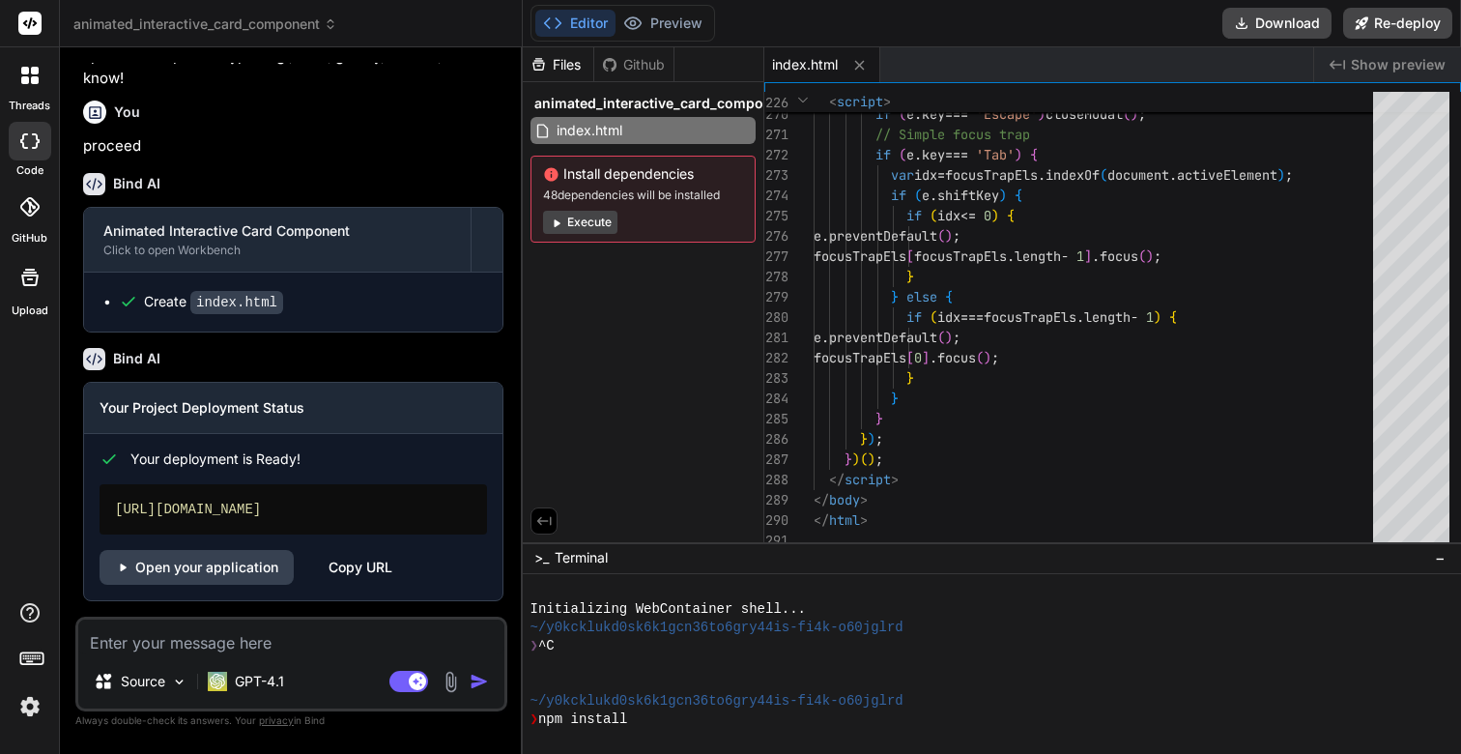
scroll to position [201, 0]
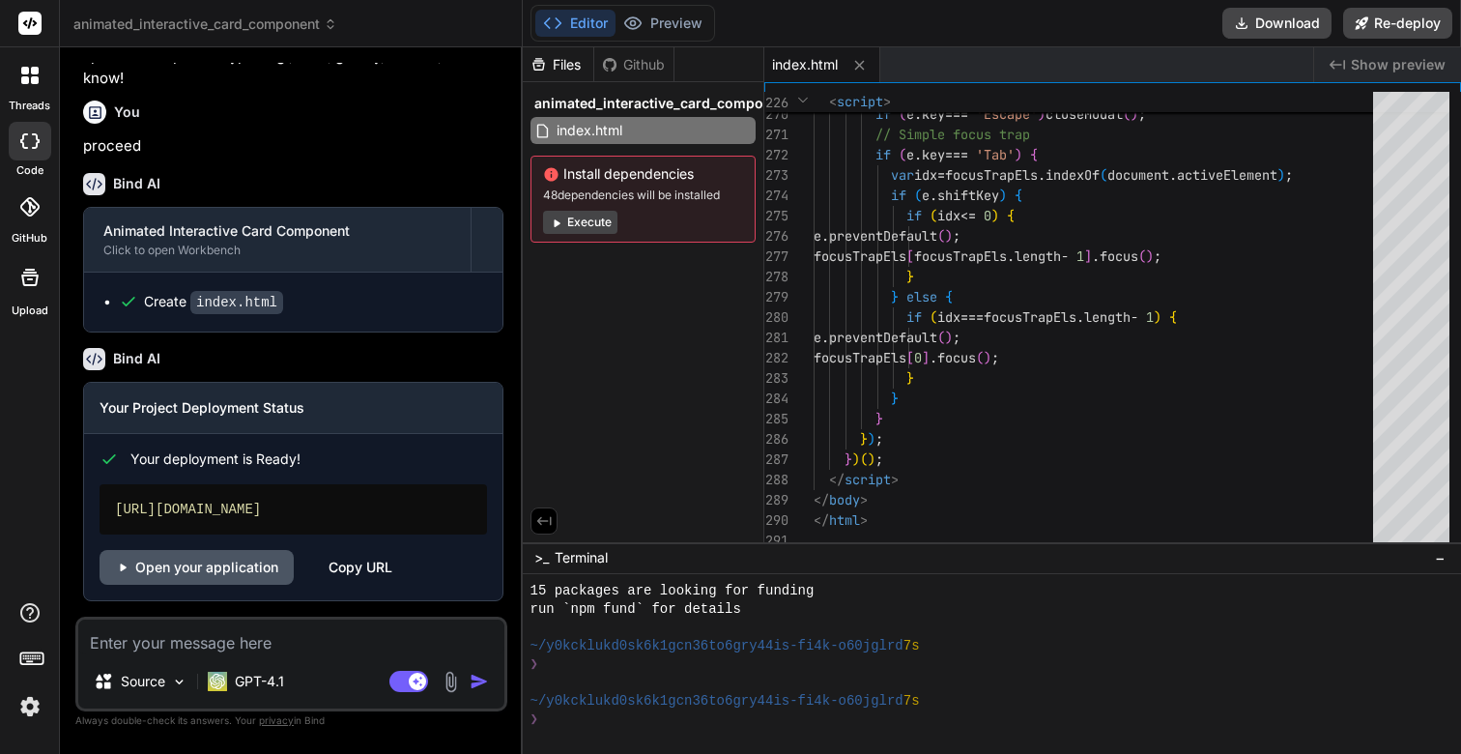
click at [168, 572] on link "Open your application" at bounding box center [197, 567] width 194 height 35
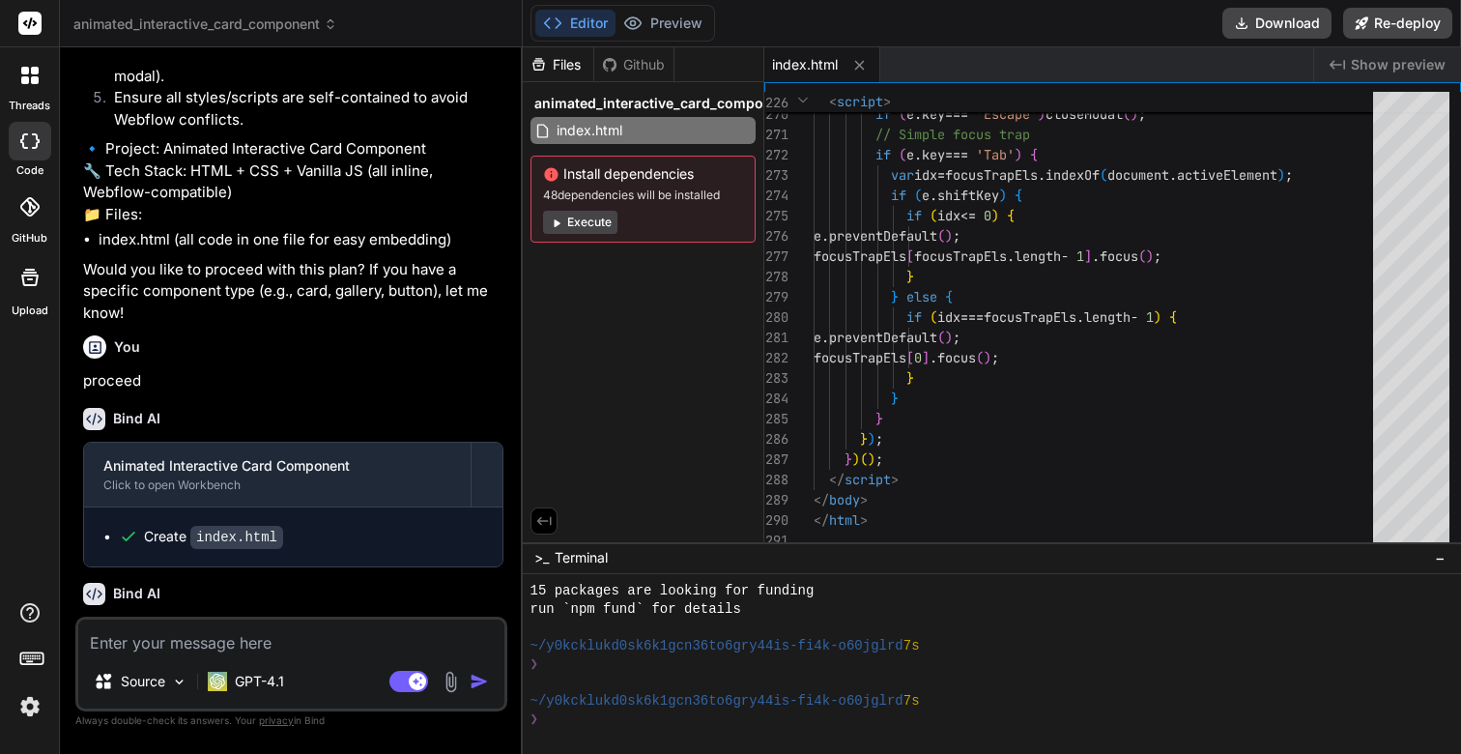
scroll to position [0, 0]
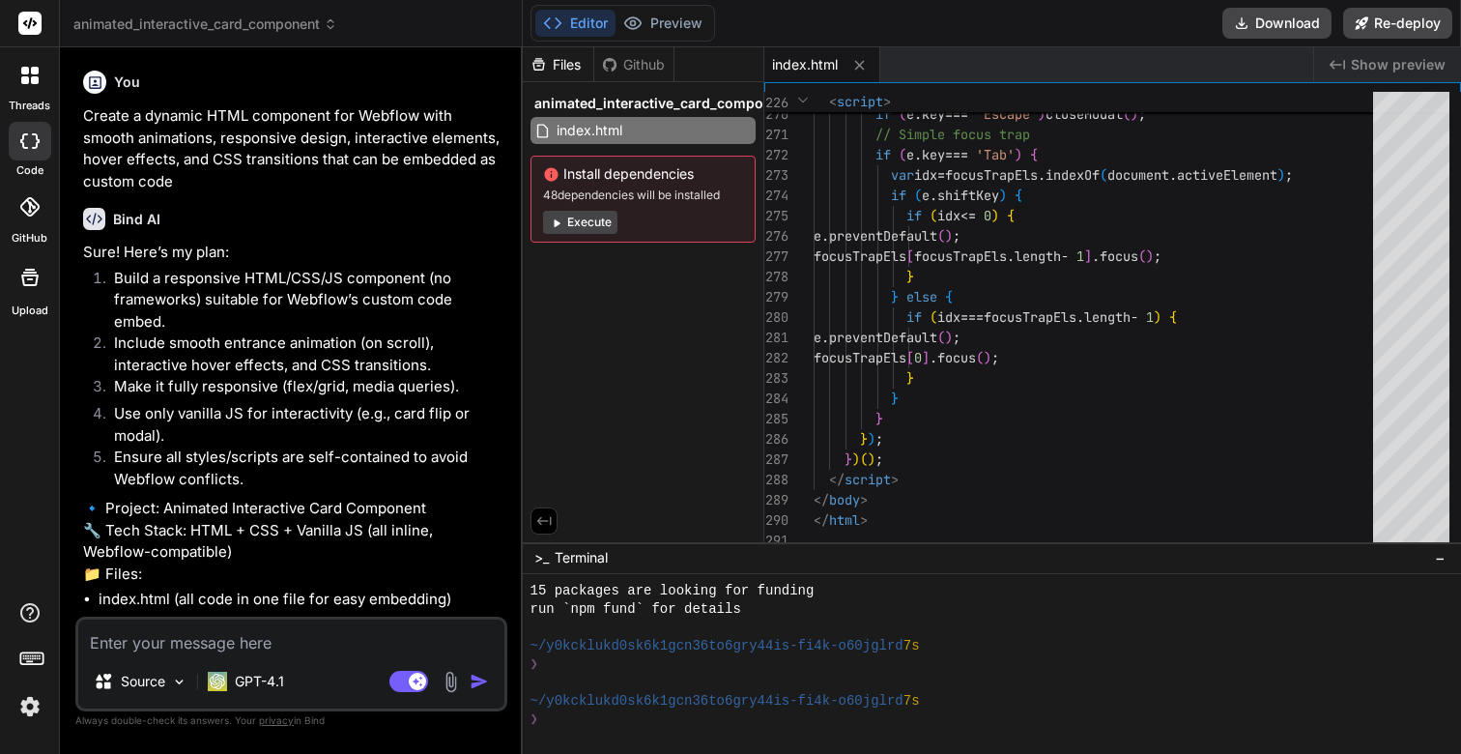
click at [587, 26] on button "Editor" at bounding box center [575, 23] width 80 height 27
click at [32, 150] on div at bounding box center [30, 141] width 43 height 39
click at [34, 30] on rect at bounding box center [29, 23] width 23 height 23
click at [33, 20] on icon at bounding box center [30, 23] width 14 height 12
click at [24, 72] on icon at bounding box center [25, 71] width 8 height 8
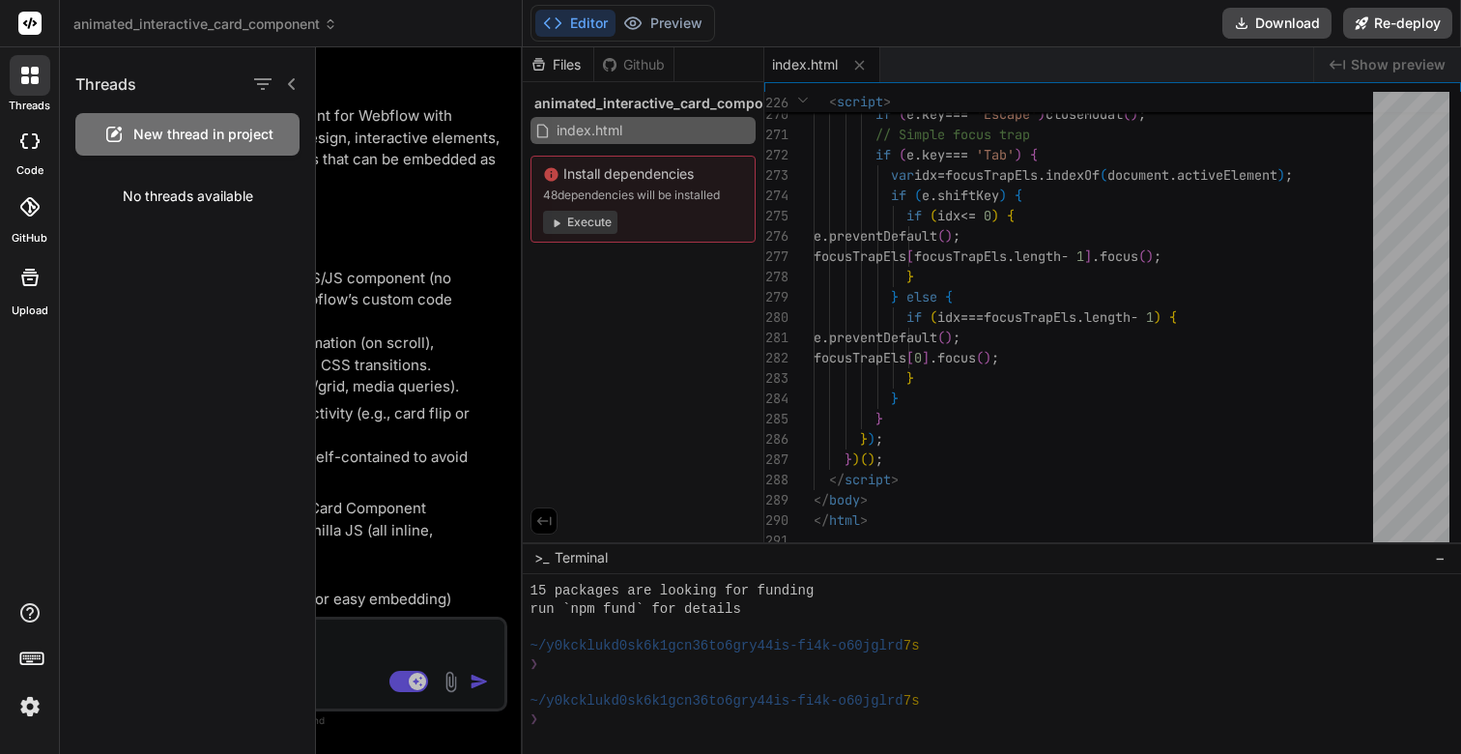
click at [224, 130] on span "New thread in project" at bounding box center [203, 134] width 140 height 19
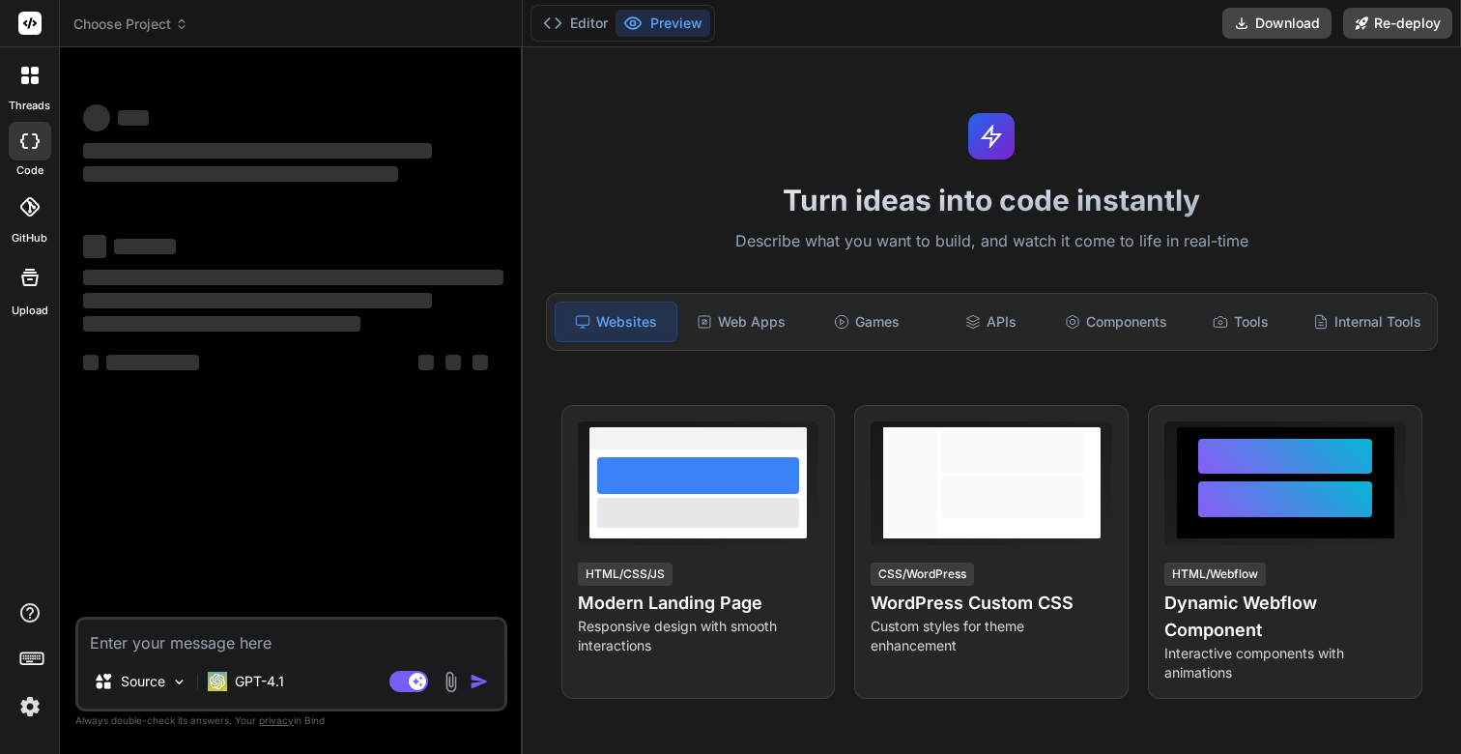
type textarea "x"
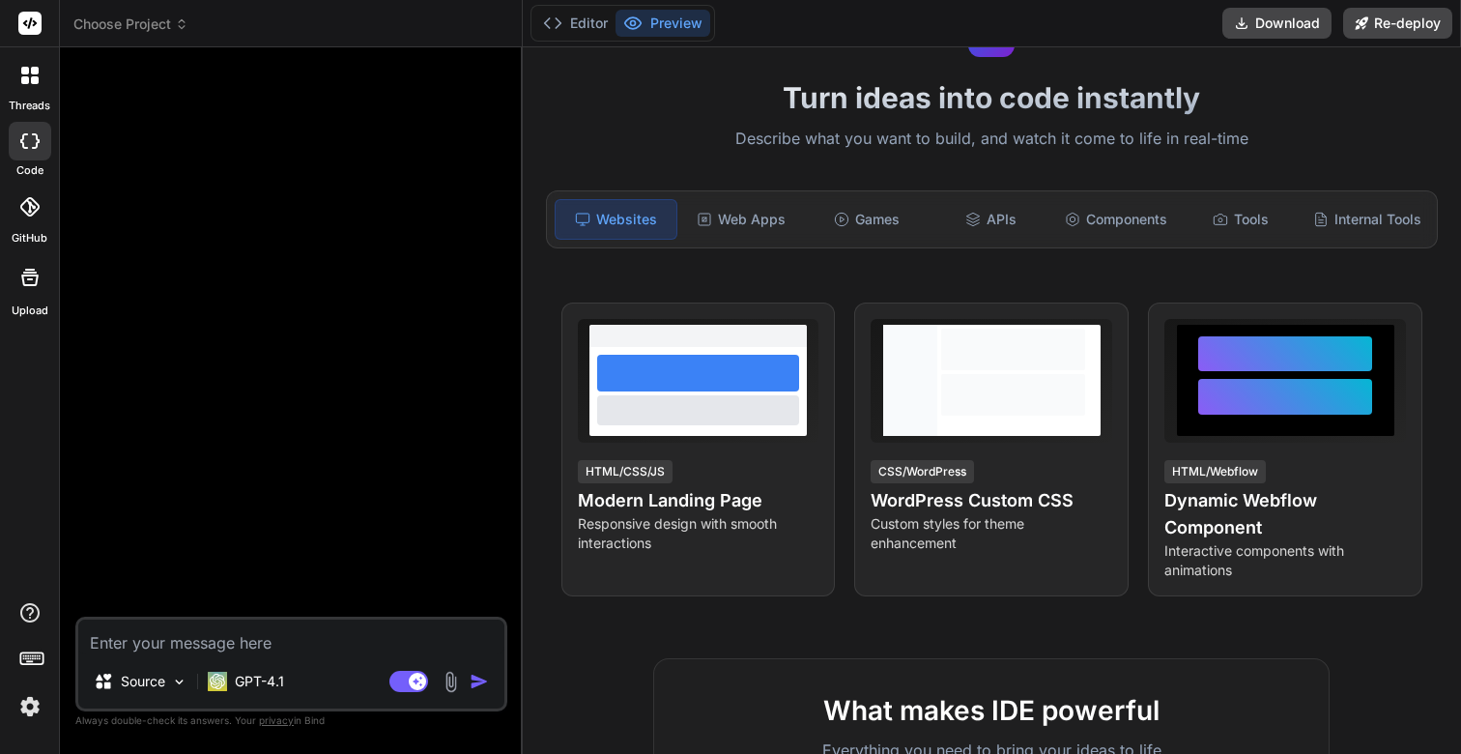
scroll to position [0, 0]
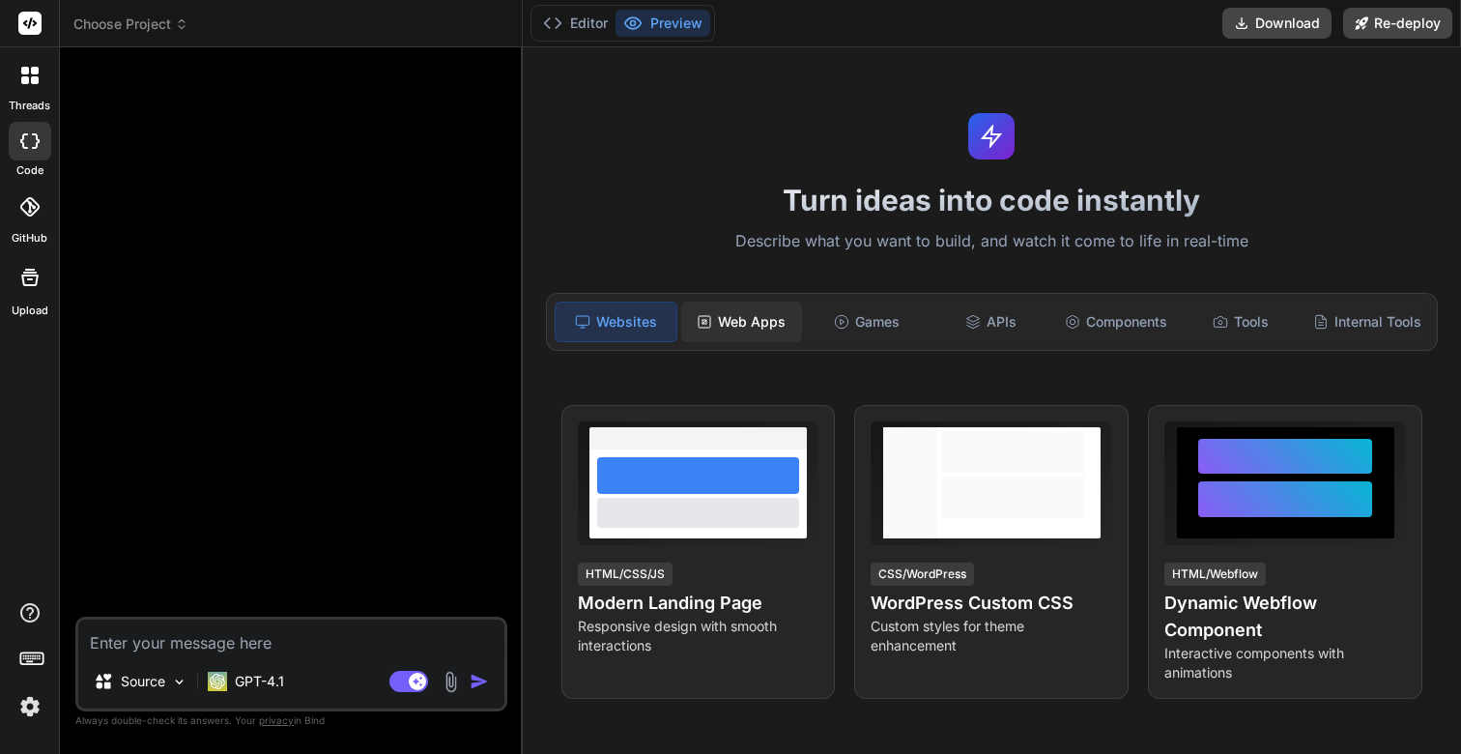
click at [715, 325] on div "Web Apps" at bounding box center [741, 322] width 121 height 41
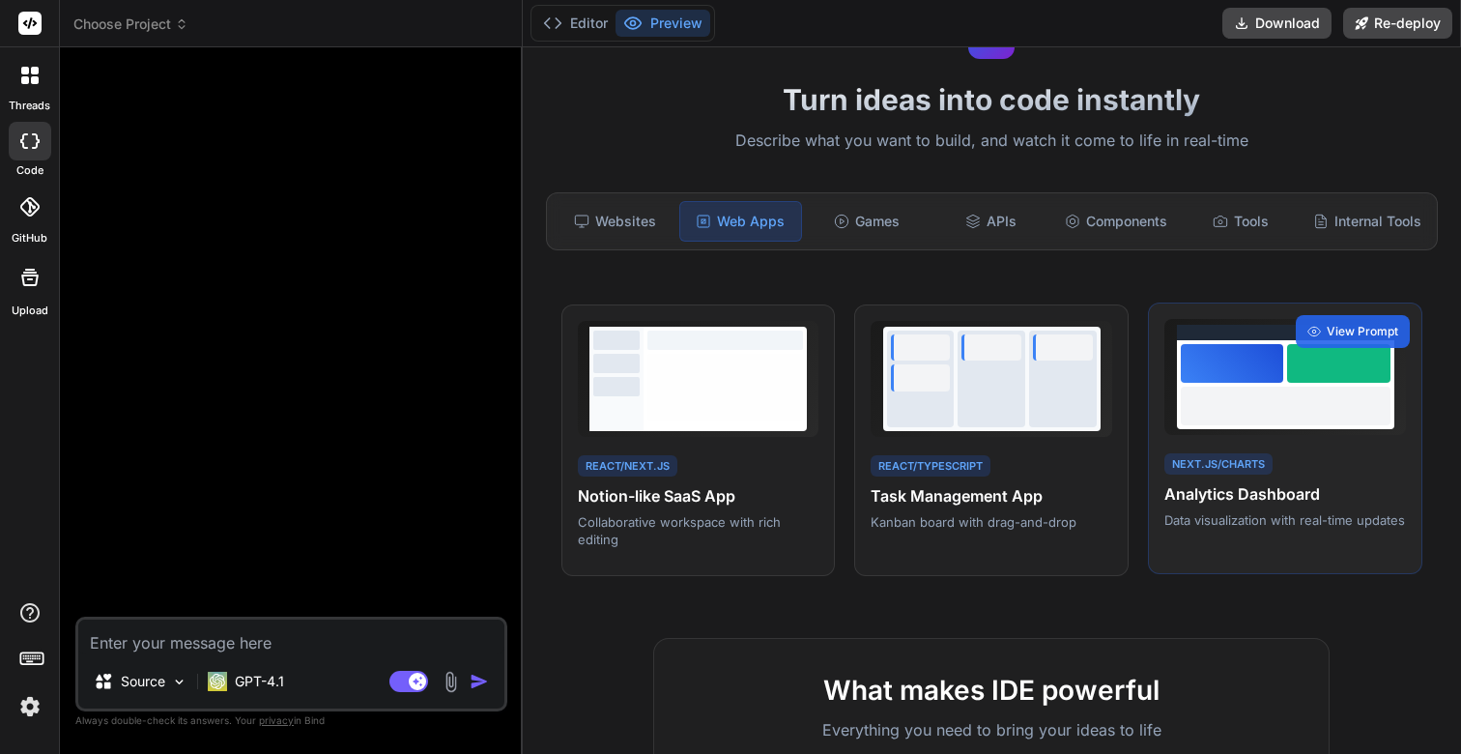
scroll to position [74, 0]
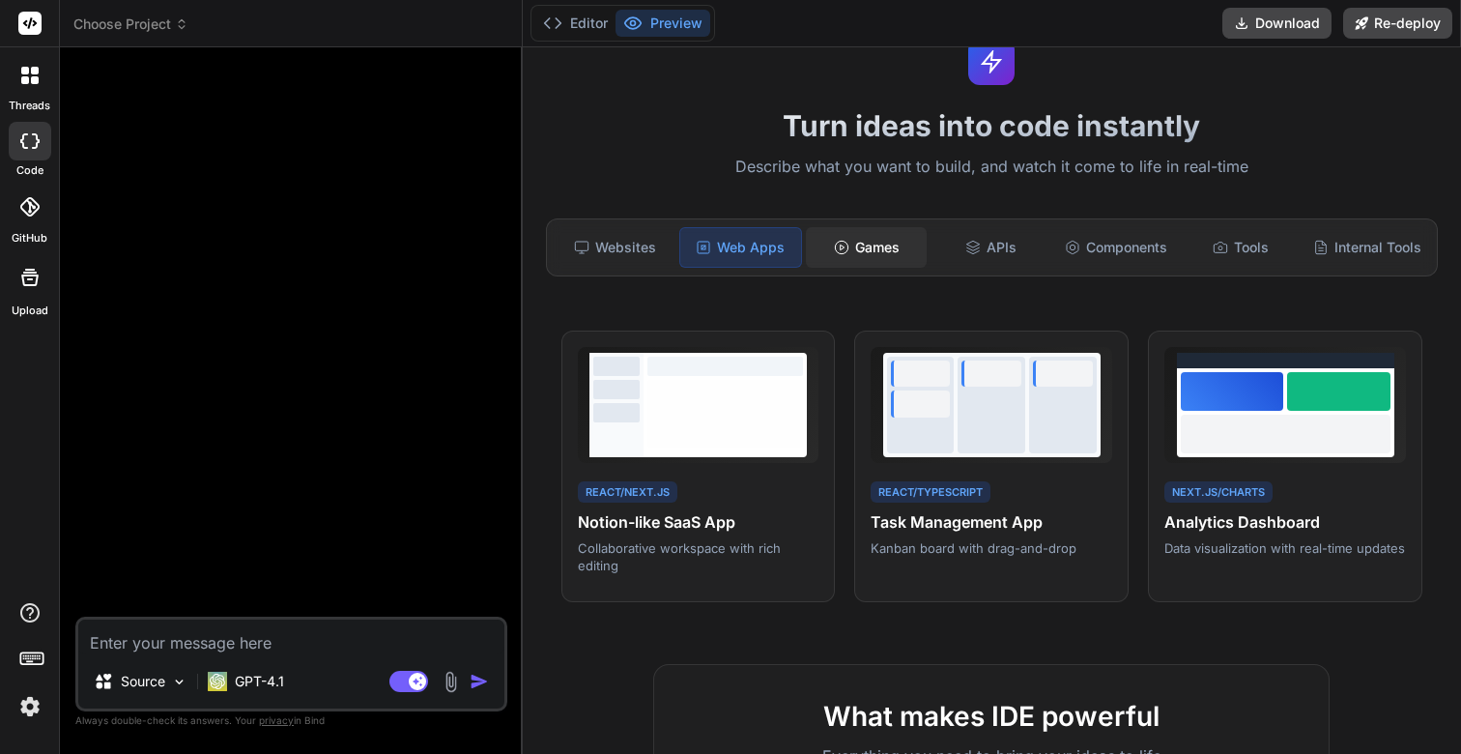
click at [878, 248] on div "Games" at bounding box center [866, 247] width 121 height 41
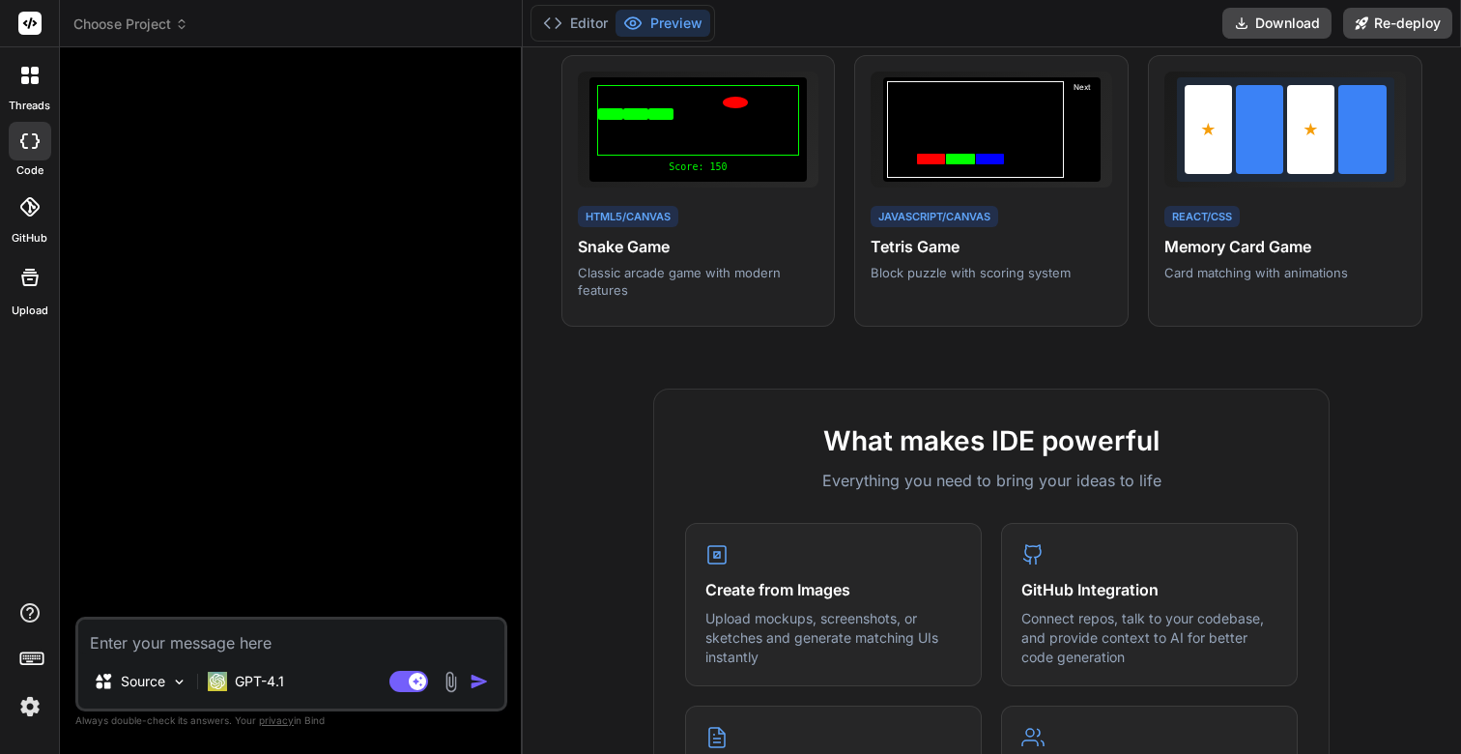
scroll to position [127, 0]
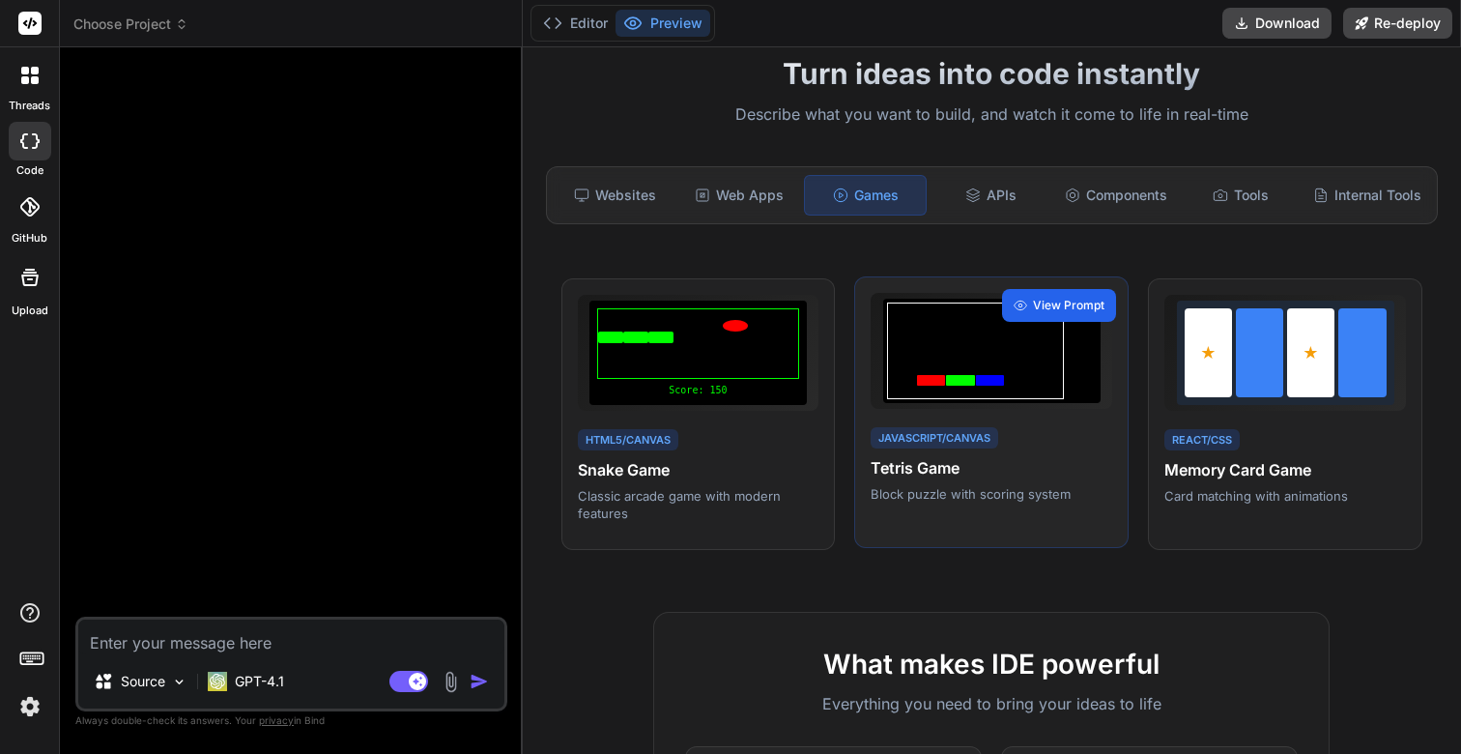
click at [1080, 309] on span "View Prompt" at bounding box center [1069, 305] width 72 height 17
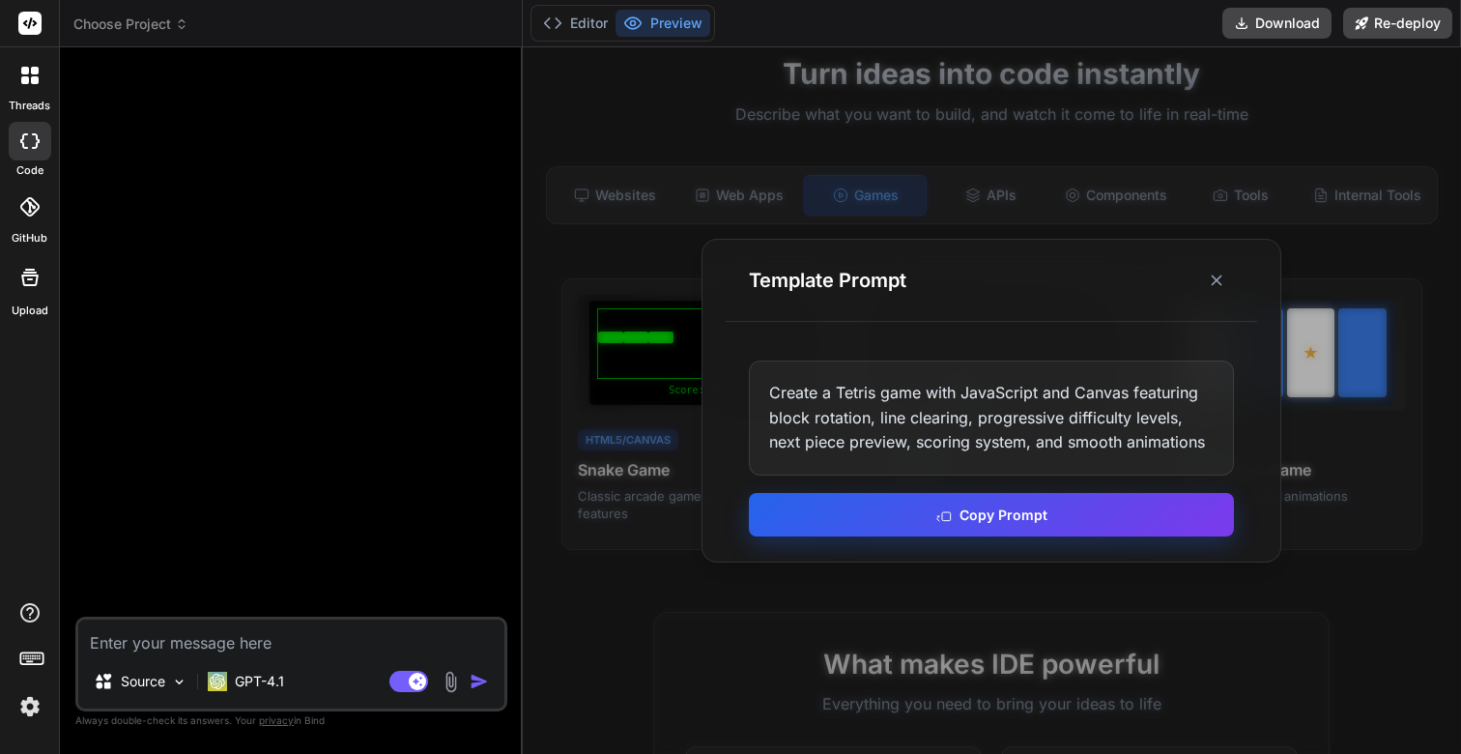
click at [1009, 514] on button "Copy Prompt" at bounding box center [991, 514] width 485 height 43
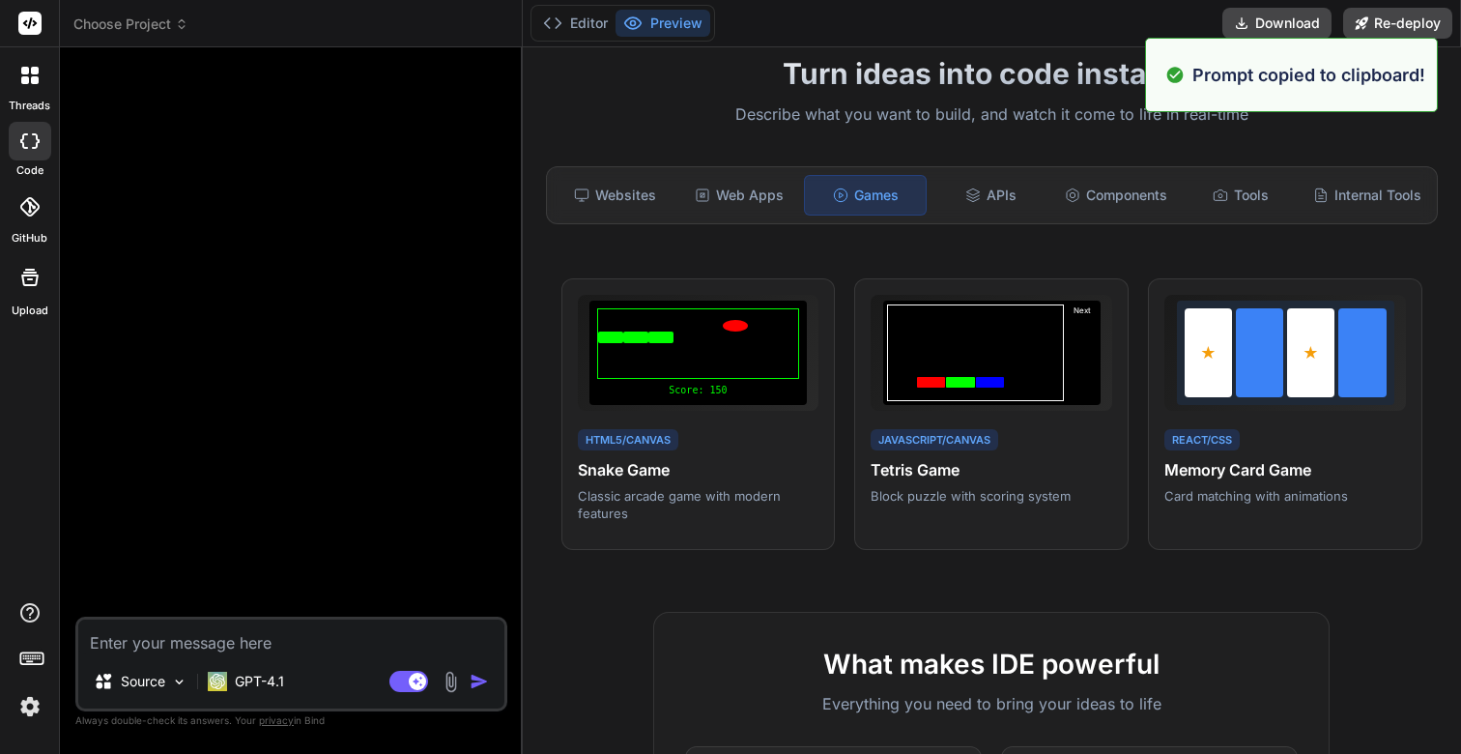
click at [240, 641] on textarea at bounding box center [291, 636] width 426 height 35
paste textarea "Create a Tetris game with JavaScript and Canvas featuring block rotation, line …"
type textarea "Create a Tetris game with JavaScript and Canvas featuring block rotation, line …"
type textarea "x"
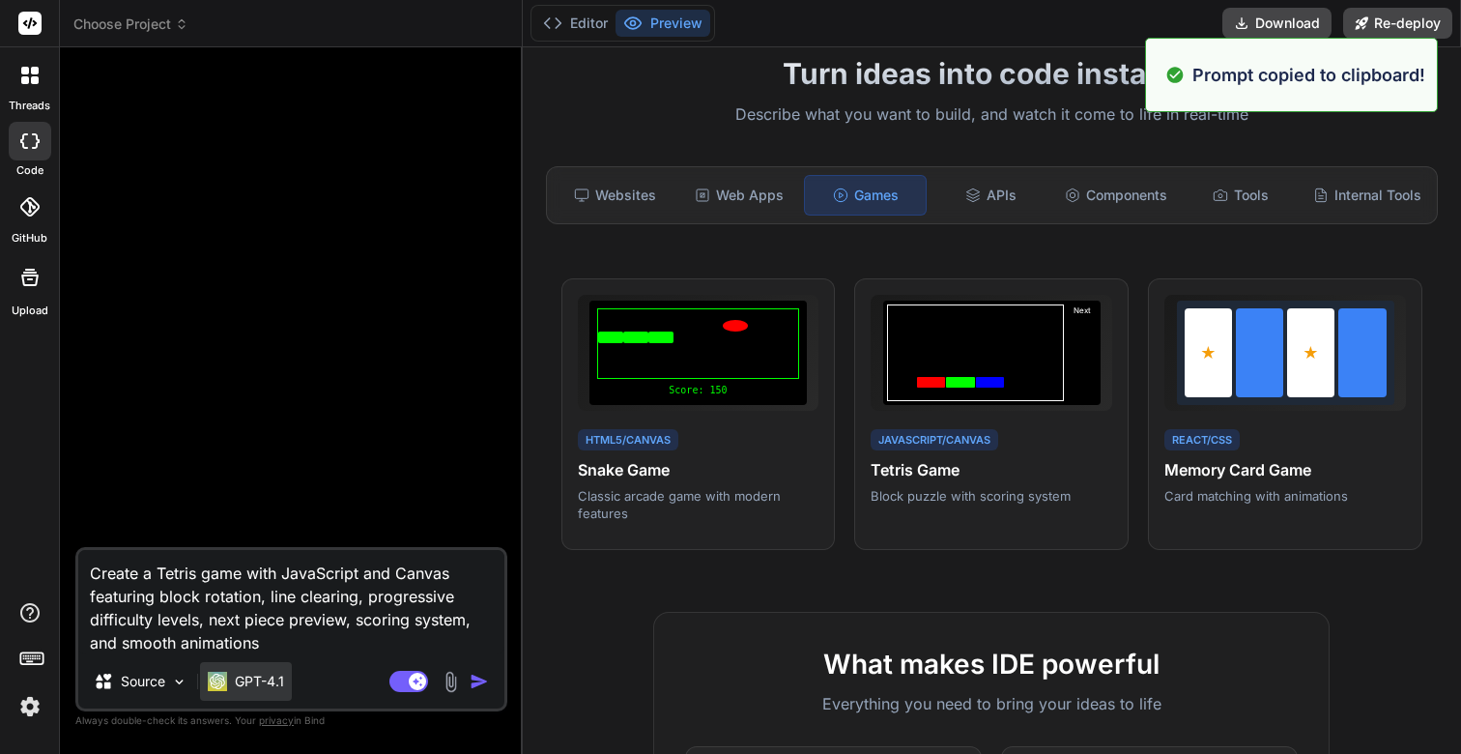
type textarea "Create a Tetris game with JavaScript and Canvas featuring block rotation, line …"
click at [278, 675] on p "GPT-4.1" at bounding box center [259, 681] width 49 height 19
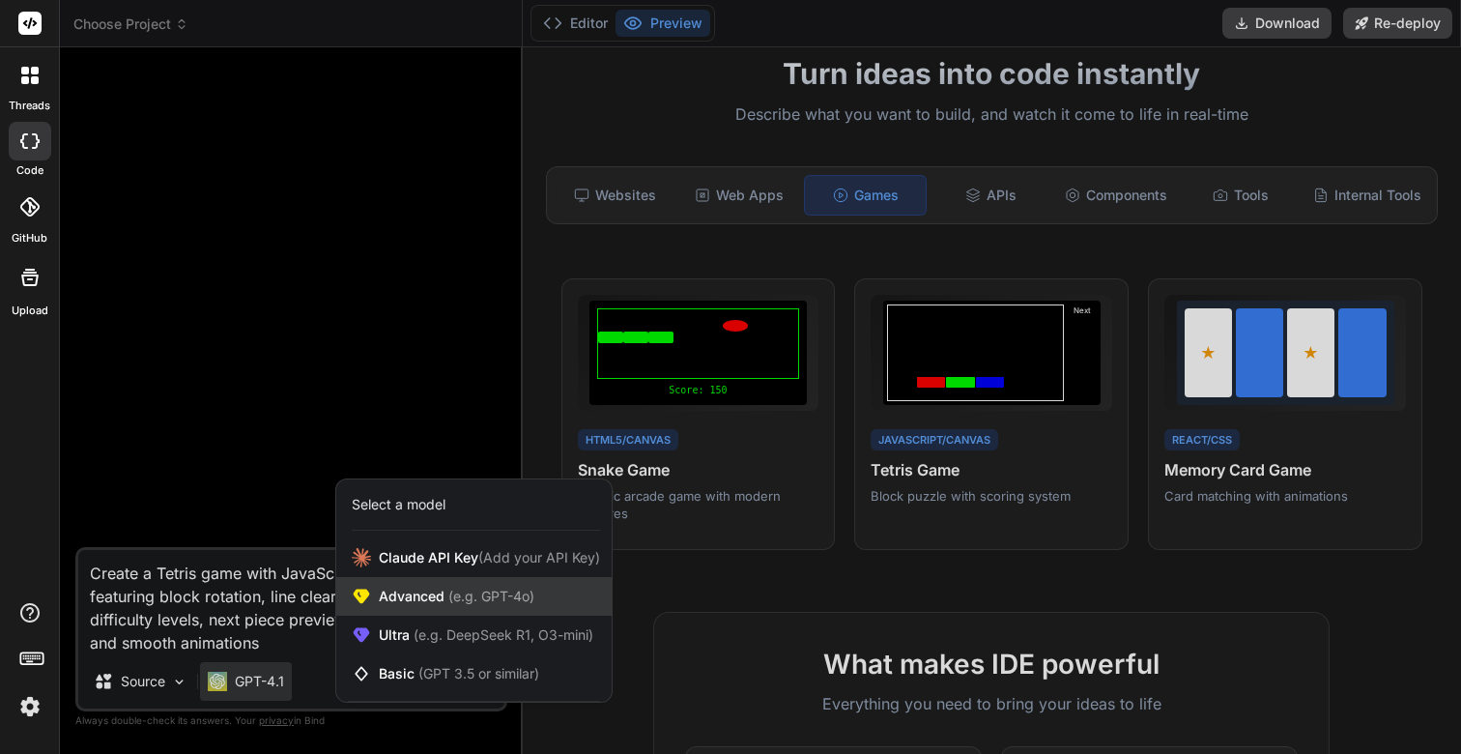
click at [417, 596] on span "Advanced (e.g. GPT-4o)" at bounding box center [457, 596] width 156 height 19
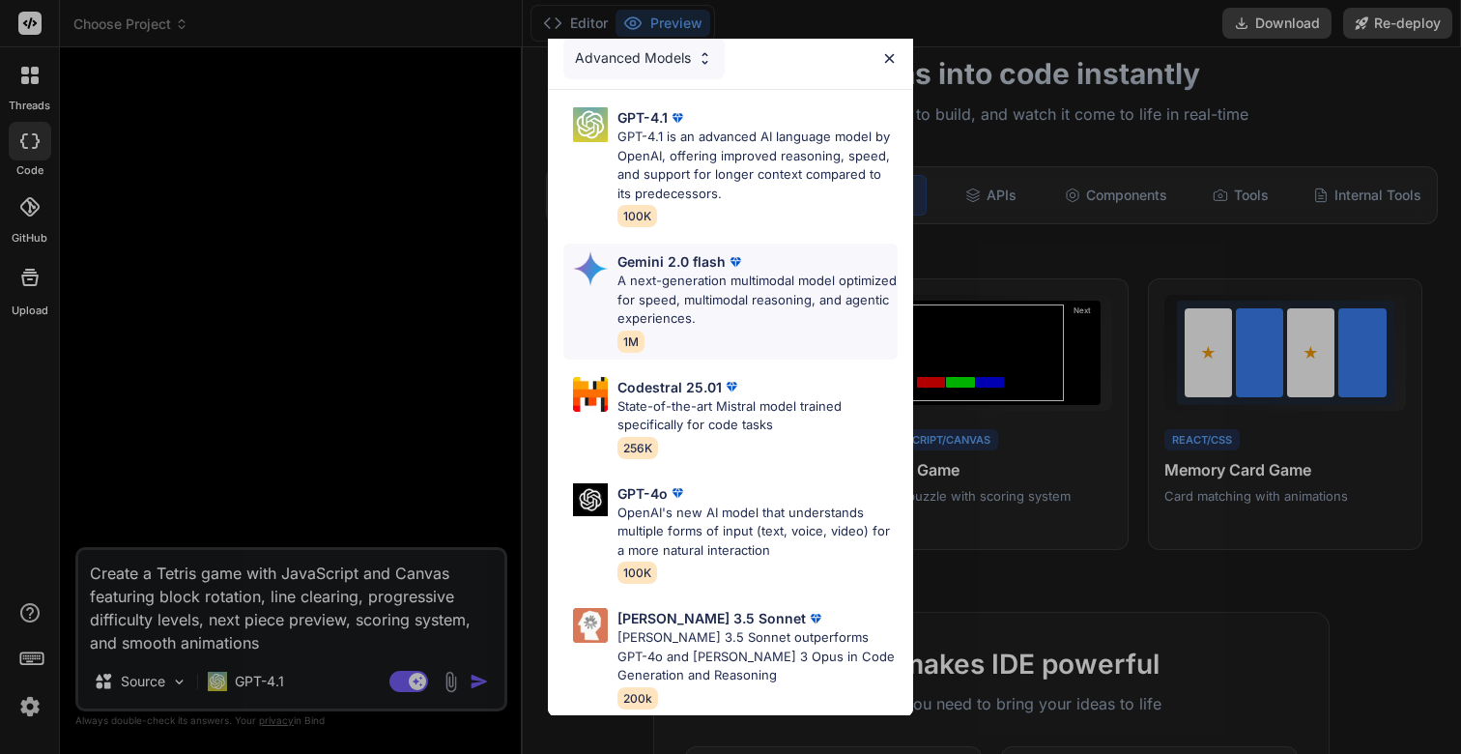
scroll to position [0, 0]
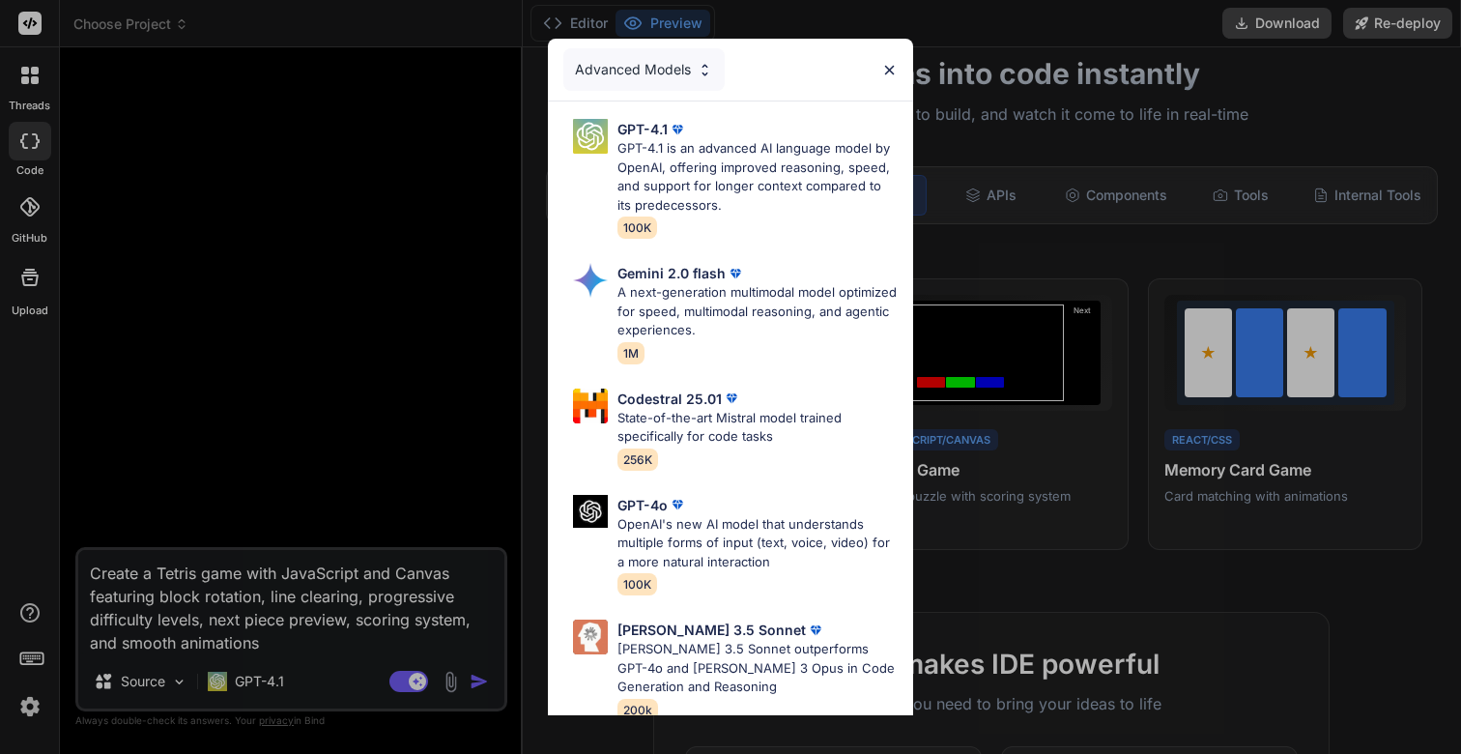
click at [660, 62] on div "Advanced Models" at bounding box center [643, 69] width 161 height 43
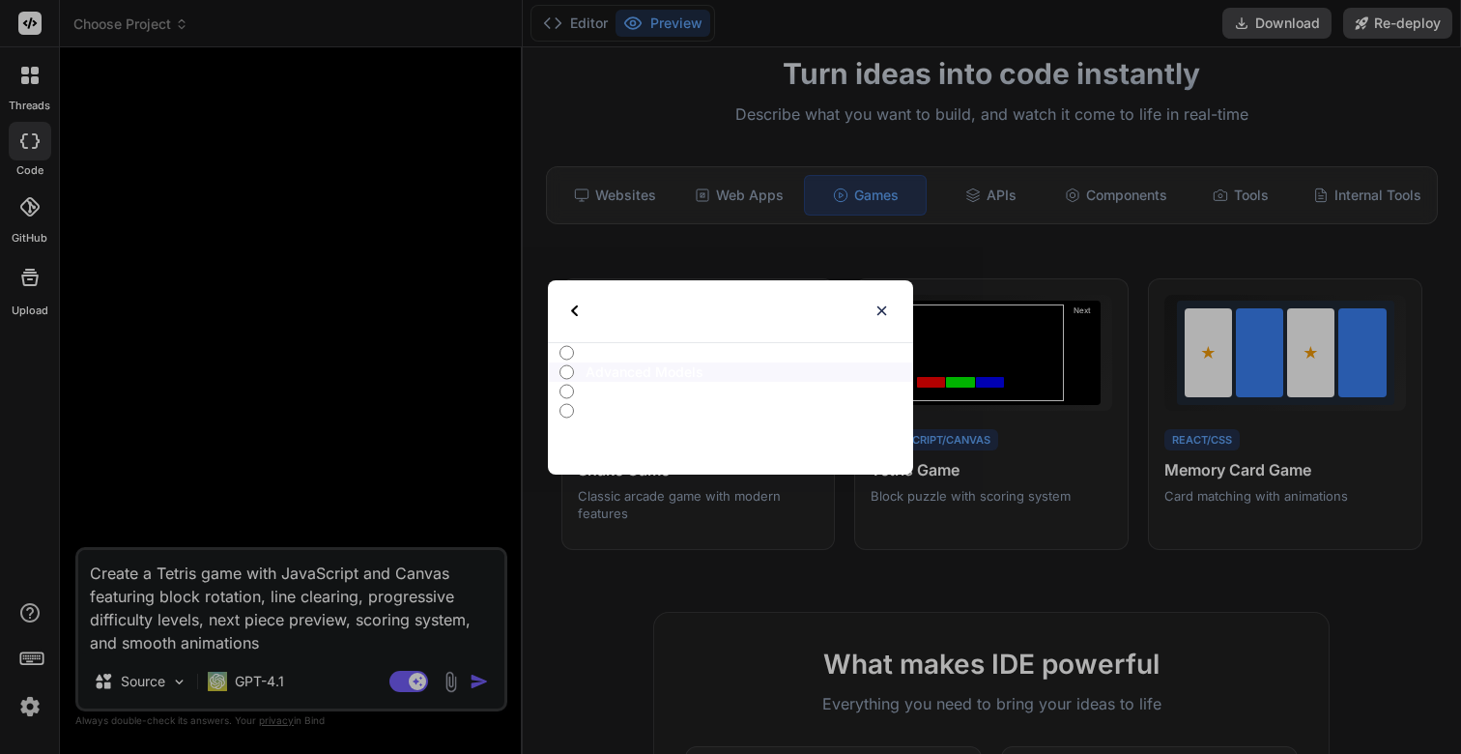
click at [571, 412] on input "Basic Models" at bounding box center [567, 410] width 14 height 15
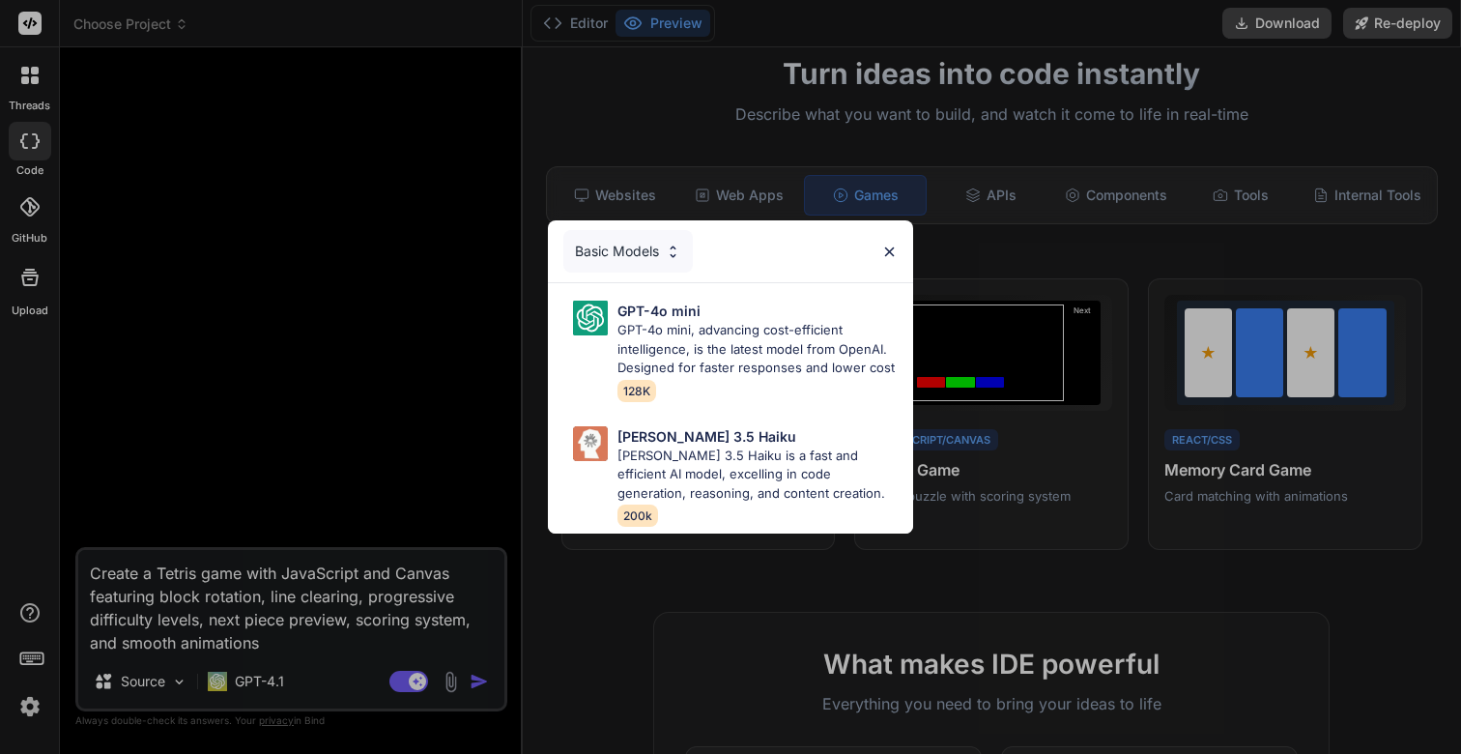
click at [648, 255] on div "Basic Models" at bounding box center [627, 251] width 129 height 43
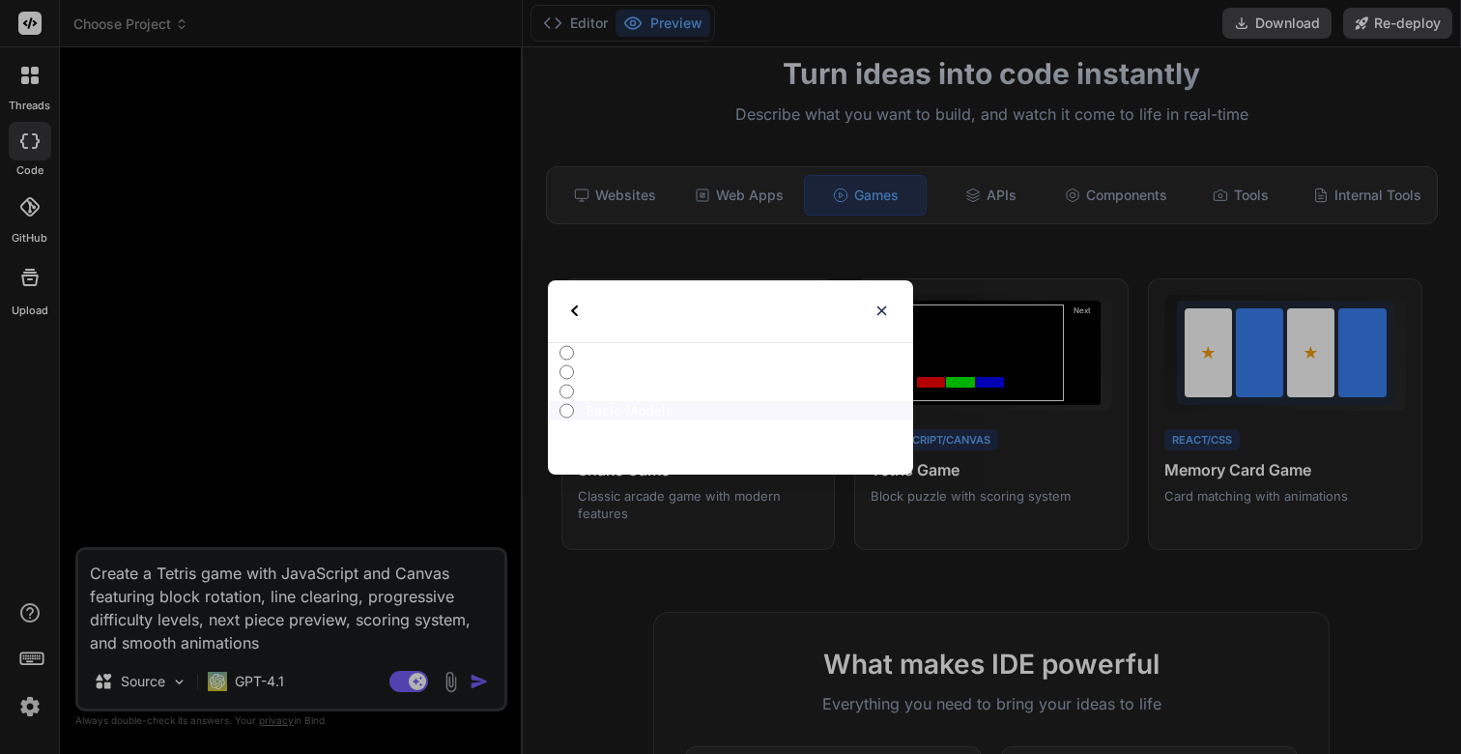
click at [568, 389] on input "Ultra Models" at bounding box center [567, 391] width 14 height 15
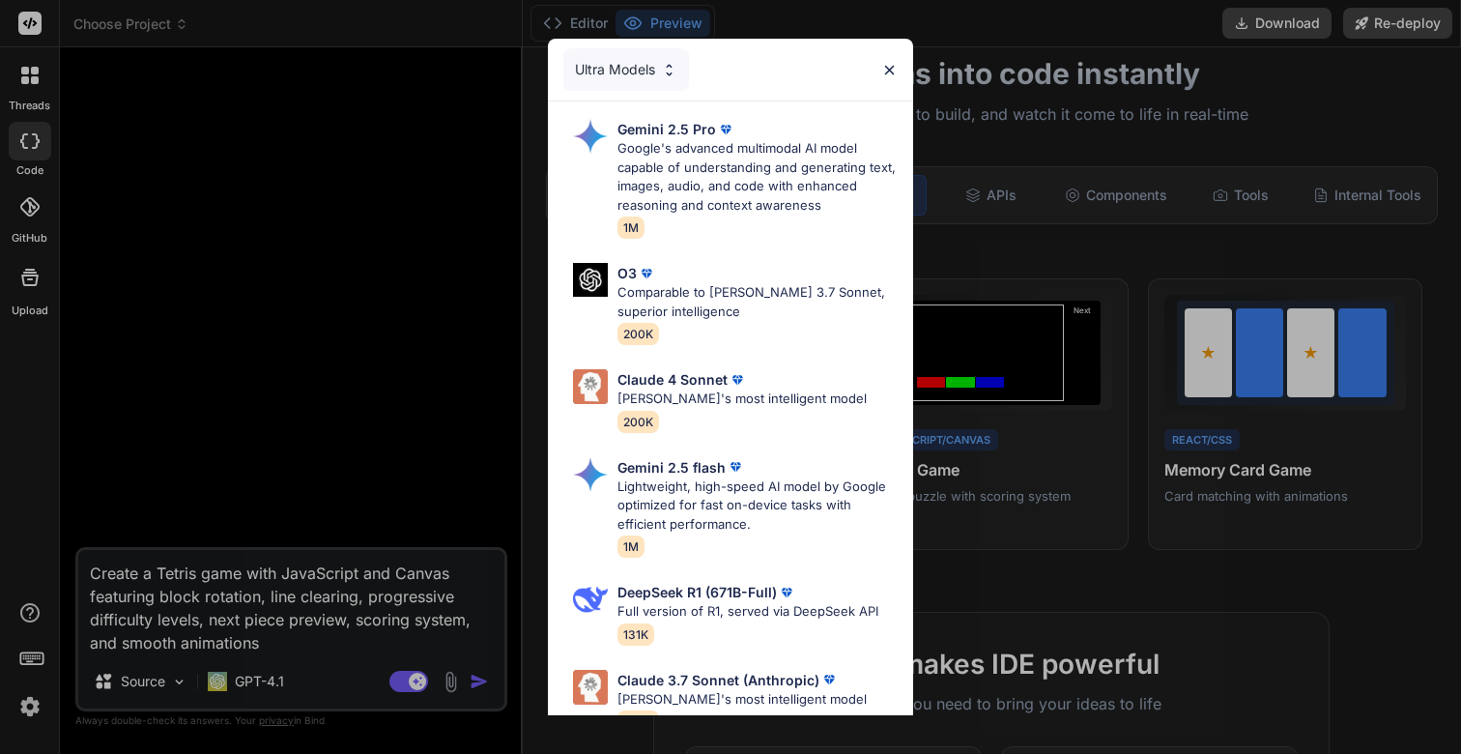
click at [629, 71] on div "Ultra Models" at bounding box center [626, 69] width 126 height 43
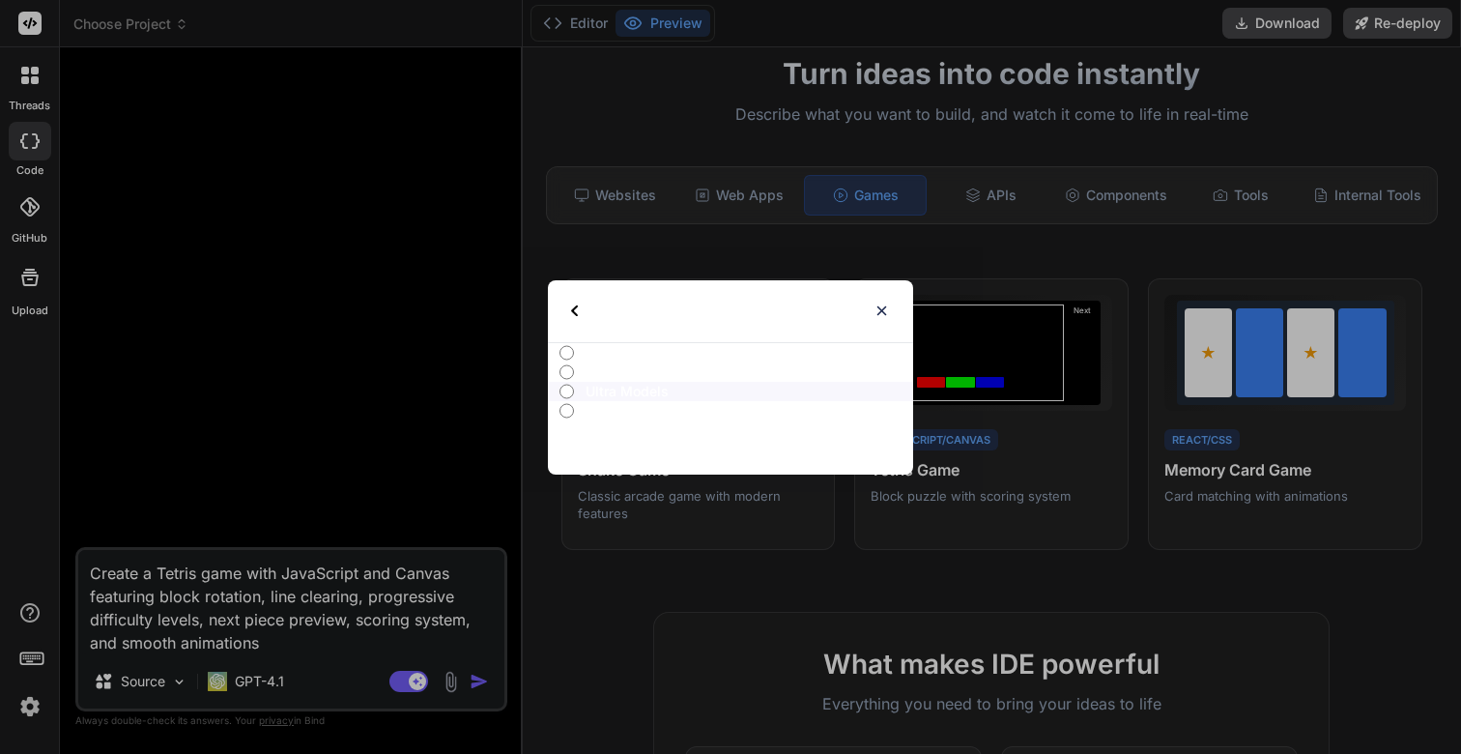
click at [562, 370] on input "Advanced Models" at bounding box center [567, 371] width 14 height 15
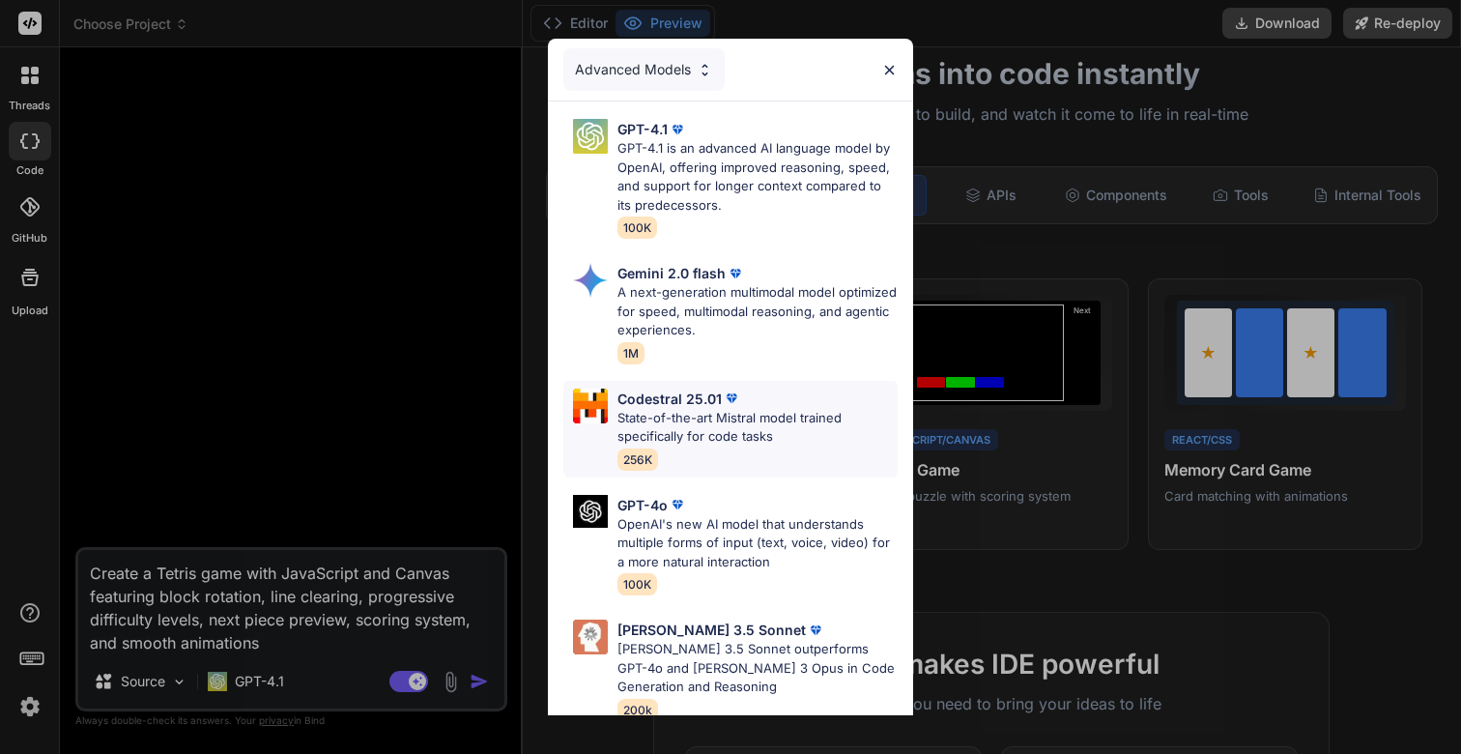
scroll to position [12, 0]
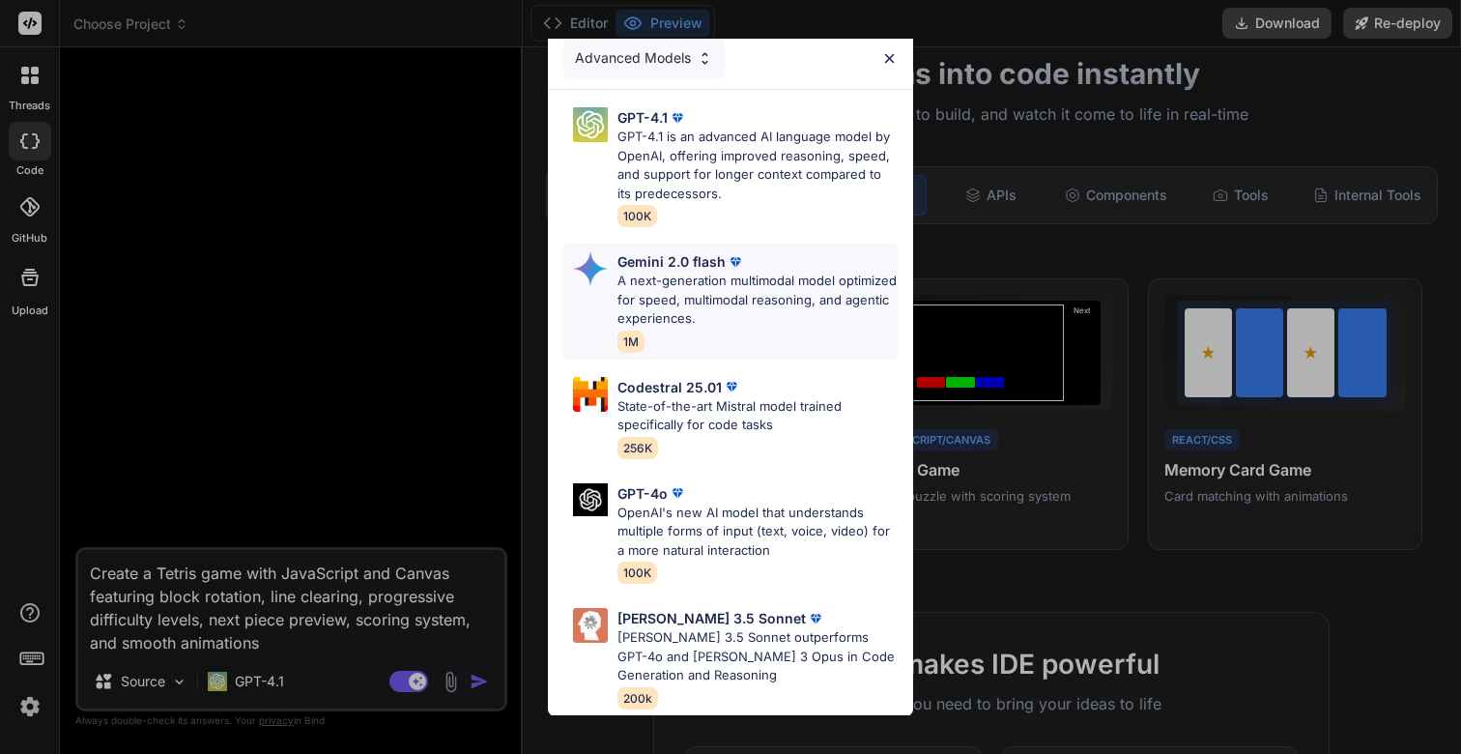
click at [699, 277] on p "A next-generation multimodal model optimized for speed, multimodal reasoning, a…" at bounding box center [758, 300] width 280 height 57
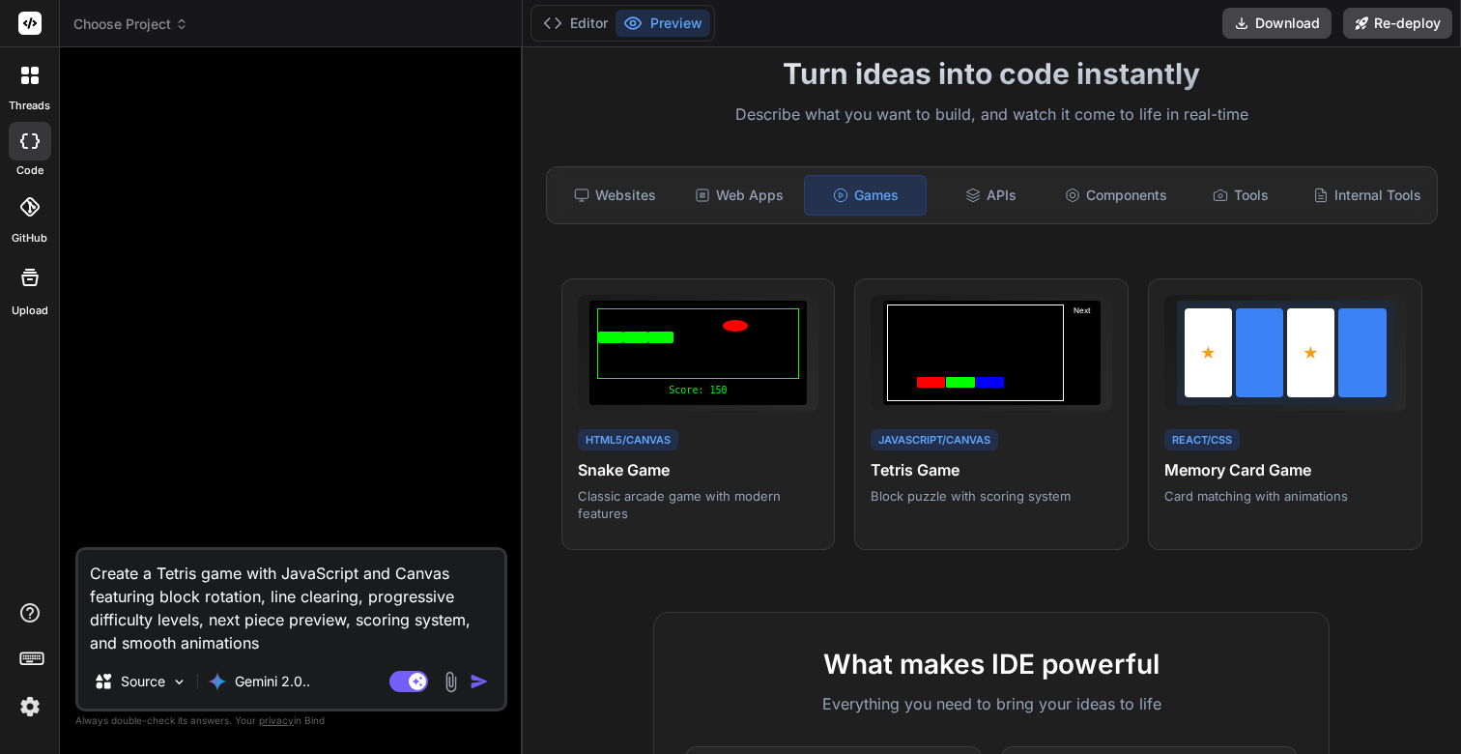
click at [476, 682] on img "button" at bounding box center [479, 681] width 19 height 19
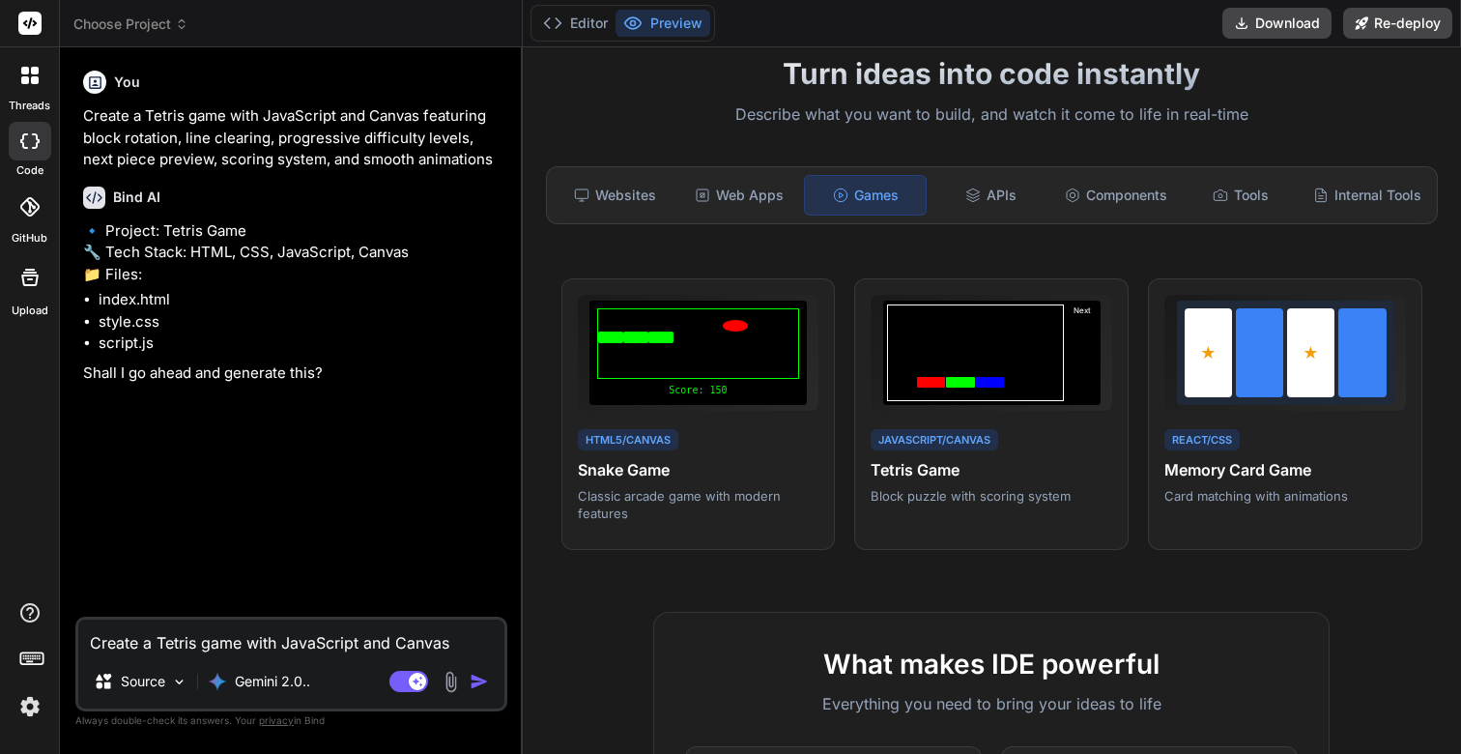
type textarea "x"
click at [174, 648] on textarea "Create a Tetris game with JavaScript and Canvas featuring block rotation, line …" at bounding box center [291, 636] width 426 height 35
type textarea "y"
type textarea "x"
type textarea "ye"
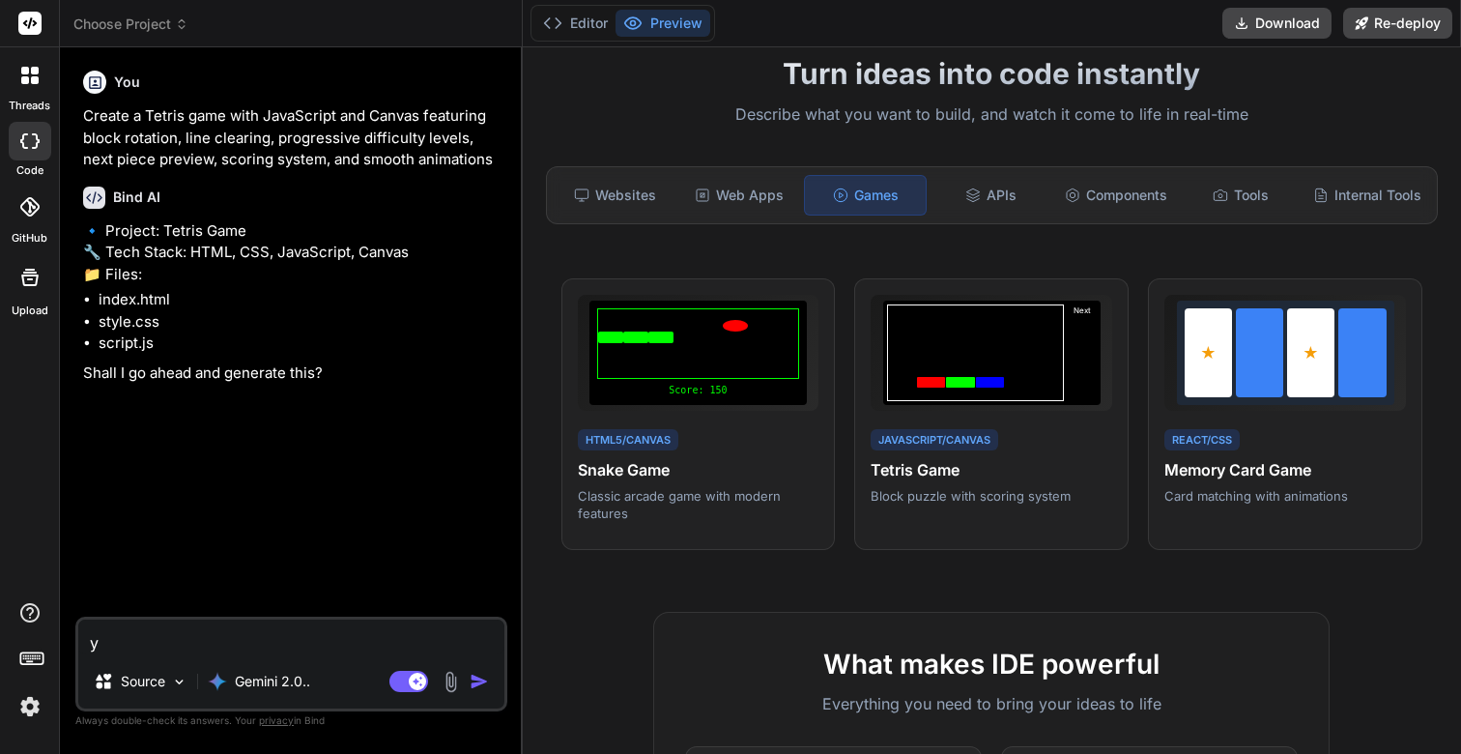
type textarea "x"
type textarea "yes"
type textarea "x"
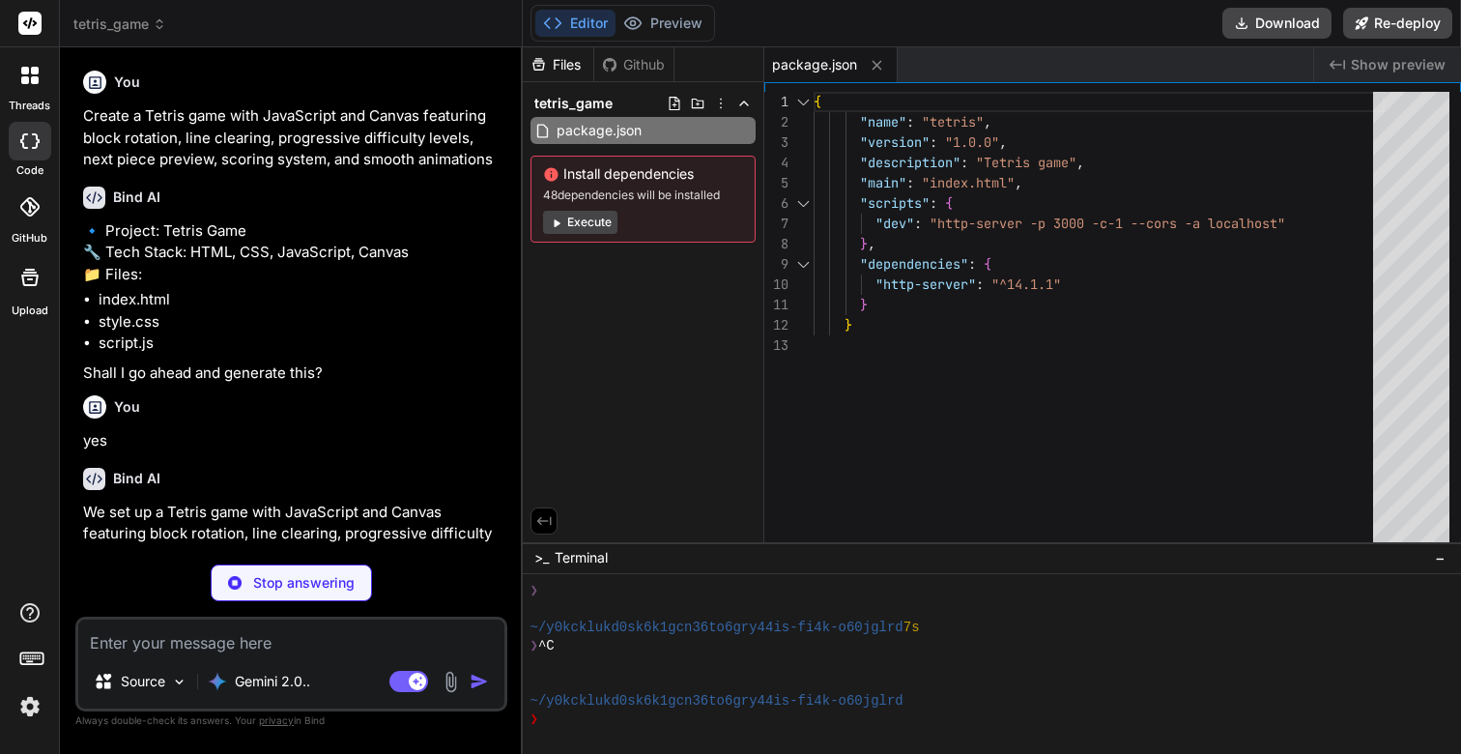
type textarea "x"
type textarea "<script src="script.js"></script> </body> </html>"
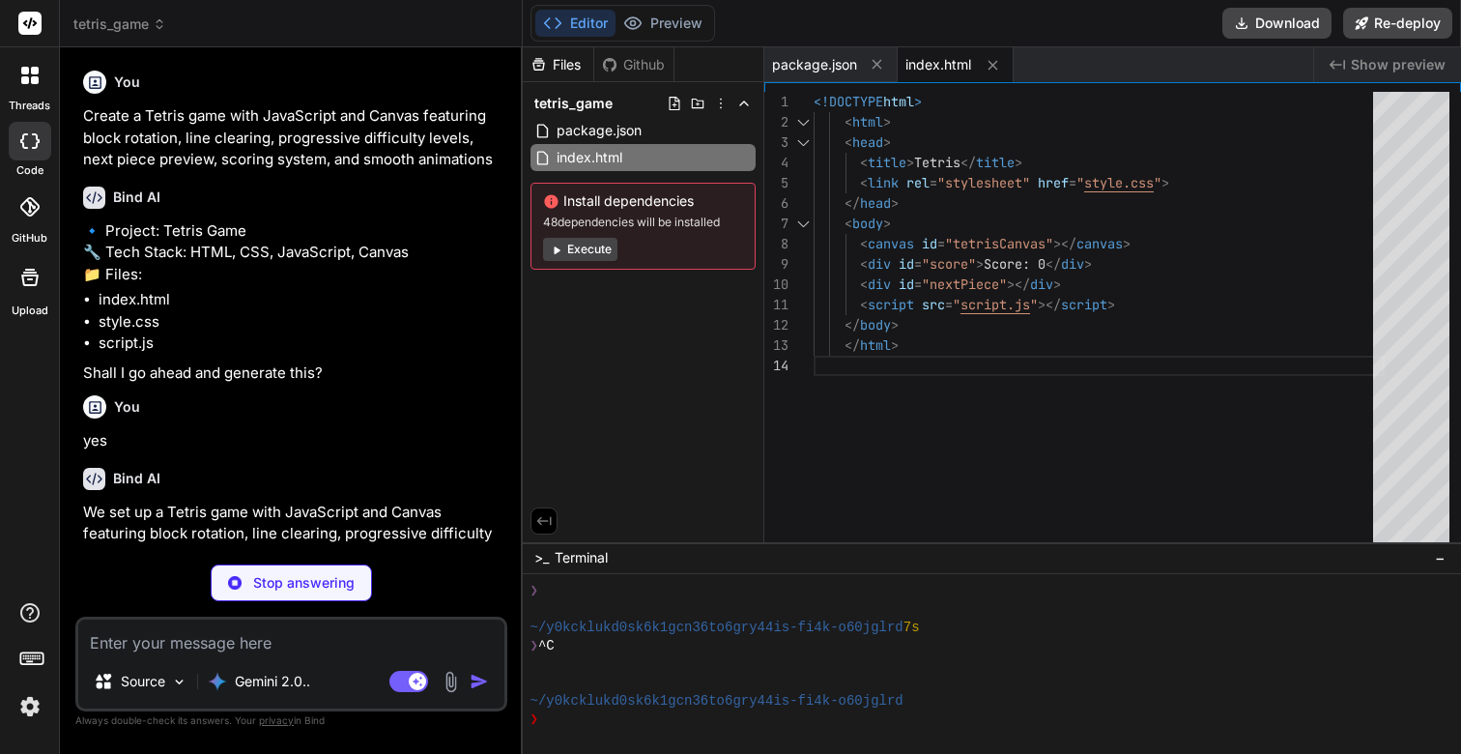
type textarea "x"
type textarea "#nextPiece { margin-top: 20px; border: 1px solid black; width: 80px; height: 80…"
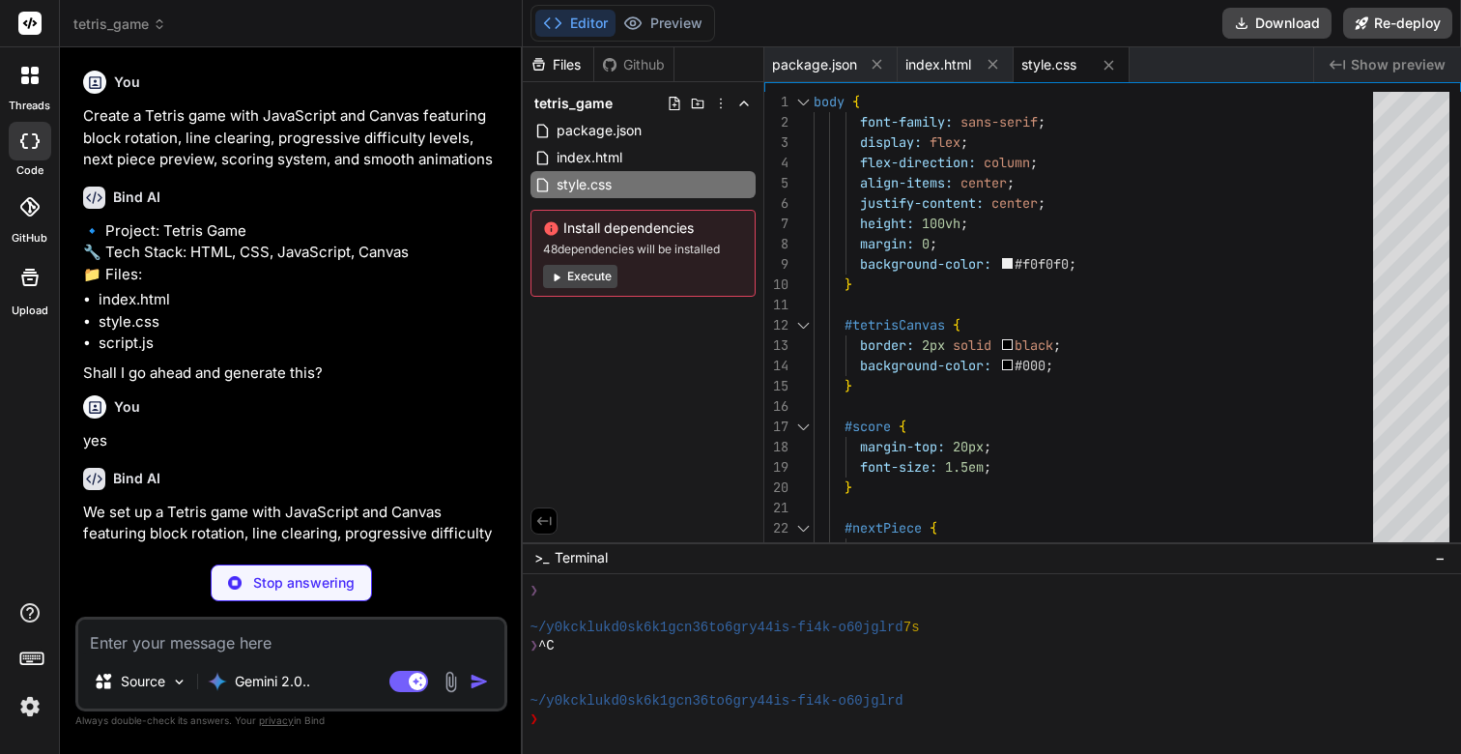
type textarea "x"
type textarea "break; } }); startGame();"
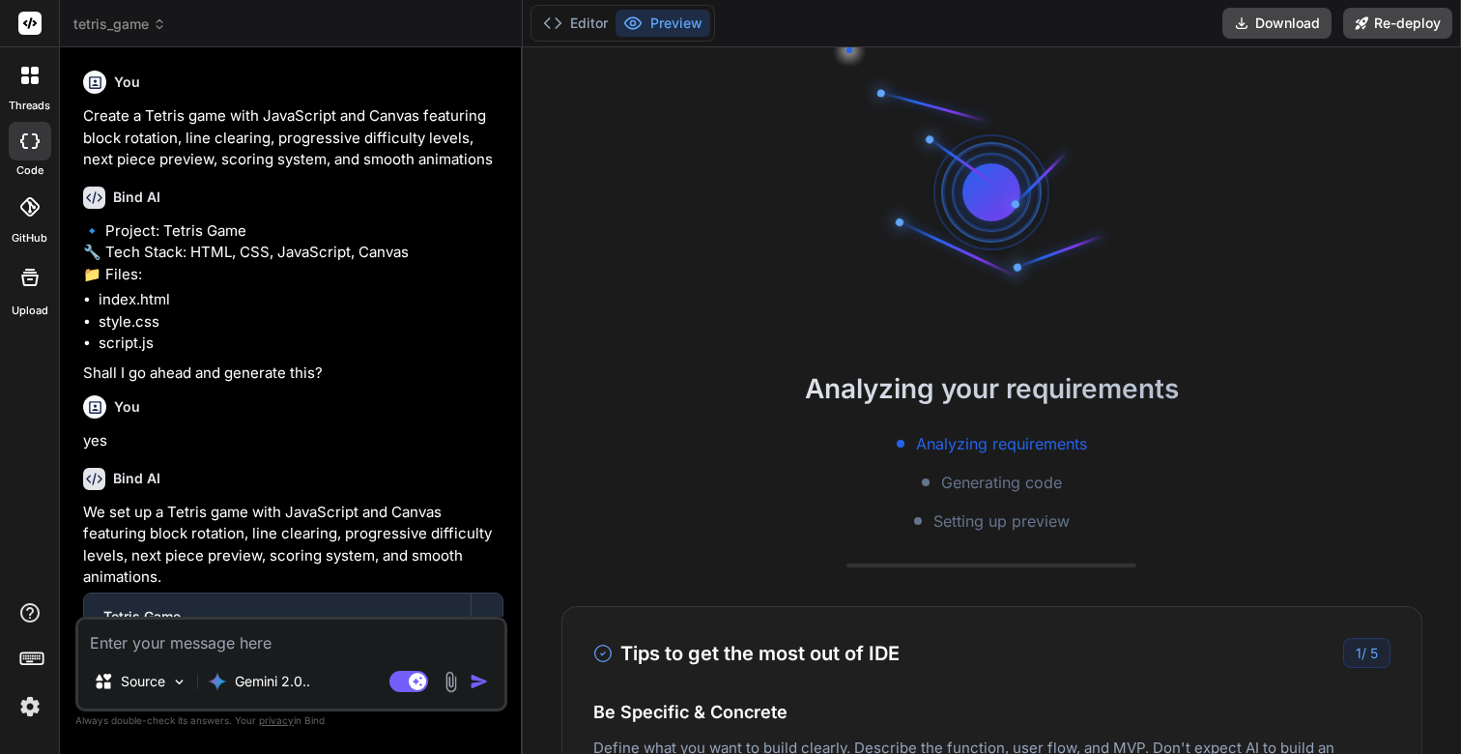
scroll to position [495, 0]
type textarea "x"
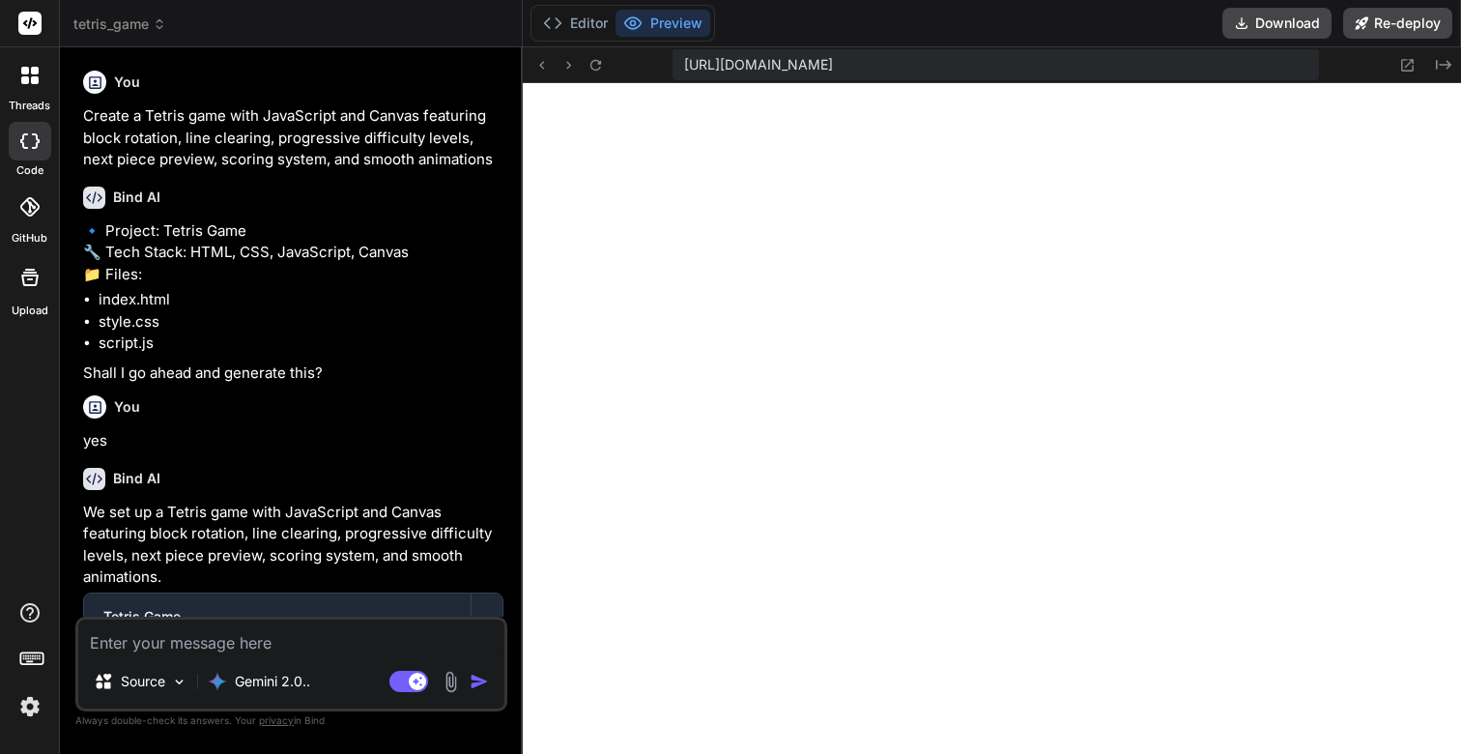
scroll to position [1248, 0]
click at [1408, 65] on icon at bounding box center [1407, 65] width 16 height 16
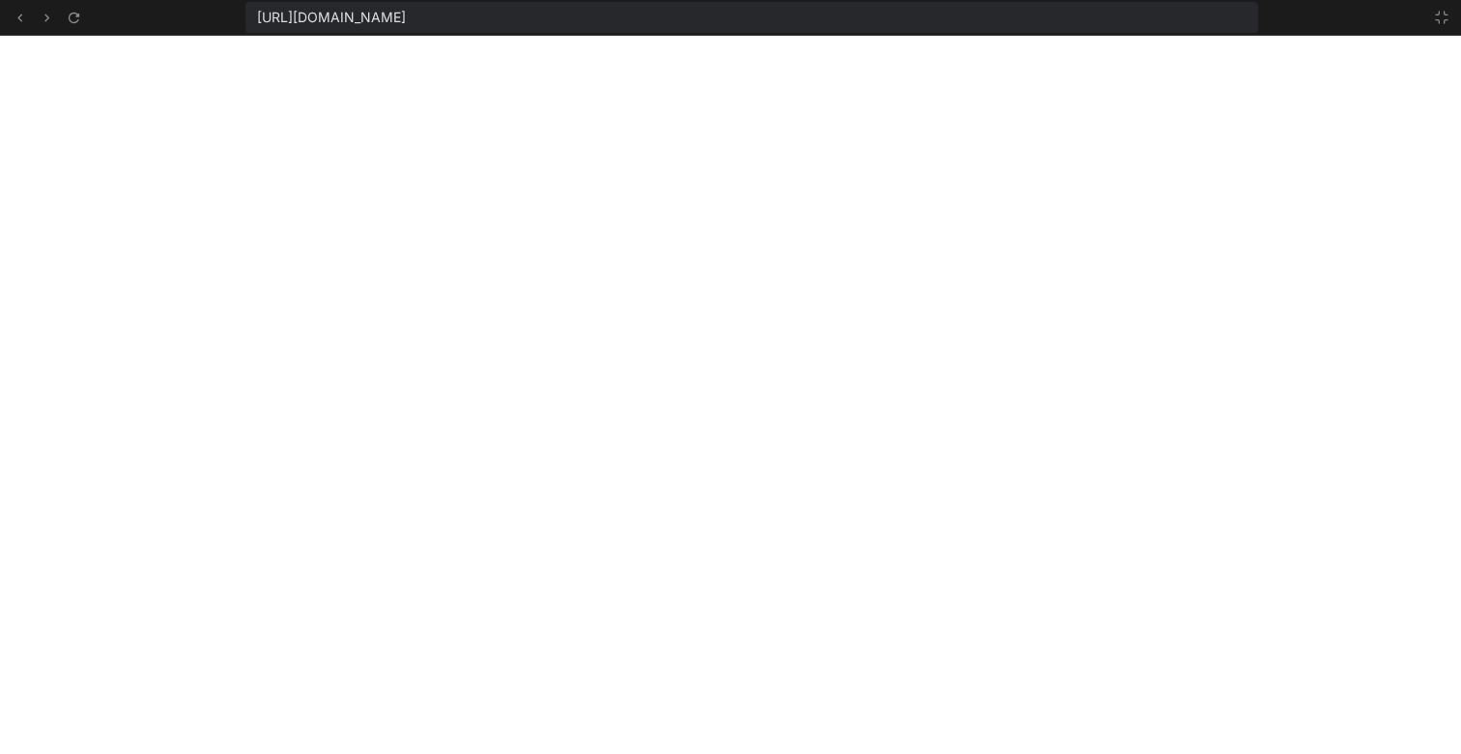
scroll to position [1358, 0]
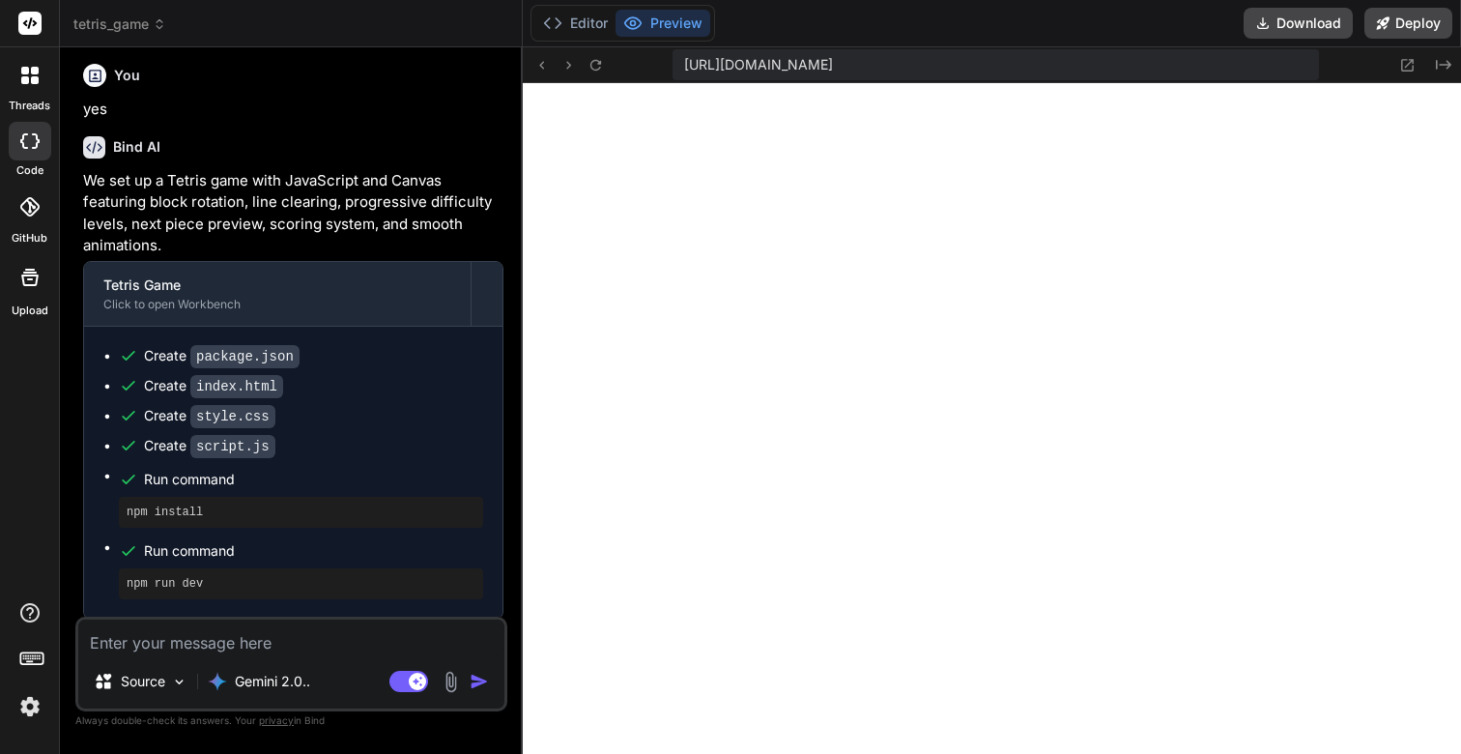
scroll to position [715, 0]
type textarea "x"
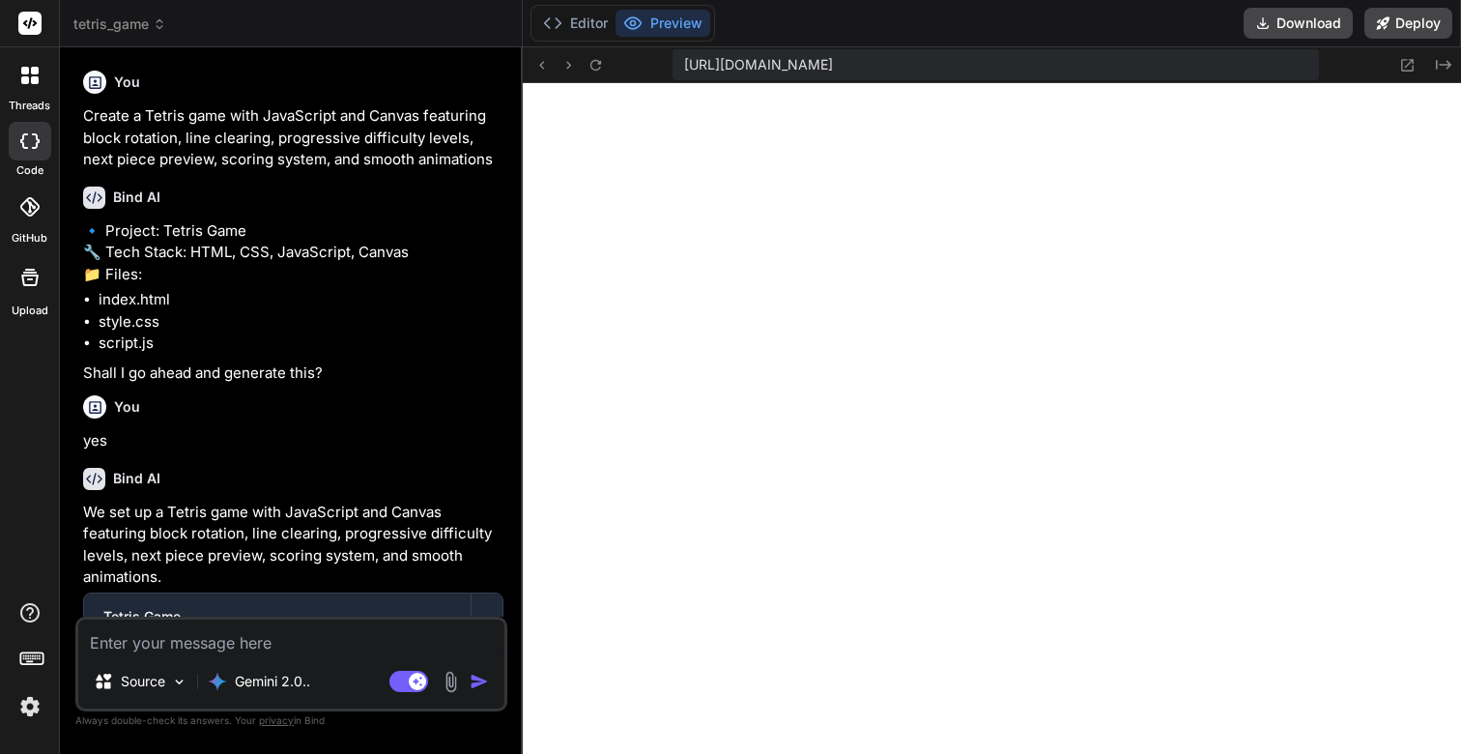
click at [154, 23] on icon at bounding box center [160, 24] width 14 height 14
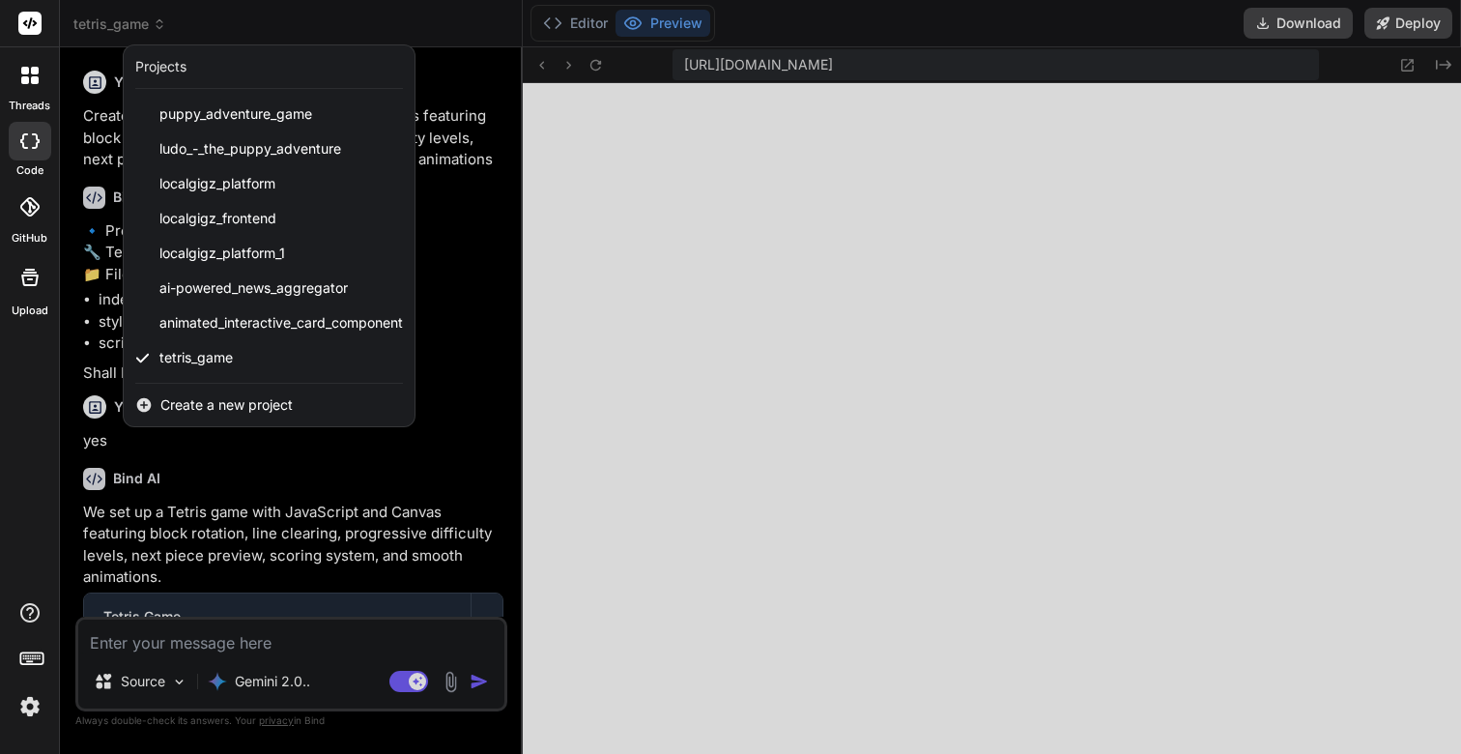
click at [187, 400] on span "Create a new project" at bounding box center [226, 404] width 132 height 19
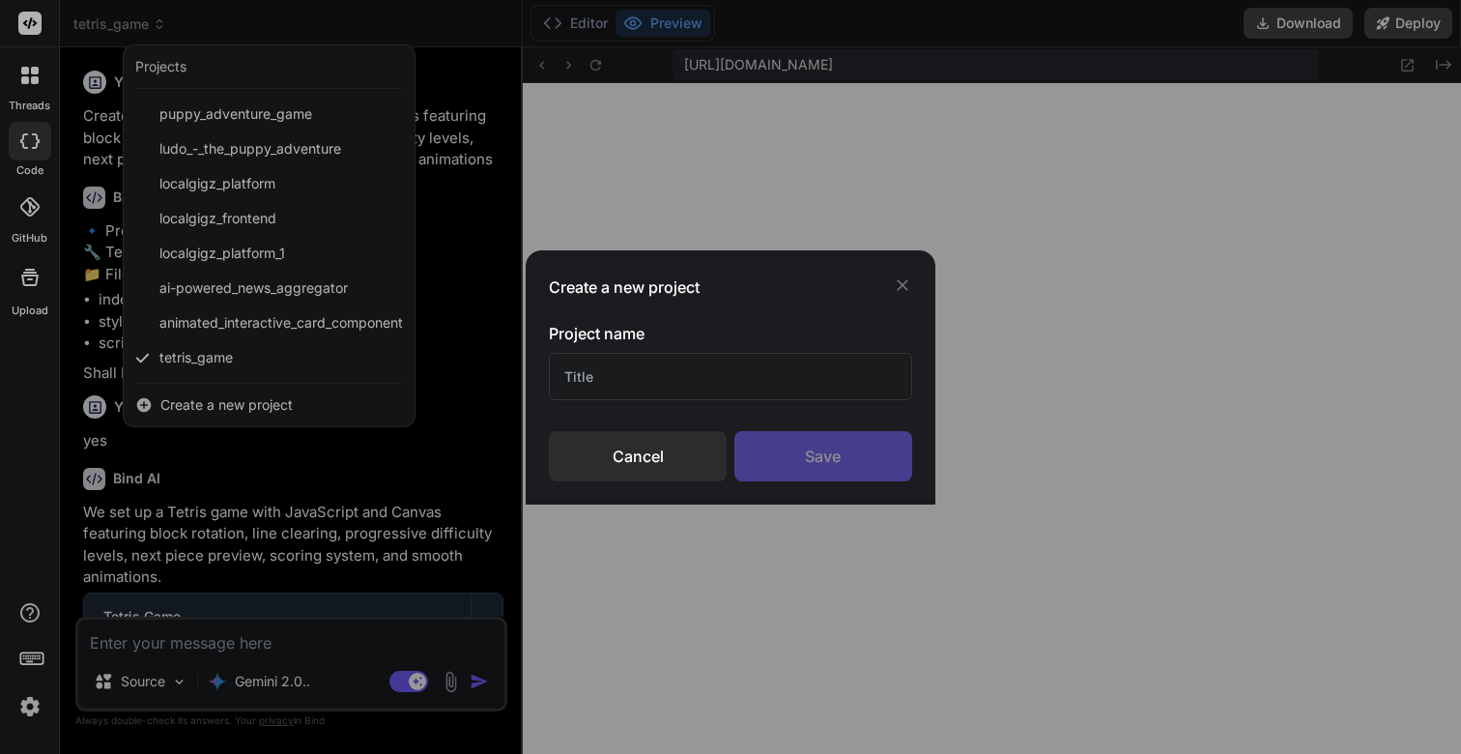
click at [650, 372] on input "text" at bounding box center [730, 376] width 362 height 47
type input "New"
click at [838, 455] on div "Save" at bounding box center [823, 456] width 178 height 50
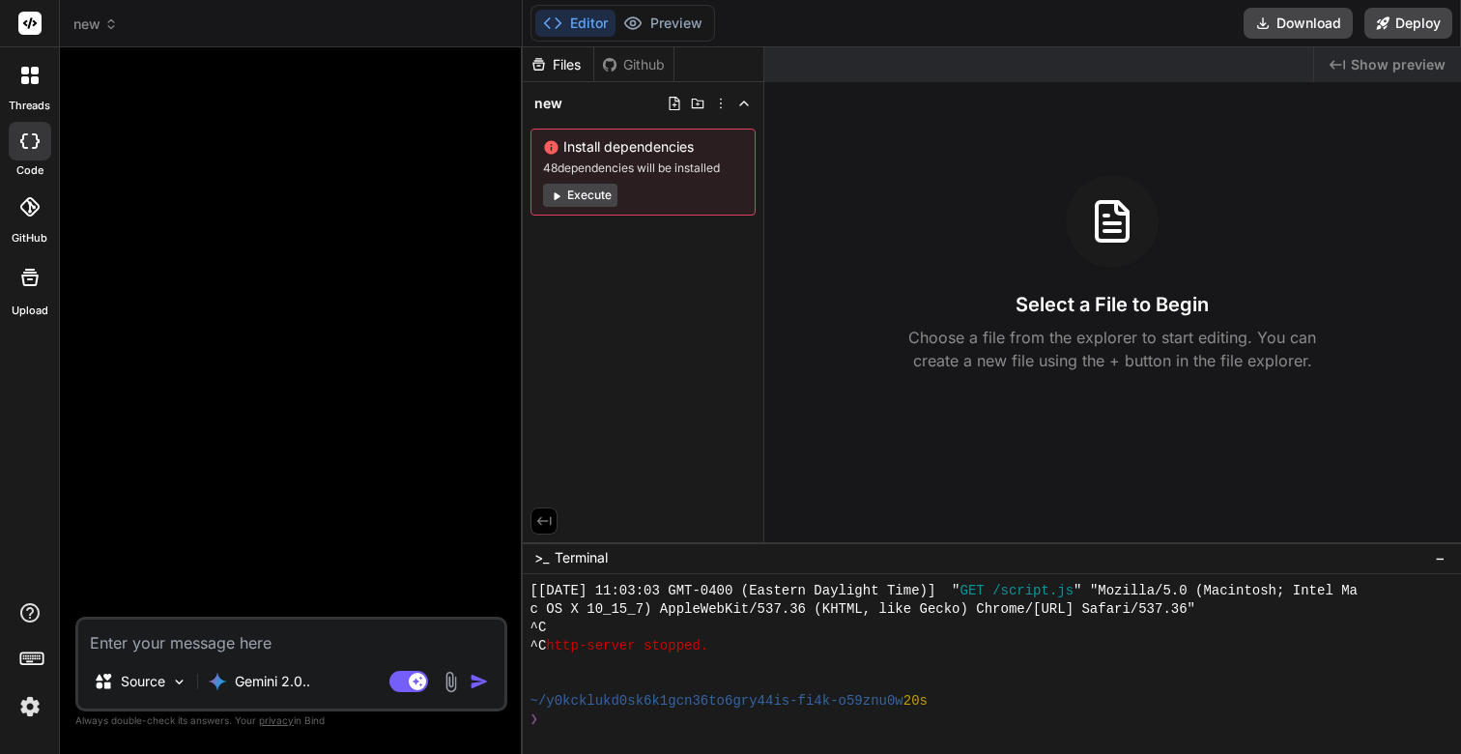
click at [114, 24] on icon at bounding box center [111, 24] width 14 height 14
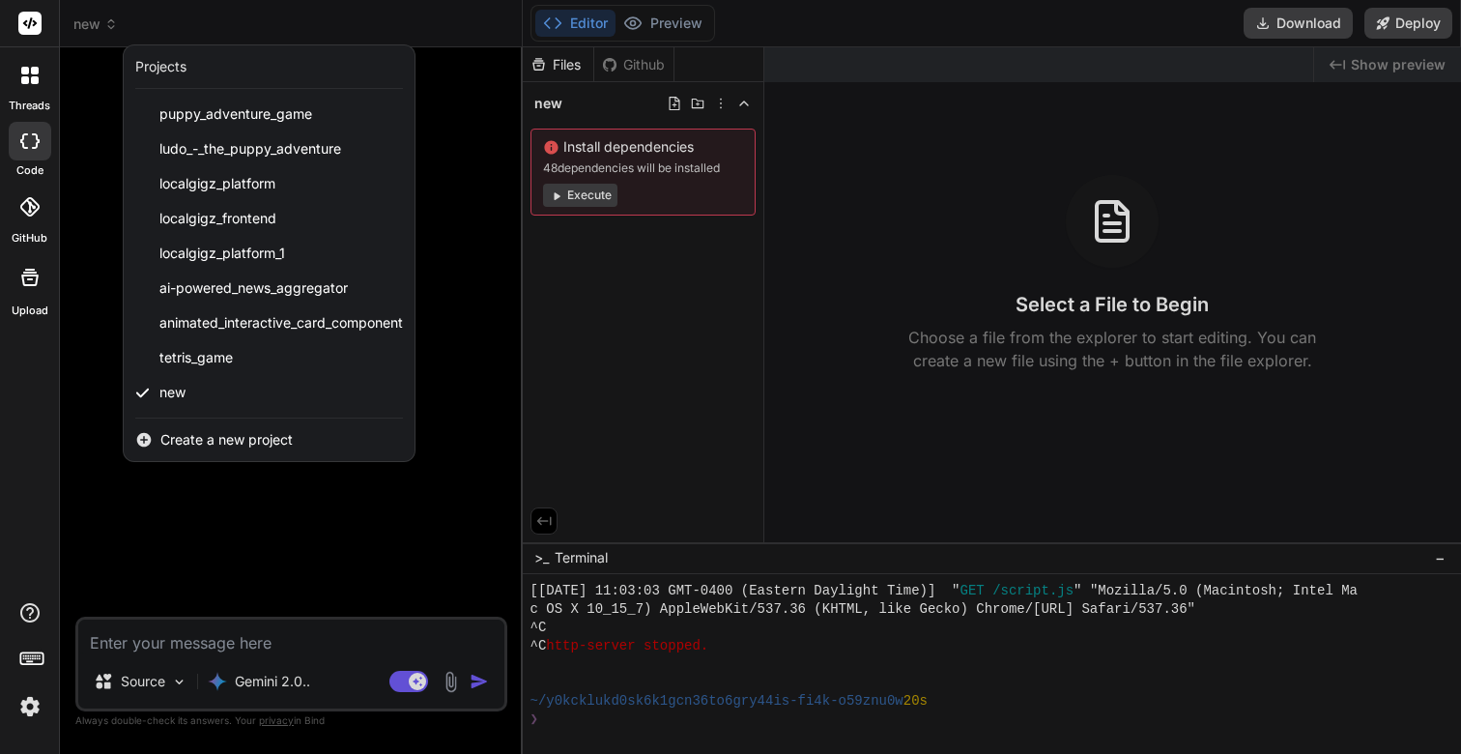
click at [100, 162] on div at bounding box center [730, 377] width 1461 height 754
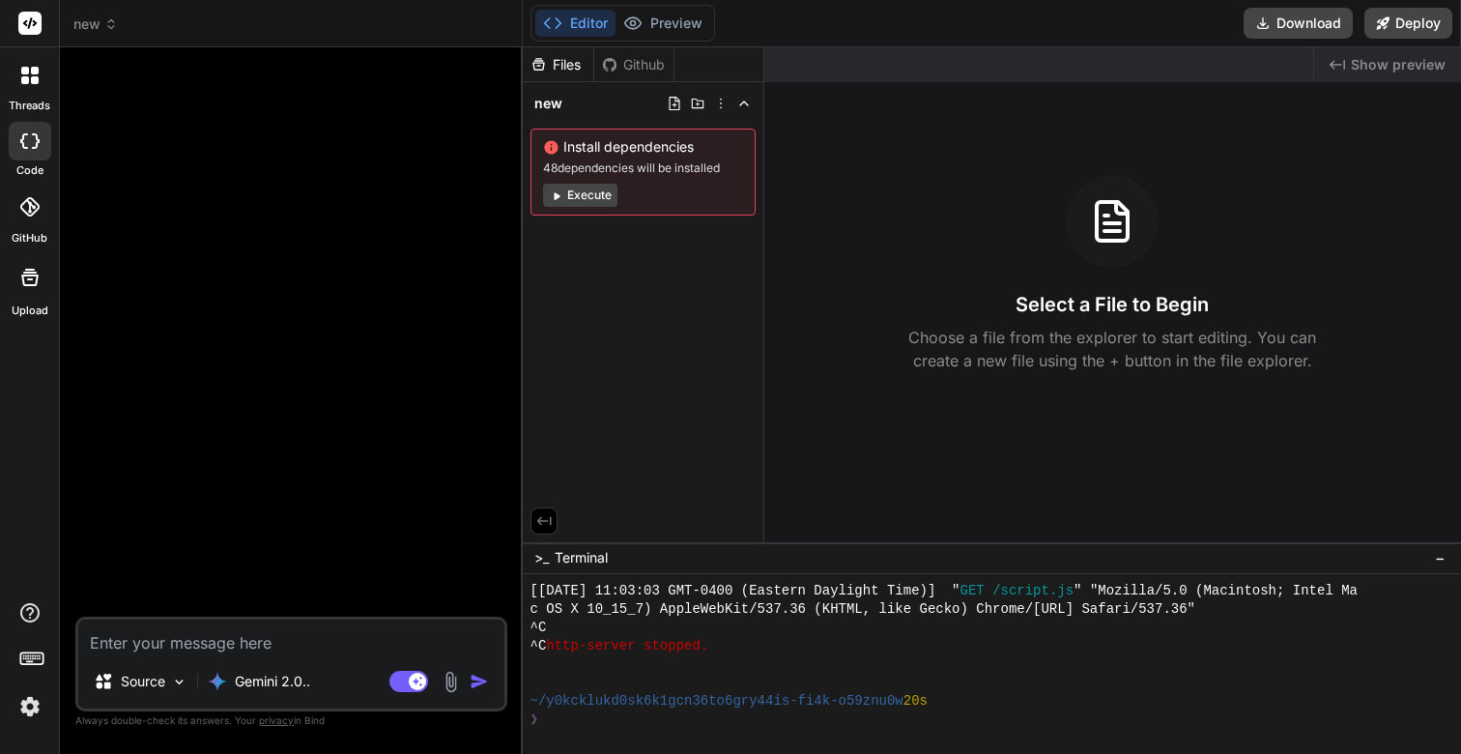
click at [45, 145] on div at bounding box center [30, 141] width 43 height 39
click at [38, 208] on icon at bounding box center [28, 206] width 19 height 19
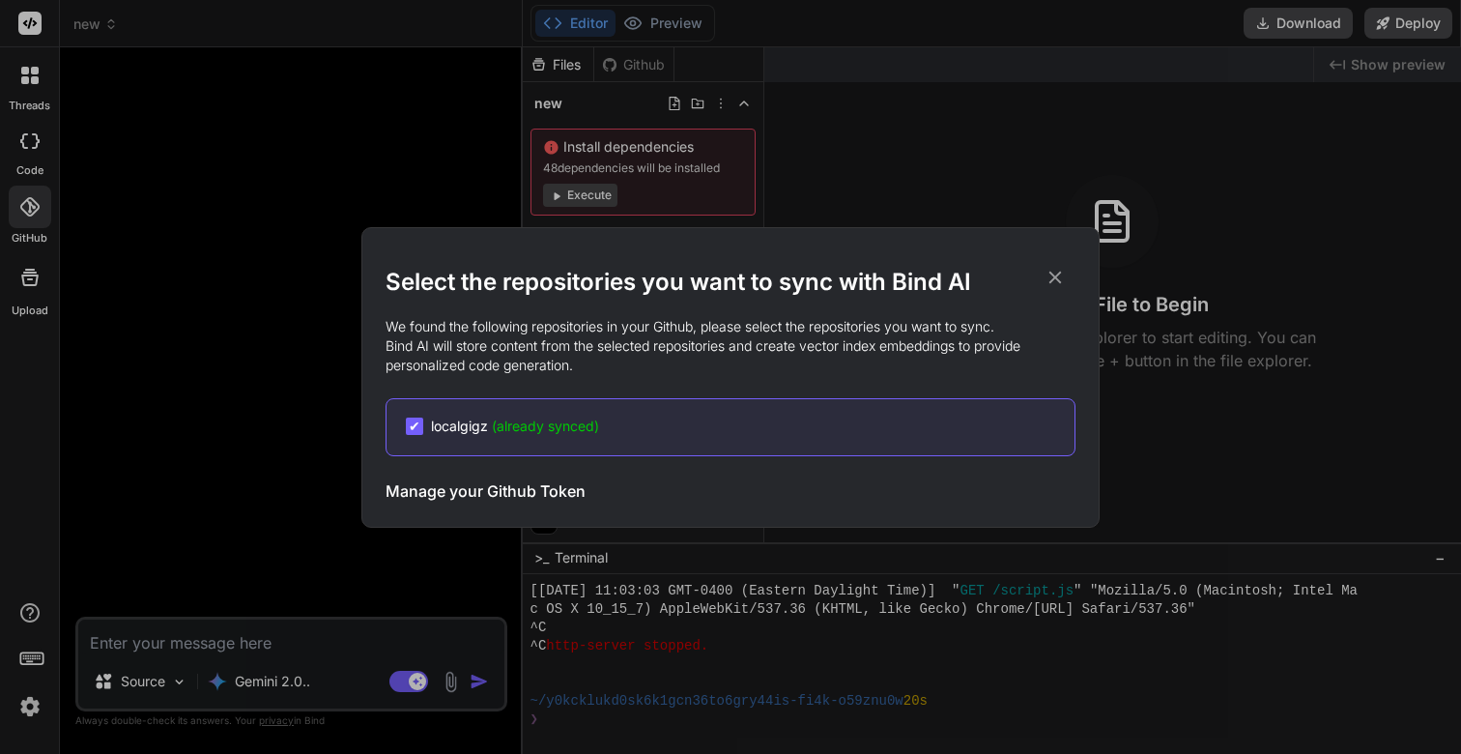
click at [36, 151] on div "Select the repositories you want to sync with Bind AI We found the following re…" at bounding box center [730, 377] width 1461 height 754
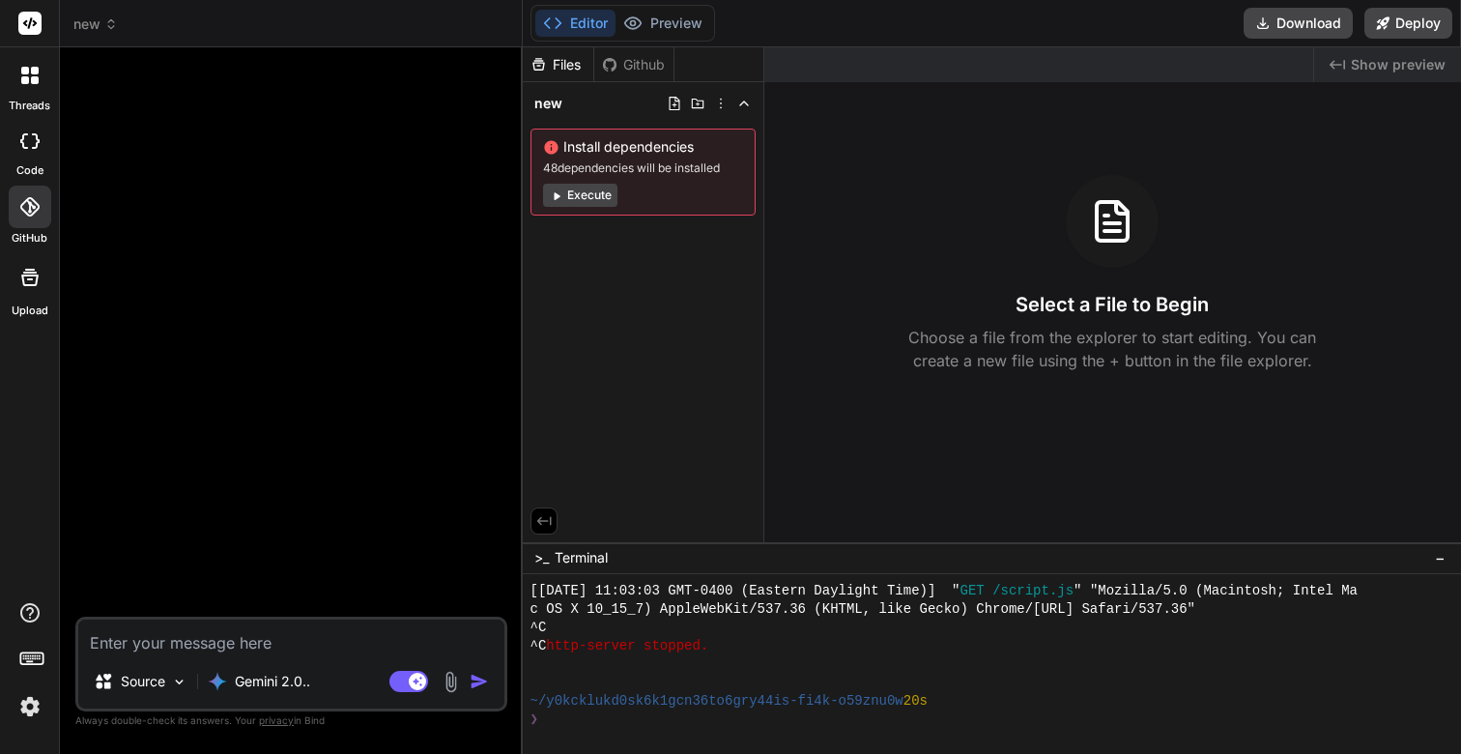
click at [585, 22] on button "Editor" at bounding box center [575, 23] width 80 height 27
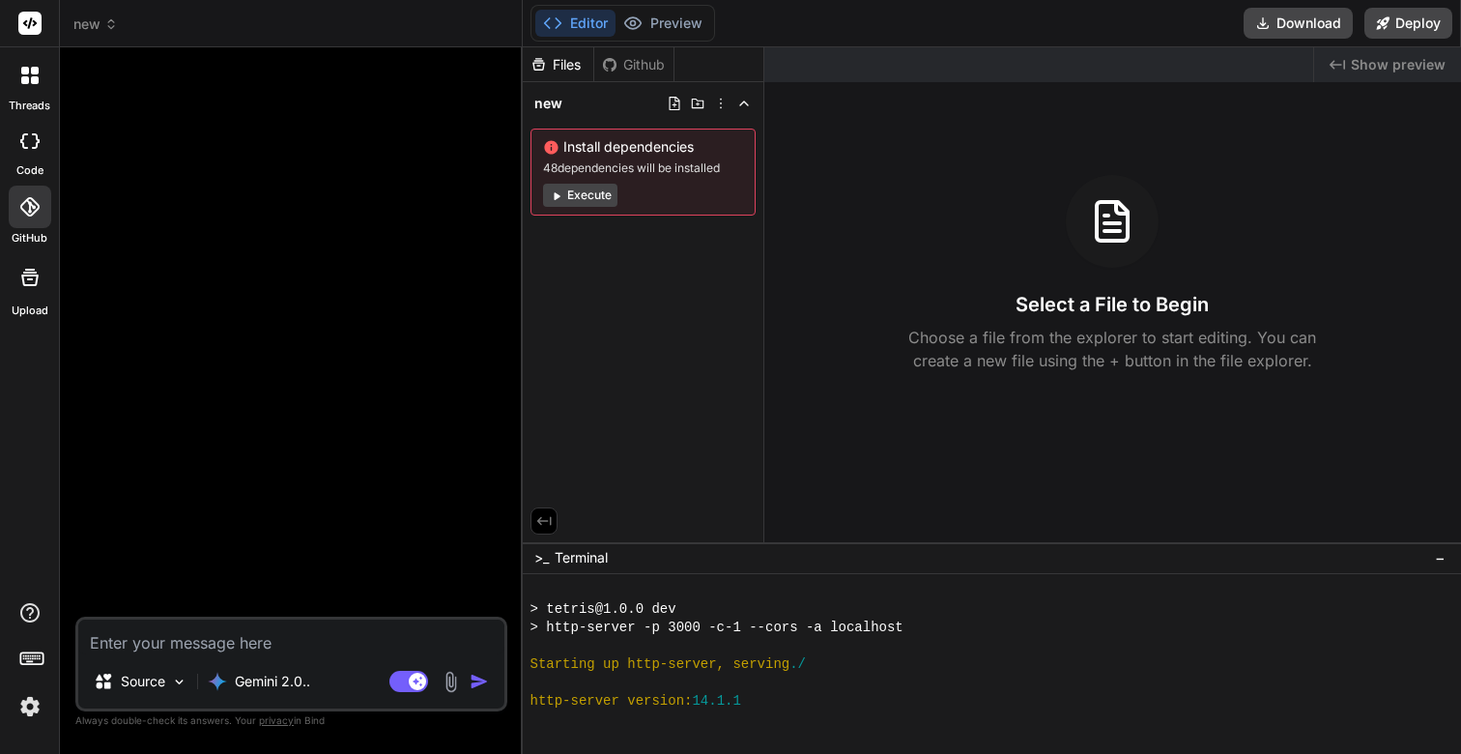
scroll to position [0, 0]
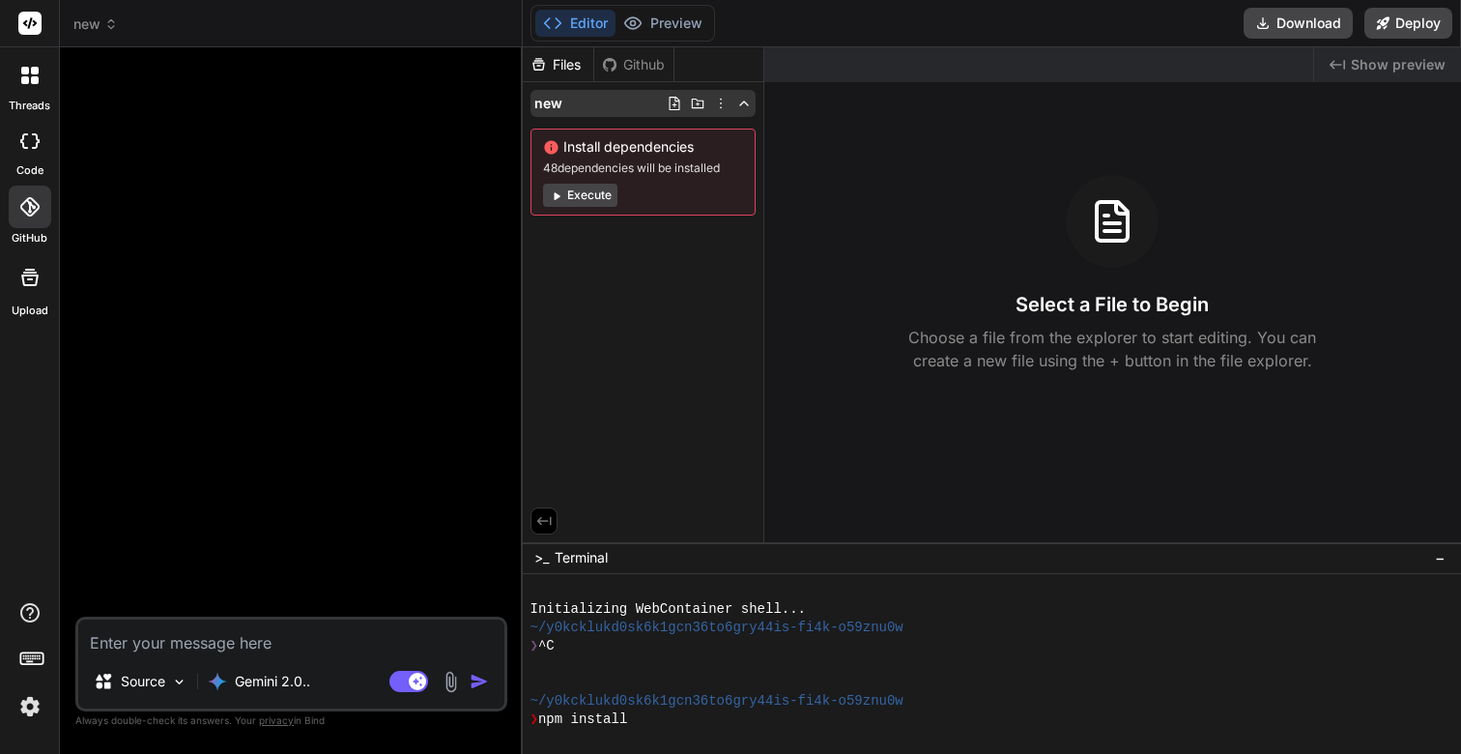
click at [744, 103] on icon at bounding box center [743, 103] width 15 height 15
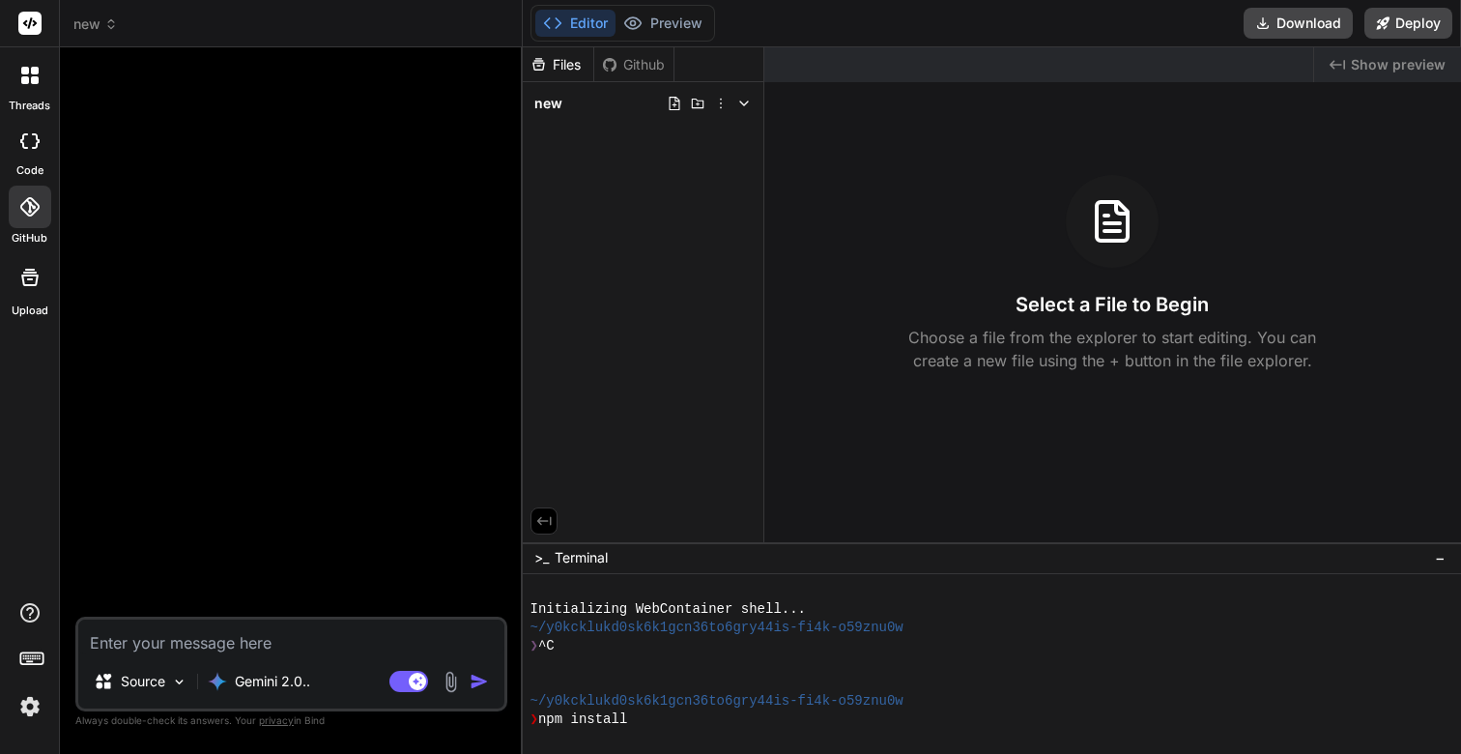
click at [91, 29] on span "new" at bounding box center [95, 23] width 44 height 19
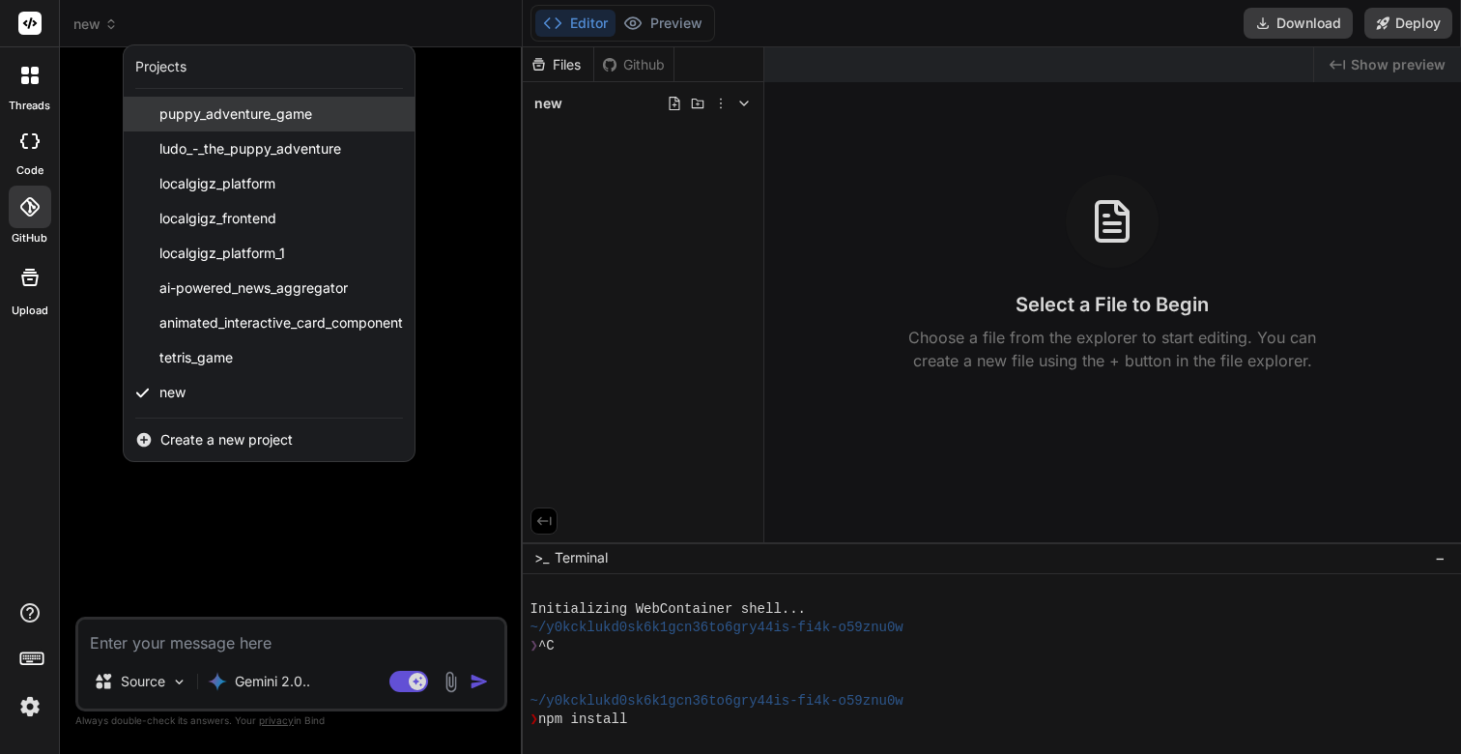
click at [179, 108] on span "puppy_adventure_game" at bounding box center [235, 113] width 153 height 19
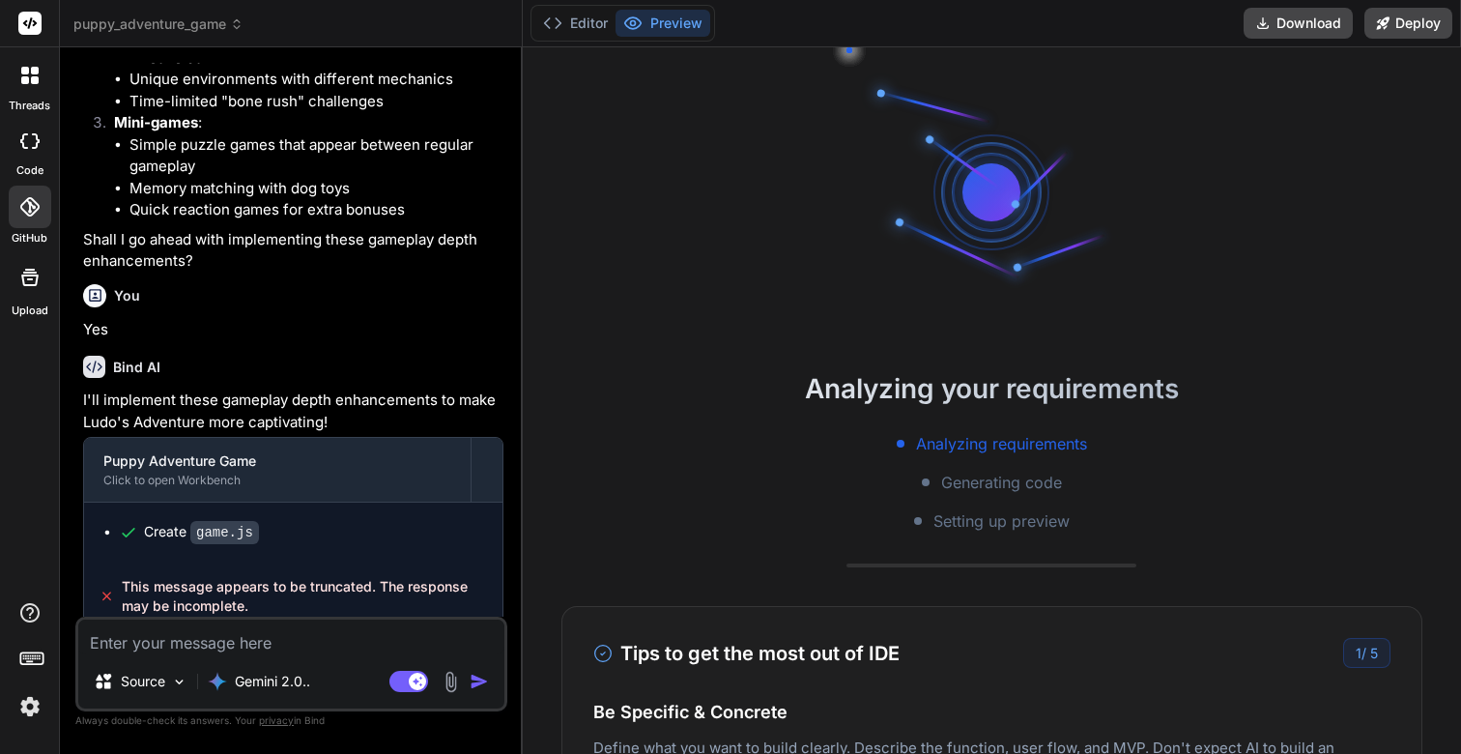
scroll to position [3438, 0]
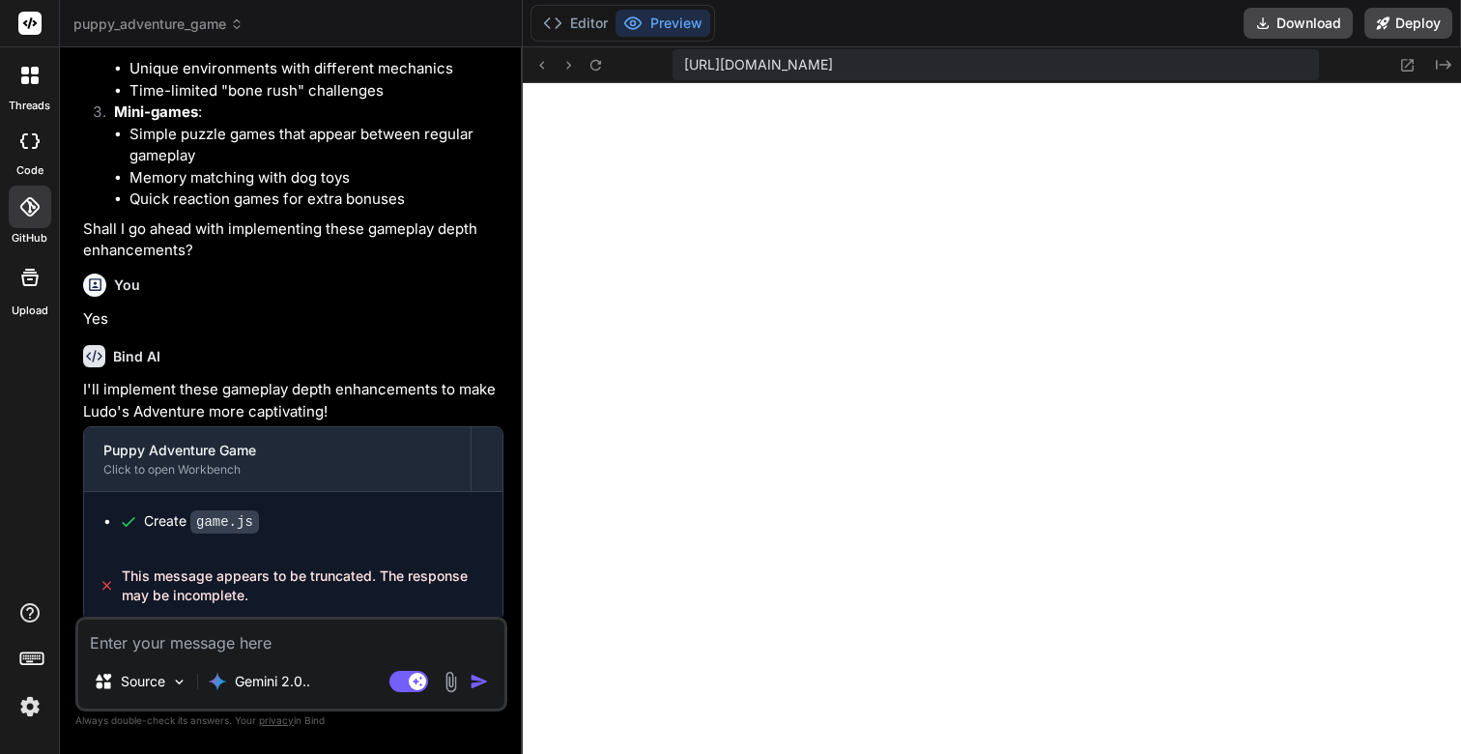
click at [218, 19] on span "puppy_adventure_game" at bounding box center [158, 23] width 170 height 19
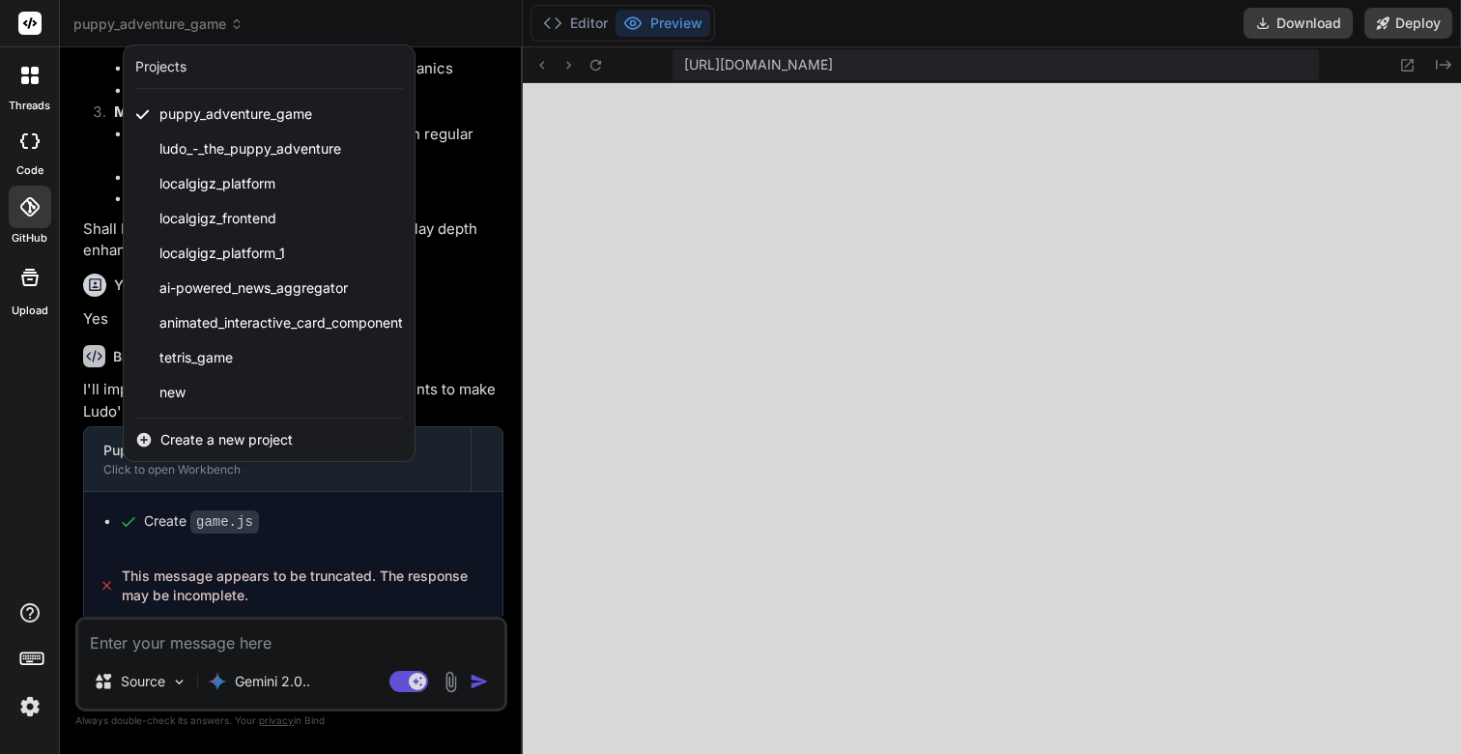
click at [27, 84] on div at bounding box center [30, 75] width 41 height 41
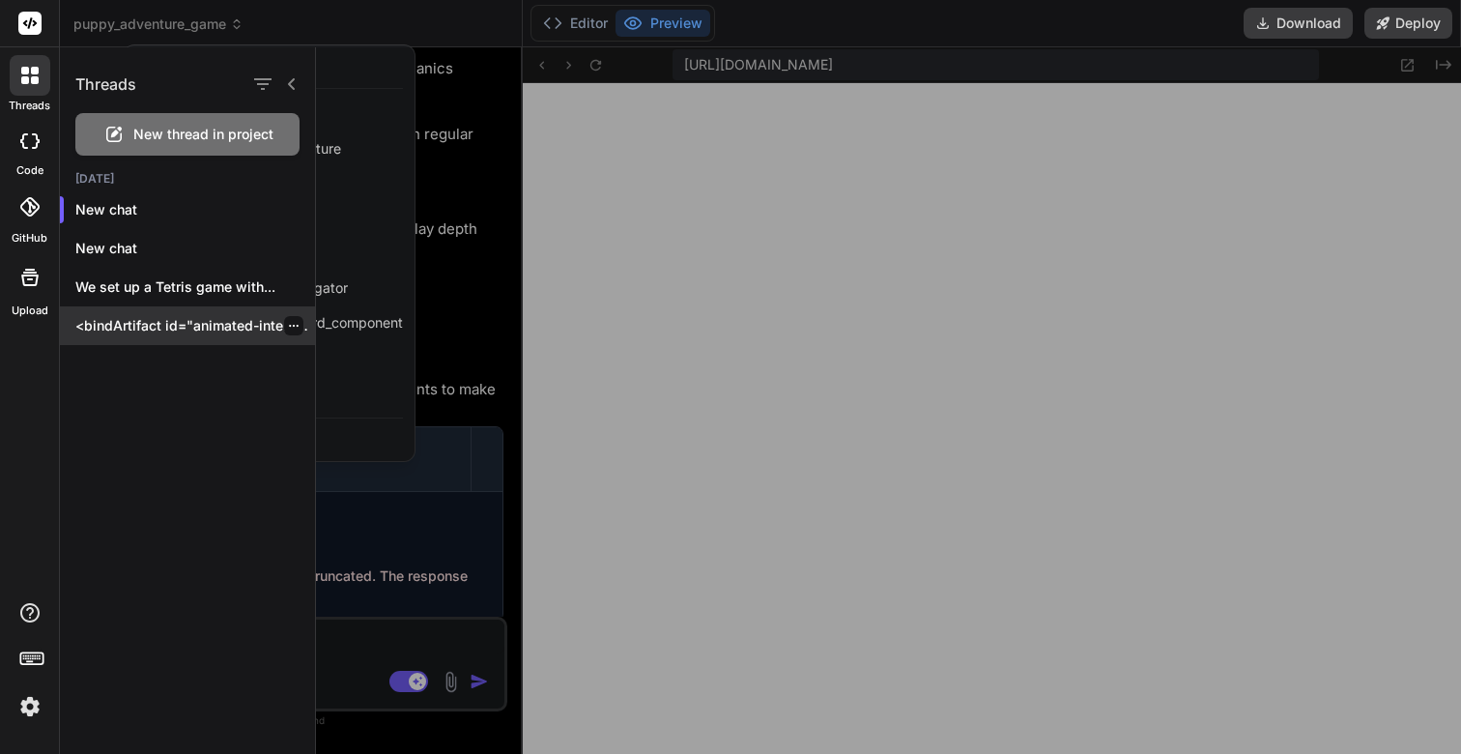
click at [200, 316] on p "<bindArtifact id="animated-interactive-card-component" title="Animated Interact…" at bounding box center [195, 325] width 240 height 19
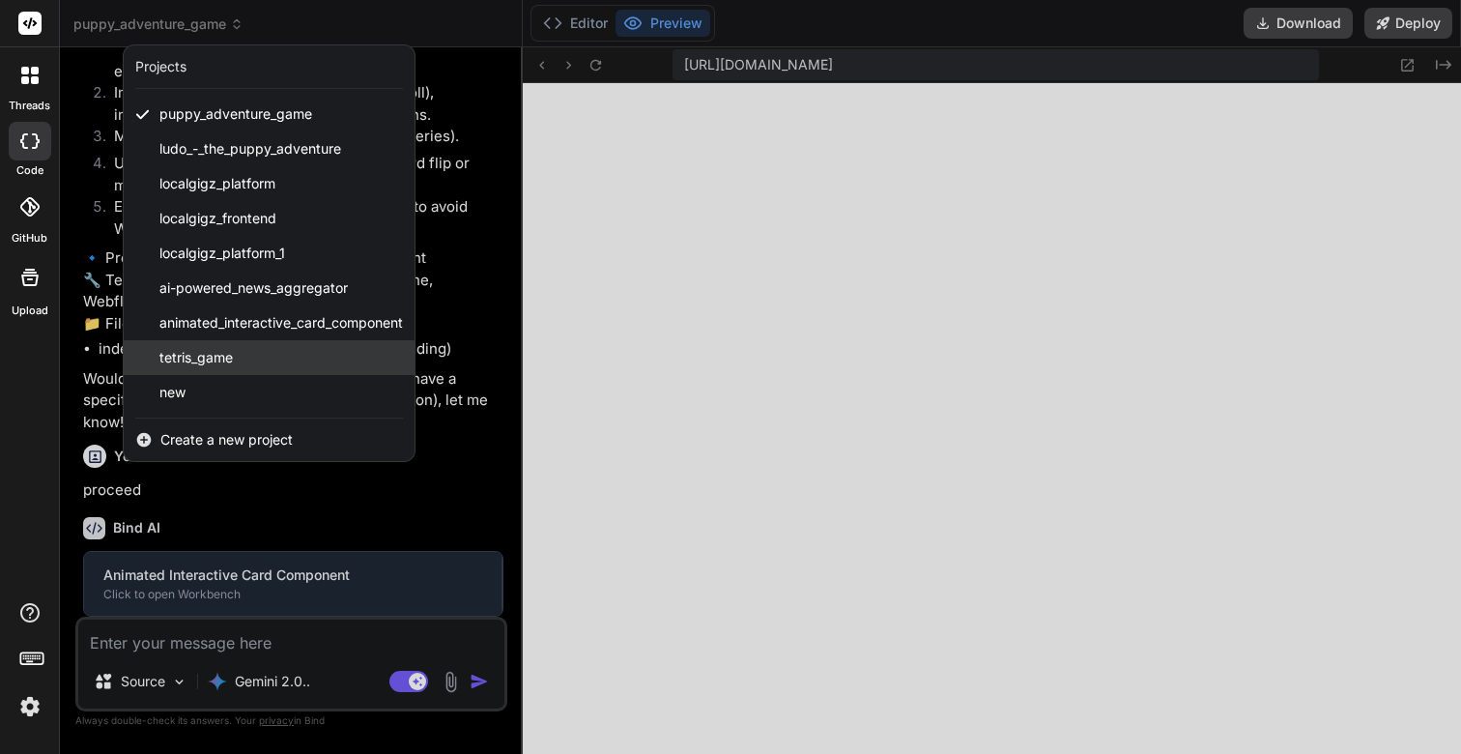
scroll to position [293, 0]
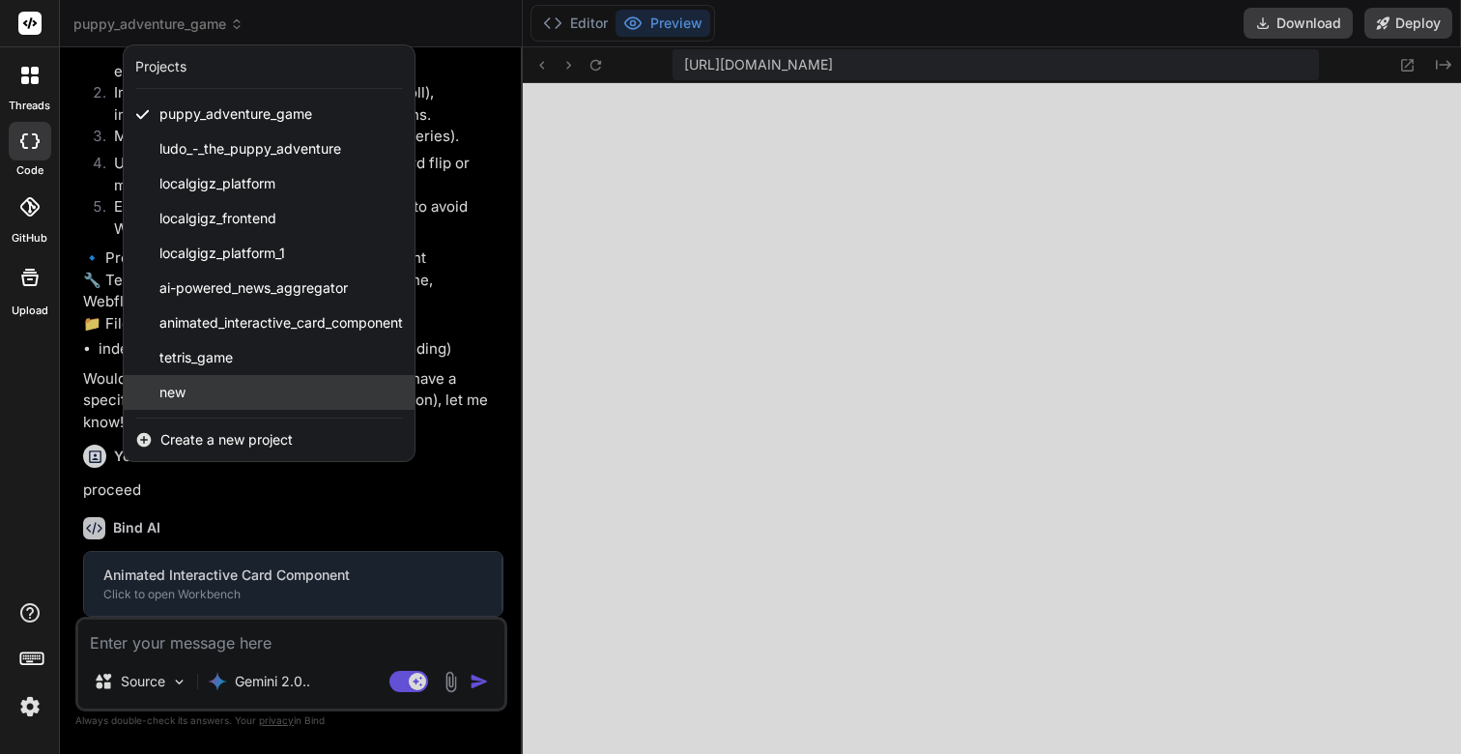
type textarea "x"
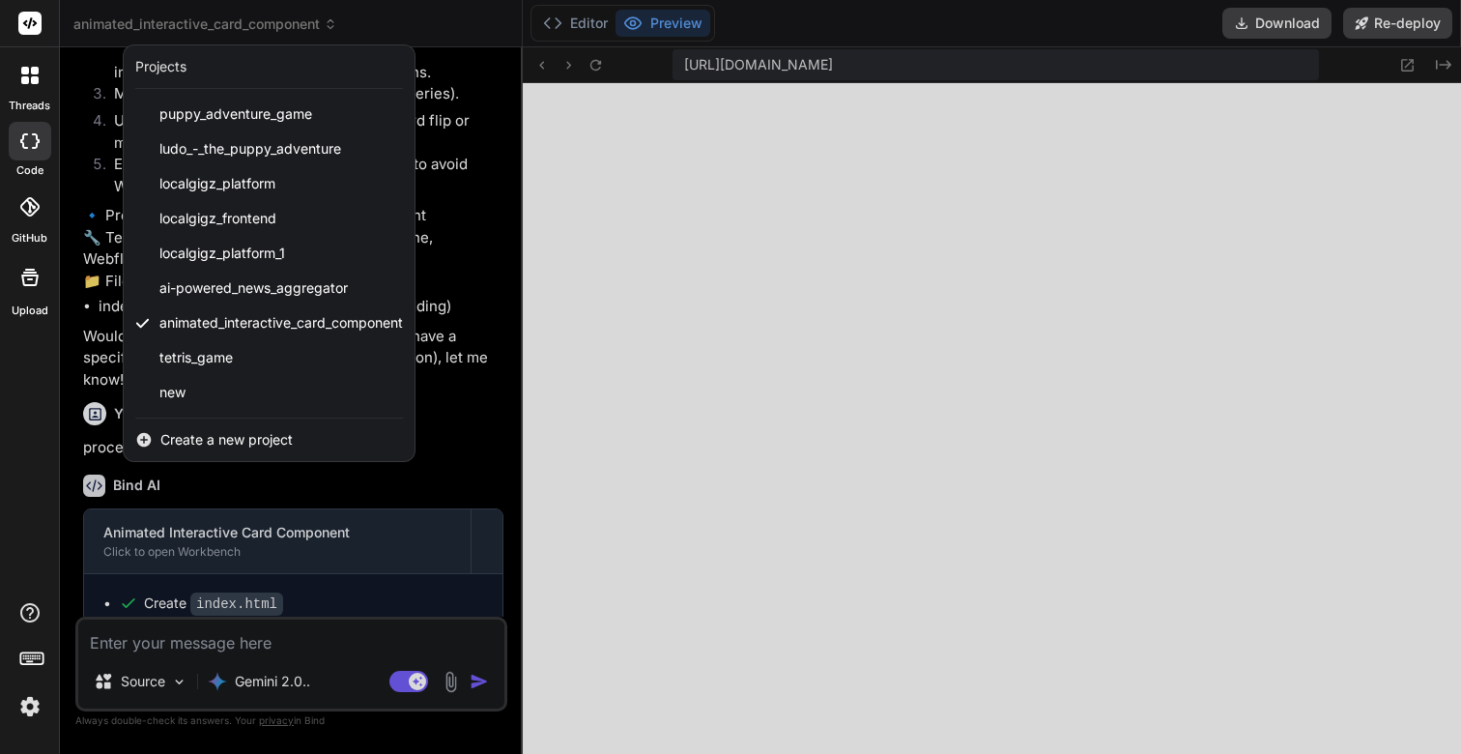
click at [474, 316] on div at bounding box center [730, 377] width 1461 height 754
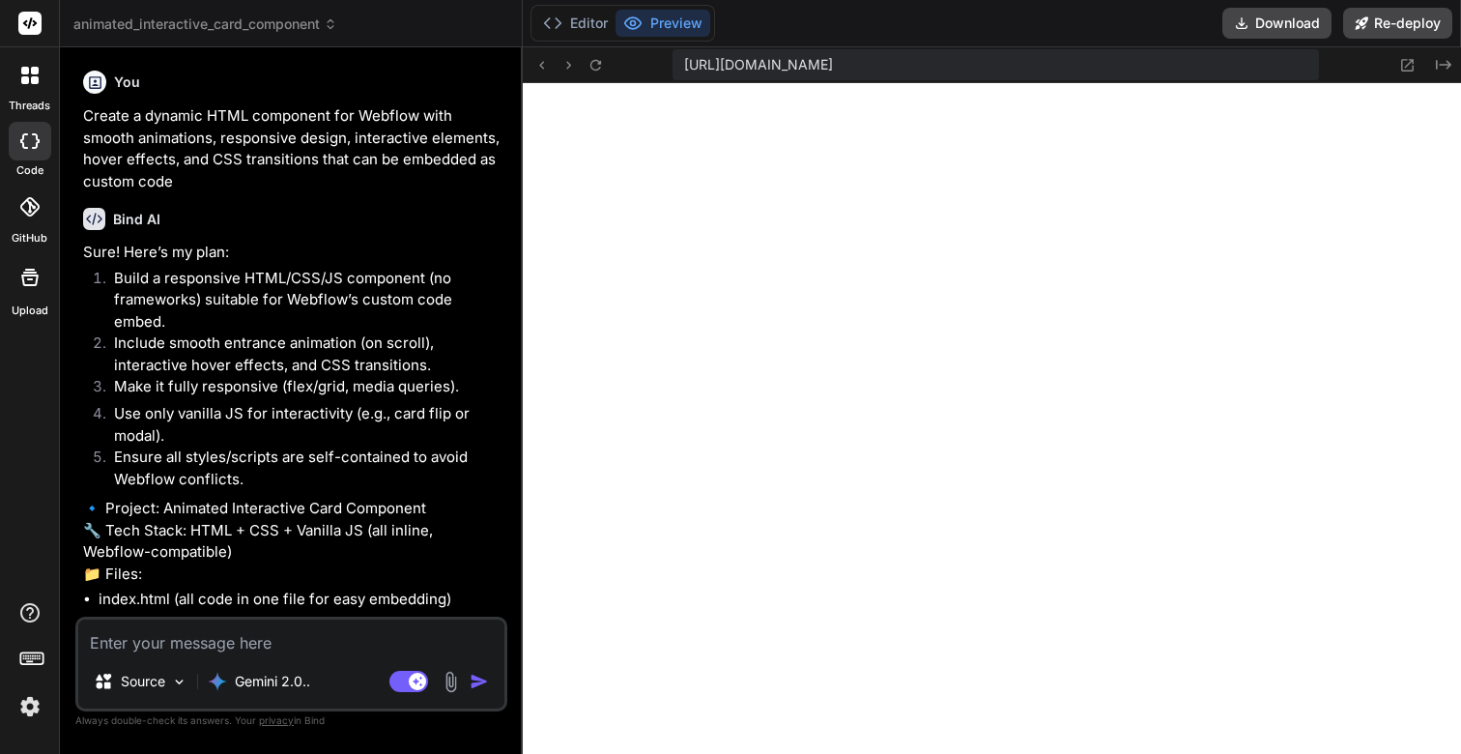
scroll to position [353, 0]
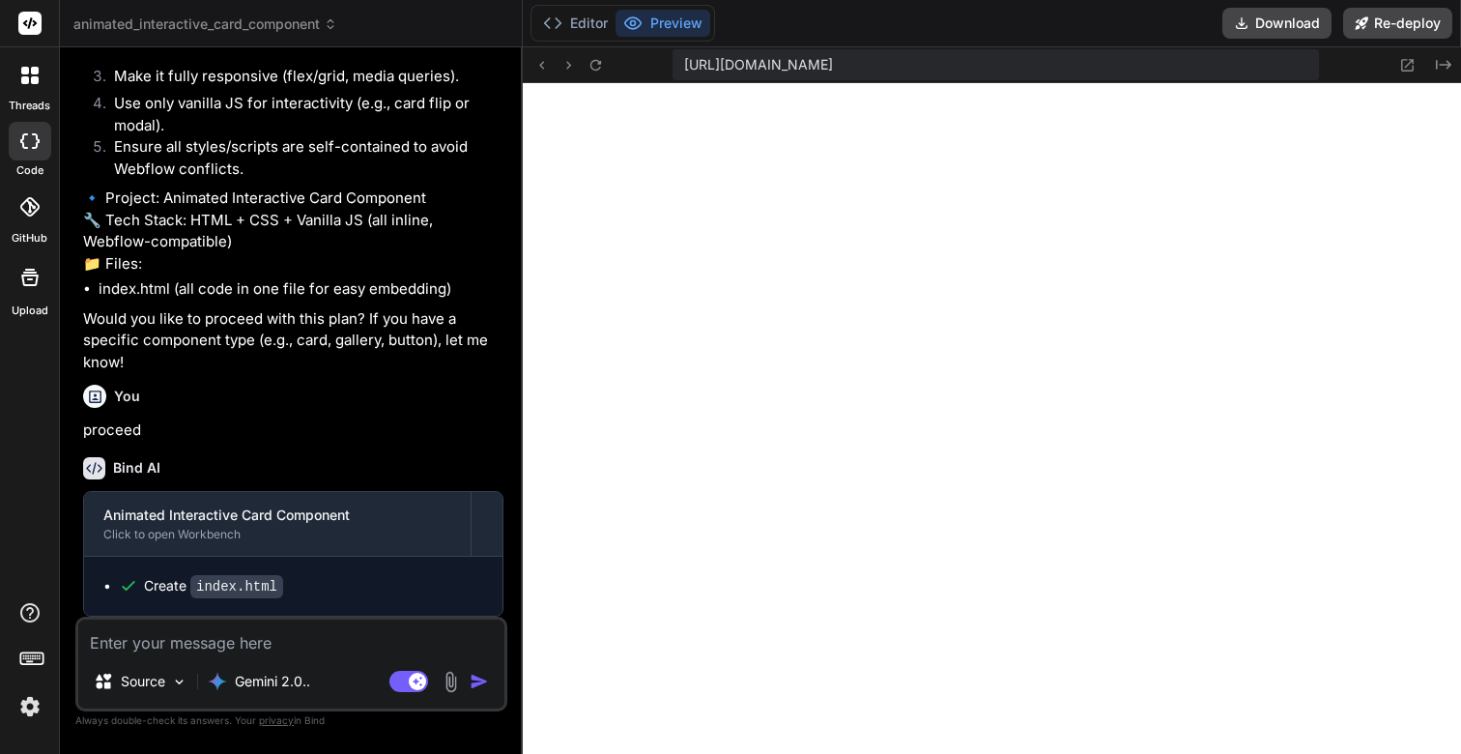
click at [660, 16] on button "Preview" at bounding box center [663, 23] width 95 height 27
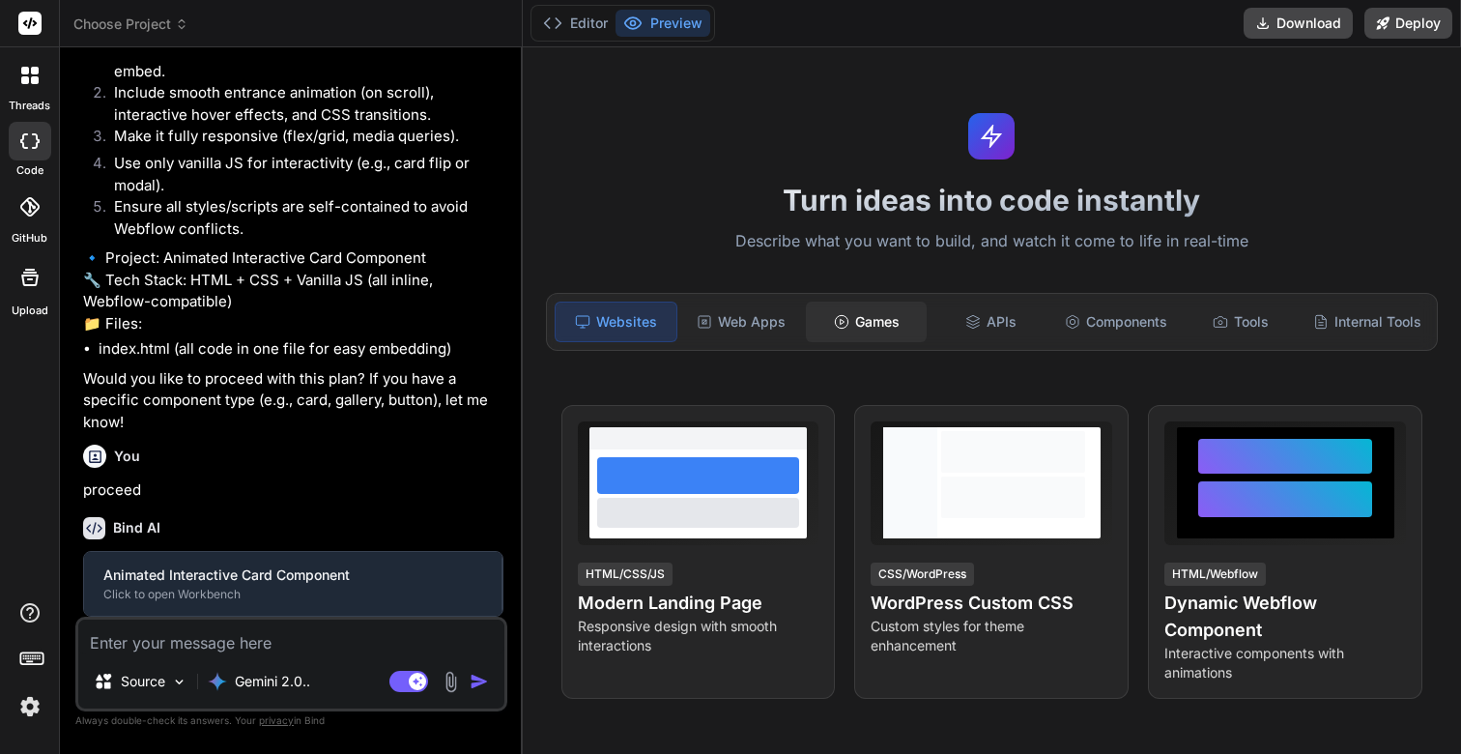
scroll to position [293, 0]
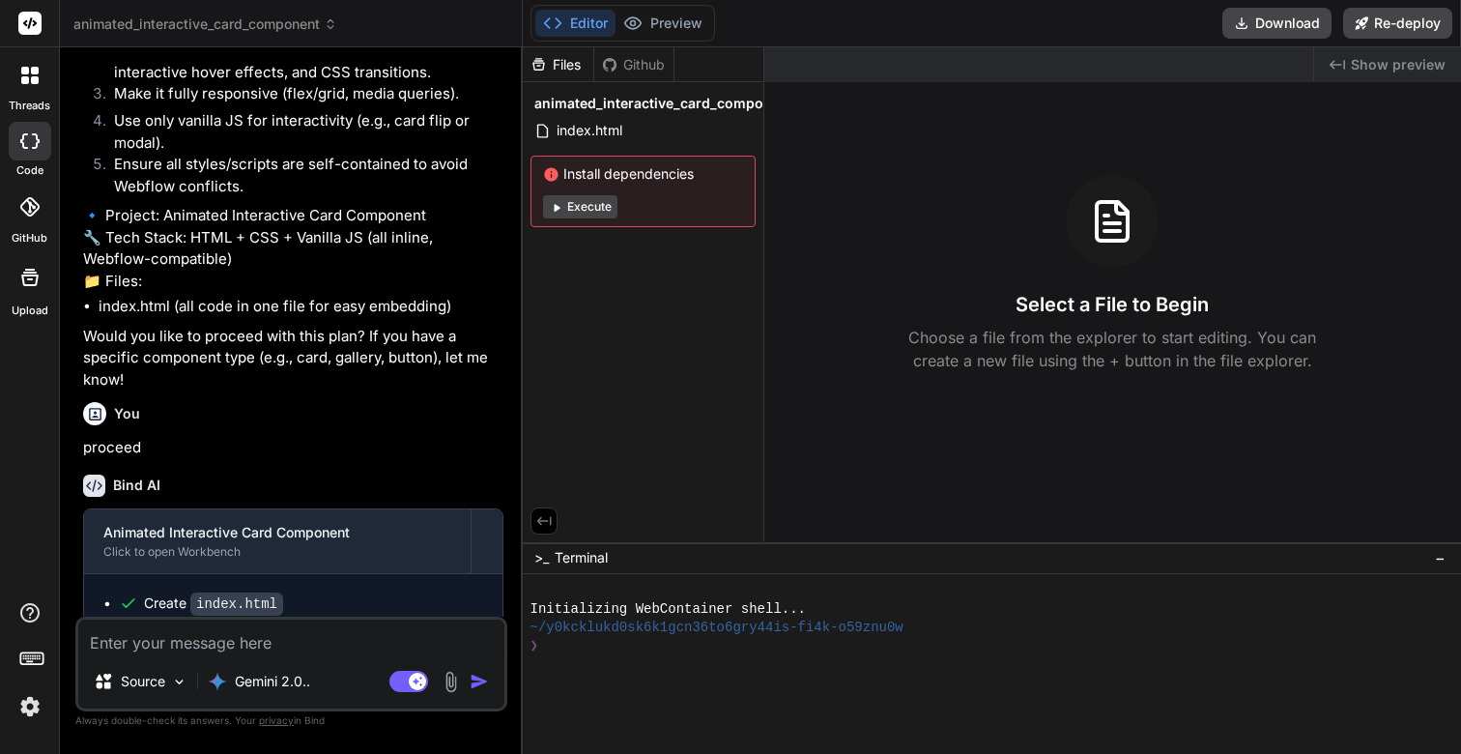
click at [33, 86] on div at bounding box center [30, 75] width 41 height 41
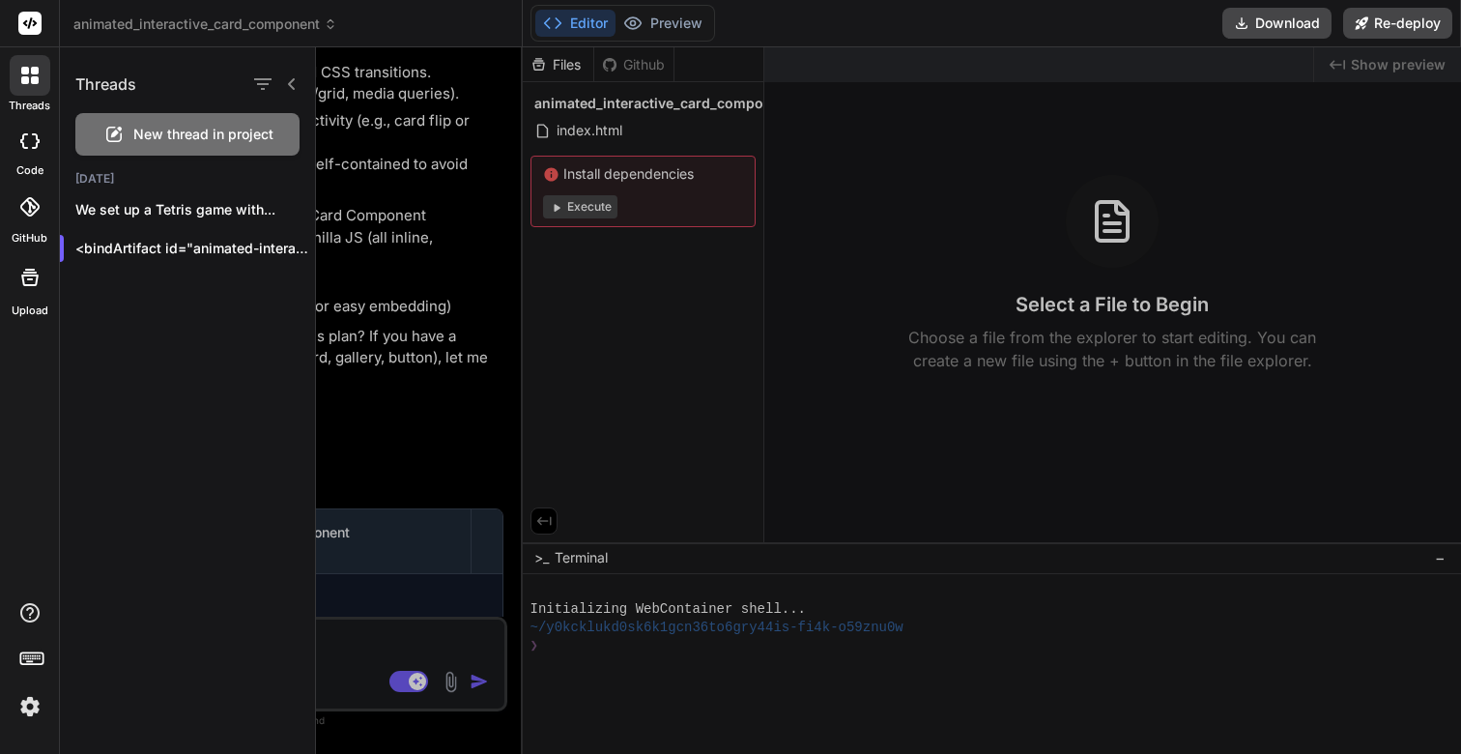
click at [202, 131] on span "New thread in project" at bounding box center [203, 134] width 140 height 19
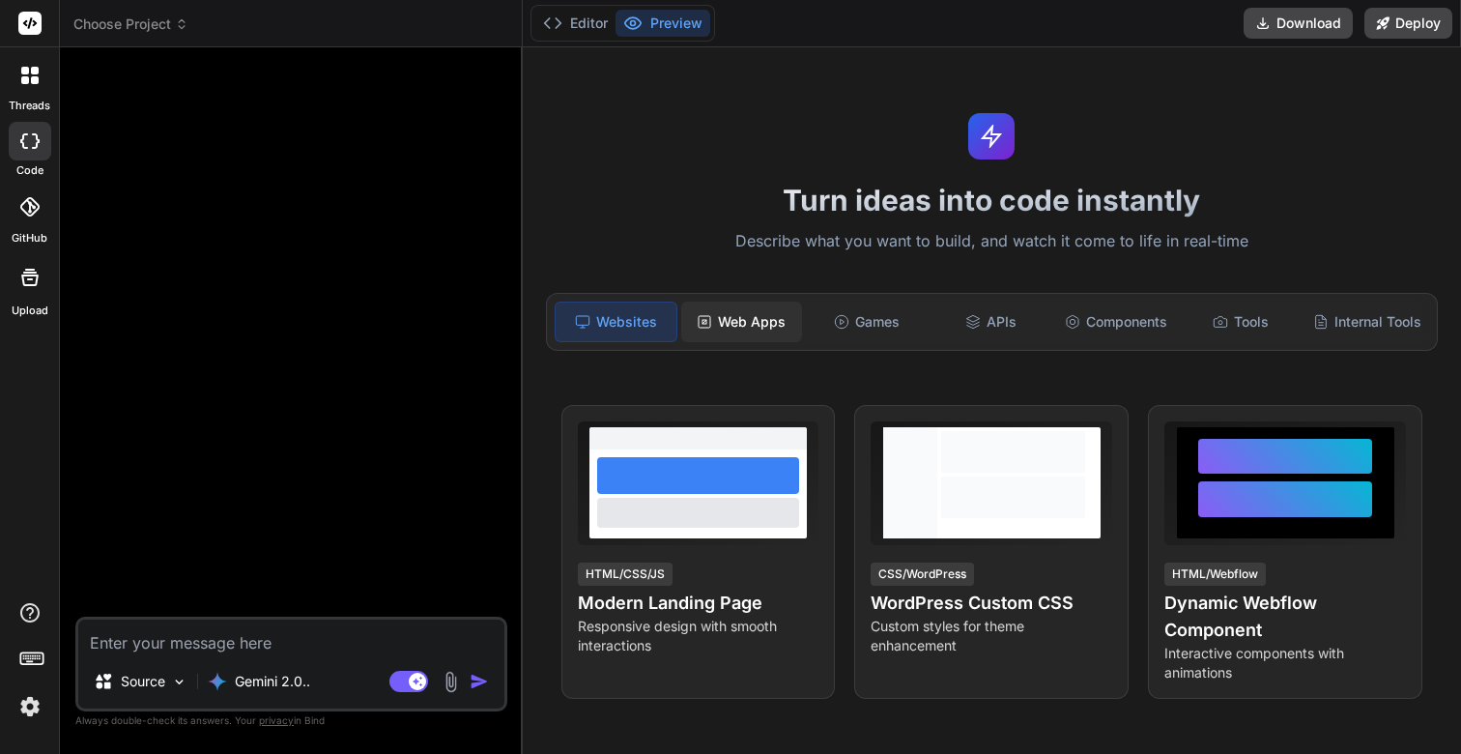
click at [760, 323] on div "Web Apps" at bounding box center [741, 322] width 121 height 41
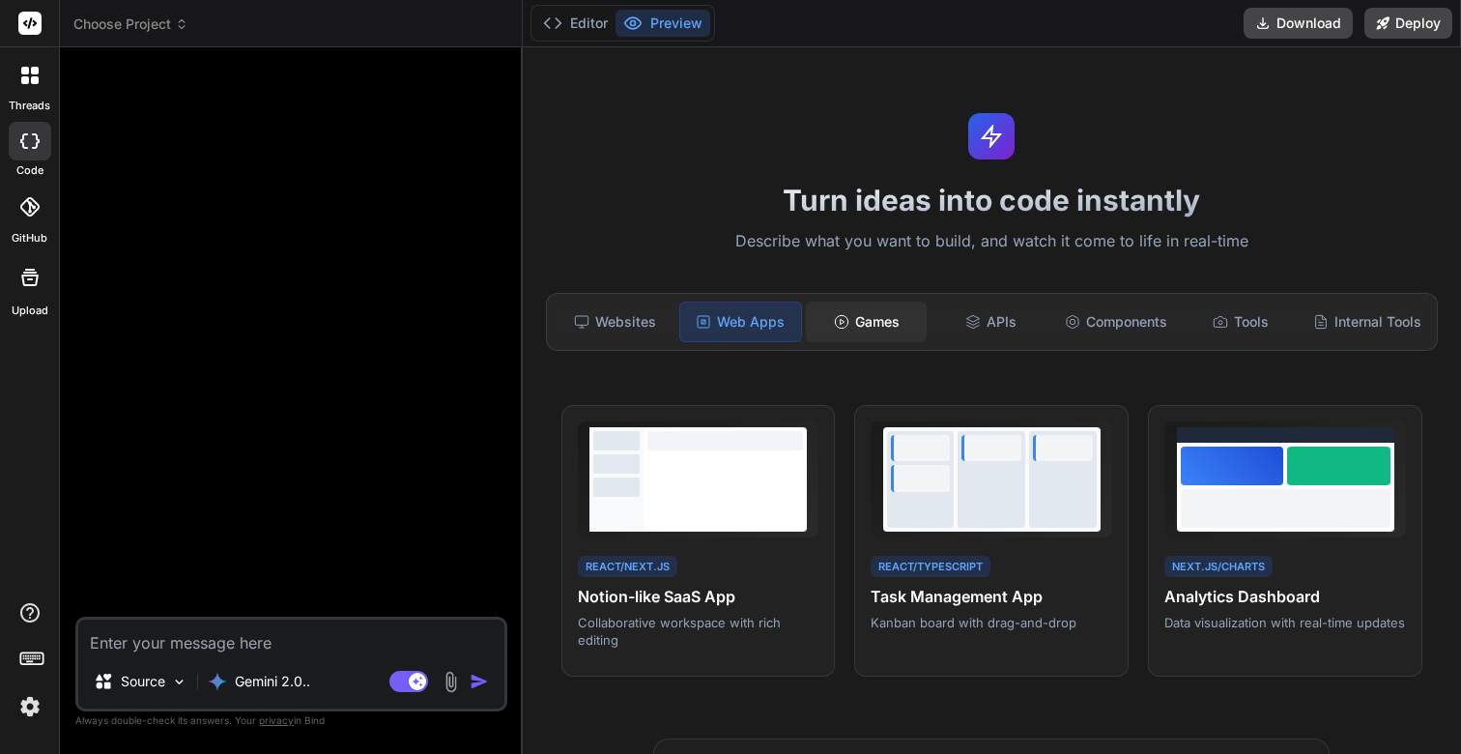
click at [877, 317] on div "Games" at bounding box center [866, 322] width 121 height 41
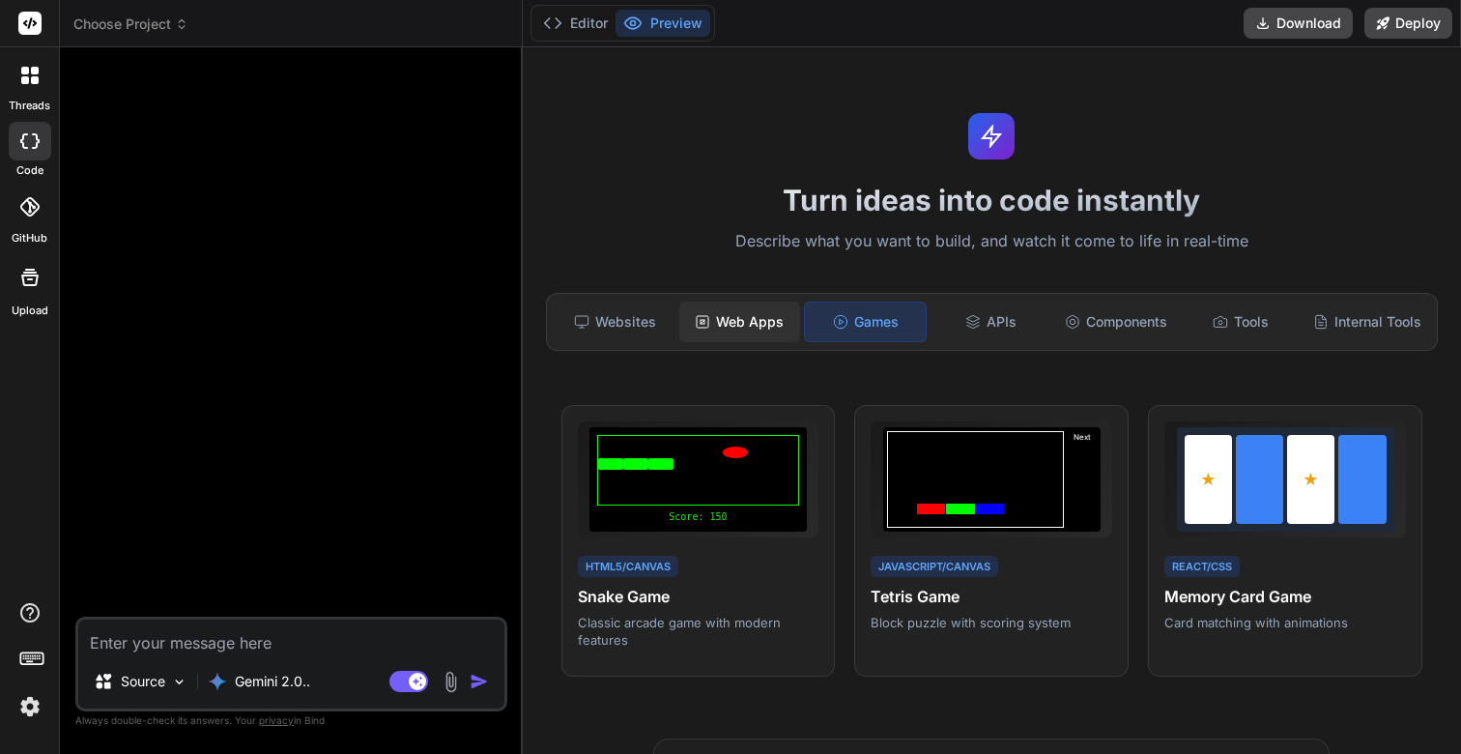
click at [737, 313] on div "Web Apps" at bounding box center [739, 322] width 121 height 41
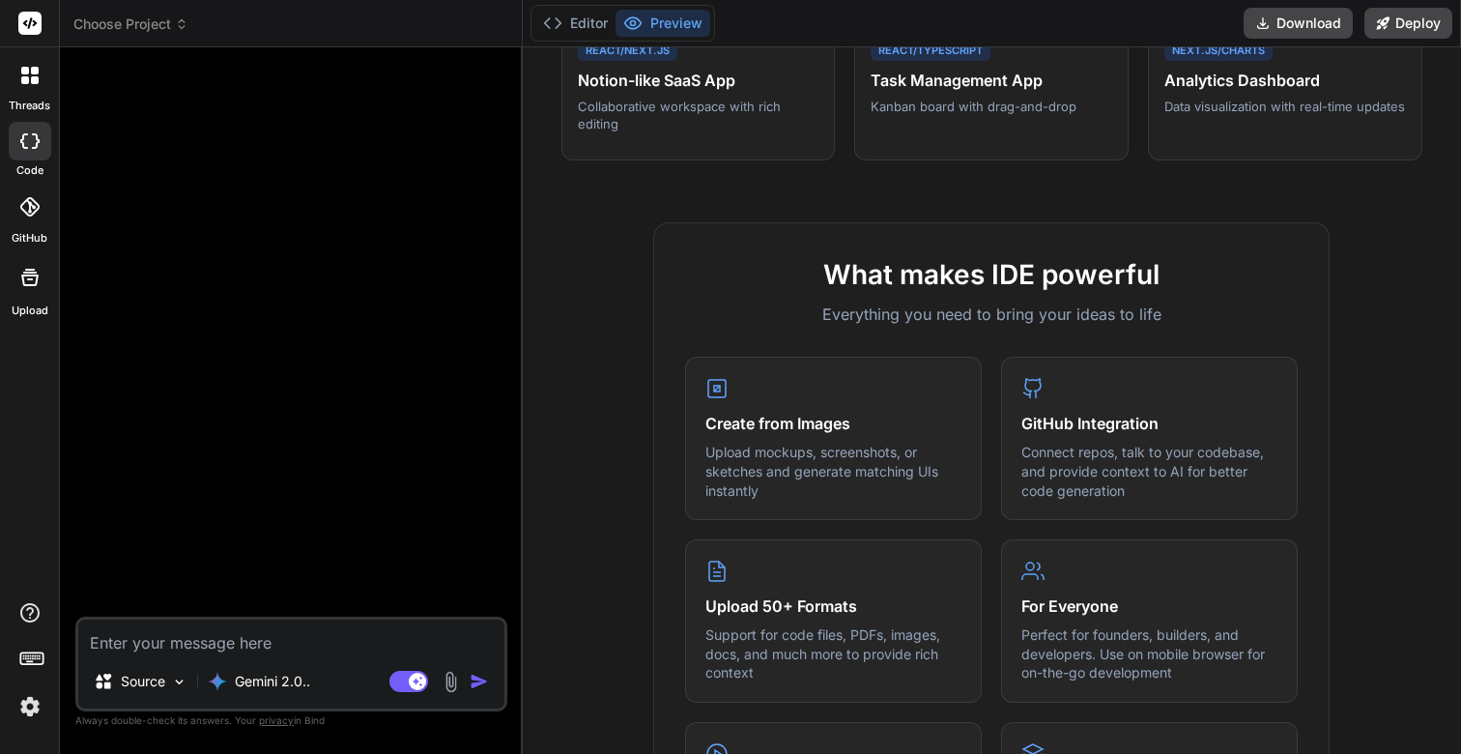
scroll to position [522, 0]
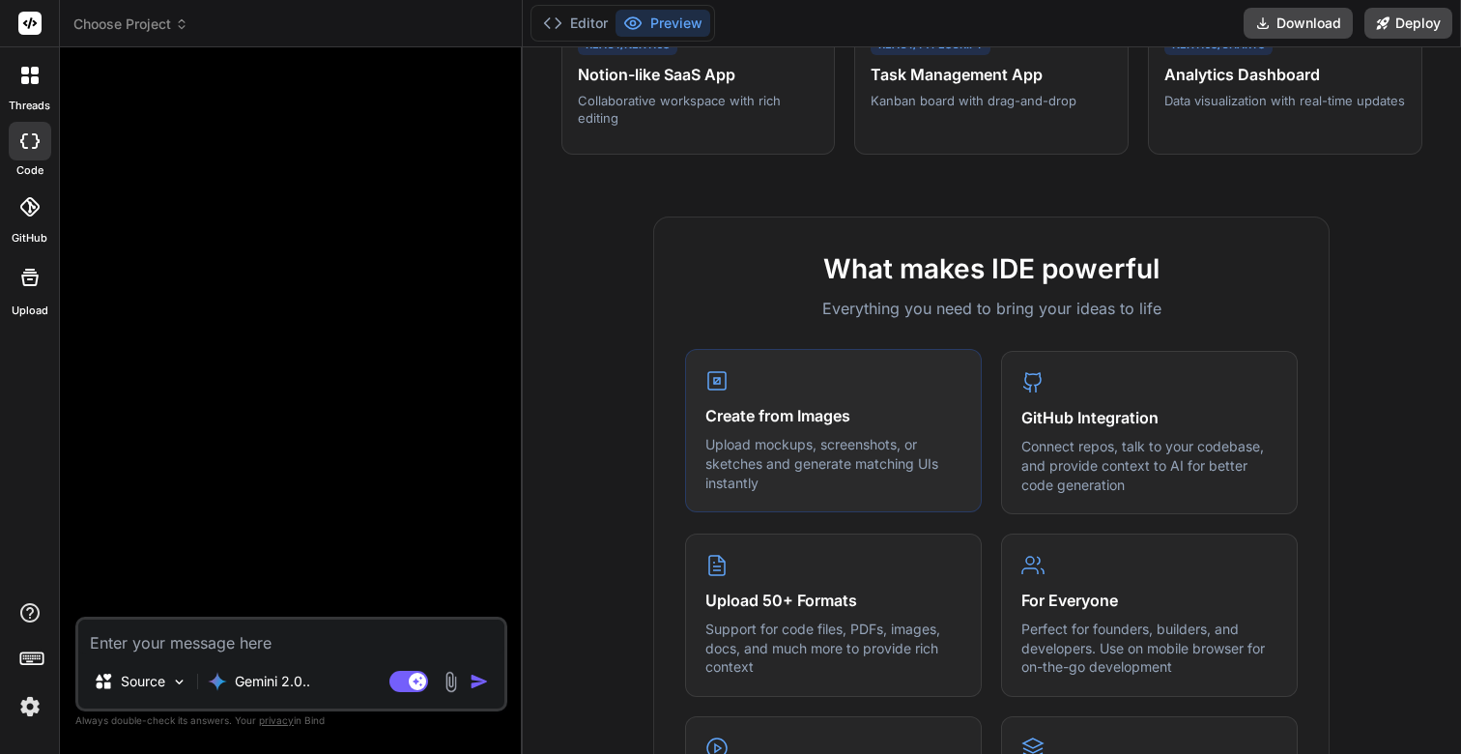
click at [823, 411] on h4 "Create from Images" at bounding box center [833, 415] width 256 height 23
click at [797, 442] on p "Upload mockups, screenshots, or sketches and generate matching UIs instantly" at bounding box center [833, 463] width 256 height 57
click at [710, 383] on icon at bounding box center [716, 380] width 23 height 23
click at [799, 479] on p "Upload mockups, screenshots, or sketches and generate matching UIs instantly" at bounding box center [833, 463] width 256 height 57
click at [803, 499] on div "Create from Images Upload mockups, screenshots, or sketches and generate matchi…" at bounding box center [833, 430] width 297 height 163
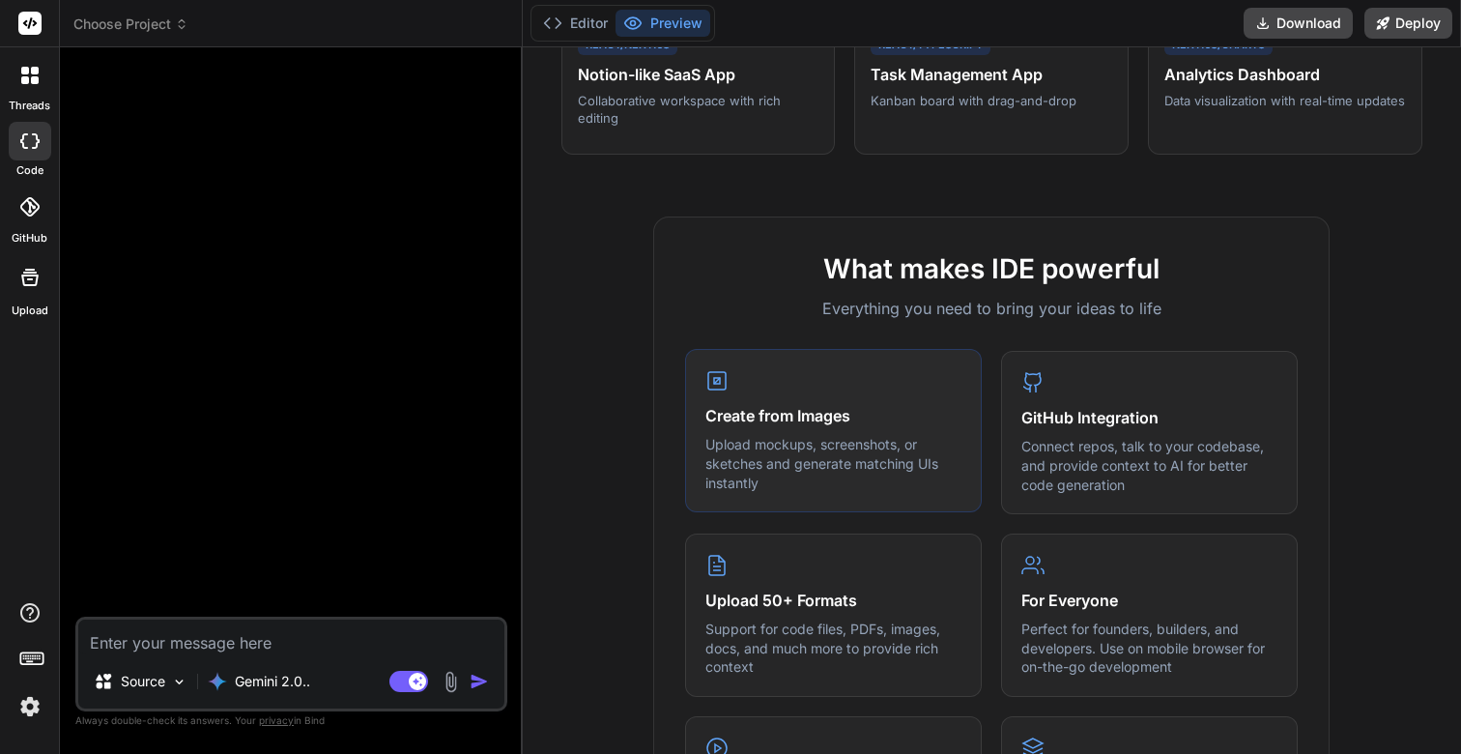
click at [901, 503] on div "Create from Images Upload mockups, screenshots, or sketches and generate matchi…" at bounding box center [833, 430] width 297 height 163
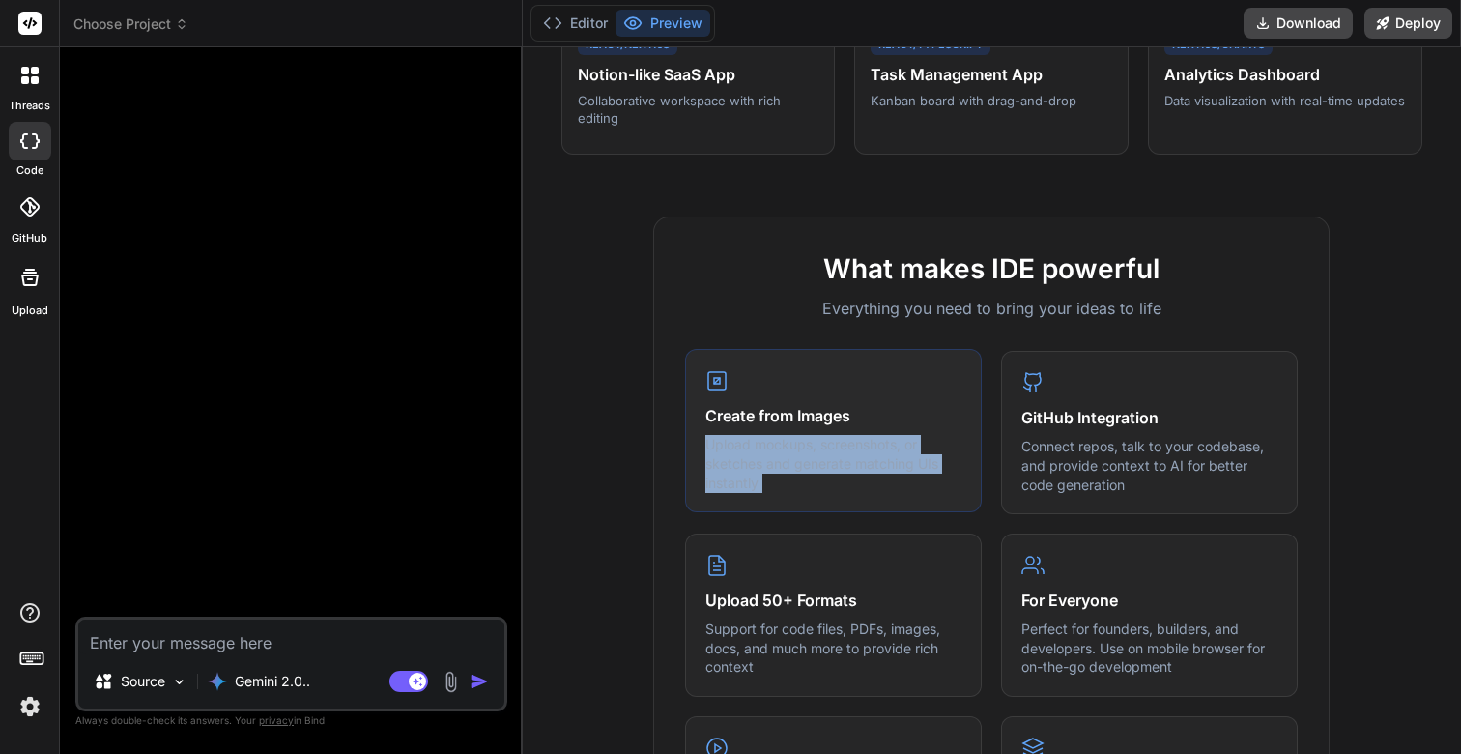
click at [901, 503] on div "Create from Images Upload mockups, screenshots, or sketches and generate matchi…" at bounding box center [833, 430] width 297 height 163
click at [895, 487] on p "Upload mockups, screenshots, or sketches and generate matching UIs instantly" at bounding box center [833, 463] width 256 height 57
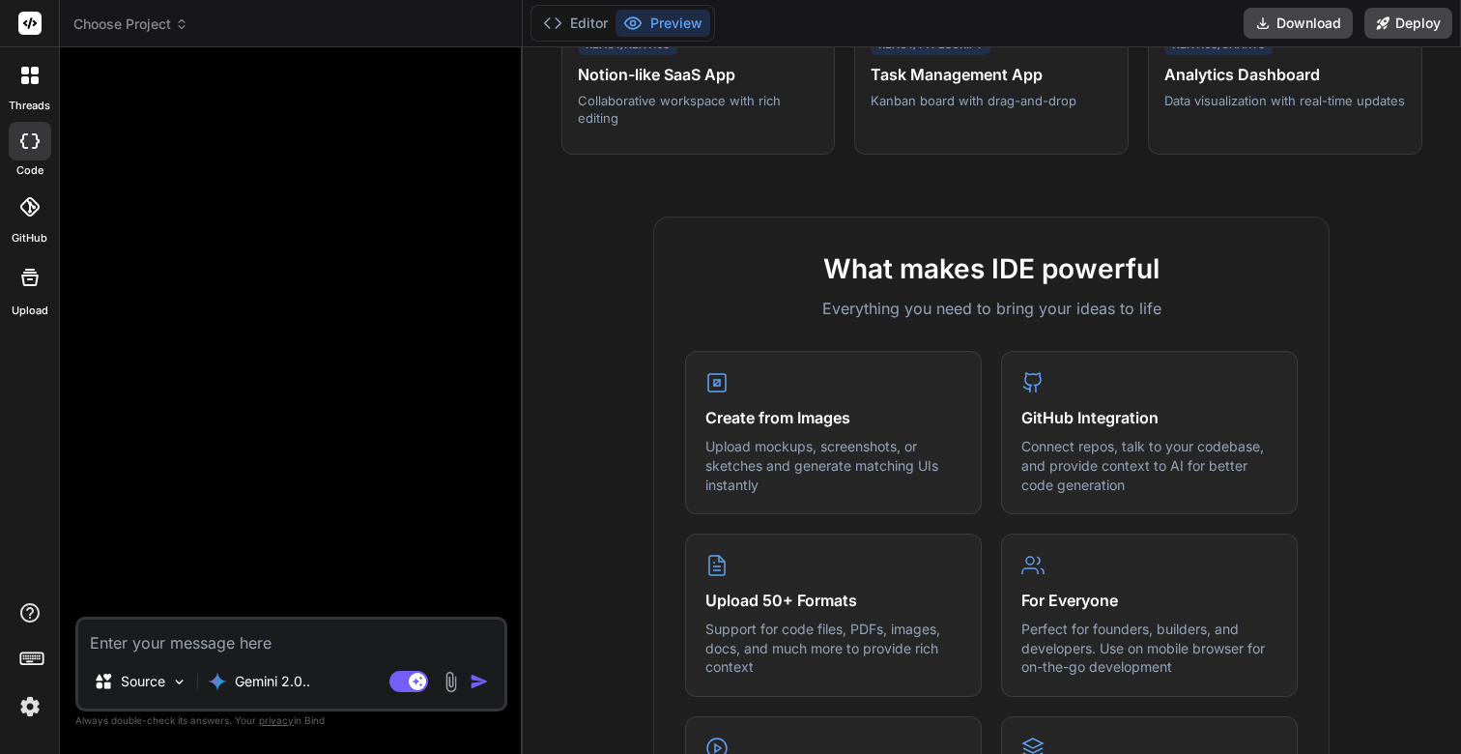
click at [454, 680] on img at bounding box center [451, 682] width 22 height 22
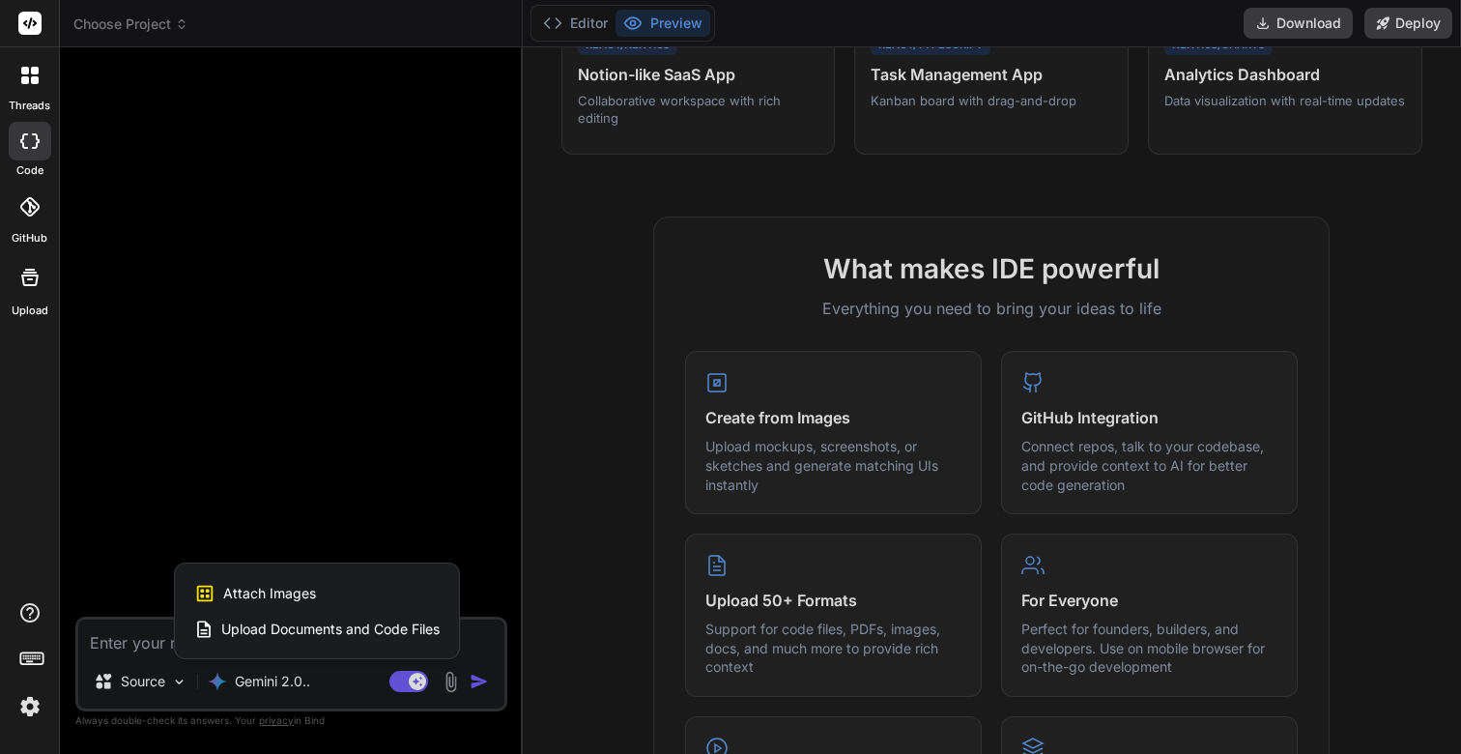
click at [275, 588] on span "Attach Images" at bounding box center [269, 593] width 93 height 19
type textarea "x"
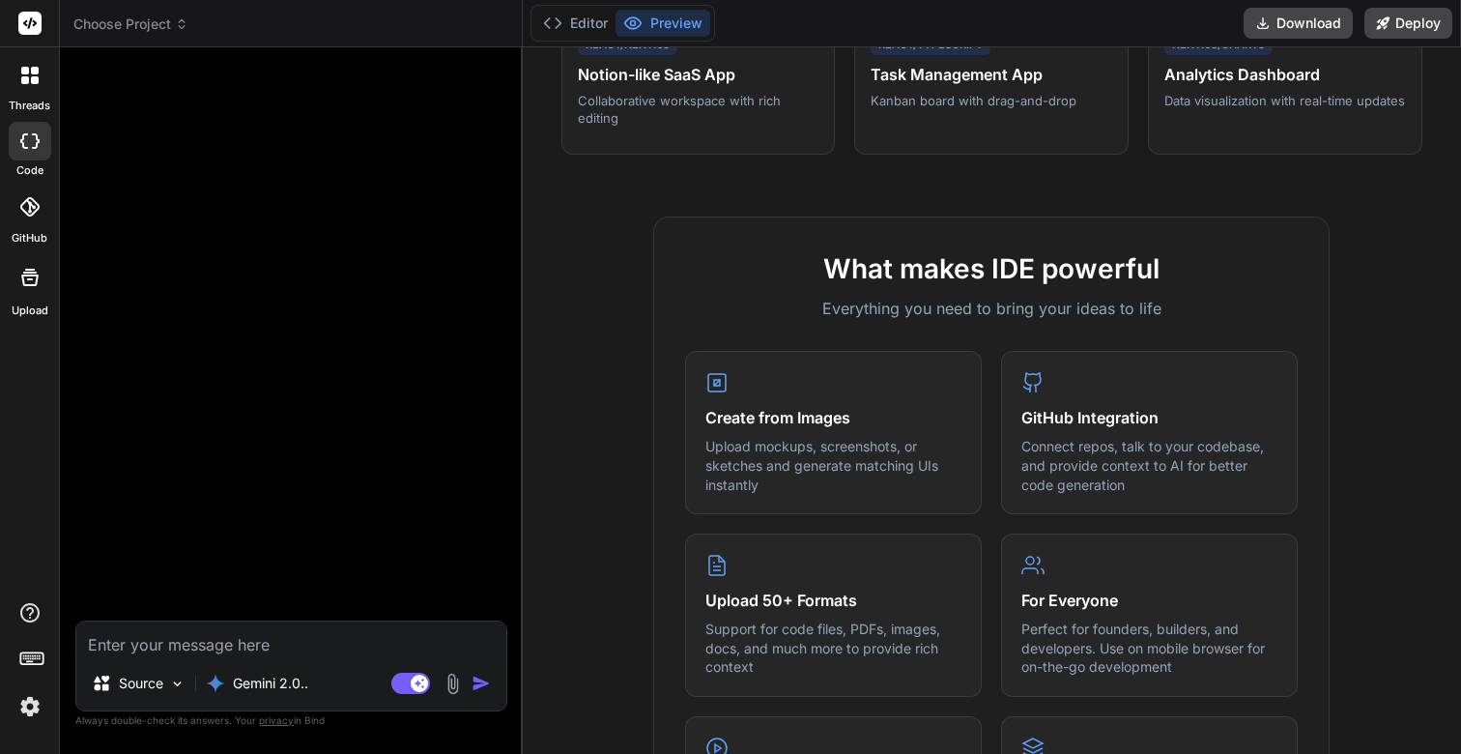
type input "C:\fakepath\Screenshot [DATE] 11.09.04 AM.png"
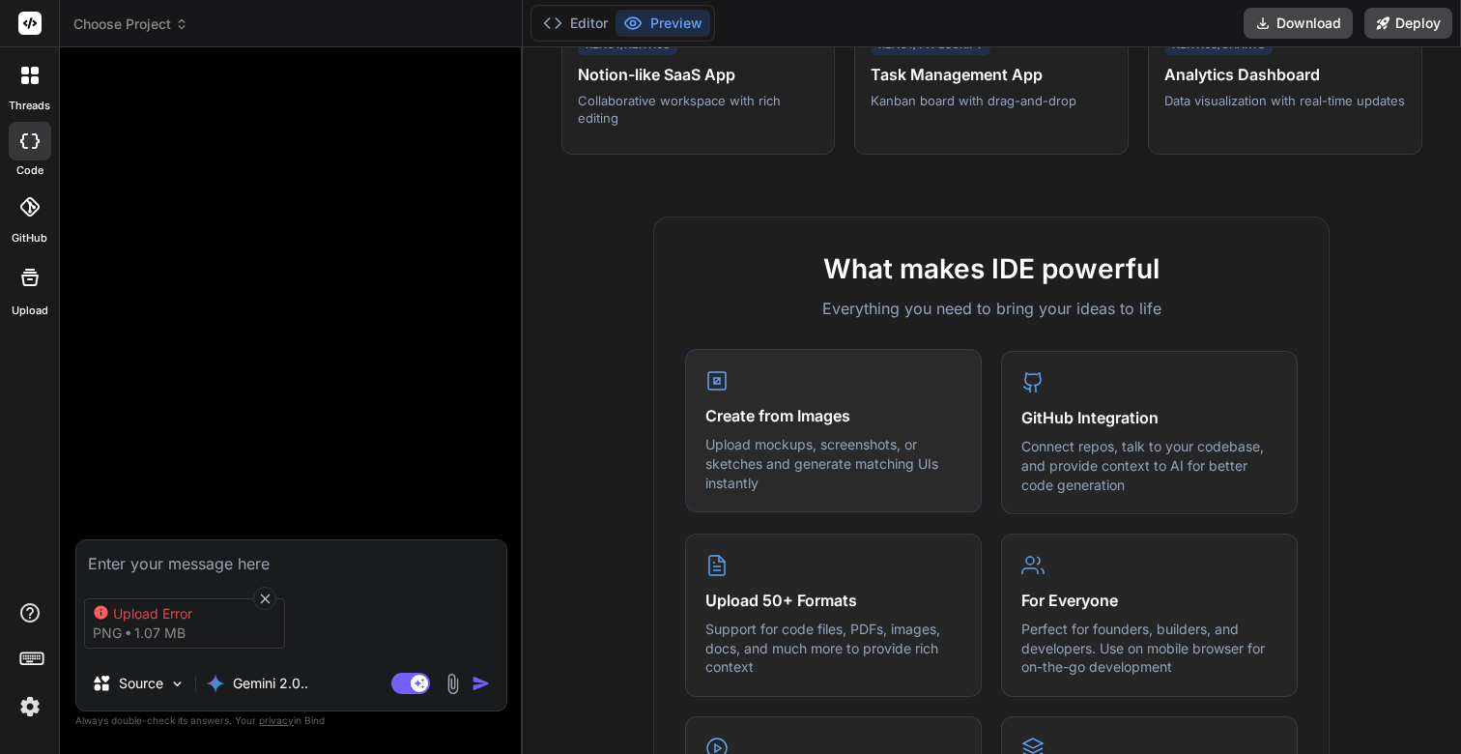
click at [764, 413] on h4 "Create from Images" at bounding box center [833, 415] width 256 height 23
click at [267, 593] on icon at bounding box center [265, 598] width 16 height 16
type textarea "x"
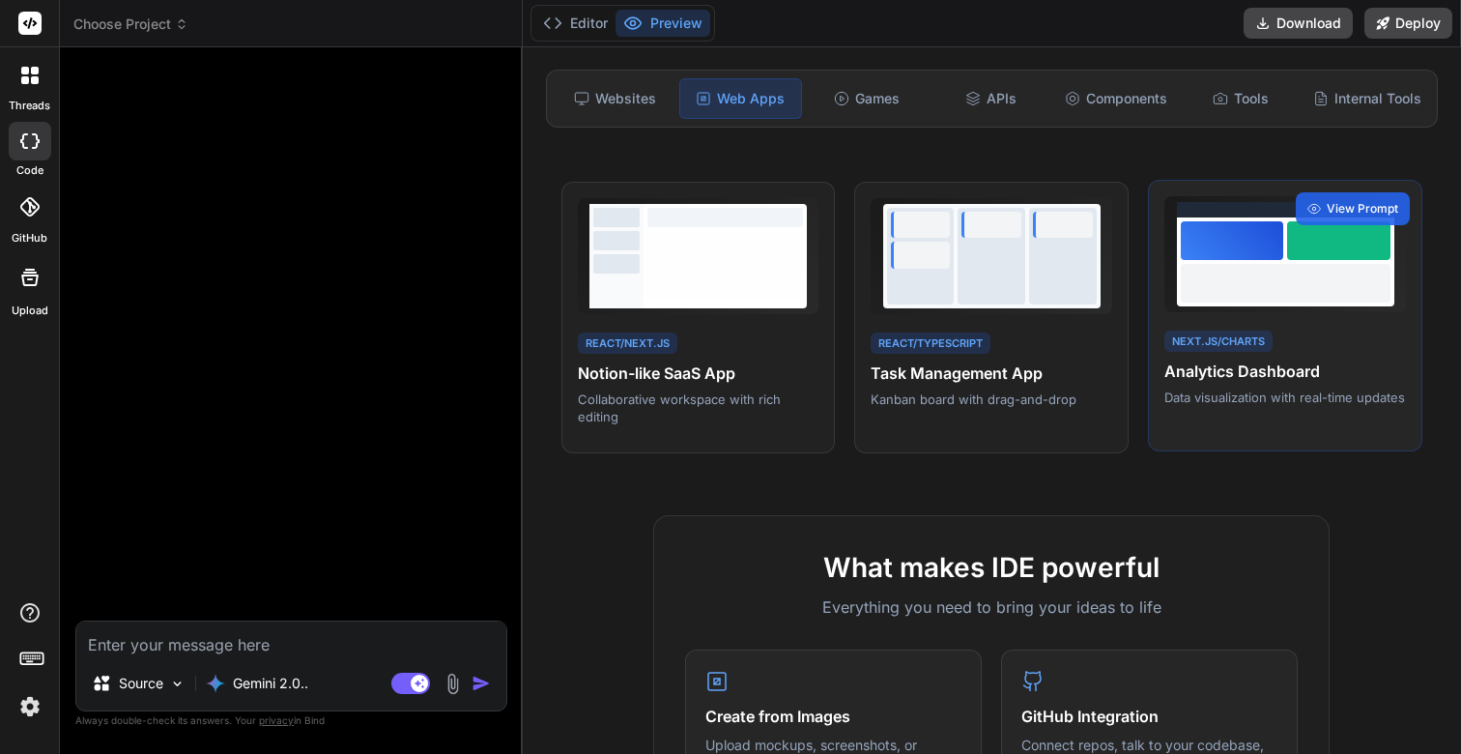
scroll to position [286, 0]
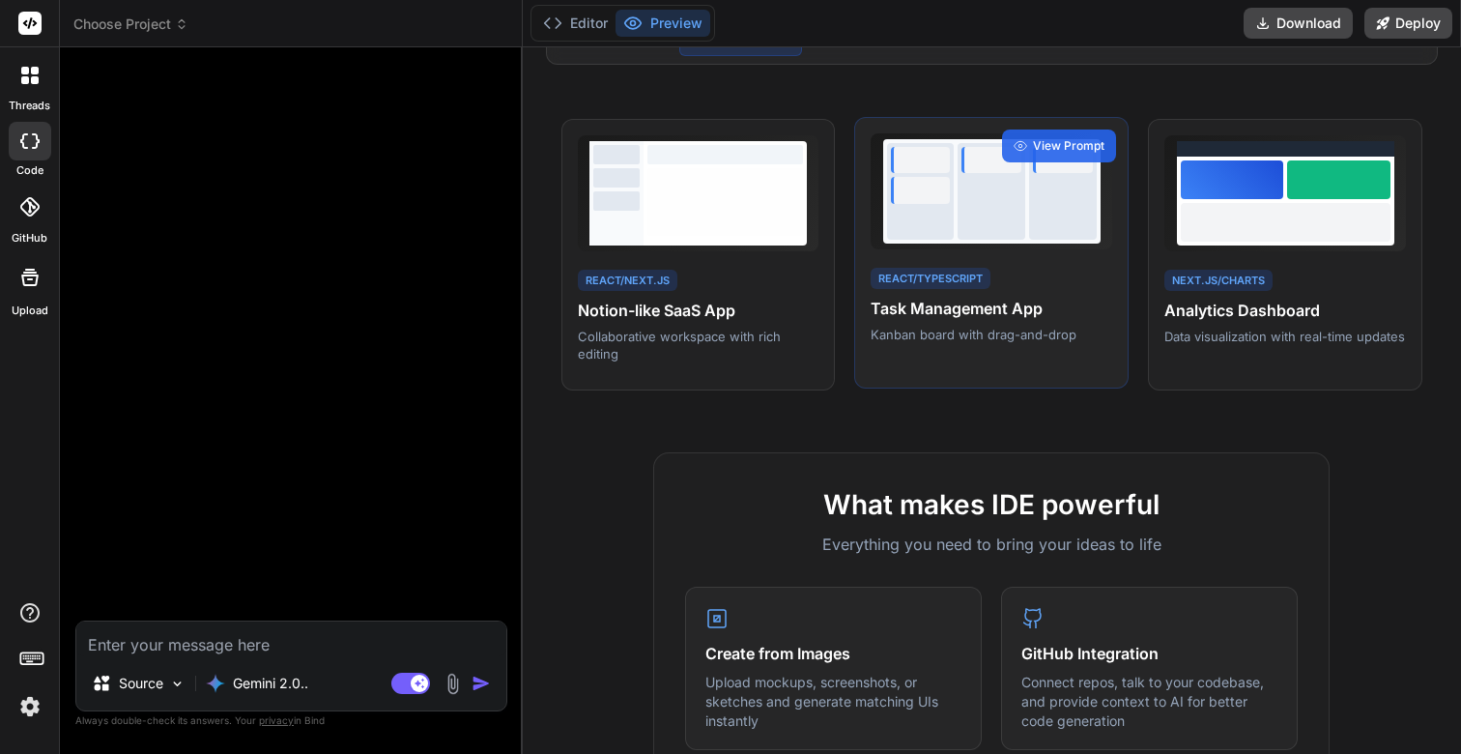
click at [964, 223] on div at bounding box center [992, 191] width 68 height 97
click at [1058, 143] on span "View Prompt" at bounding box center [1069, 145] width 72 height 17
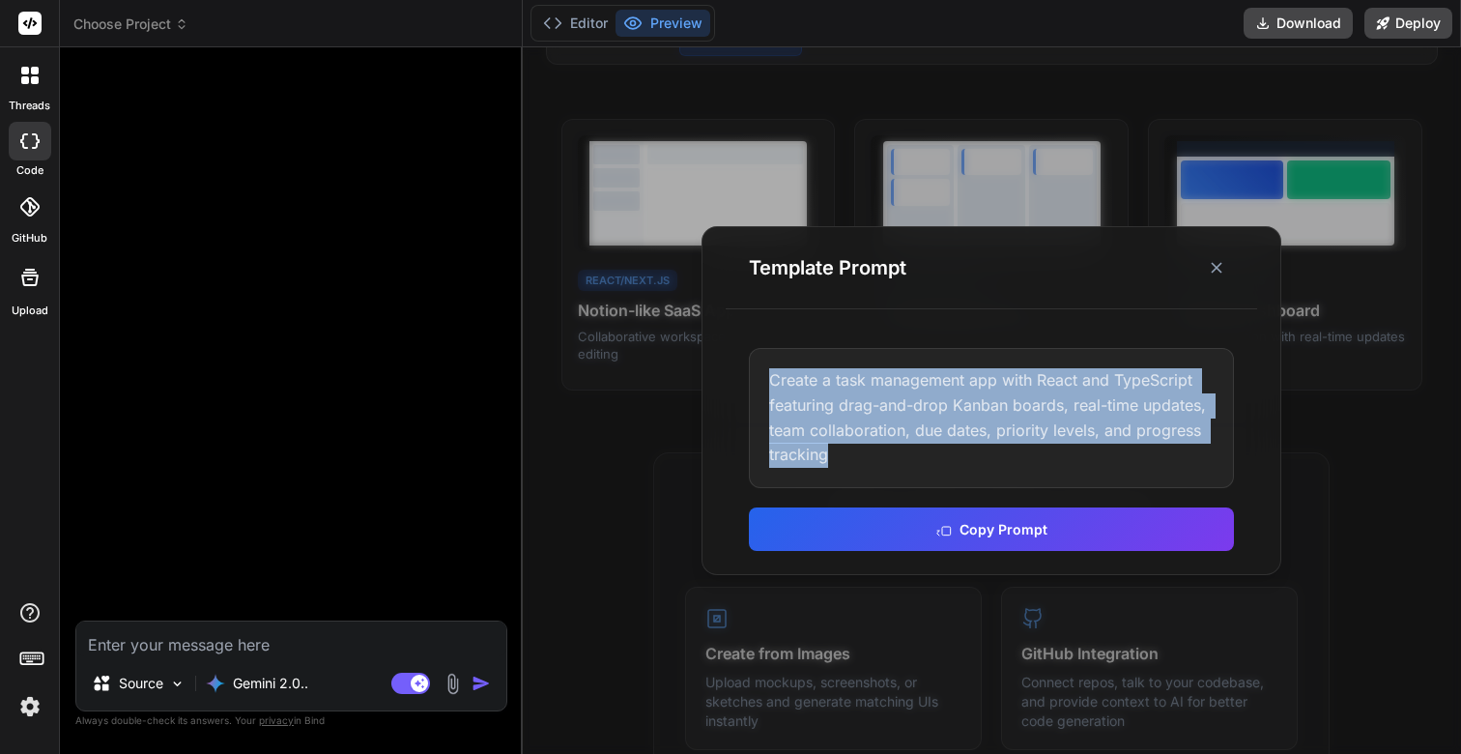
drag, startPoint x: 773, startPoint y: 384, endPoint x: 902, endPoint y: 480, distance: 160.8
click at [902, 480] on div "Create a task management app with React and TypeScript featuring drag-and-drop …" at bounding box center [991, 417] width 485 height 139
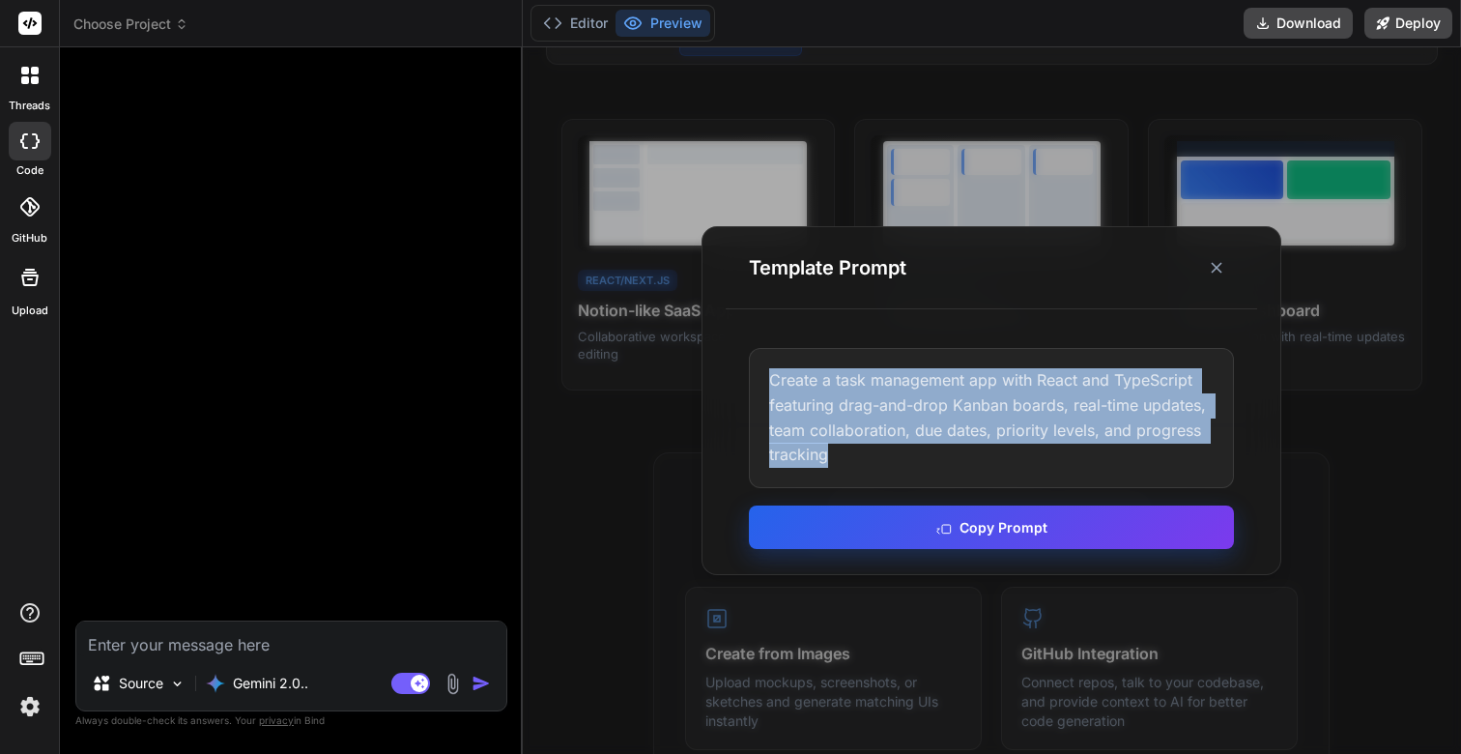
copy div "Create a task management app with React and TypeScript featuring drag-and-drop …"
click at [948, 535] on button "Copy Prompt" at bounding box center [991, 526] width 485 height 43
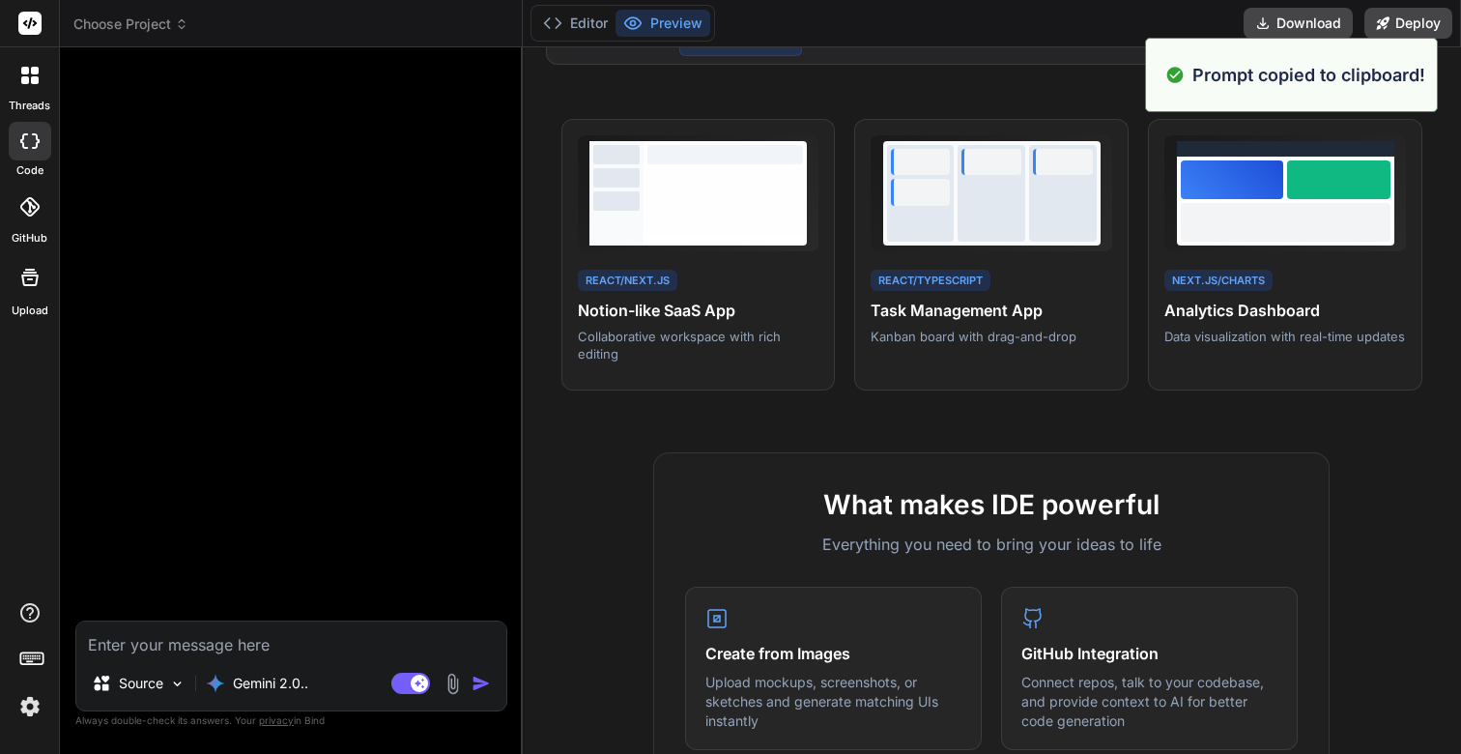
click at [336, 352] on div at bounding box center [293, 342] width 428 height 558
click at [218, 634] on textarea at bounding box center [291, 638] width 430 height 35
paste textarea "Create a task management app with React and TypeScript featuring drag-and-drop …"
type textarea "Create a task management app with React and TypeScript featuring drag-and-drop …"
type textarea "x"
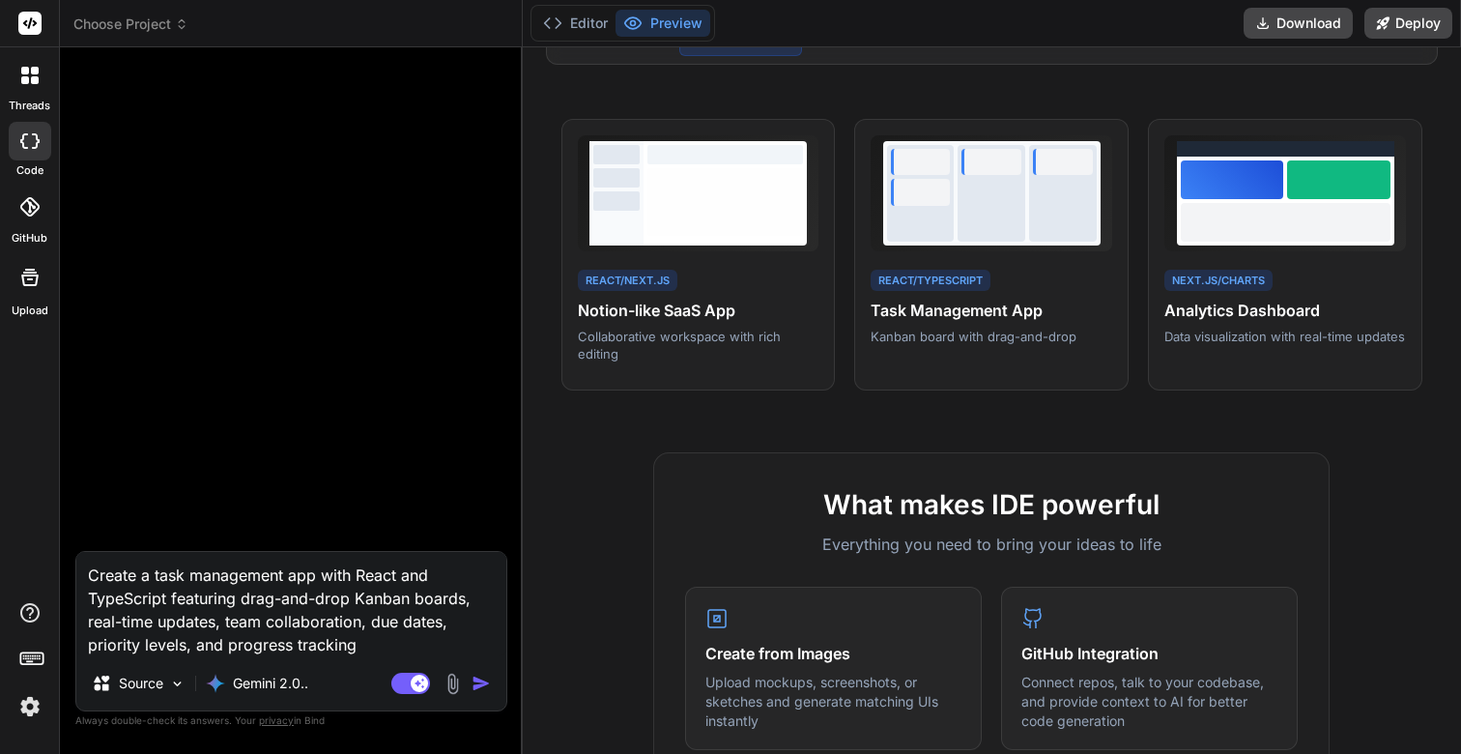
type textarea "Create a task management app with React and TypeScript featuring drag-and-drop …"
click at [483, 688] on img "button" at bounding box center [481, 683] width 19 height 19
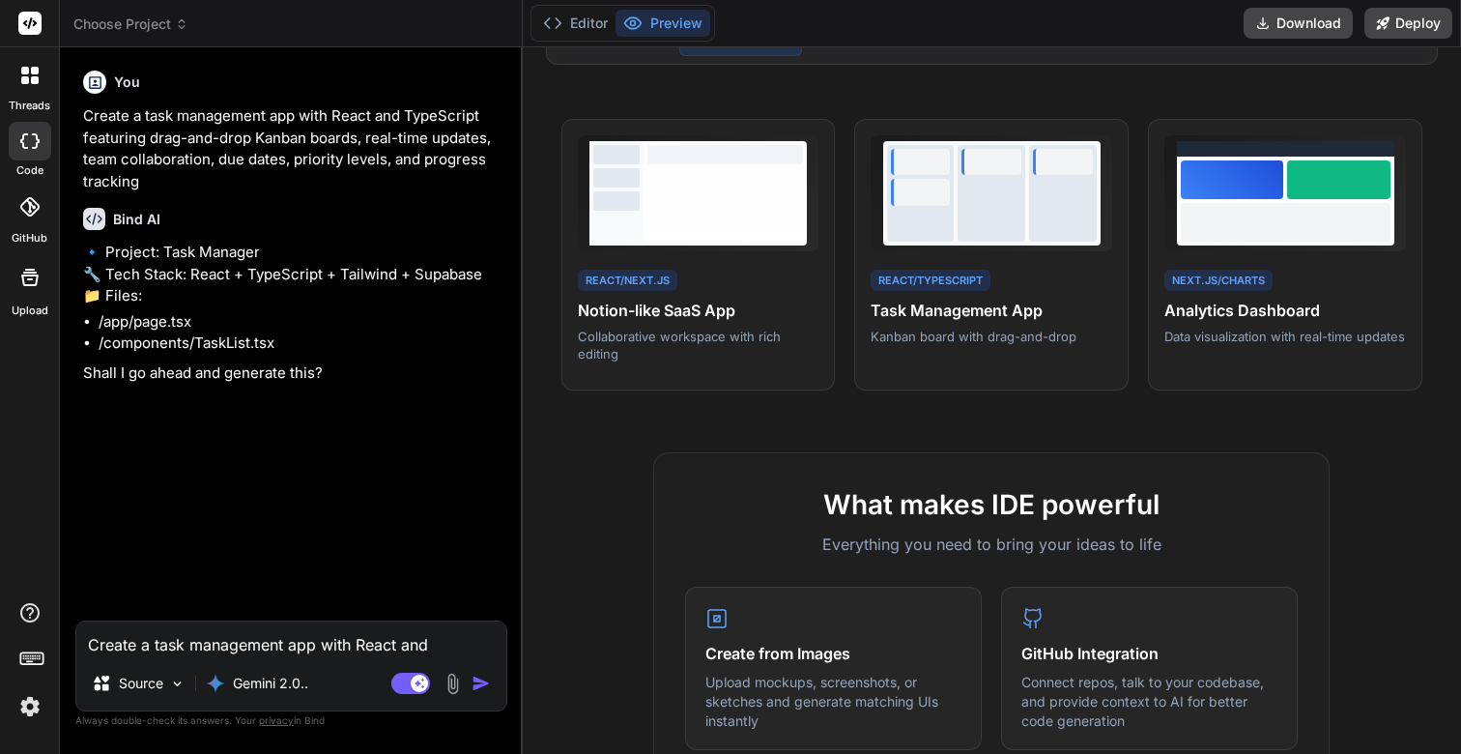
type textarea "x"
click at [212, 636] on textarea "Create a task management app with React and TypeScript featuring drag-and-drop …" at bounding box center [291, 638] width 430 height 35
type textarea "y"
type textarea "x"
type textarea "ye"
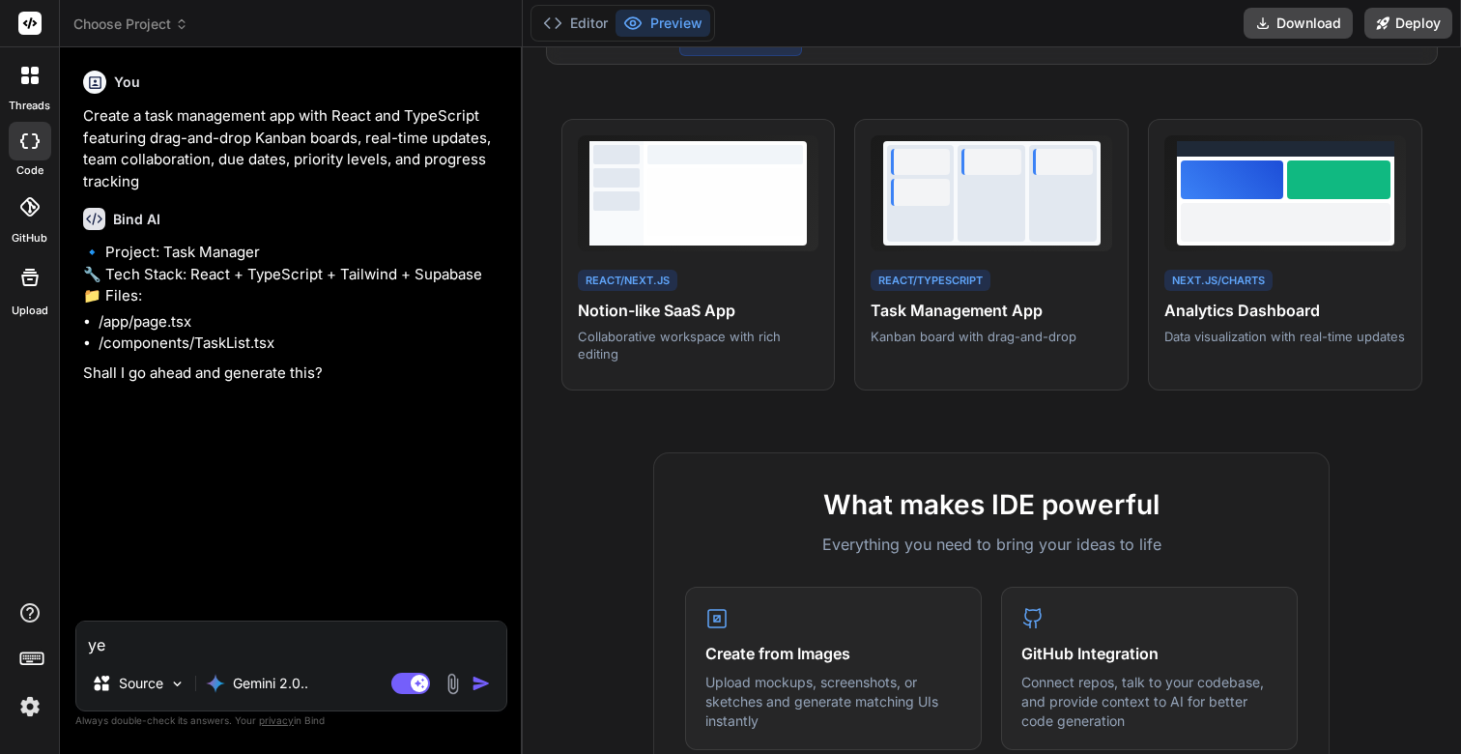
type textarea "x"
type textarea "yes"
type textarea "x"
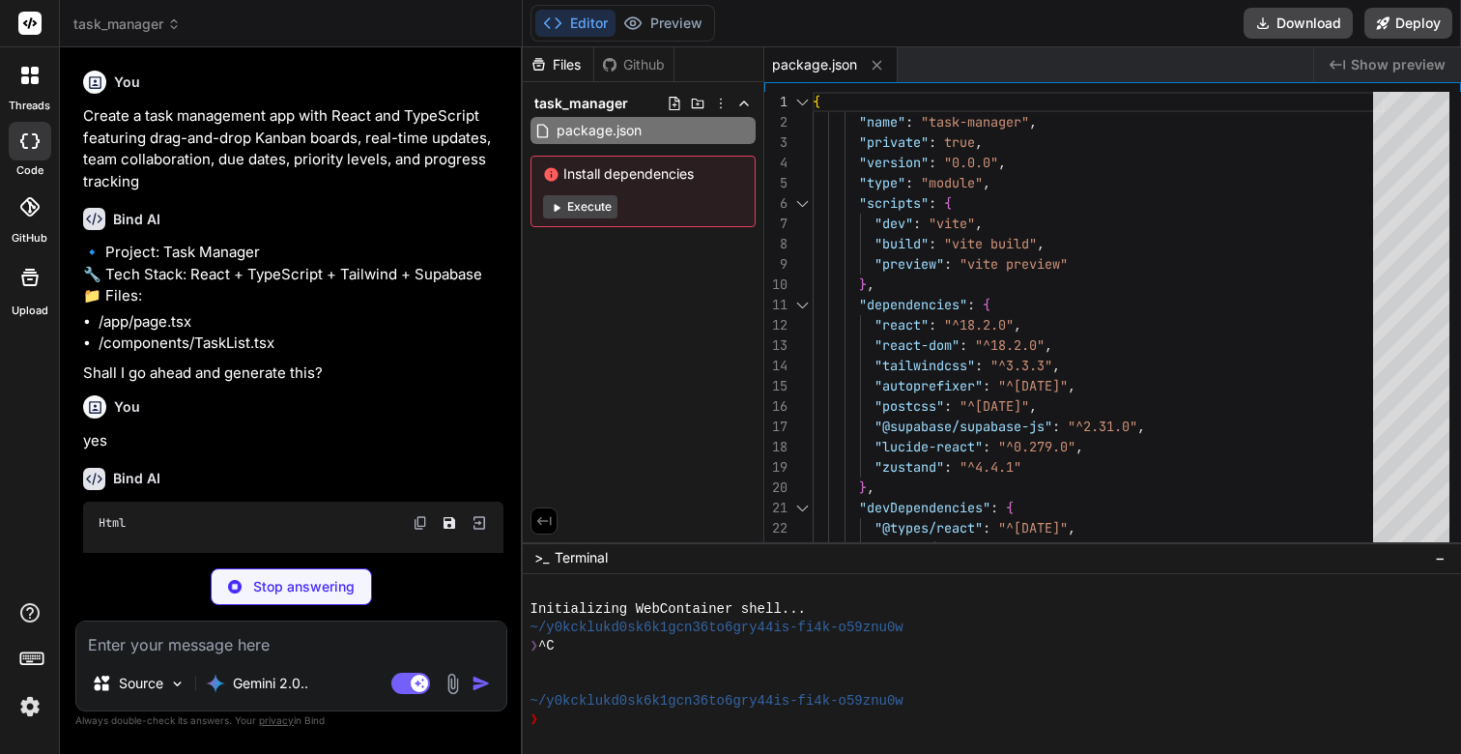
type textarea "x"
type textarea "<div id="root"></div> <script type="module" src="/src/main.tsx"></script> </bod…"
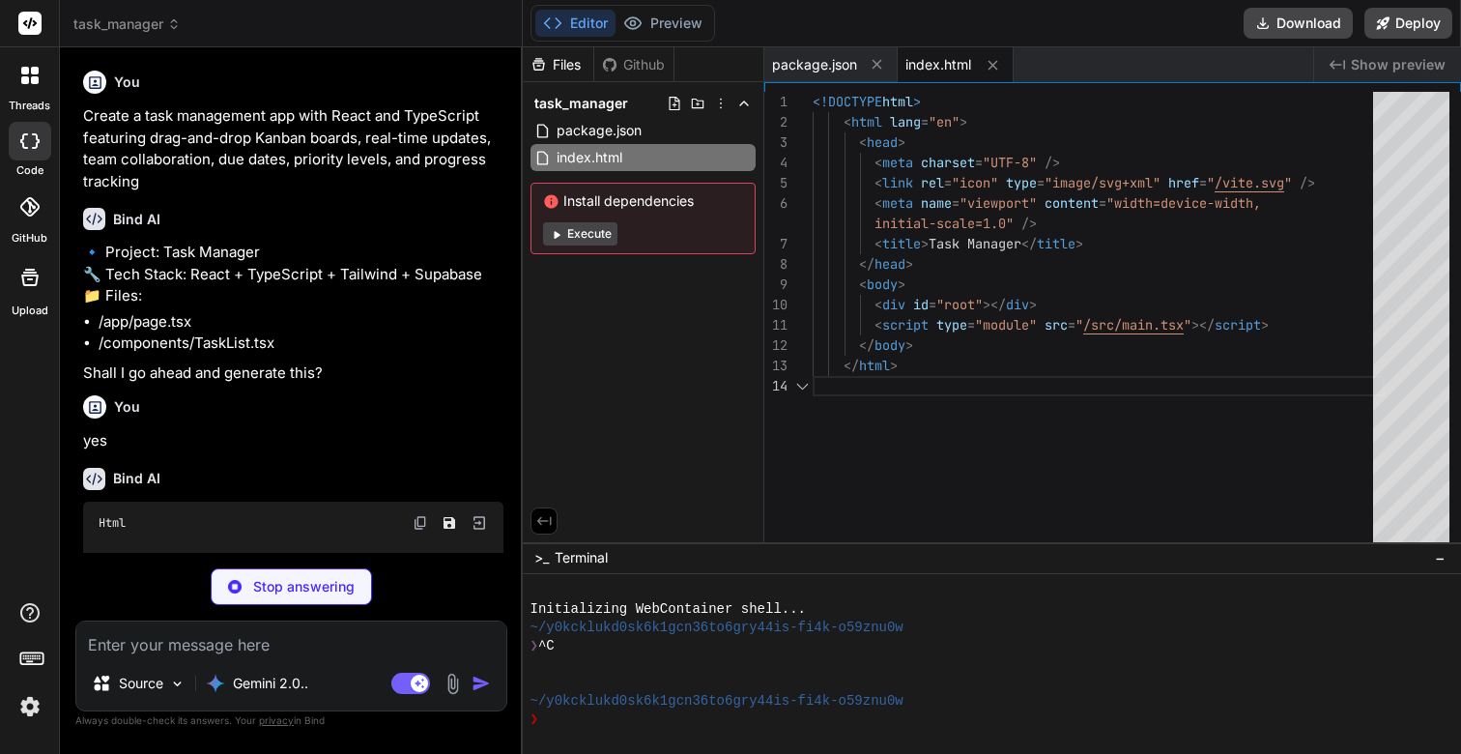
type textarea "x"
type textarea "import { defineConfig } from 'vite' import react from '@vitejs/plugin-react' //…"
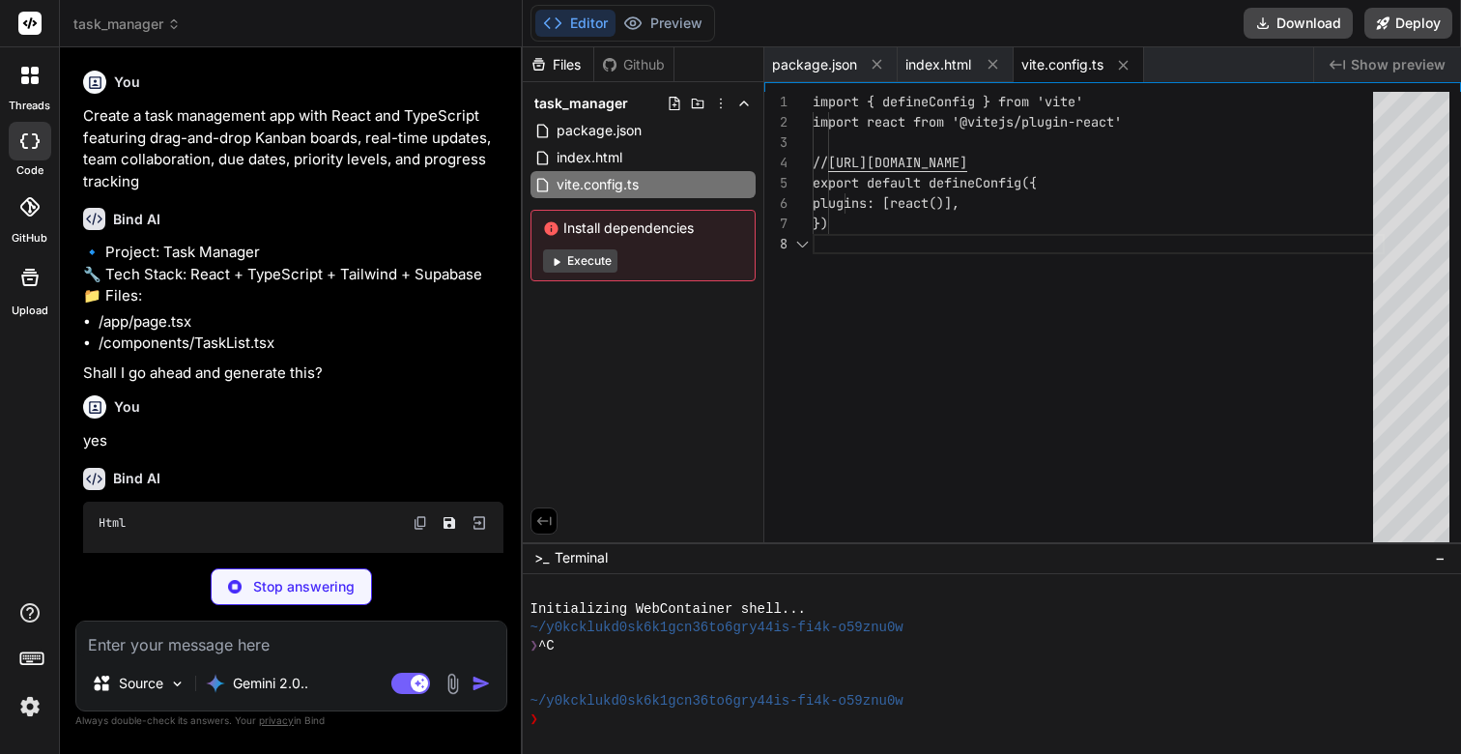
type textarea "x"
type textarea "}"
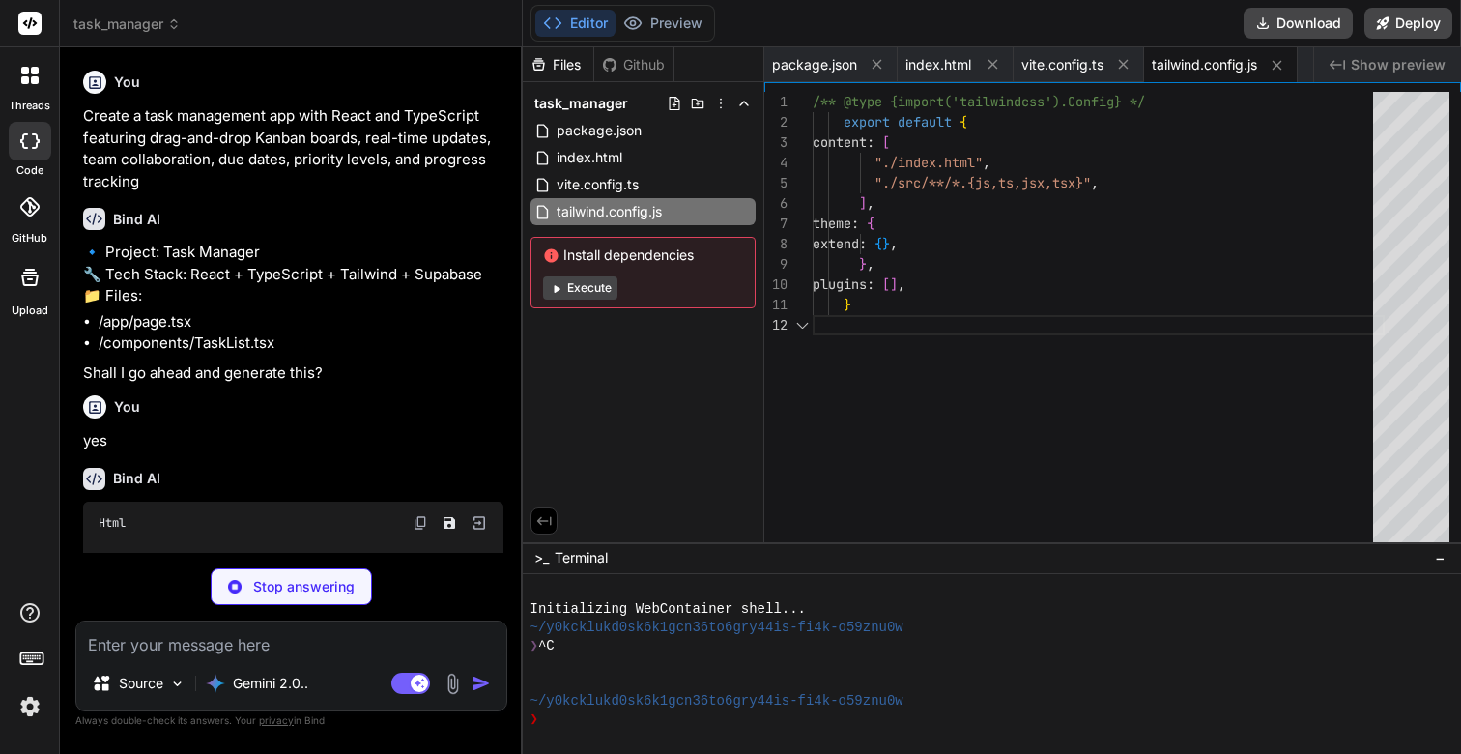
scroll to position [20, 0]
type textarea "x"
type textarea "export default { plugins: { tailwindcss: {}, autoprefixer: {}, }, }"
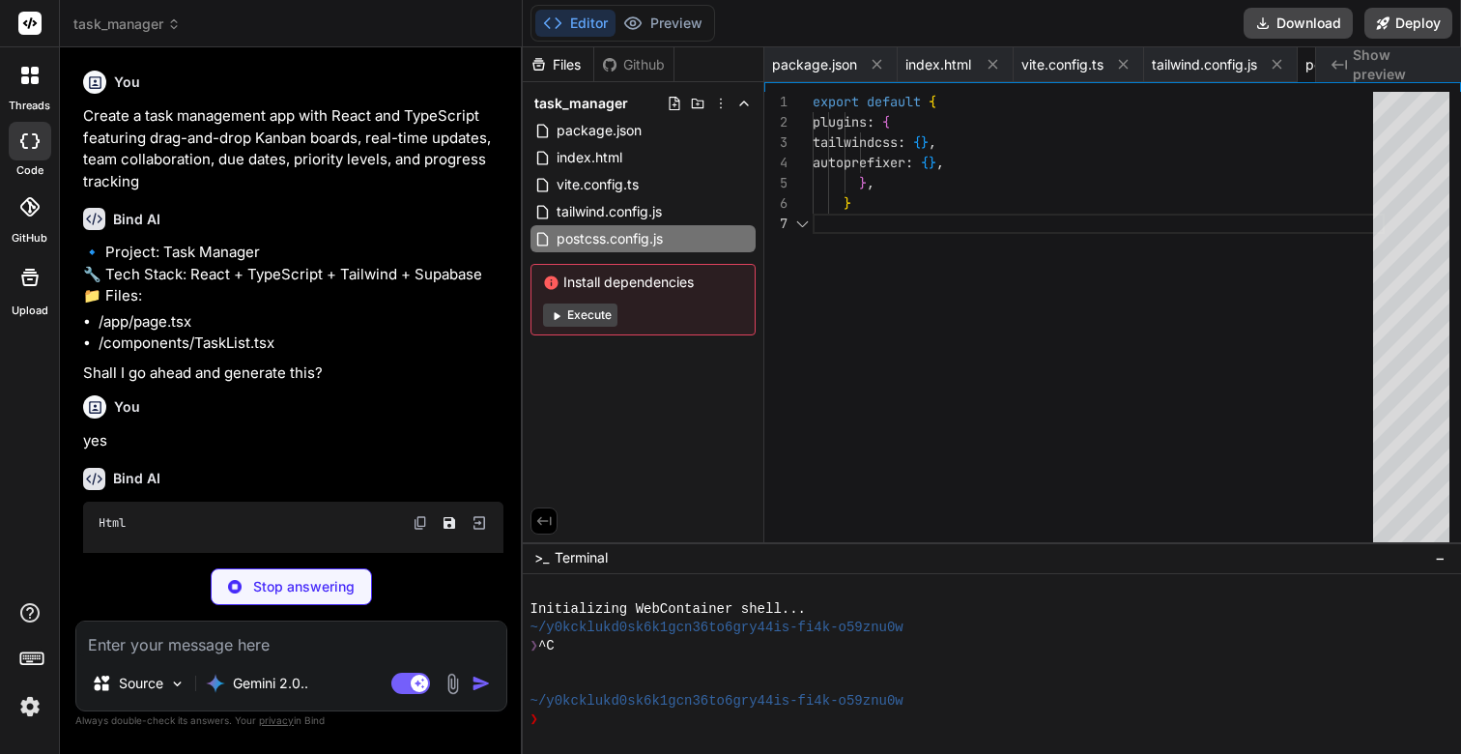
scroll to position [122, 0]
type textarea "x"
type textarea "}"
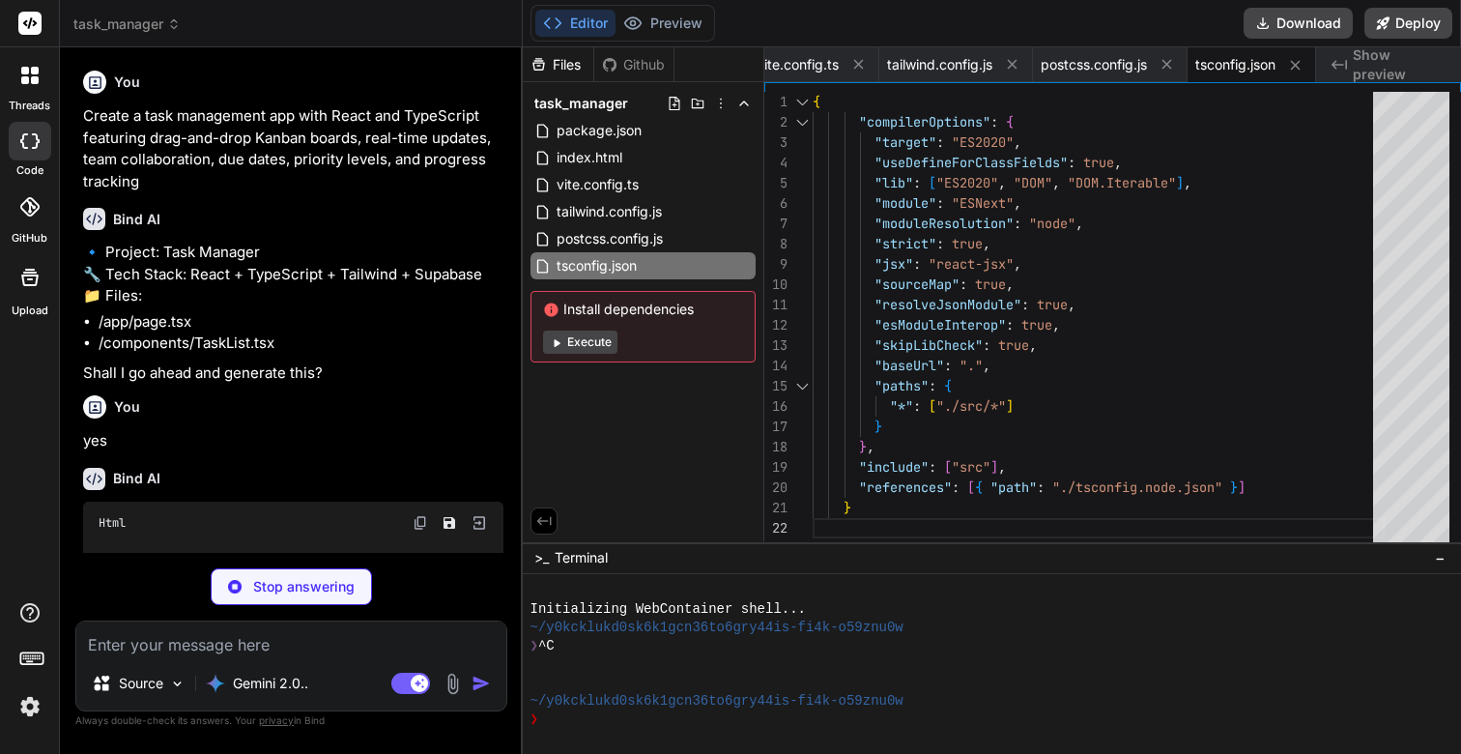
type textarea "x"
type textarea "{ "compilerOptions": { "composite": true, "module": "ESNext", "moduleResolution…"
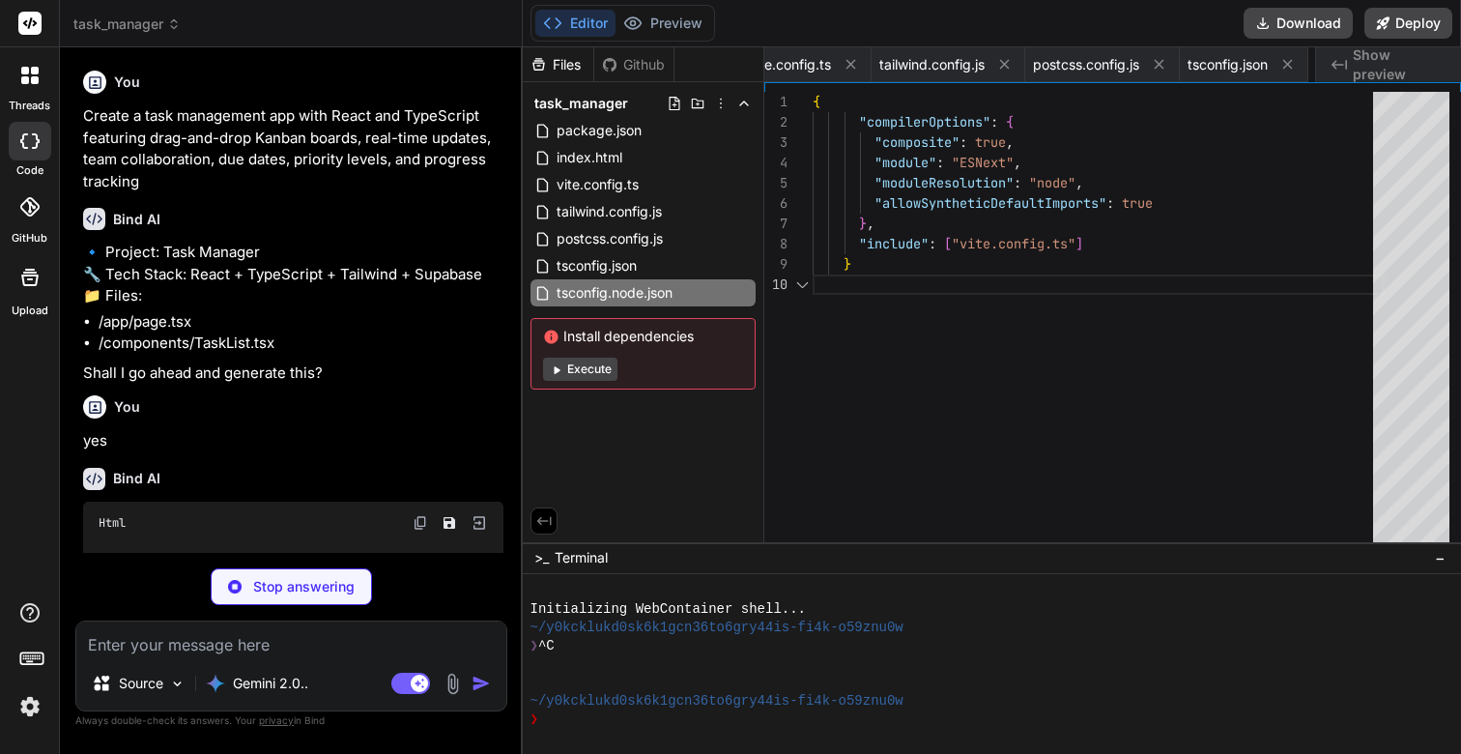
scroll to position [183, 0]
type textarea "x"
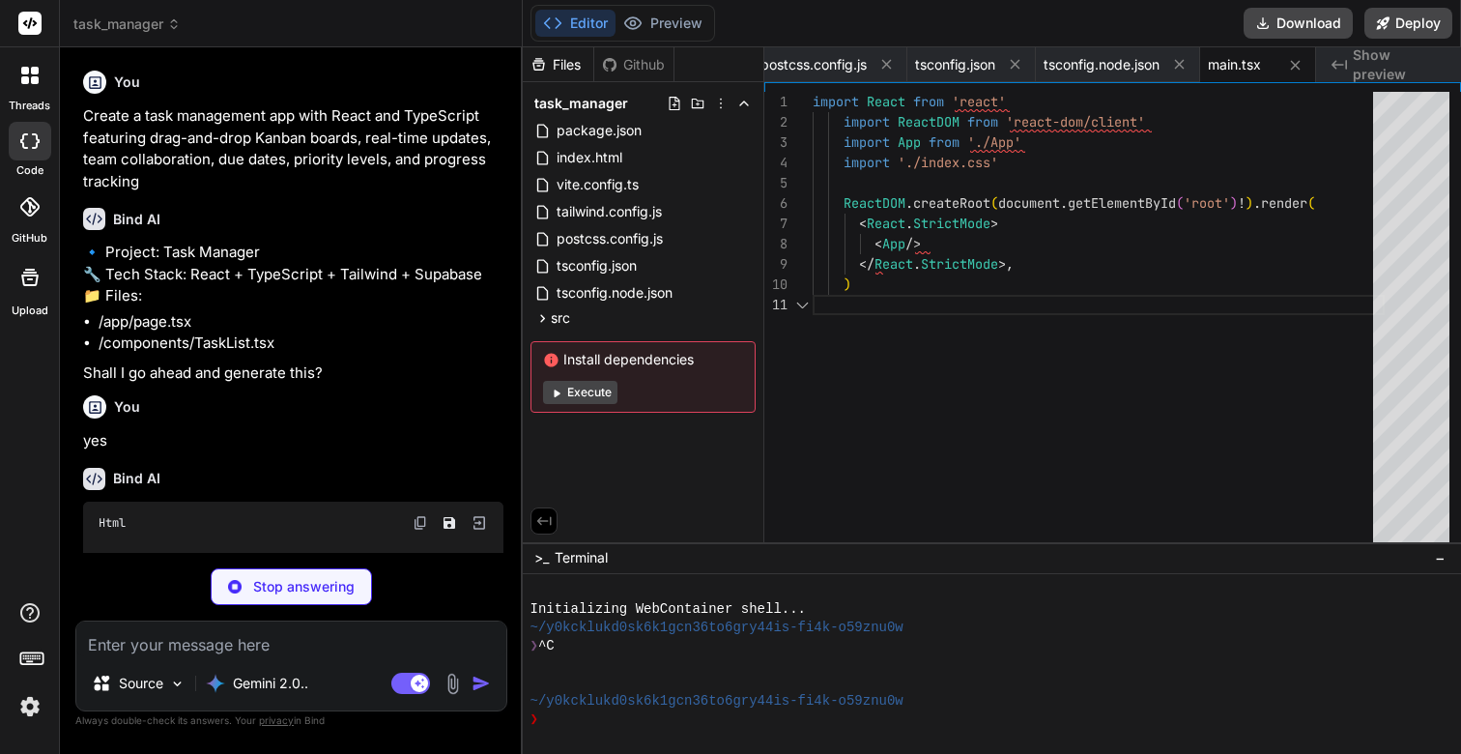
type textarea "x"
type textarea "@tailwind base; @tailwind components; @tailwind utilities;"
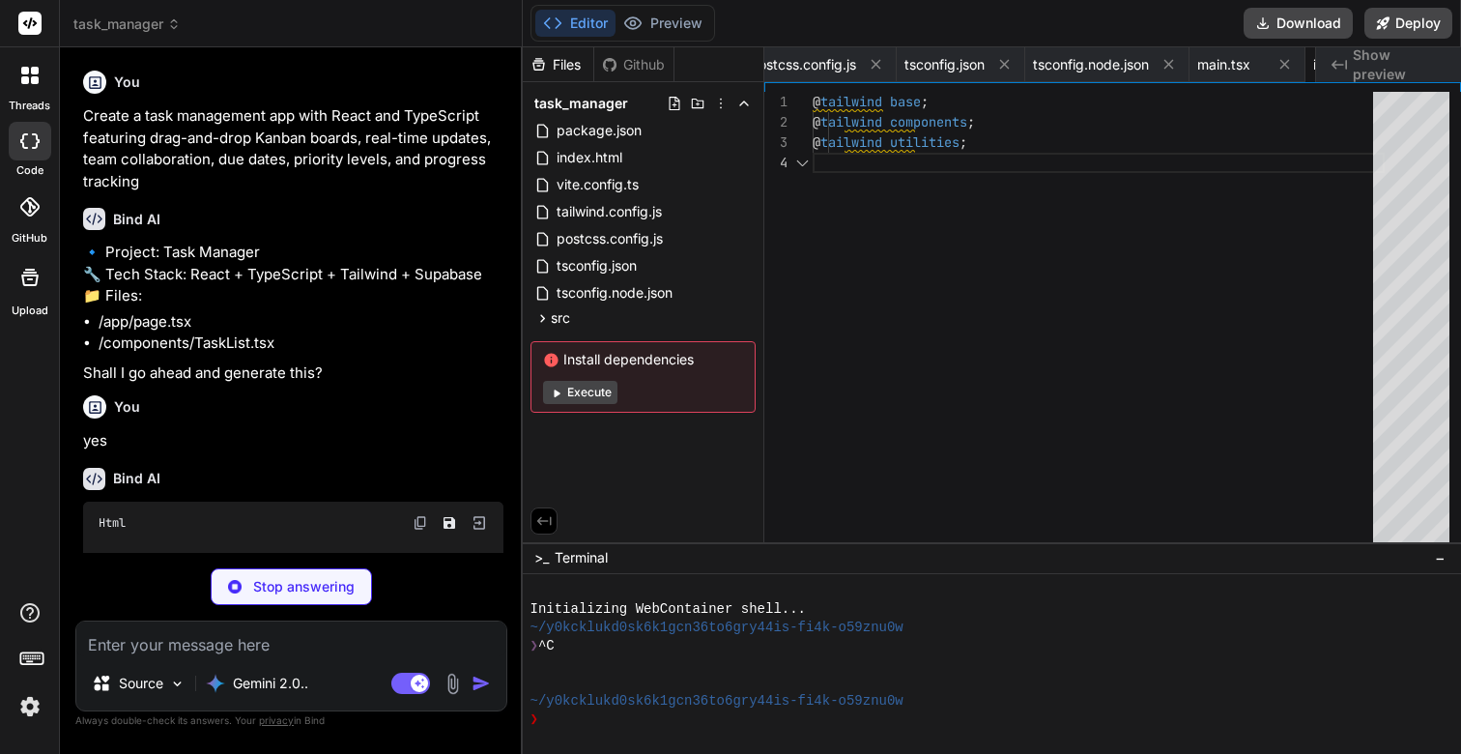
scroll to position [61, 0]
type textarea "x"
type textarea "</div> </div> ); } export default App;"
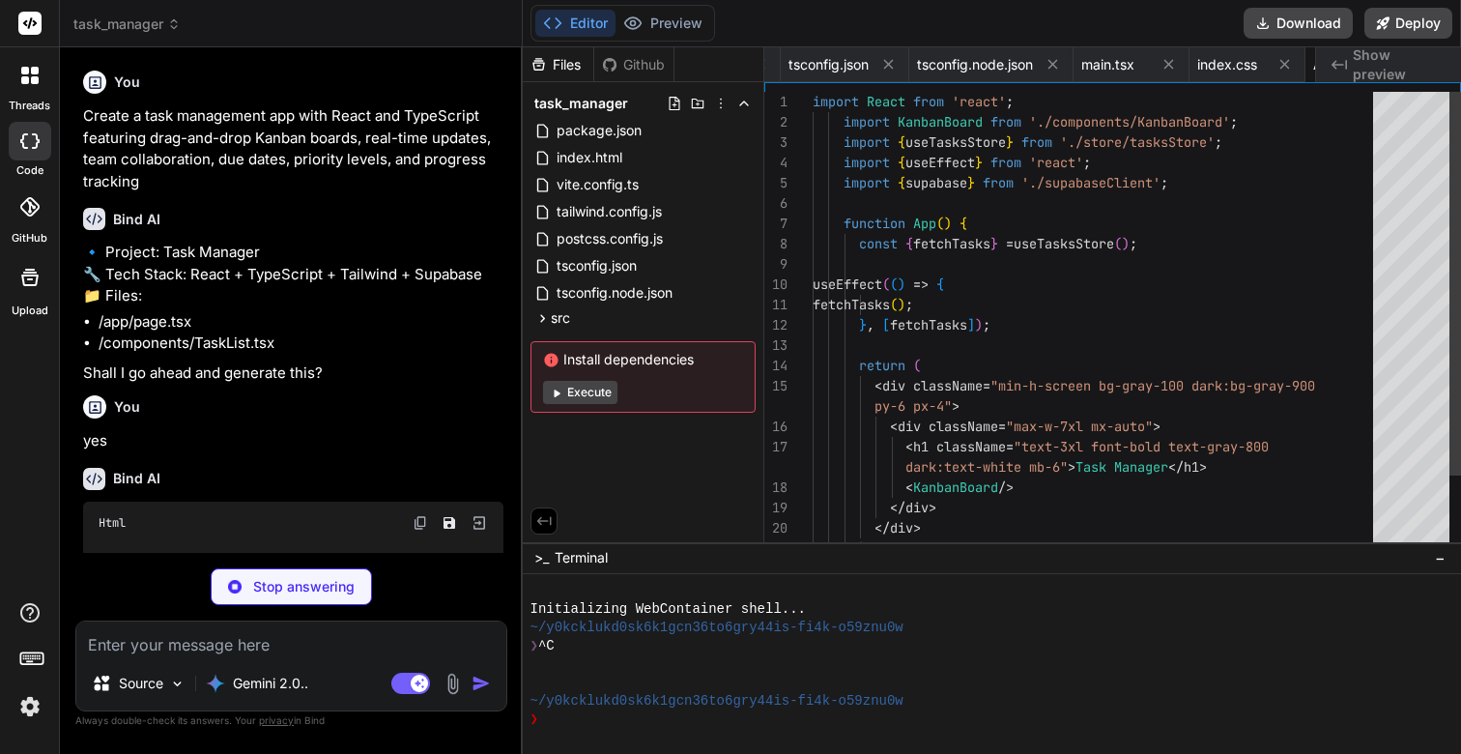
scroll to position [0, 788]
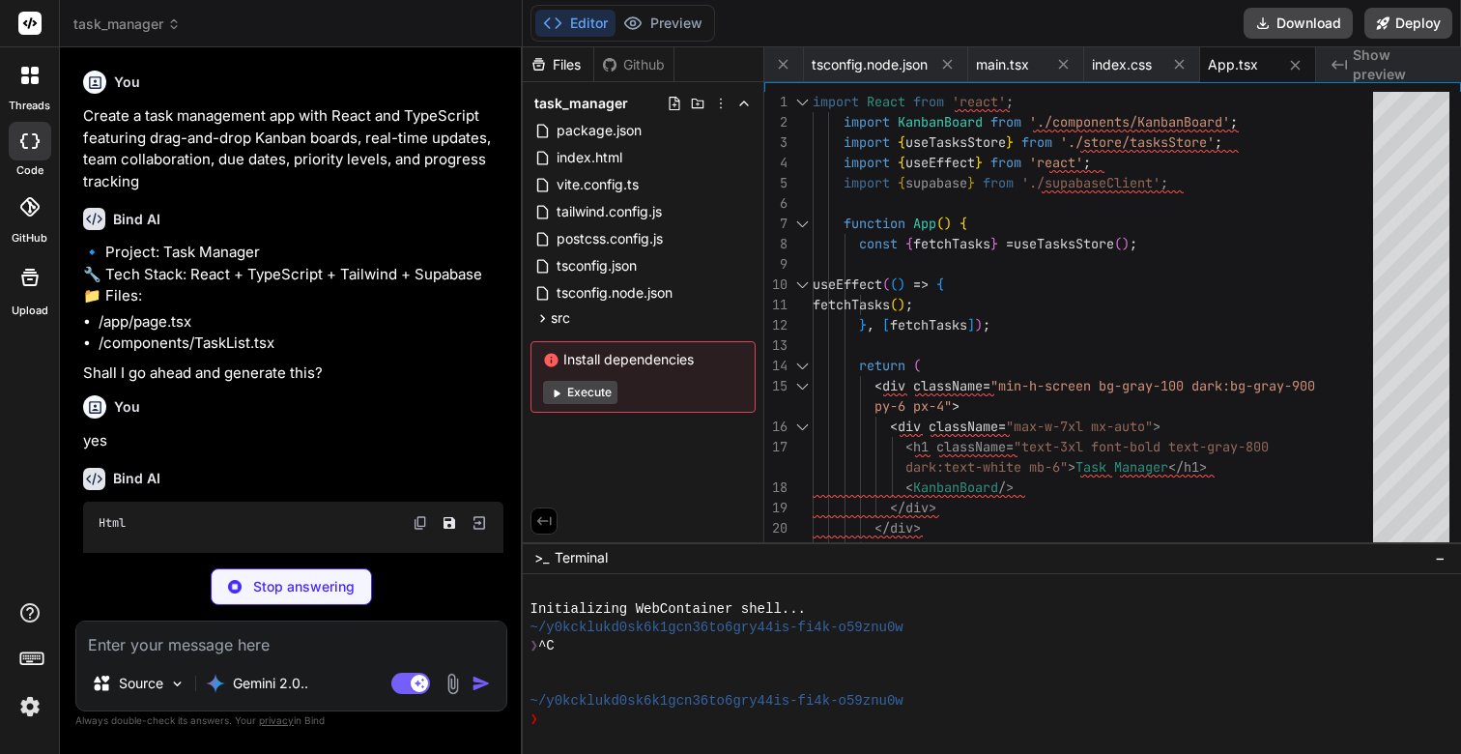
type textarea "x"
type textarea "))} </div> </DragDropContext> ); }; export default KanbanBoard;"
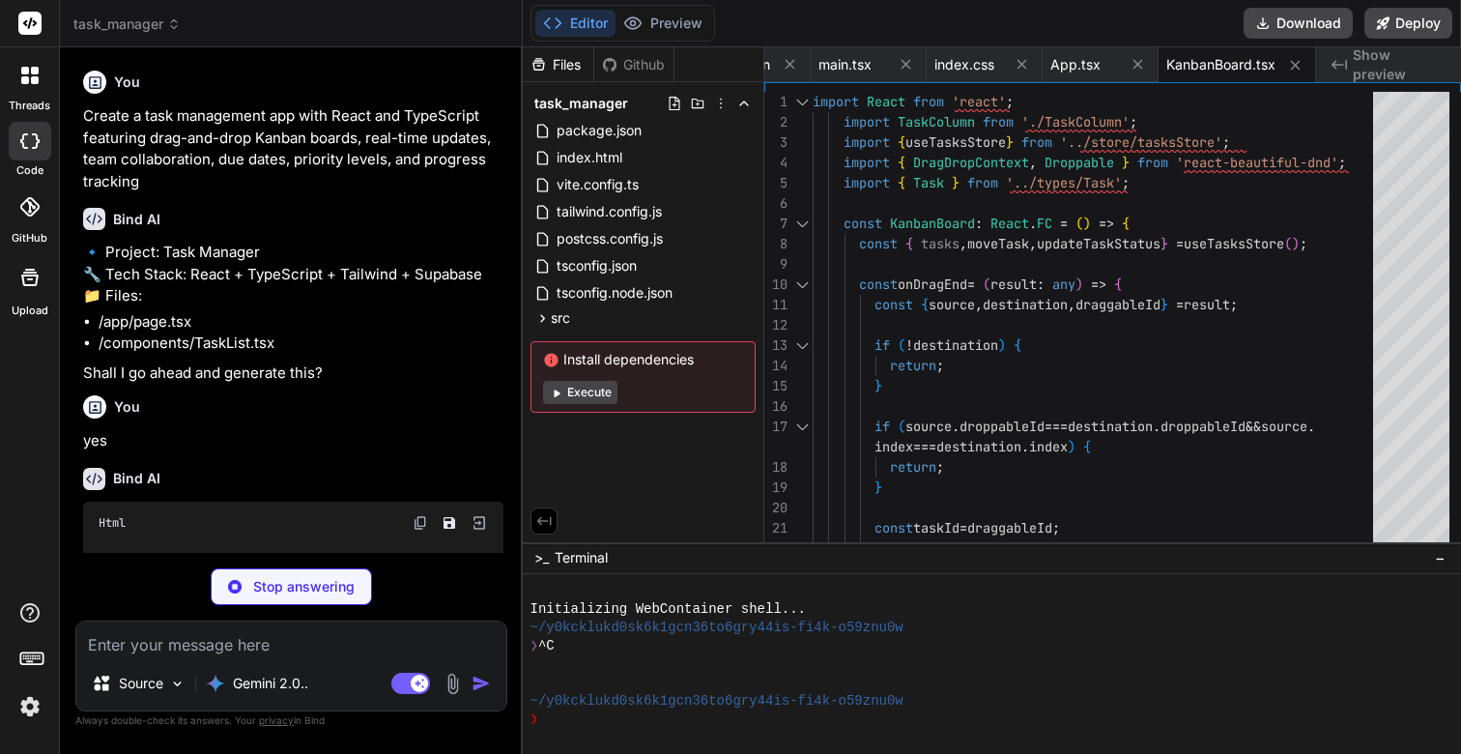
type textarea "x"
type textarea "); }; export default TaskColumn;"
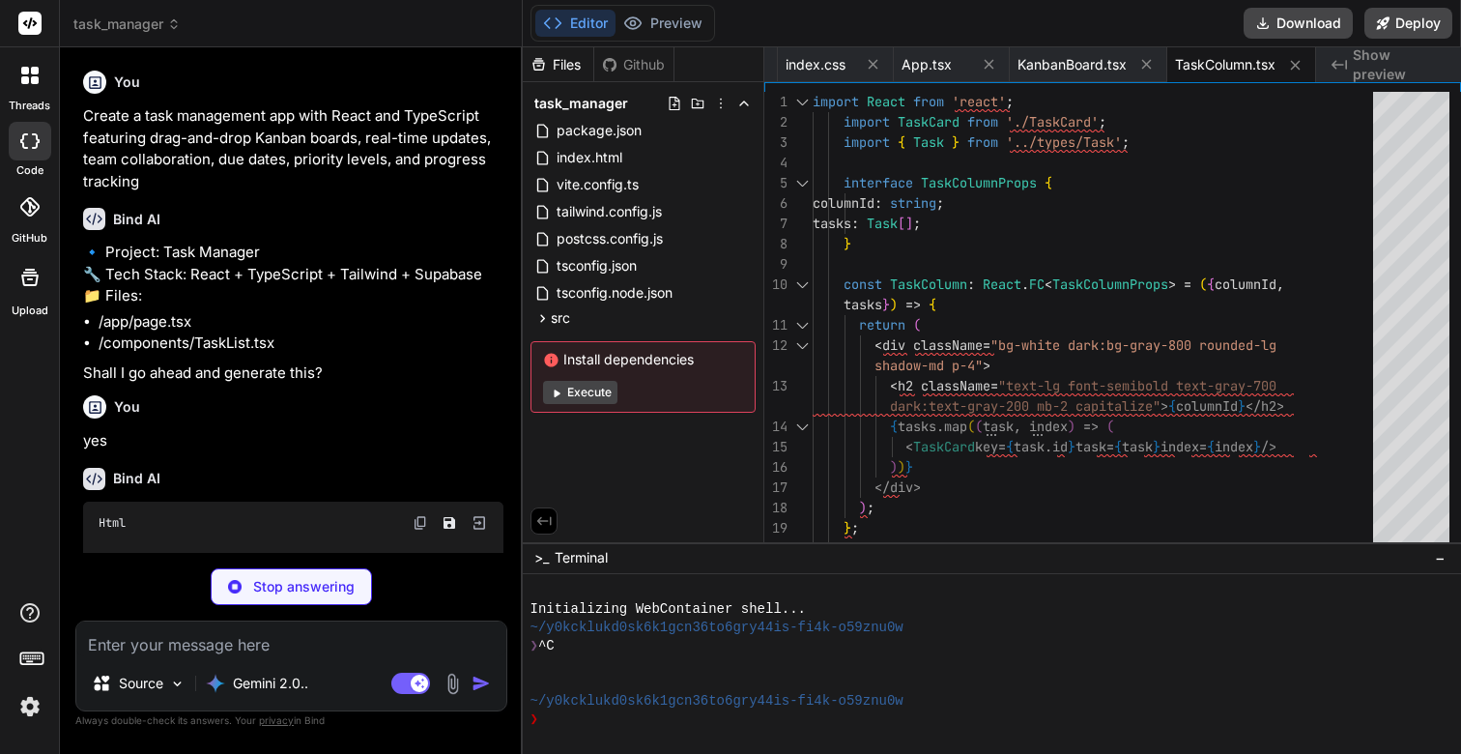
type textarea "x"
type textarea "export default TaskCard;"
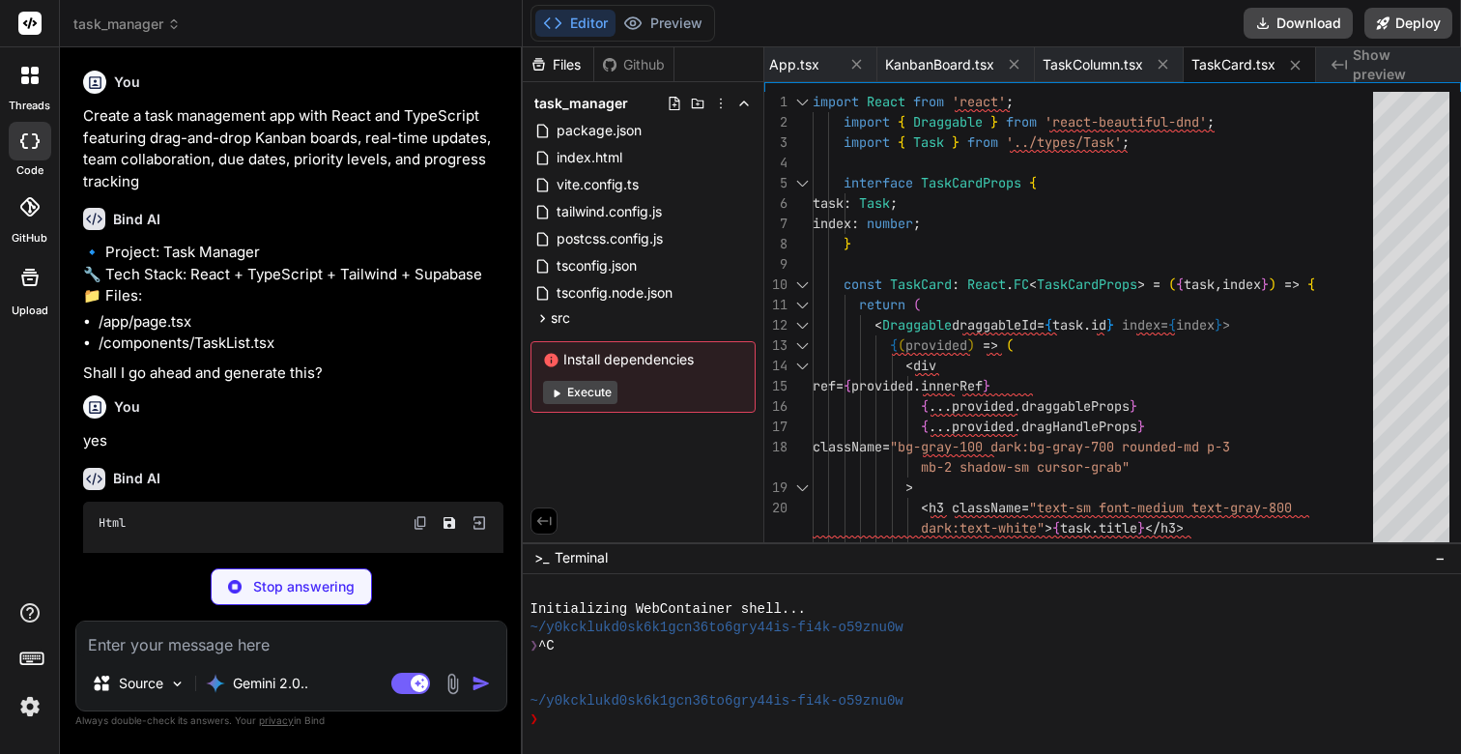
type textarea "x"
type textarea "} }, }), { name: 'task-storage', }, ), );"
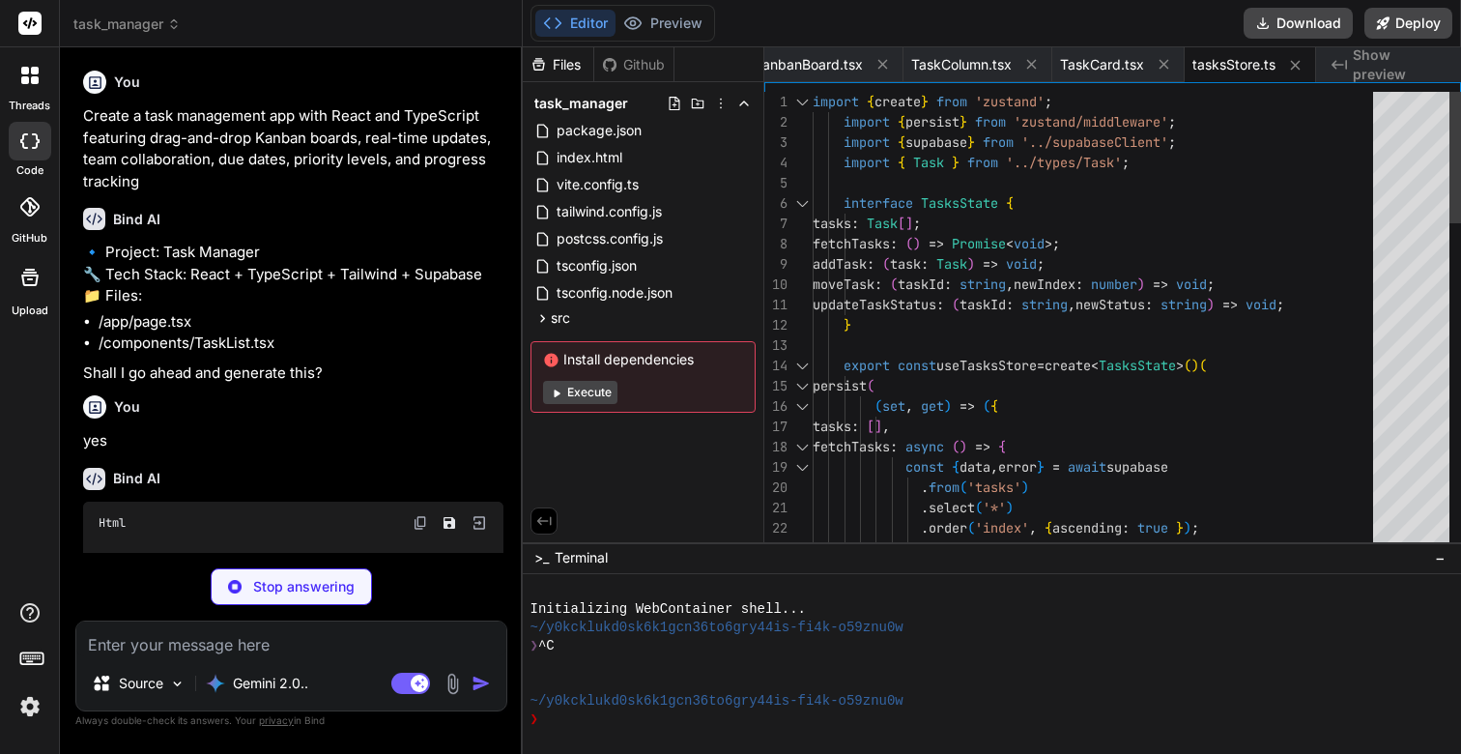
type textarea "x"
type textarea "import { createClient } from '@supabase/supabase-js'; const supabaseUrl = 'YOUR…"
type textarea "x"
type textarea "export interface Task { id: string; title: string; description: string; status:…"
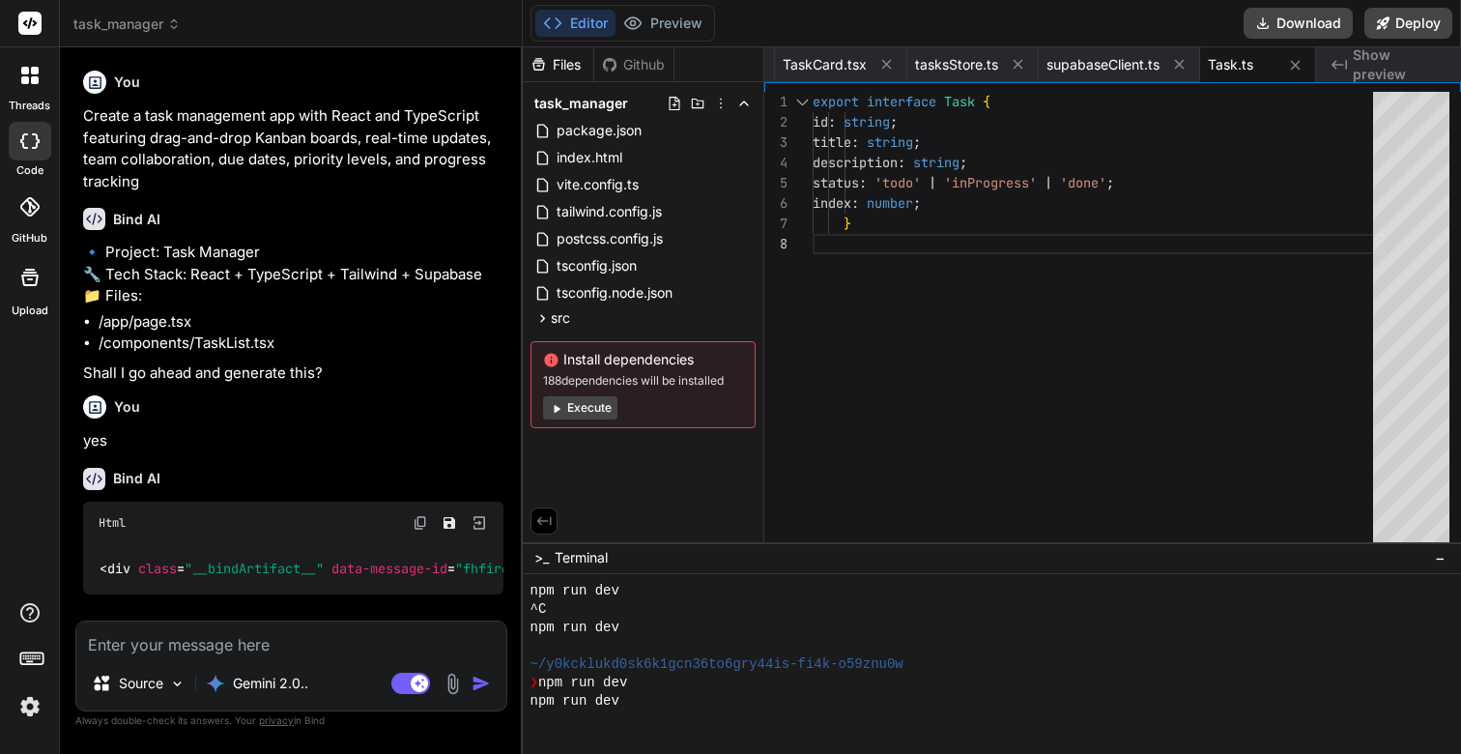
scroll to position [770, 0]
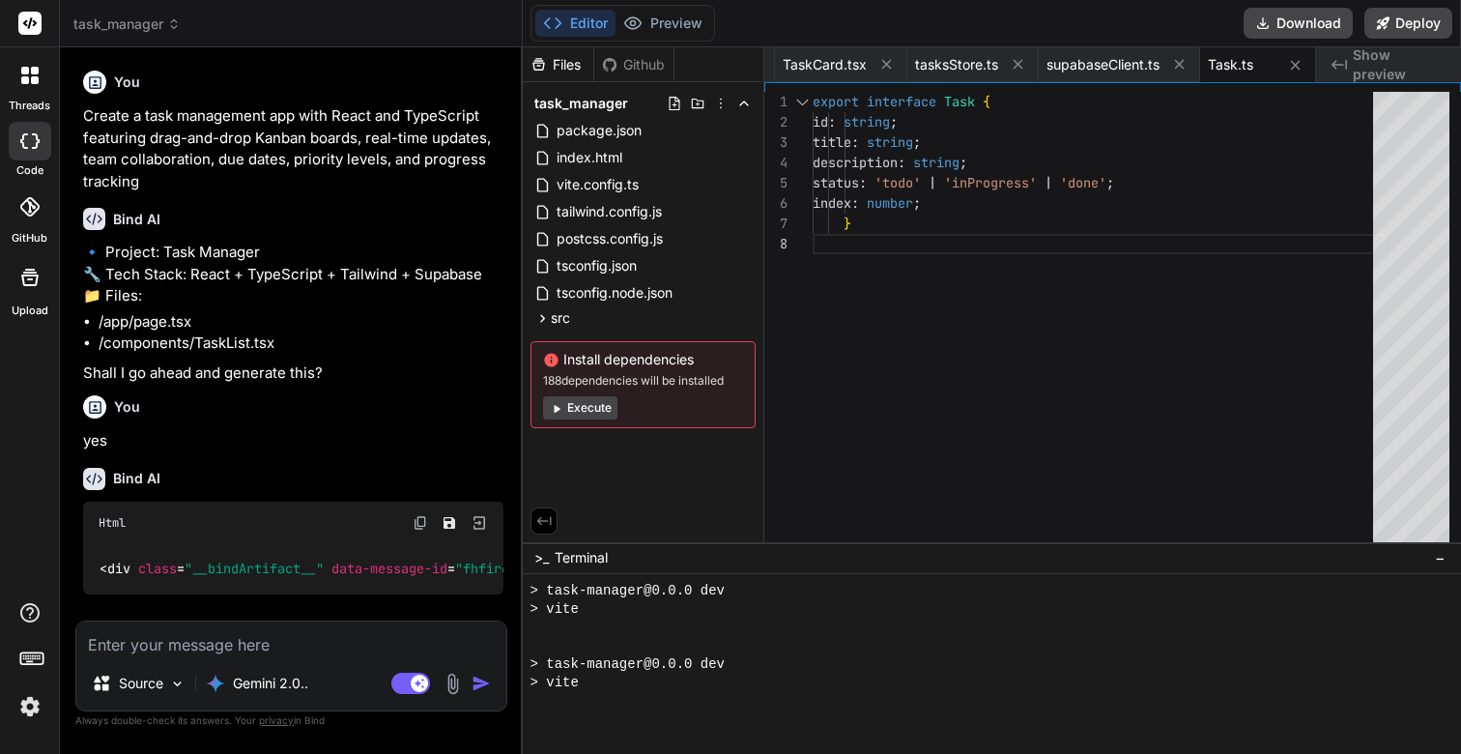
type textarea "x"
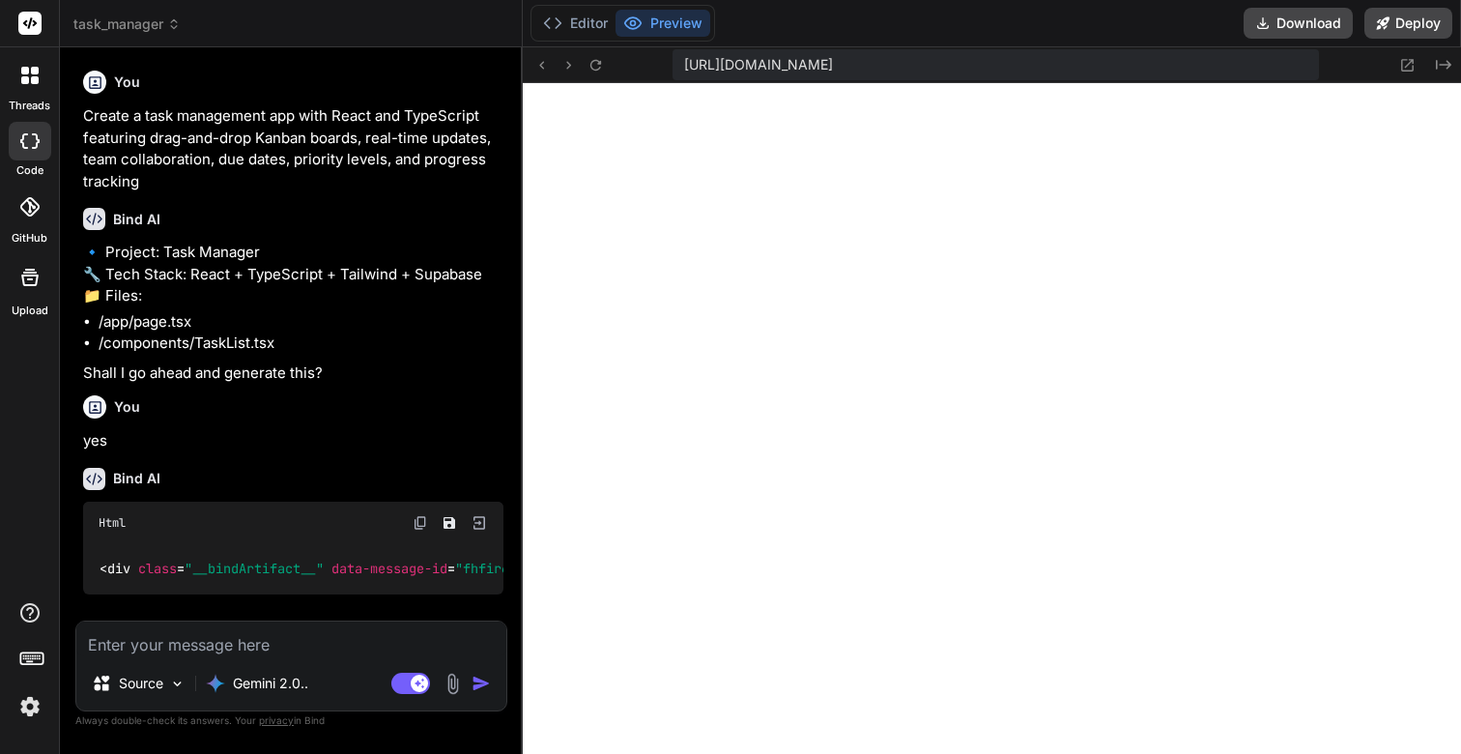
scroll to position [1835, 0]
click at [650, 26] on button "Preview" at bounding box center [663, 23] width 95 height 27
click at [592, 63] on icon at bounding box center [596, 65] width 16 height 16
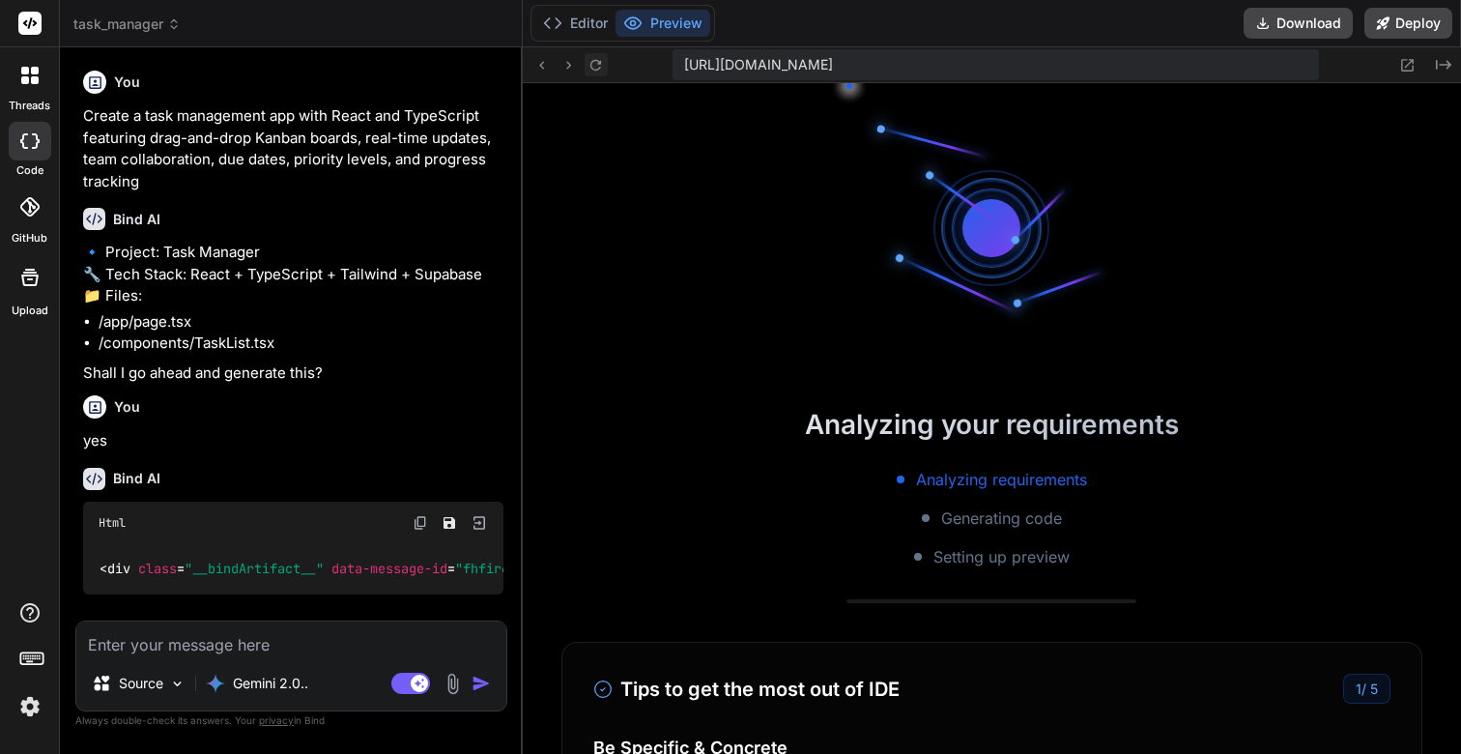
scroll to position [2312, 0]
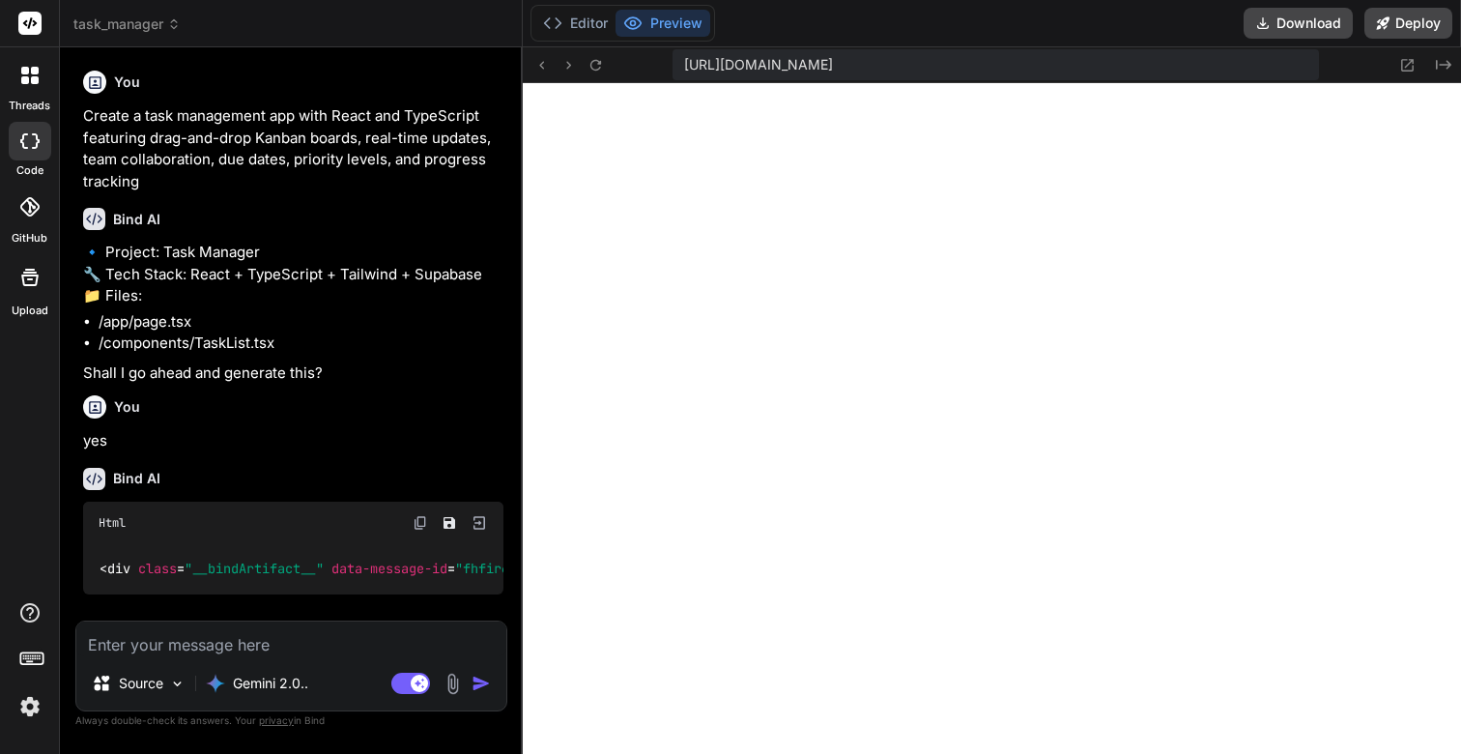
click at [270, 636] on textarea at bounding box center [291, 638] width 430 height 35
type textarea "F"
type textarea "x"
type textarea "Fi"
type textarea "x"
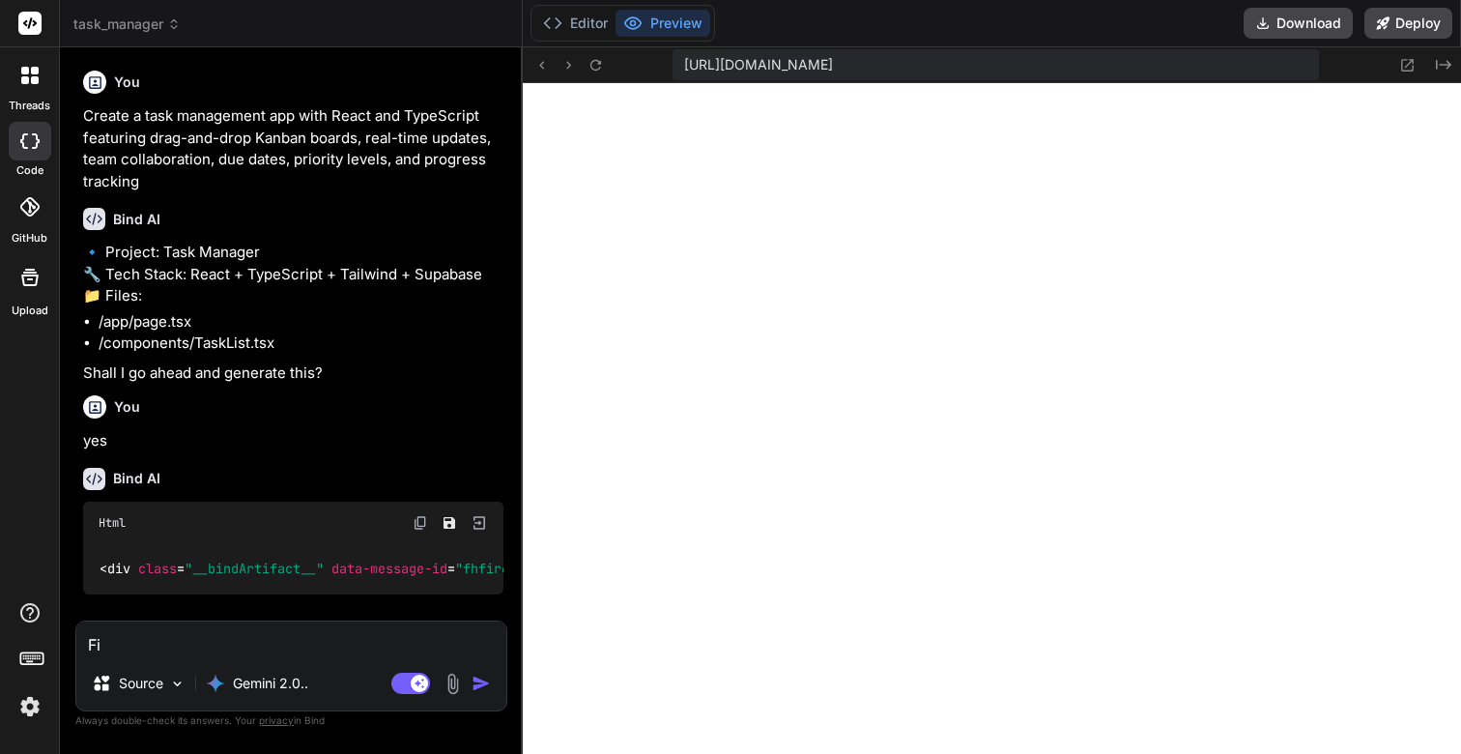
type textarea "Fix"
type textarea "x"
type textarea "Fix"
type textarea "x"
type textarea "Fix t"
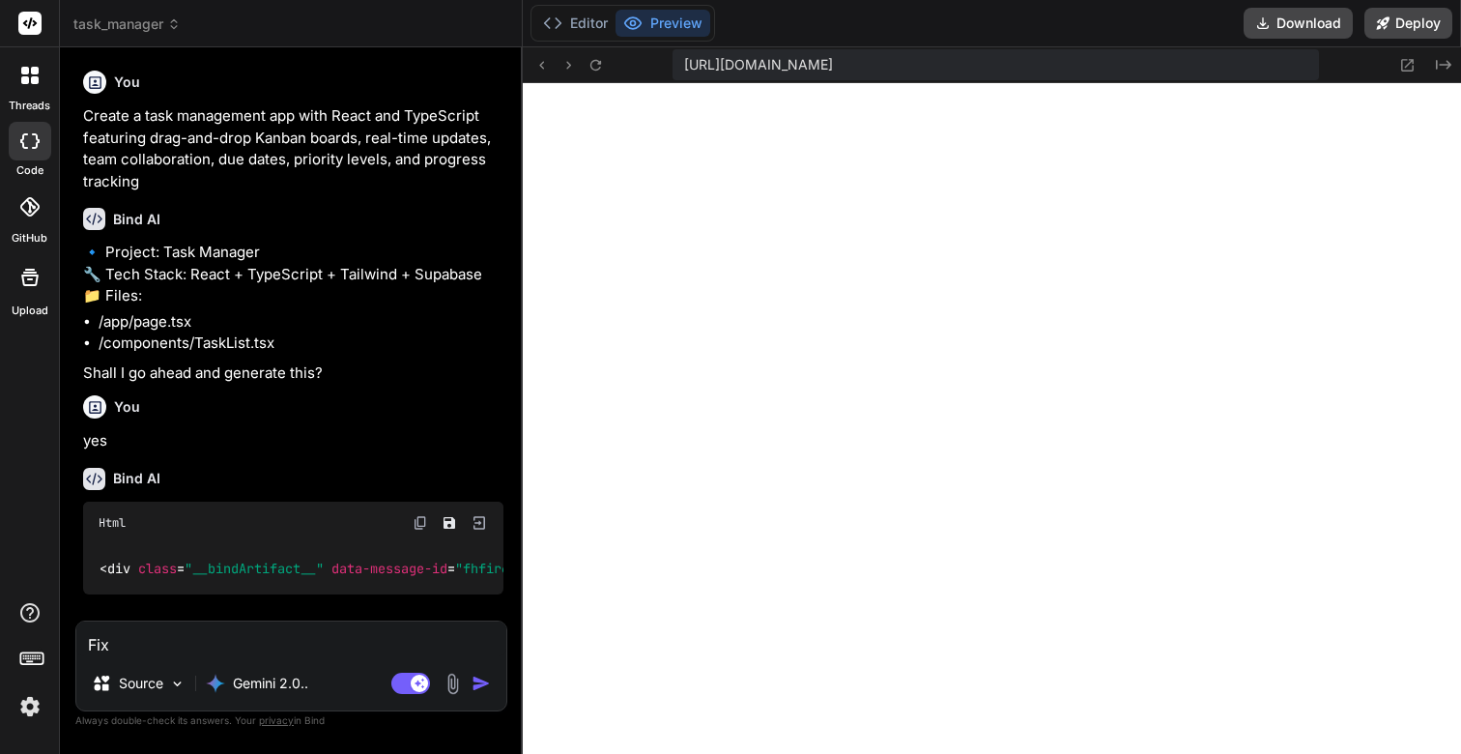
type textarea "x"
type textarea "Fix th"
type textarea "x"
type textarea "Fix the"
type textarea "x"
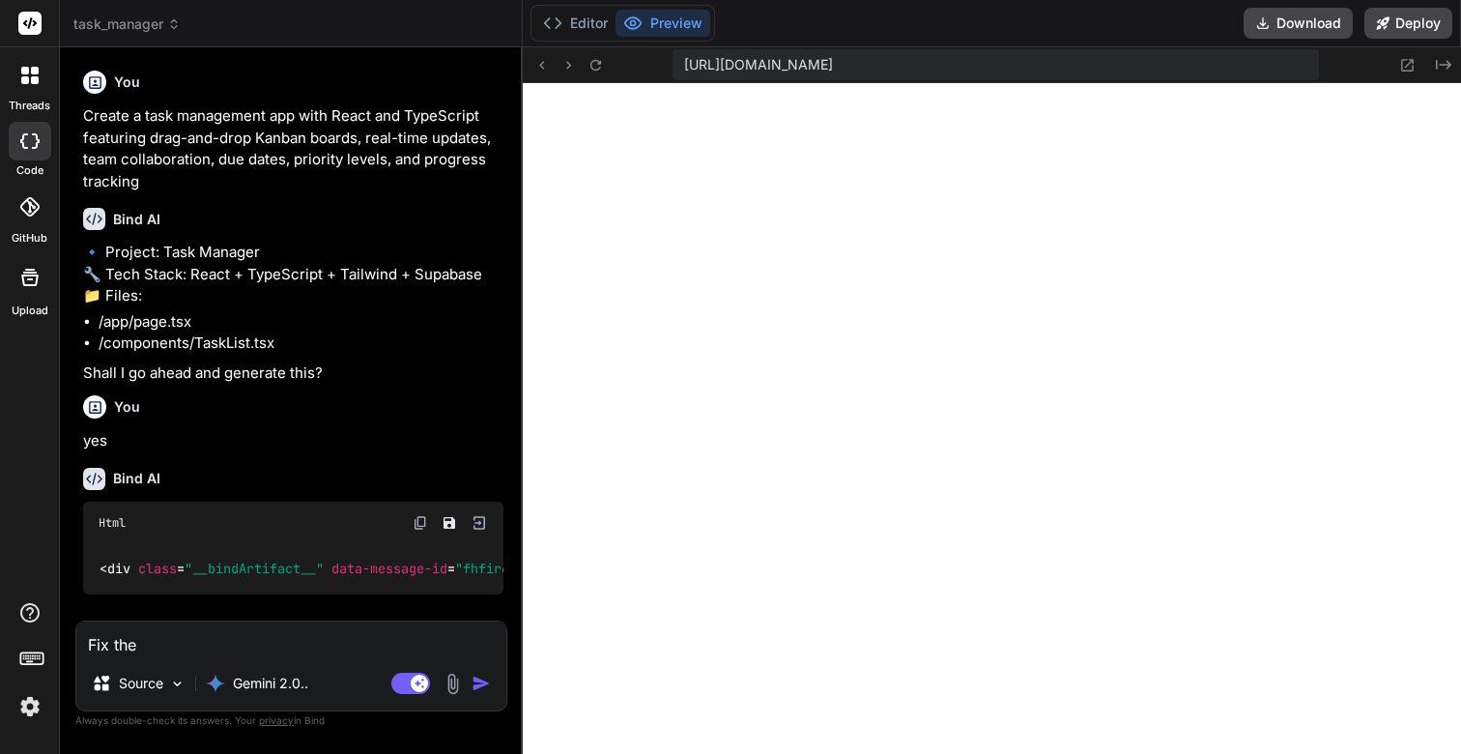
type textarea "Fix the"
type textarea "x"
type textarea "Fix the e"
type textarea "x"
type textarea "Fix the er"
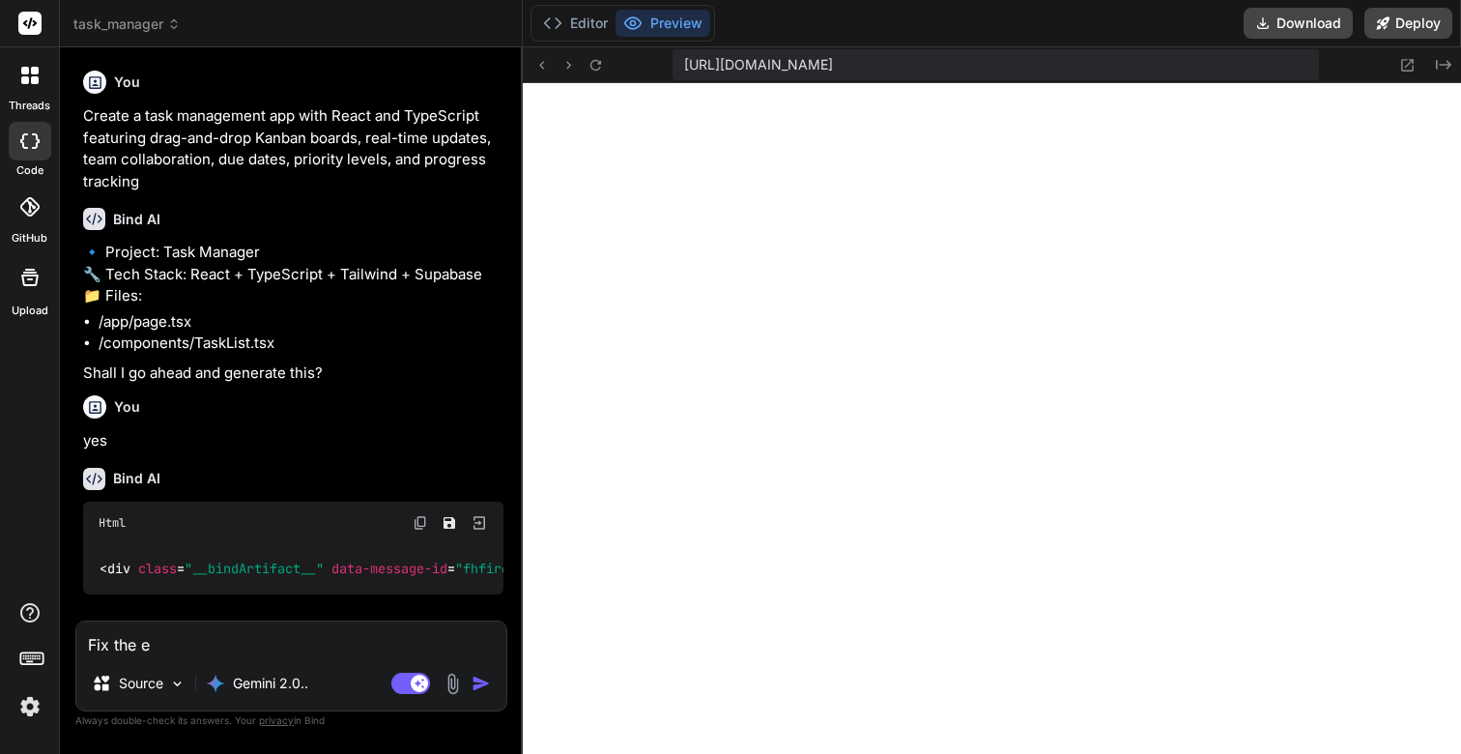
type textarea "x"
type textarea "Fix the err"
type textarea "x"
type textarea "Fix the erro"
type textarea "x"
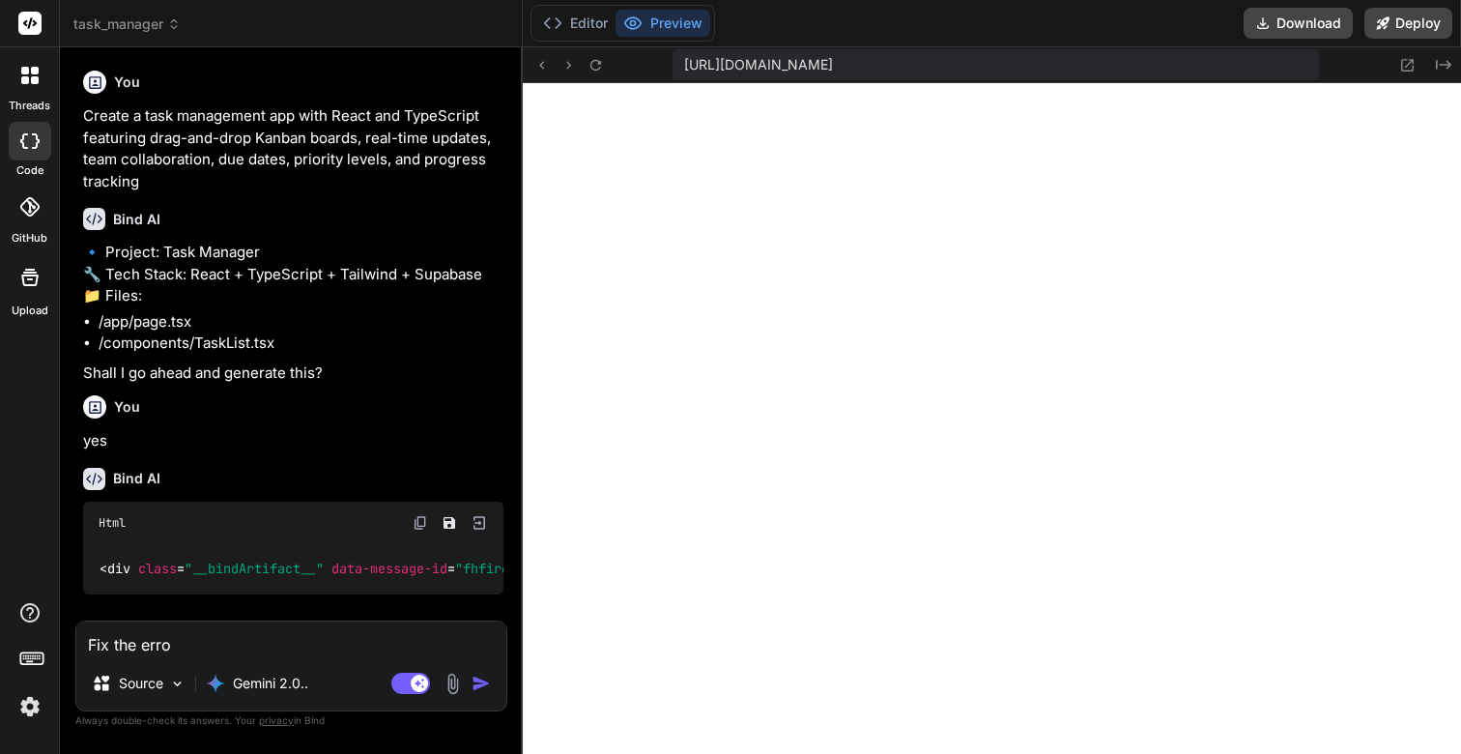
type textarea "Fix the error"
type textarea "x"
type textarea "Fix the errors"
type textarea "x"
type textarea "Fix the errors"
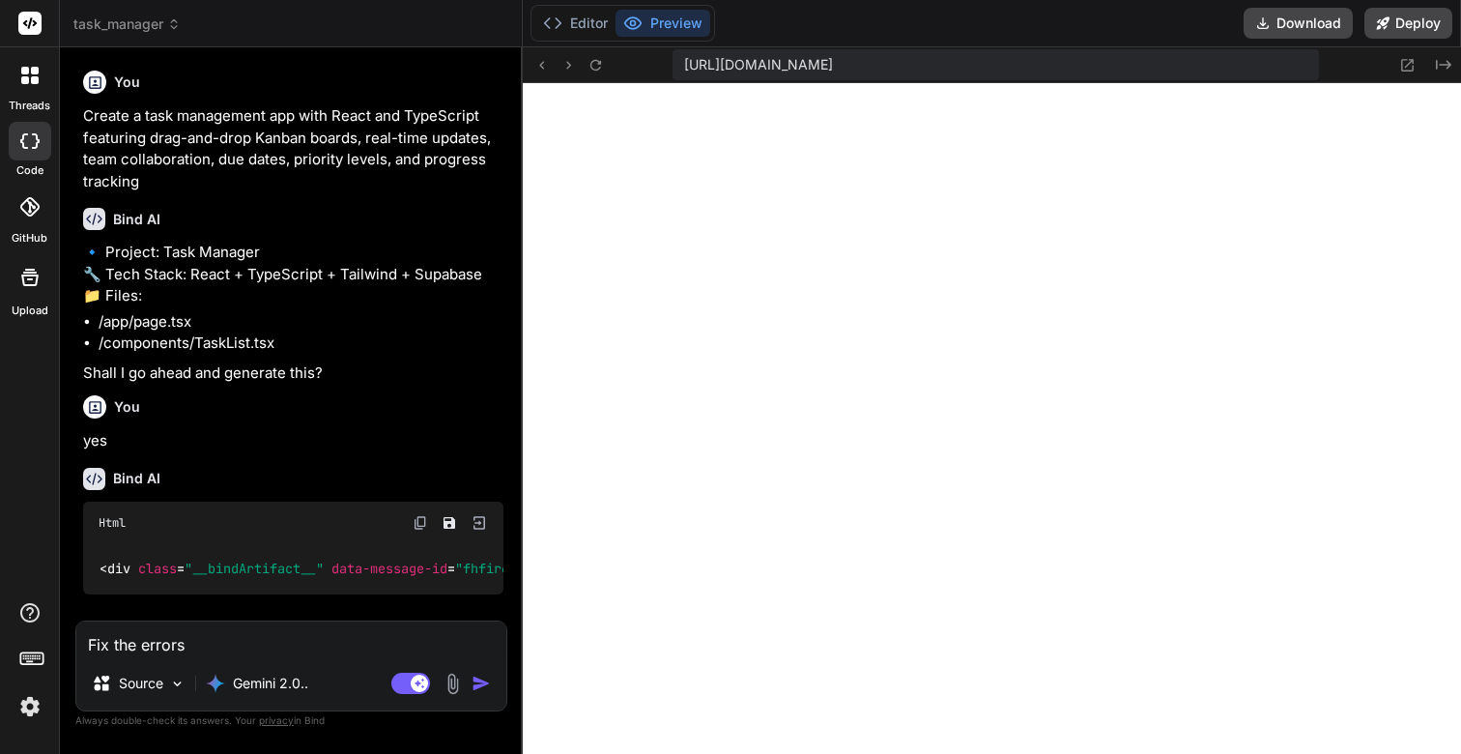
type textarea "x"
type textarea "Fix the errors a"
type textarea "x"
type textarea "Fix the errors an"
type textarea "x"
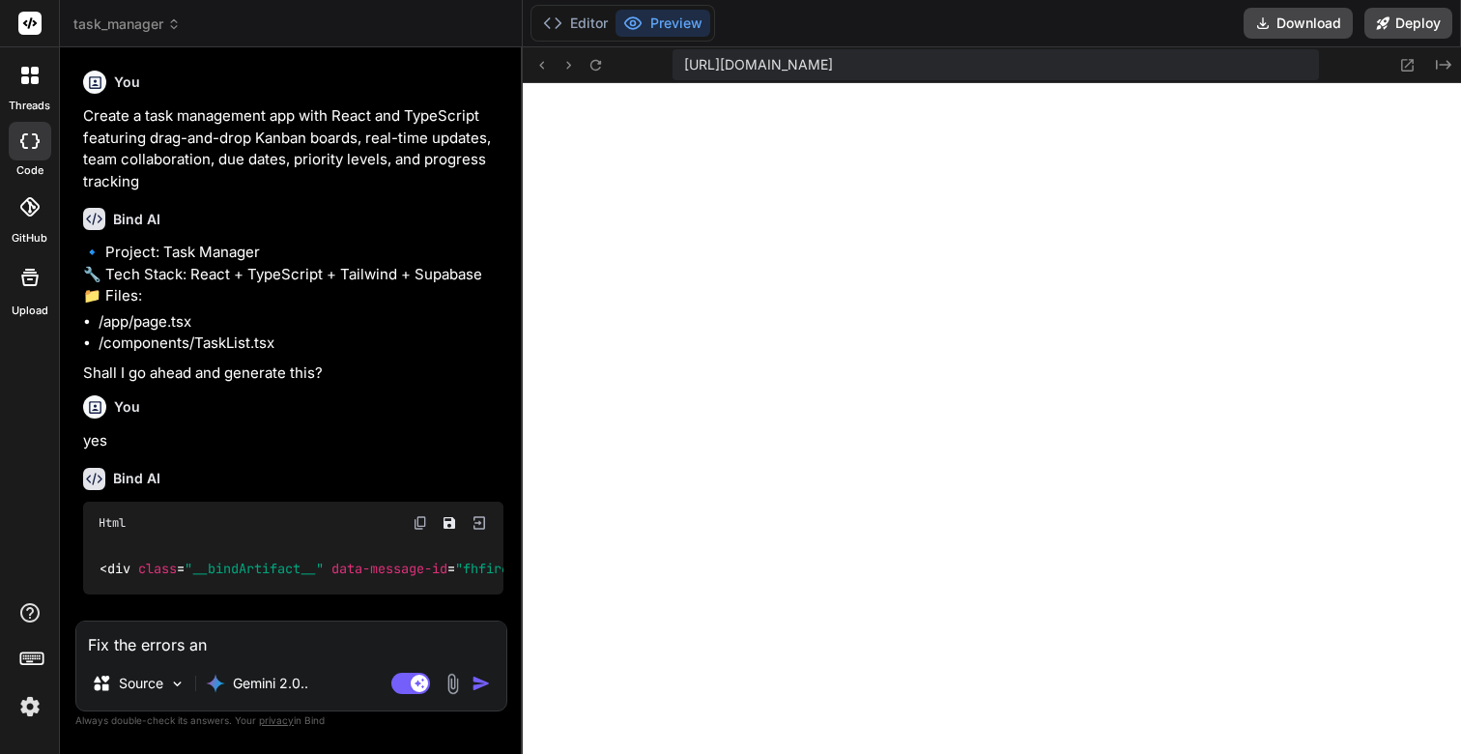
type textarea "Fix the errors and"
type textarea "x"
type textarea "Fix the errors and"
type textarea "x"
type textarea "Fix the errors and r"
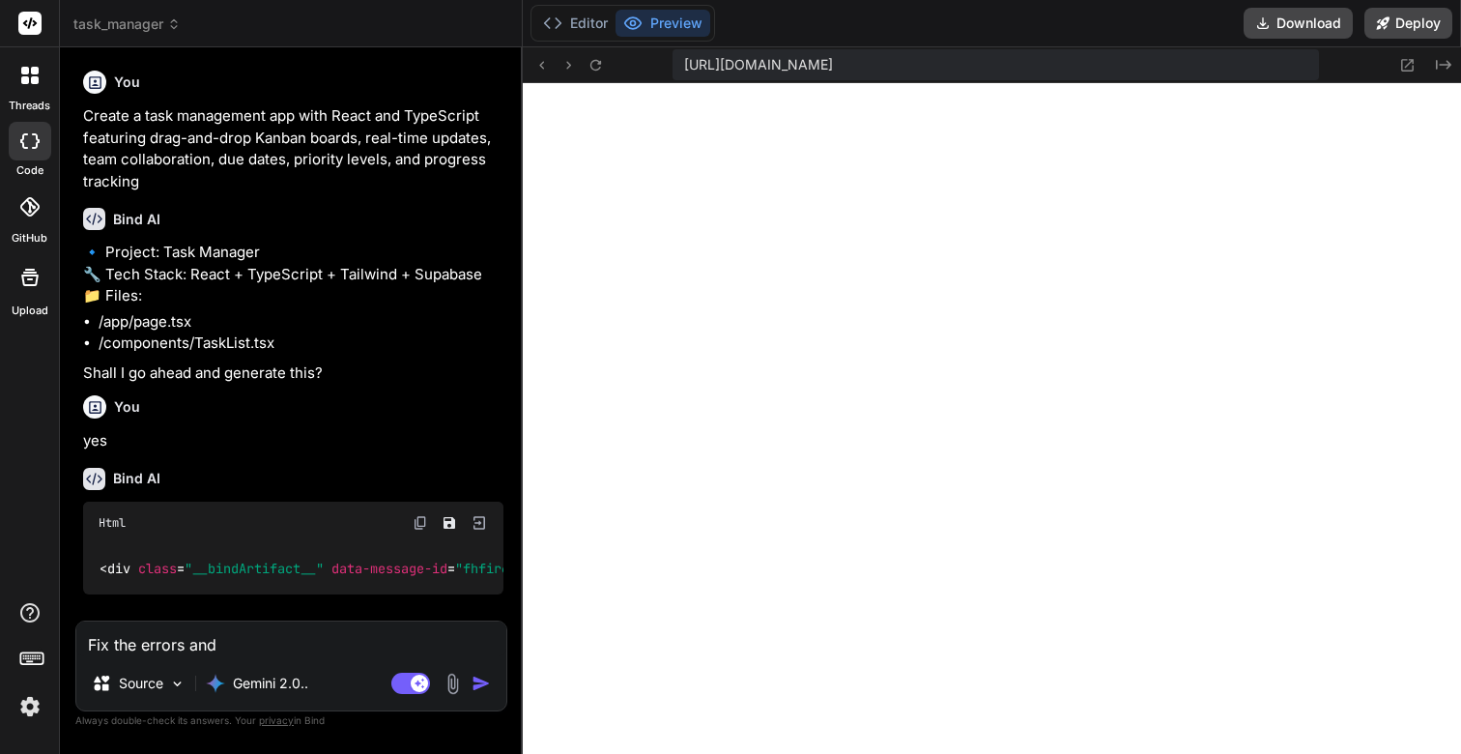
type textarea "x"
type textarea "Fix the errors and re"
type textarea "x"
type textarea "Fix the errors and red"
type textarea "x"
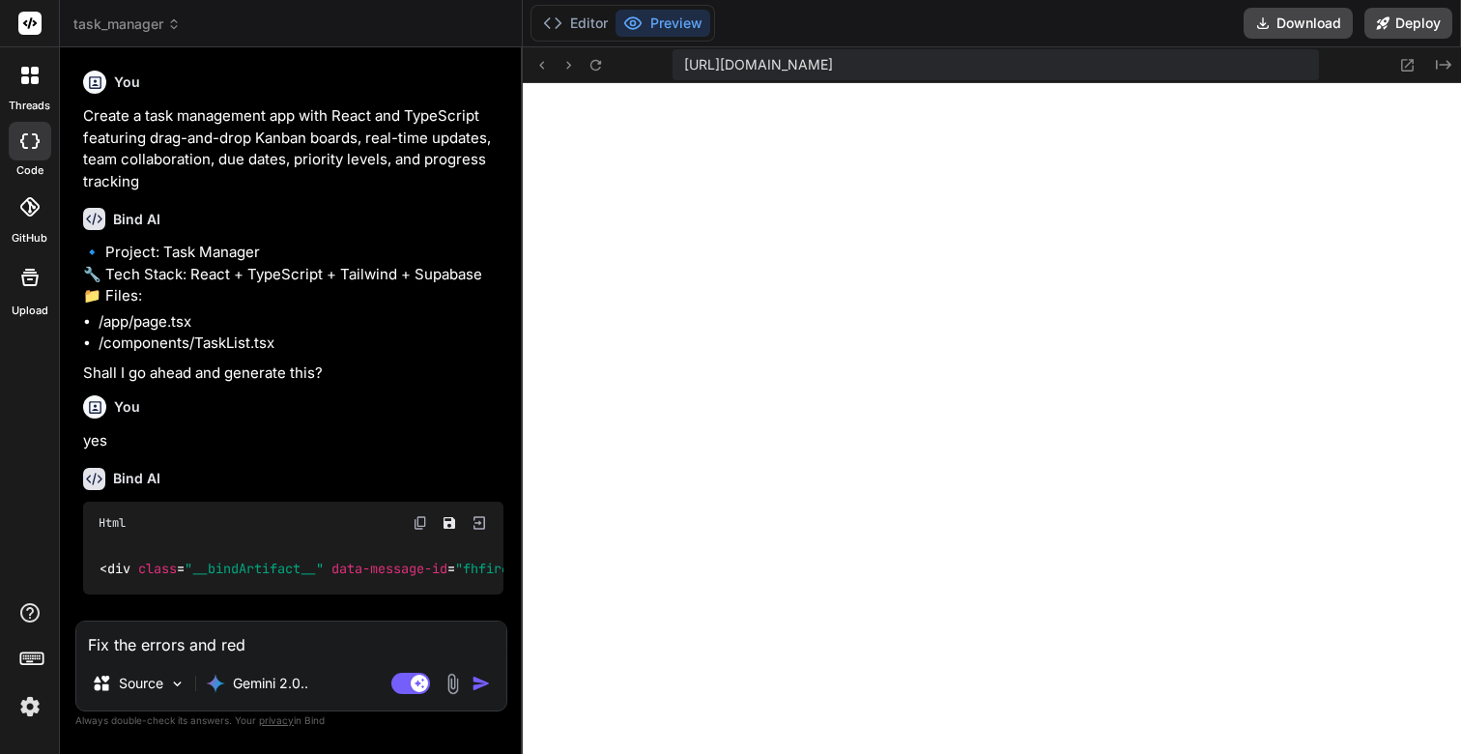
type textarea "Fix the errors and rede"
type textarea "x"
type textarea "Fix the errors and redep"
type textarea "x"
type textarea "Fix the errors and redepl"
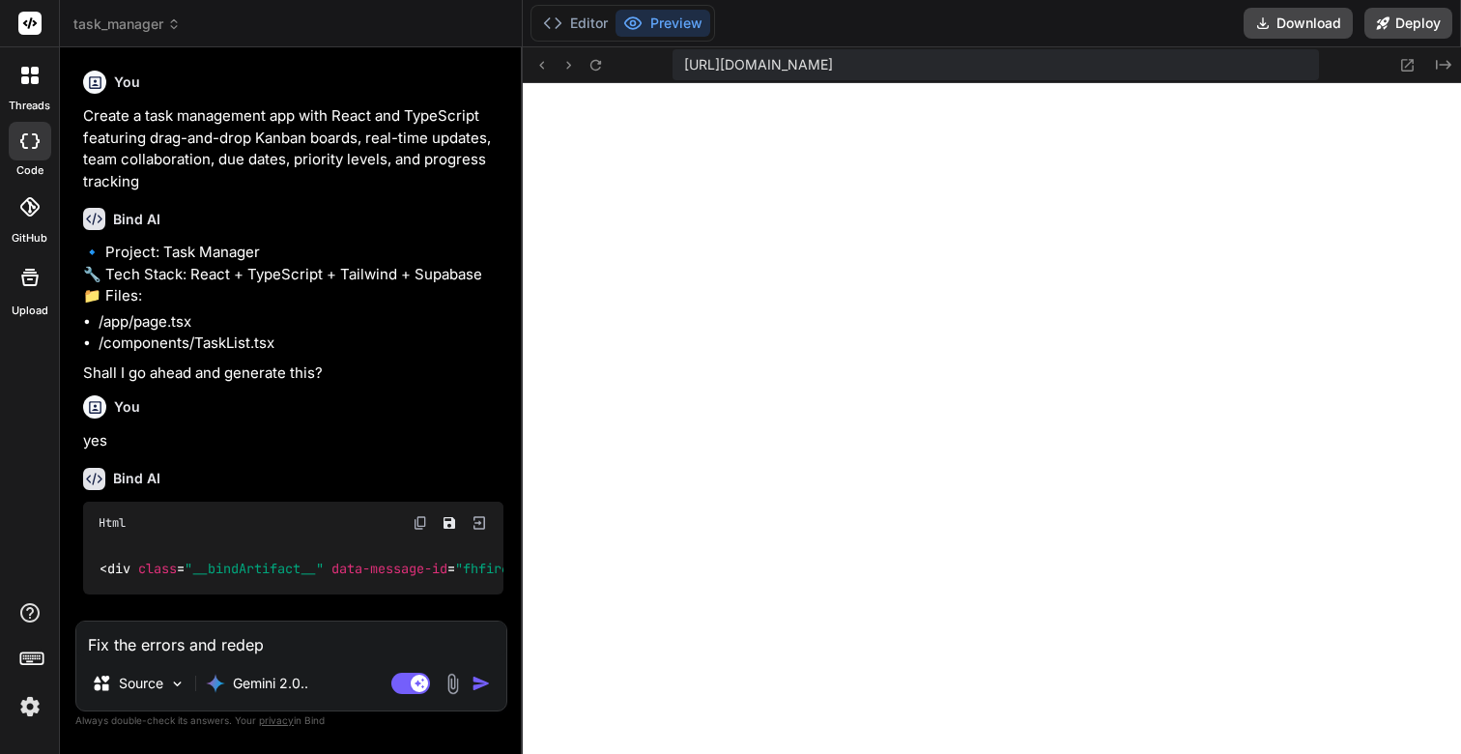
type textarea "x"
type textarea "Fix the errors and redeplo"
type textarea "x"
type textarea "Fix the errors and redeploy"
type textarea "x"
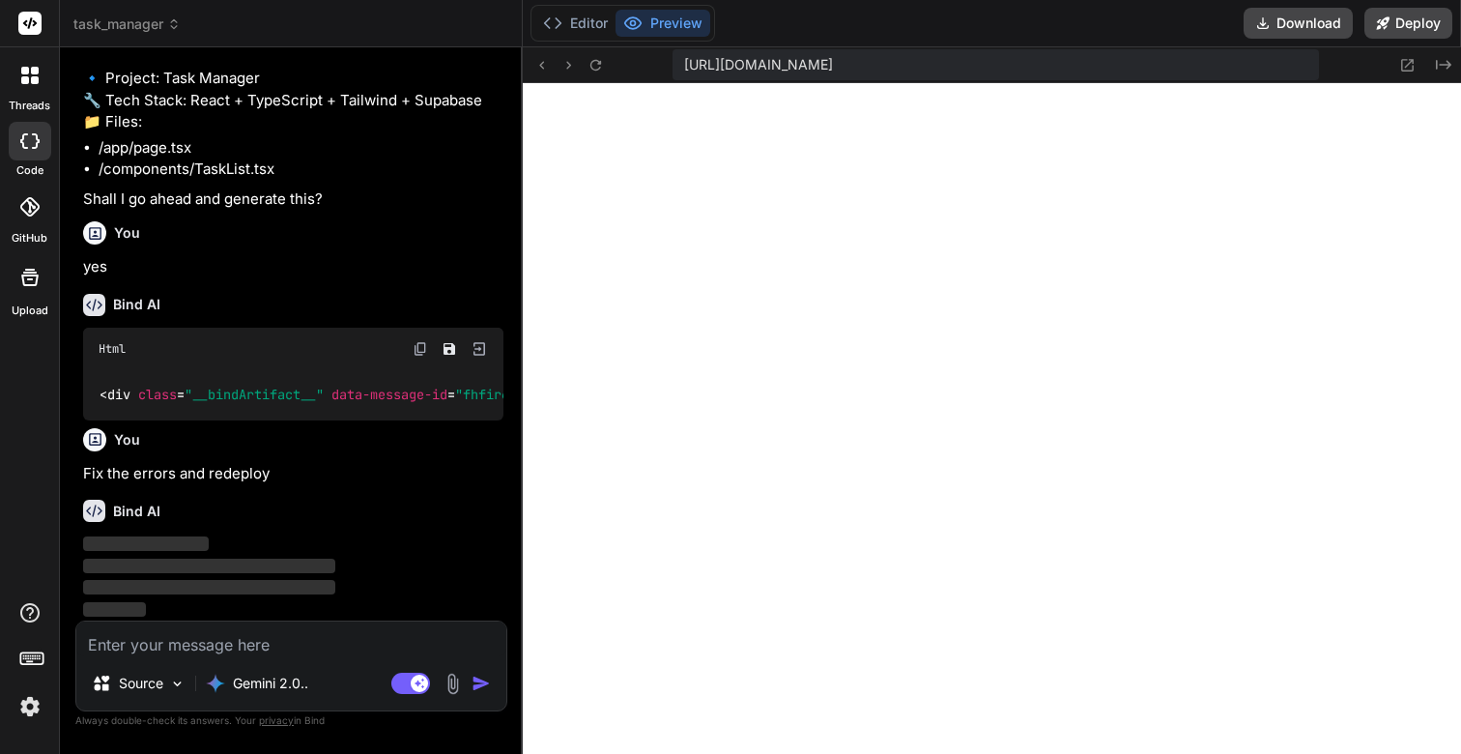
scroll to position [174, 0]
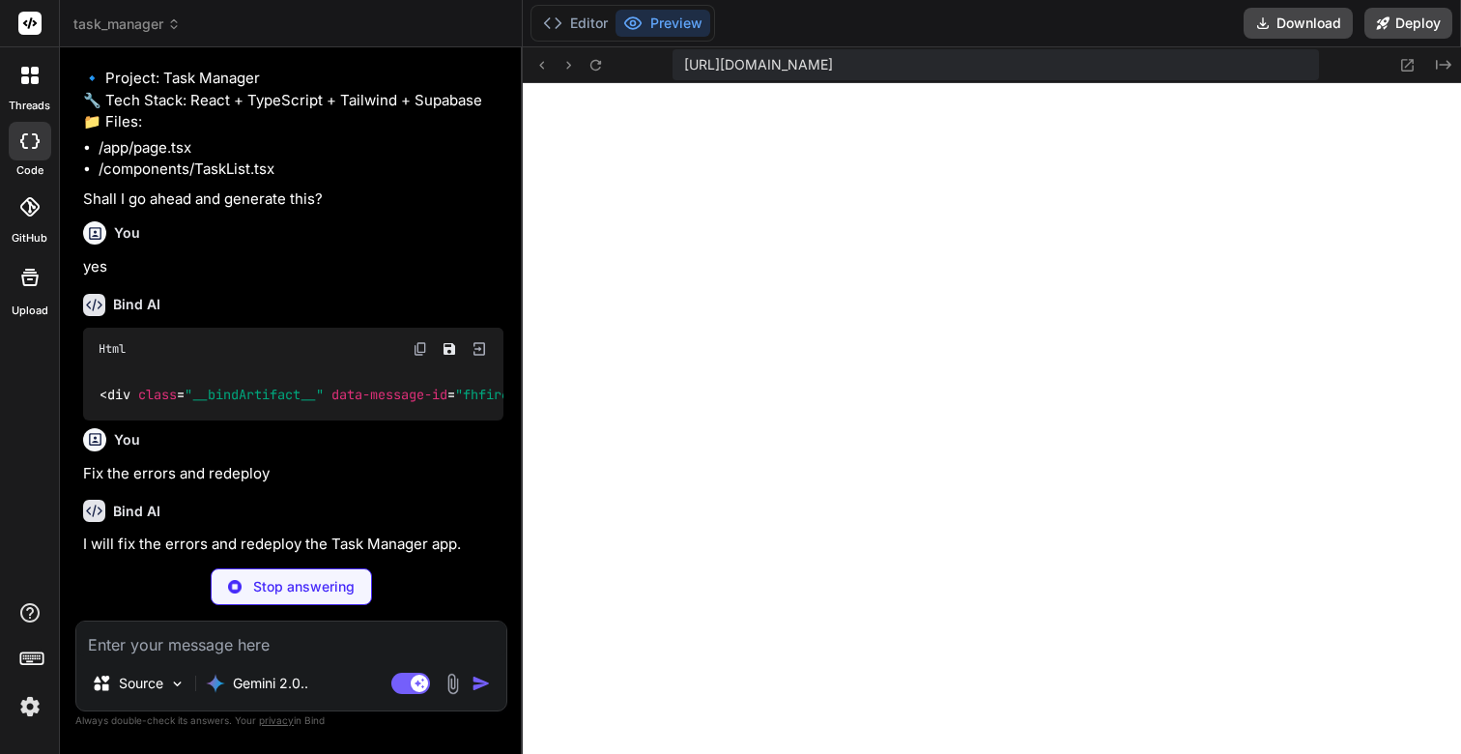
type textarea "x"
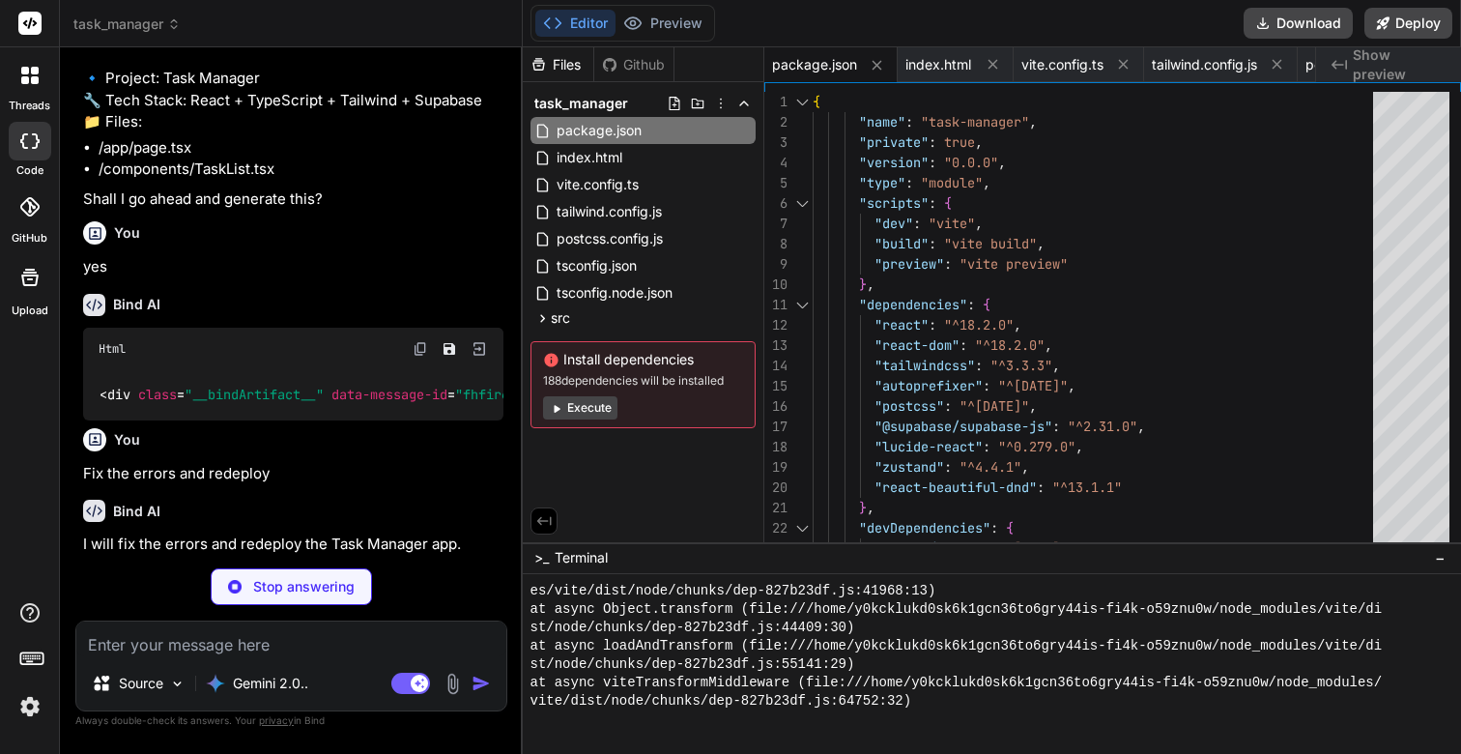
type textarea "x"
type textarea "dark:text-white">{task.title}</h3> <p className="text-xs text-gray-600 dark:tex…"
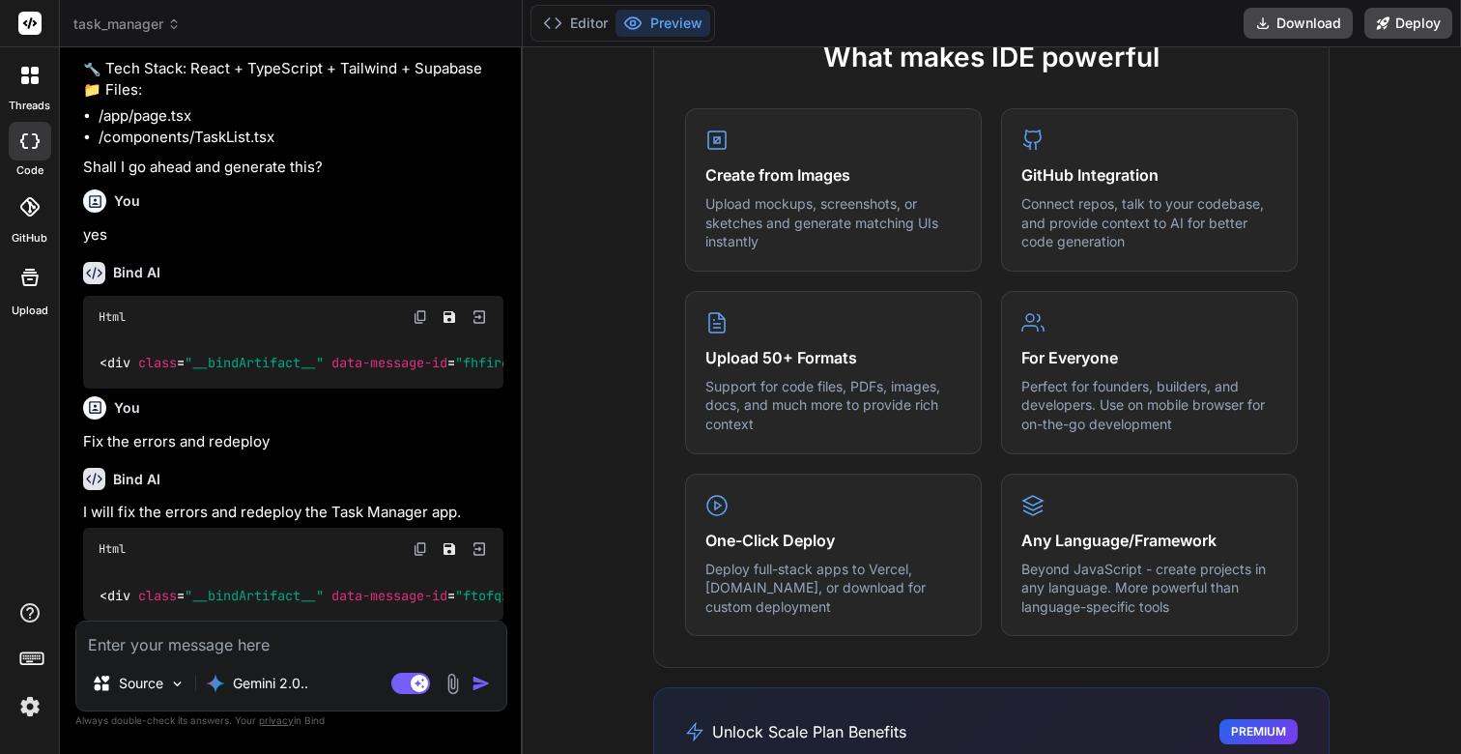
scroll to position [1225, 0]
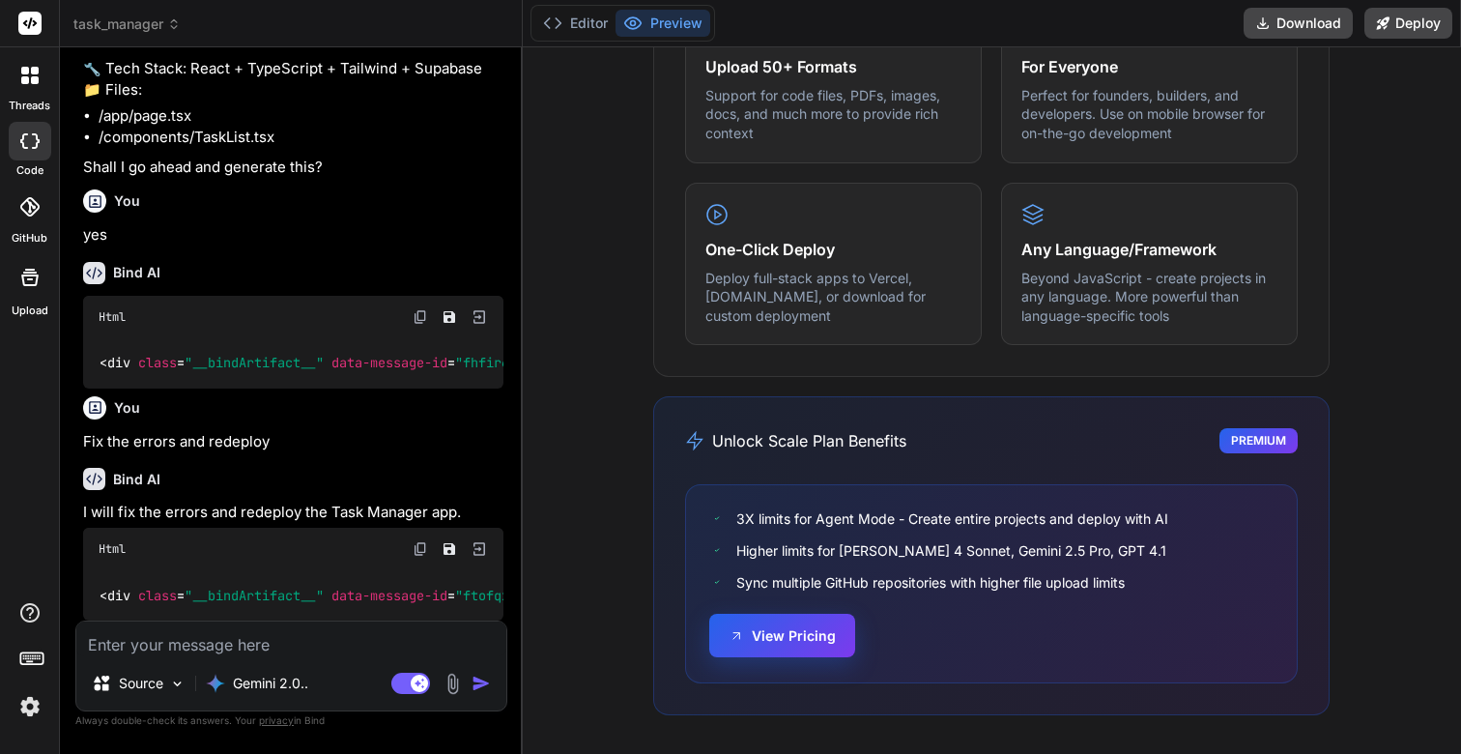
click at [779, 639] on button "View Pricing" at bounding box center [782, 635] width 146 height 43
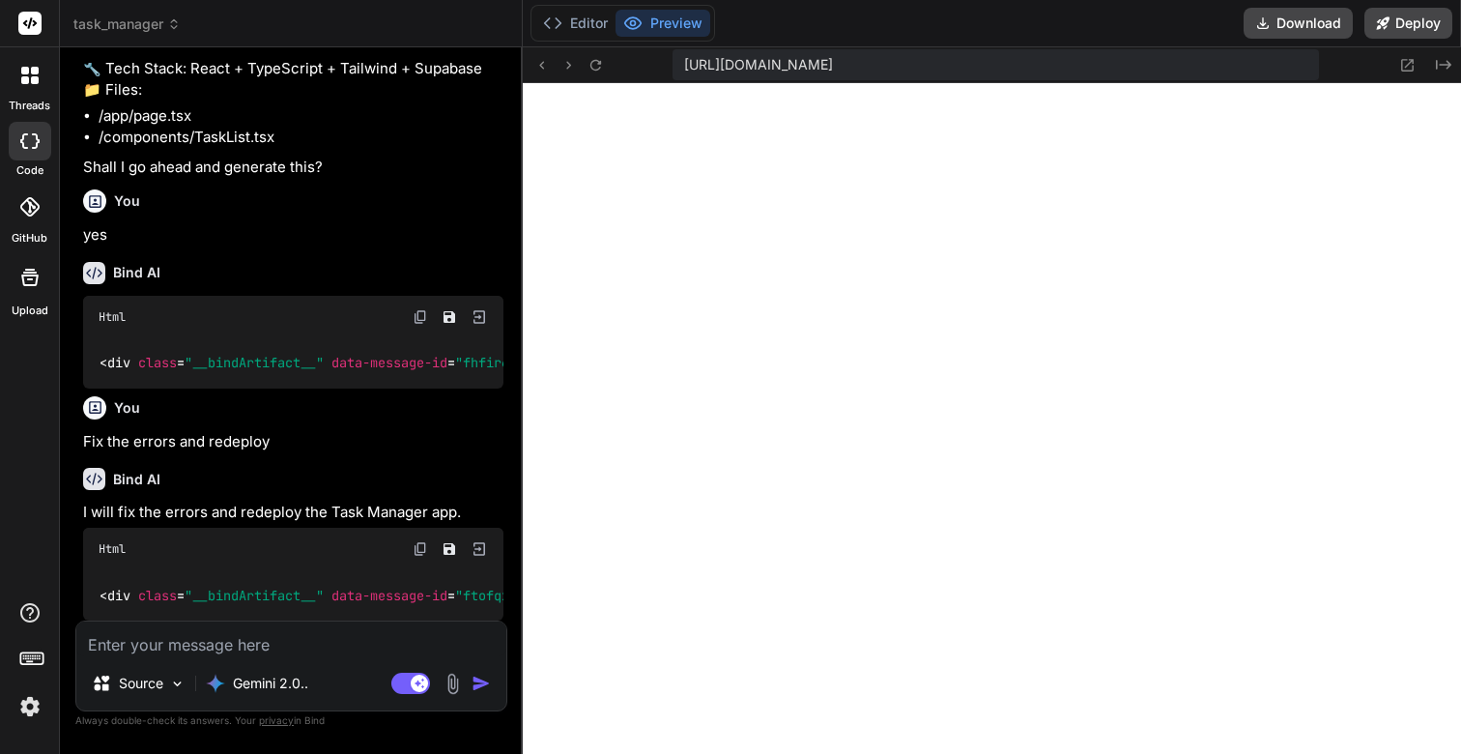
scroll to position [3157, 0]
click at [25, 703] on img at bounding box center [30, 706] width 33 height 33
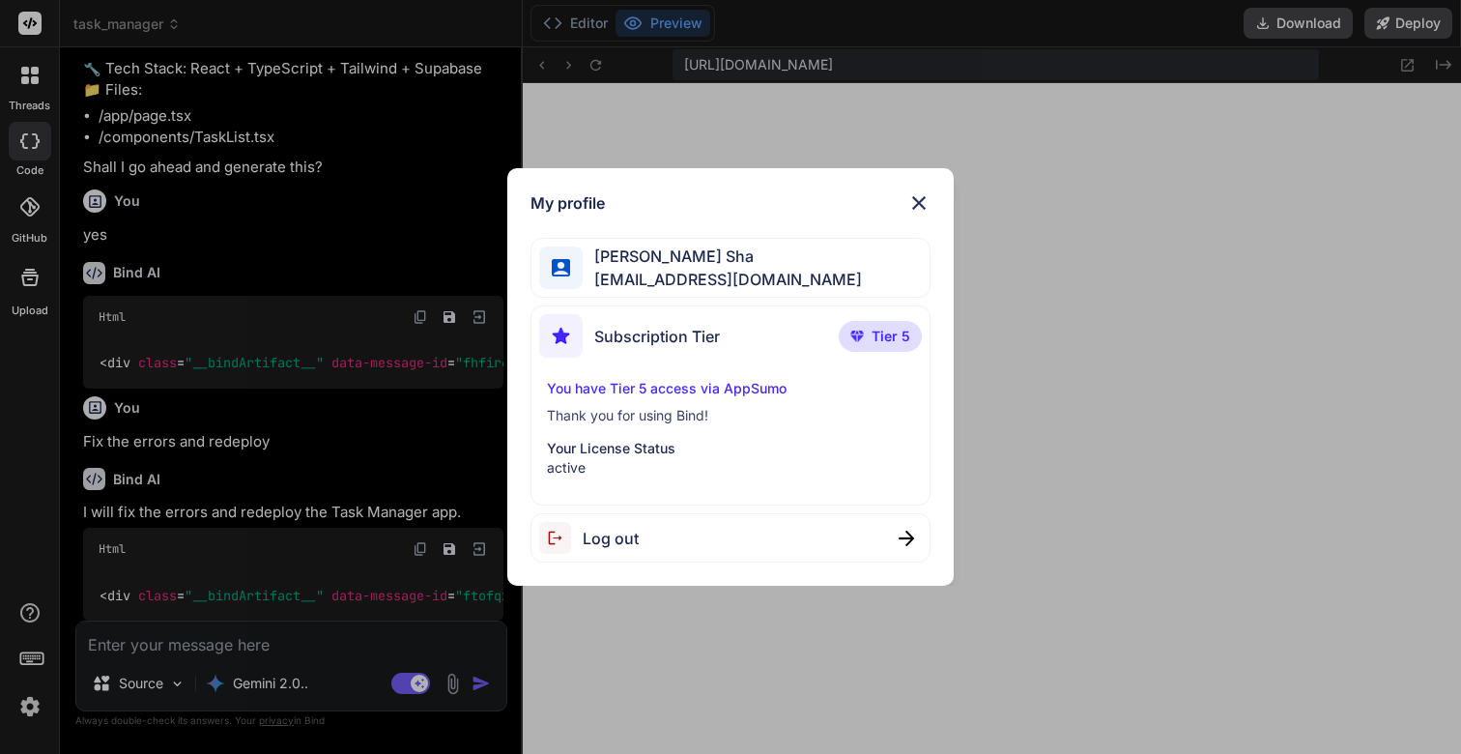
click at [893, 331] on span "Tier 5" at bounding box center [891, 336] width 39 height 19
click at [629, 385] on p "You have Tier 5 access via AppSumo" at bounding box center [730, 388] width 367 height 19
click at [597, 416] on p "Thank you for using Bind!" at bounding box center [730, 415] width 367 height 19
click at [924, 194] on img at bounding box center [918, 202] width 23 height 23
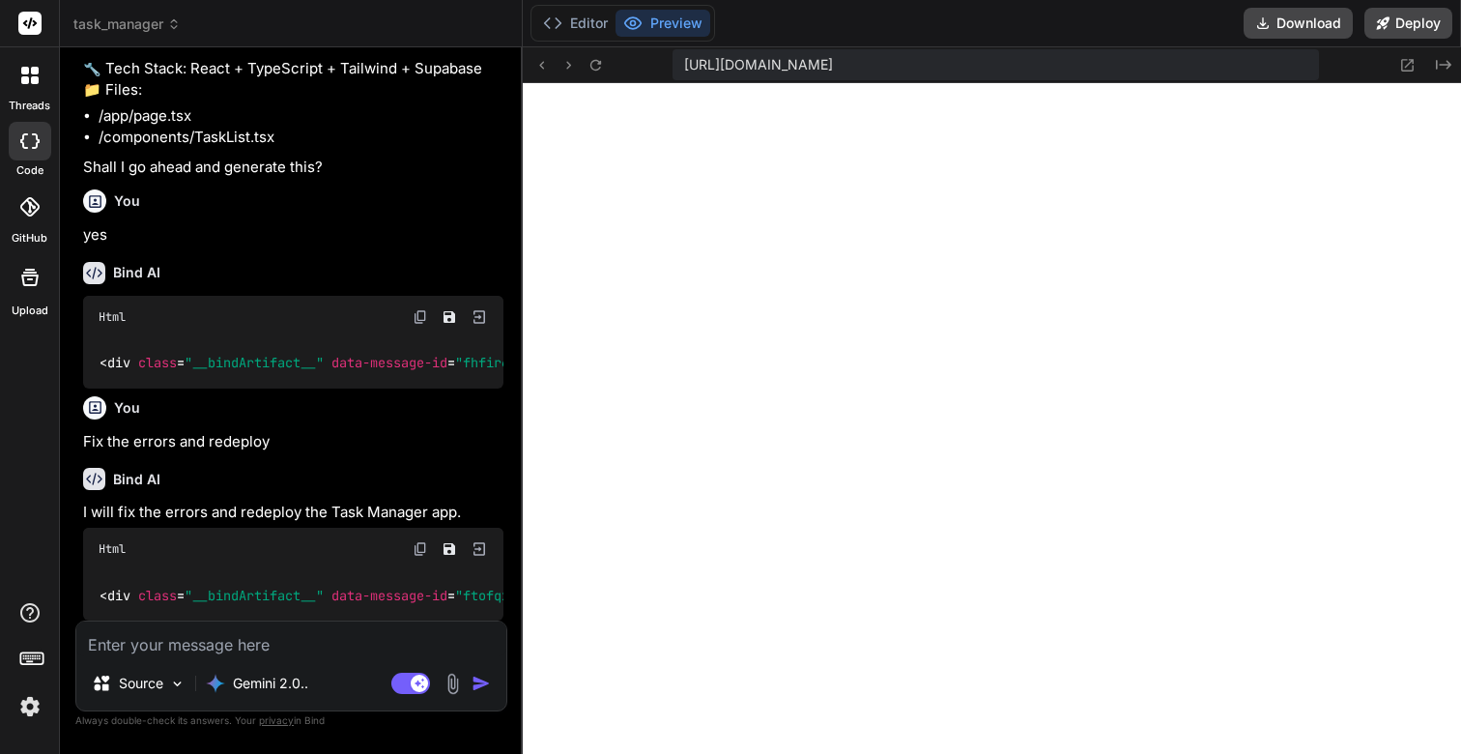
click at [33, 137] on icon at bounding box center [29, 140] width 19 height 15
click at [32, 92] on div at bounding box center [30, 75] width 41 height 41
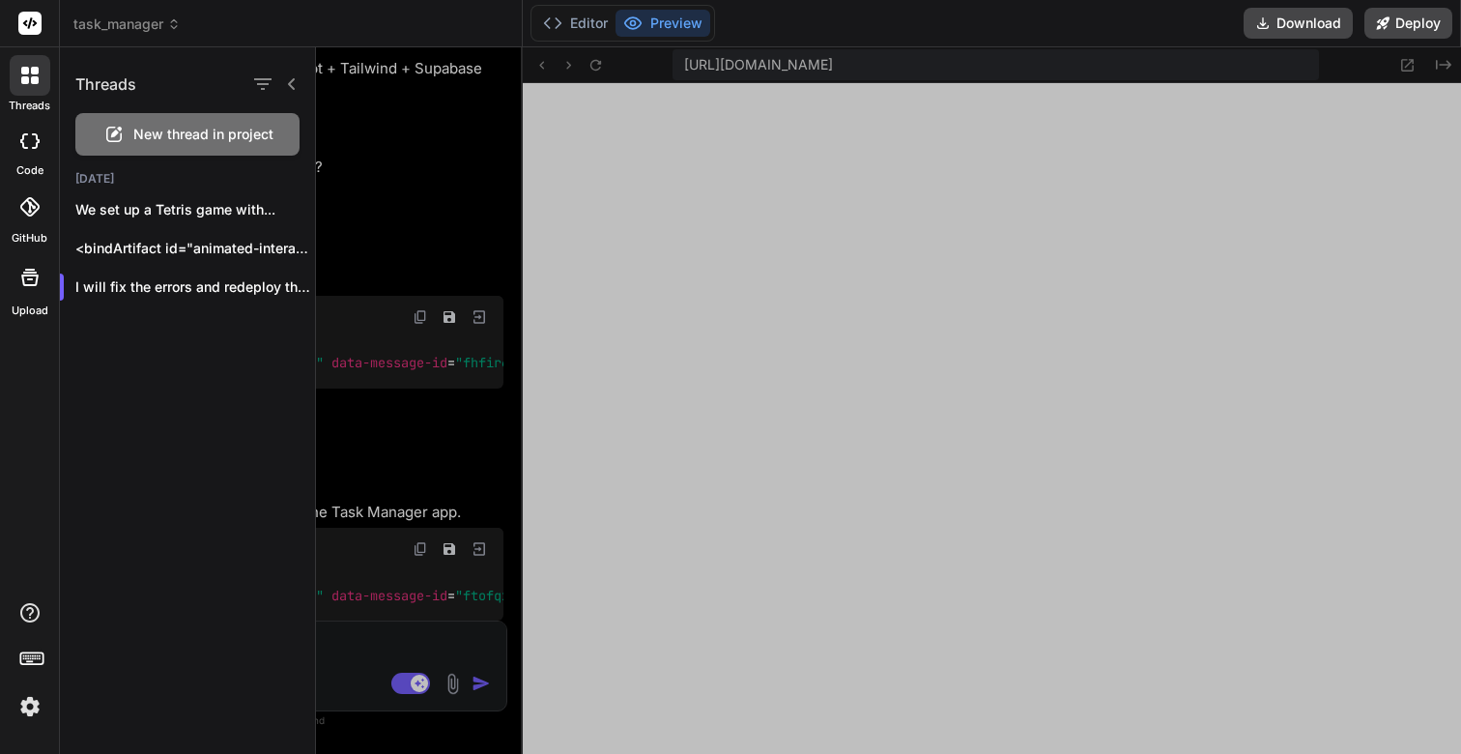
click at [187, 134] on span "New thread in project" at bounding box center [203, 134] width 140 height 19
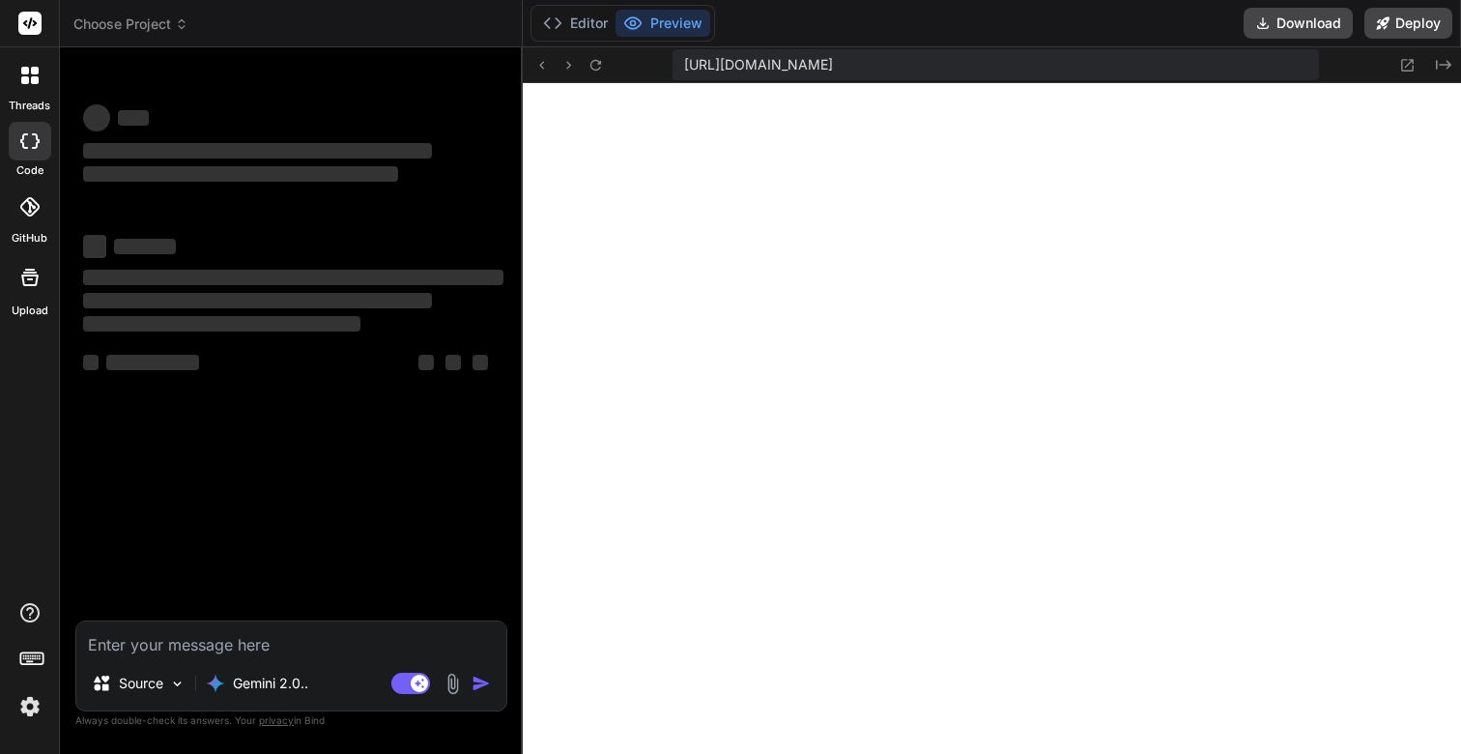
scroll to position [4093, 0]
type textarea "x"
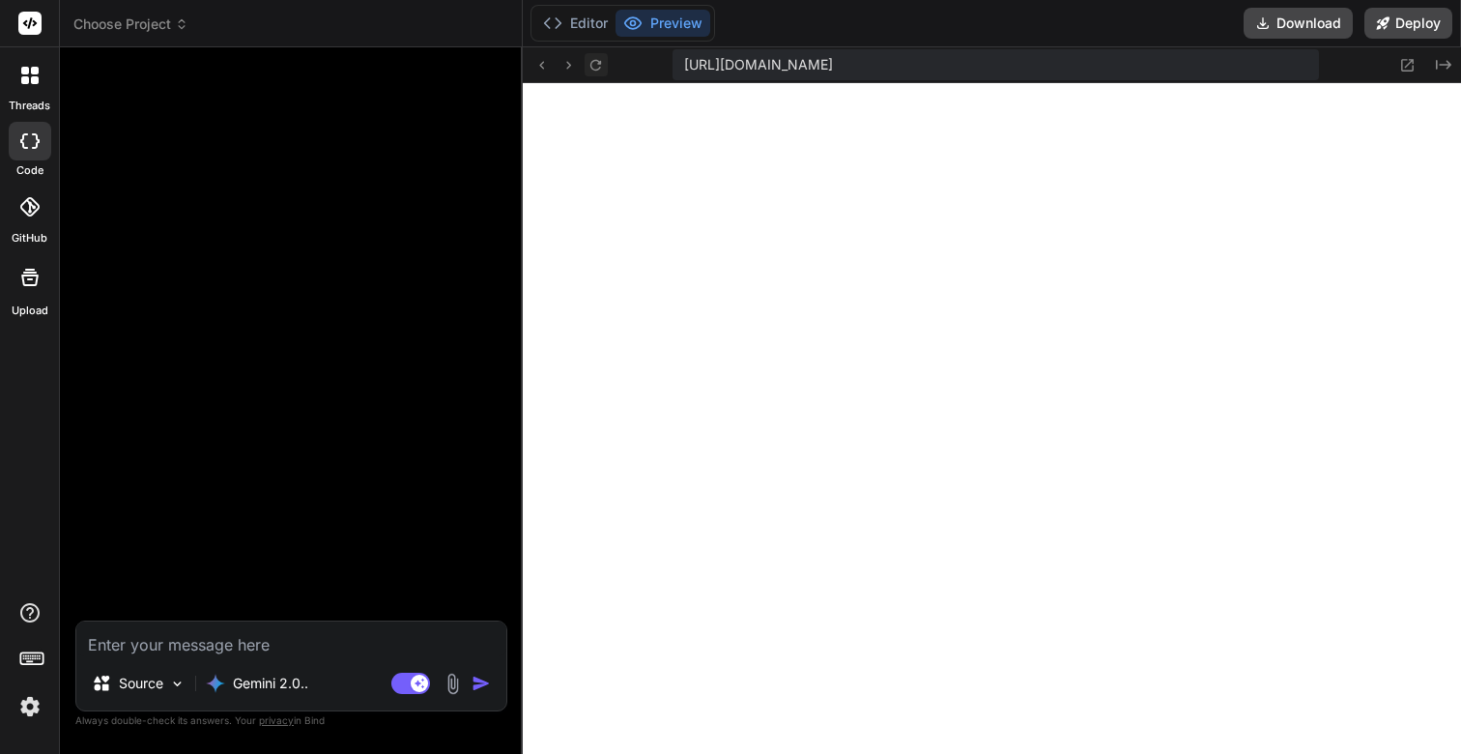
click at [597, 60] on icon at bounding box center [595, 64] width 11 height 11
